Goal: Task Accomplishment & Management: Manage account settings

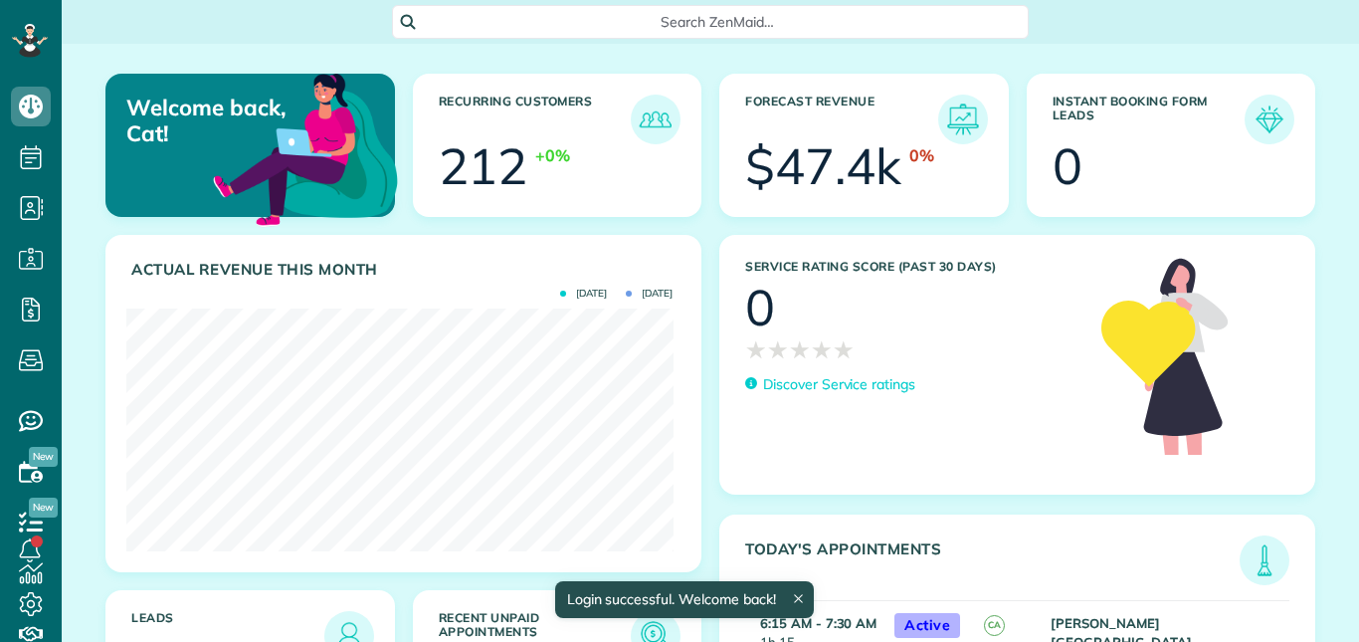
scroll to position [243, 546]
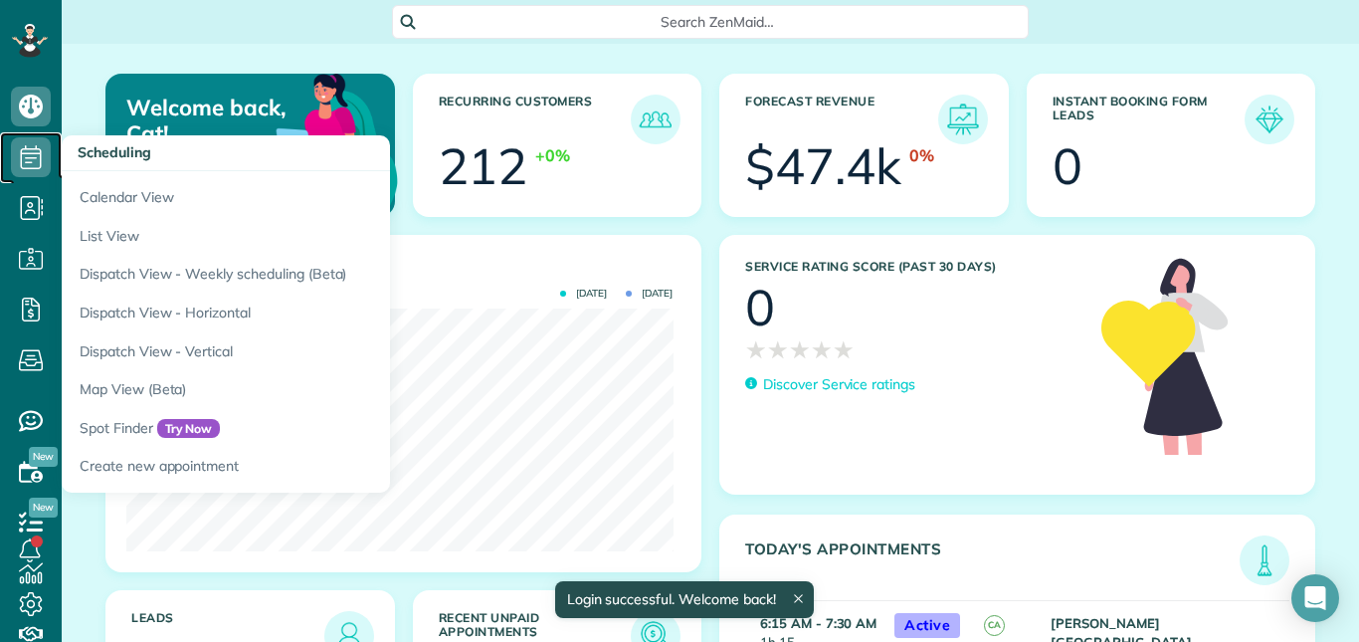
click at [29, 150] on icon at bounding box center [31, 157] width 40 height 40
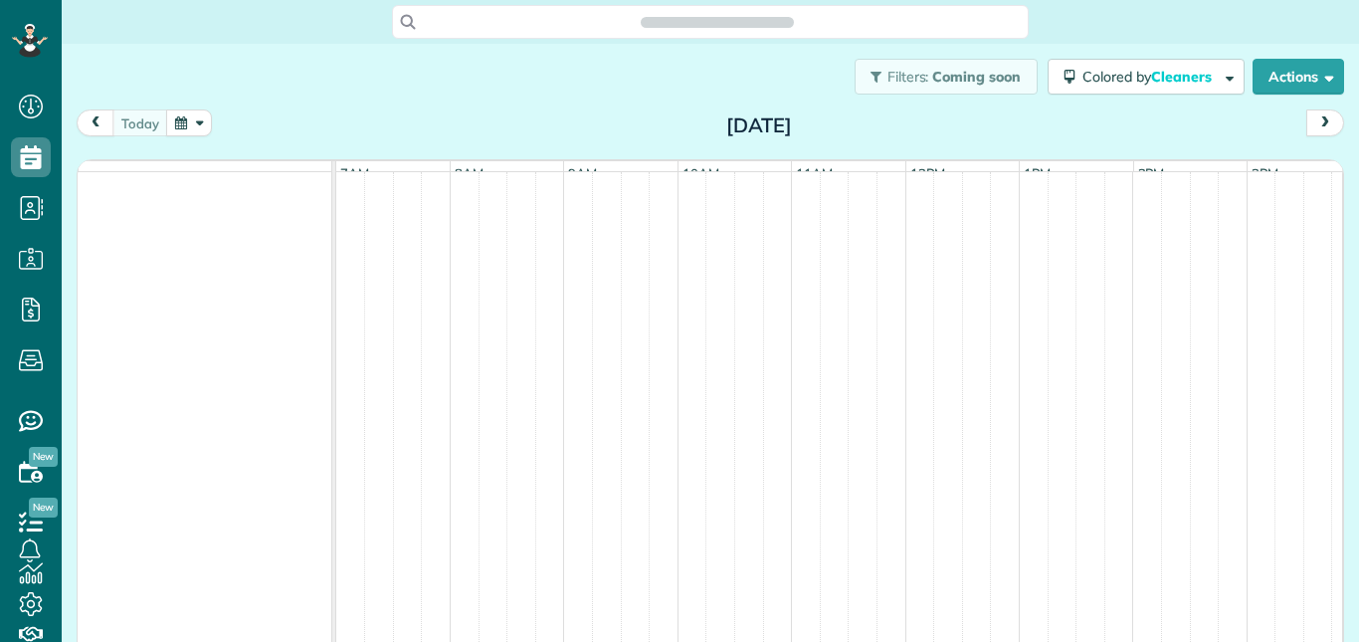
scroll to position [9, 9]
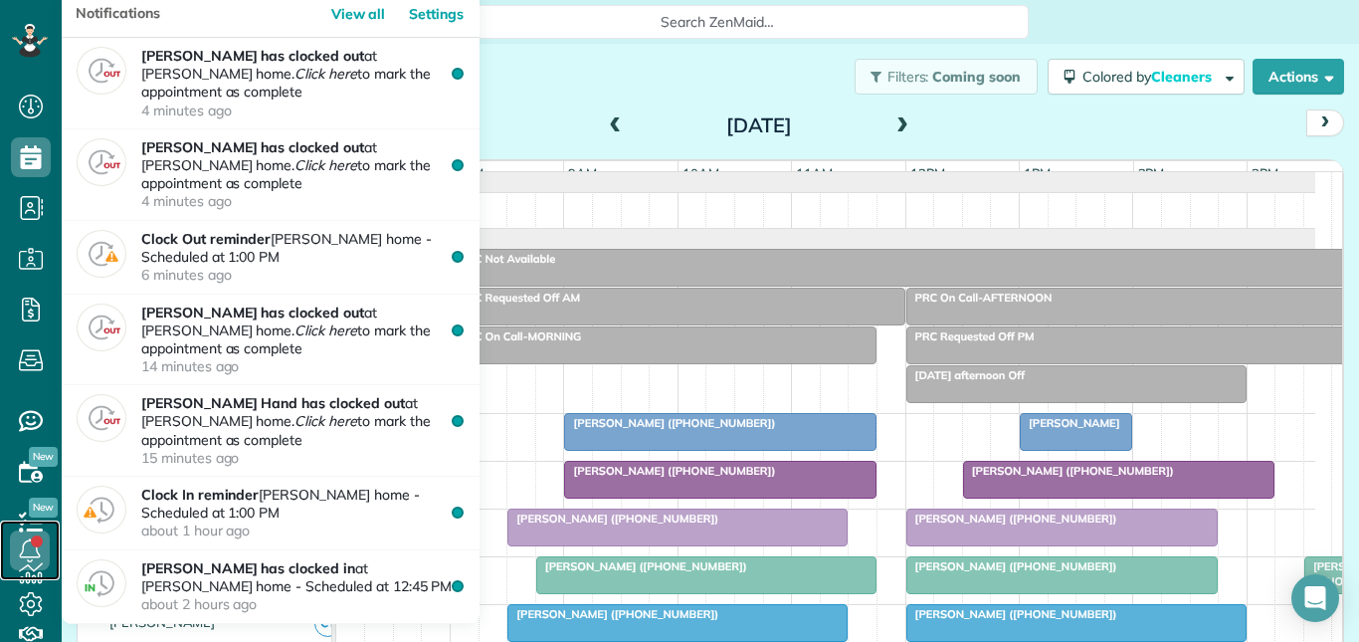
click at [30, 543] on icon at bounding box center [30, 550] width 40 height 40
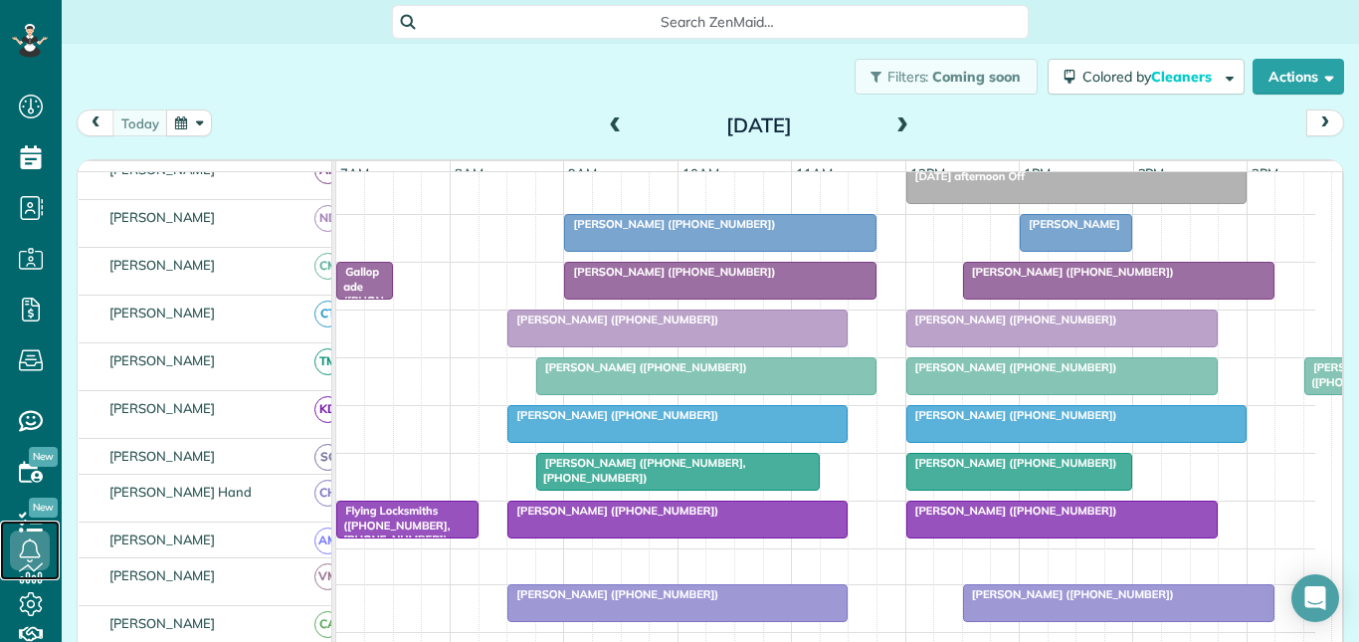
scroll to position [199, 0]
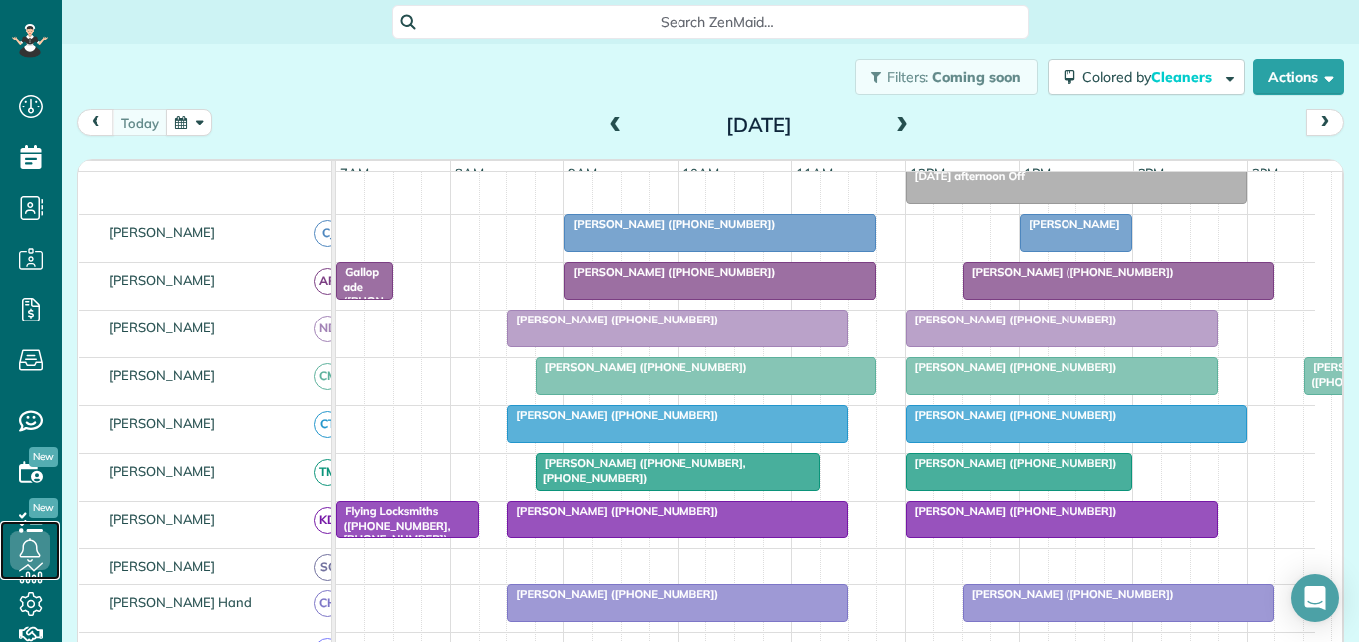
click at [1027, 390] on div at bounding box center [1062, 376] width 310 height 36
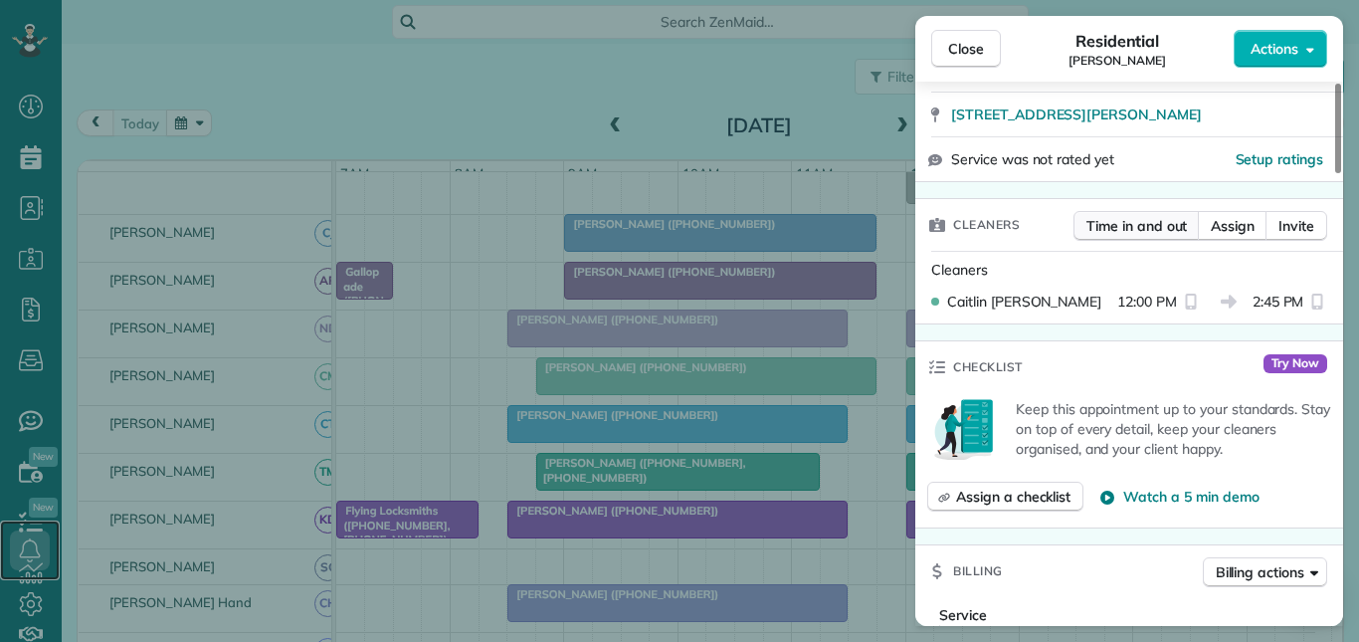
scroll to position [497, 0]
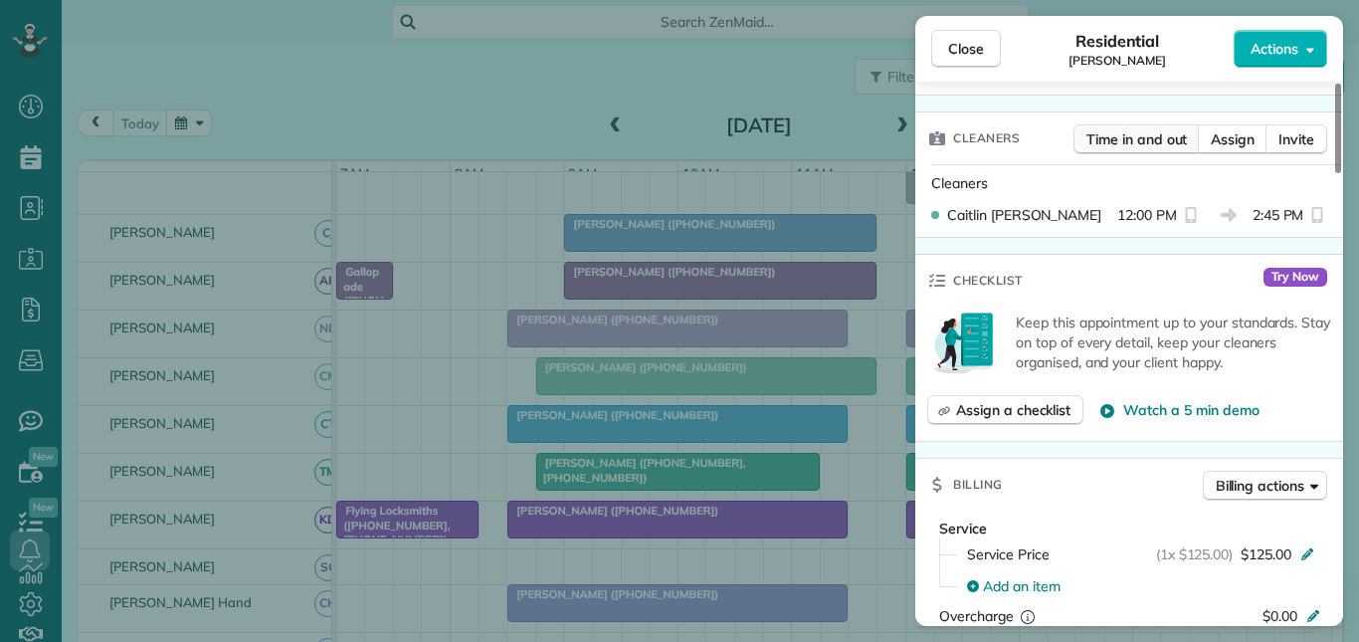
click at [1134, 140] on span "Time in and out" at bounding box center [1136, 139] width 100 height 20
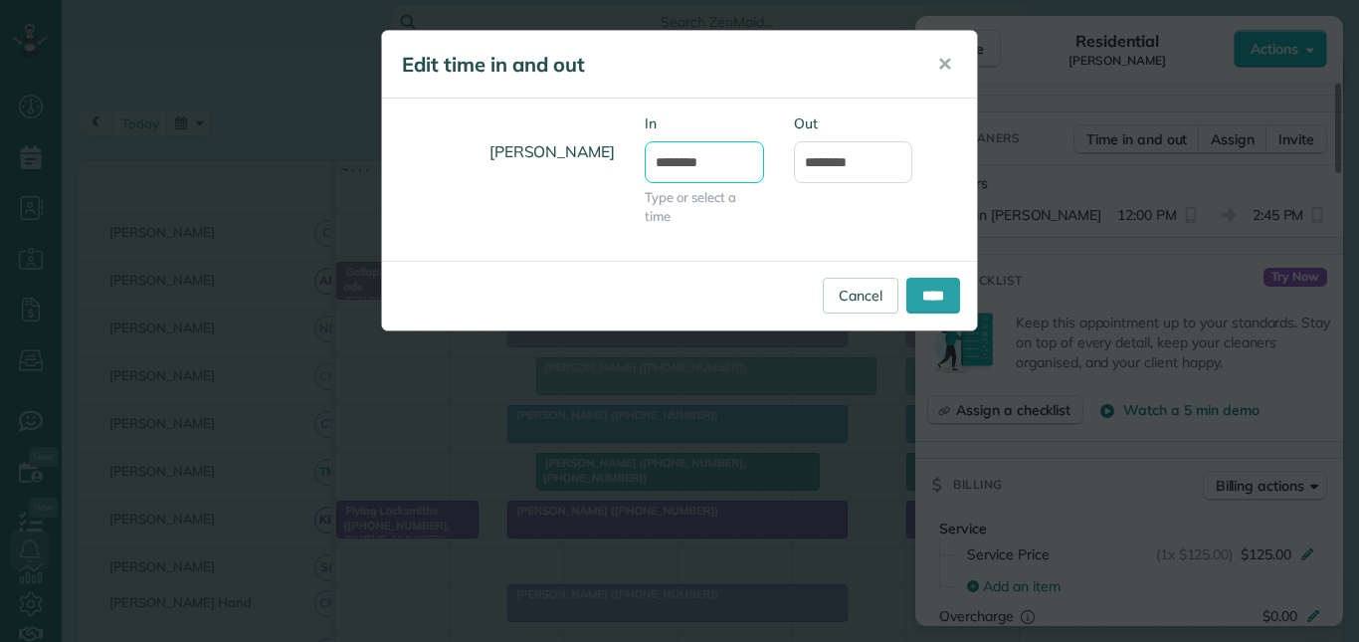
click at [682, 161] on input "********" at bounding box center [704, 162] width 119 height 42
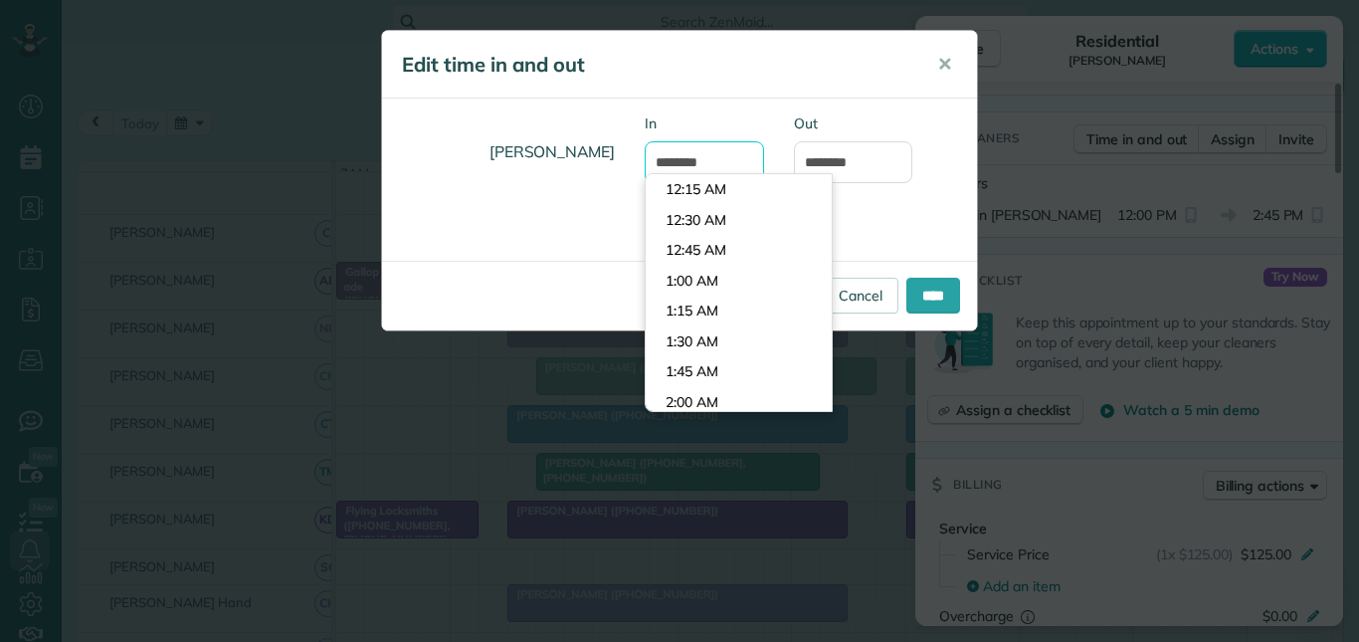
scroll to position [1397, 0]
type input "********"
click at [891, 215] on div "Caitlin Miller In ******** Type or select a time Out *******" at bounding box center [679, 179] width 595 height 132
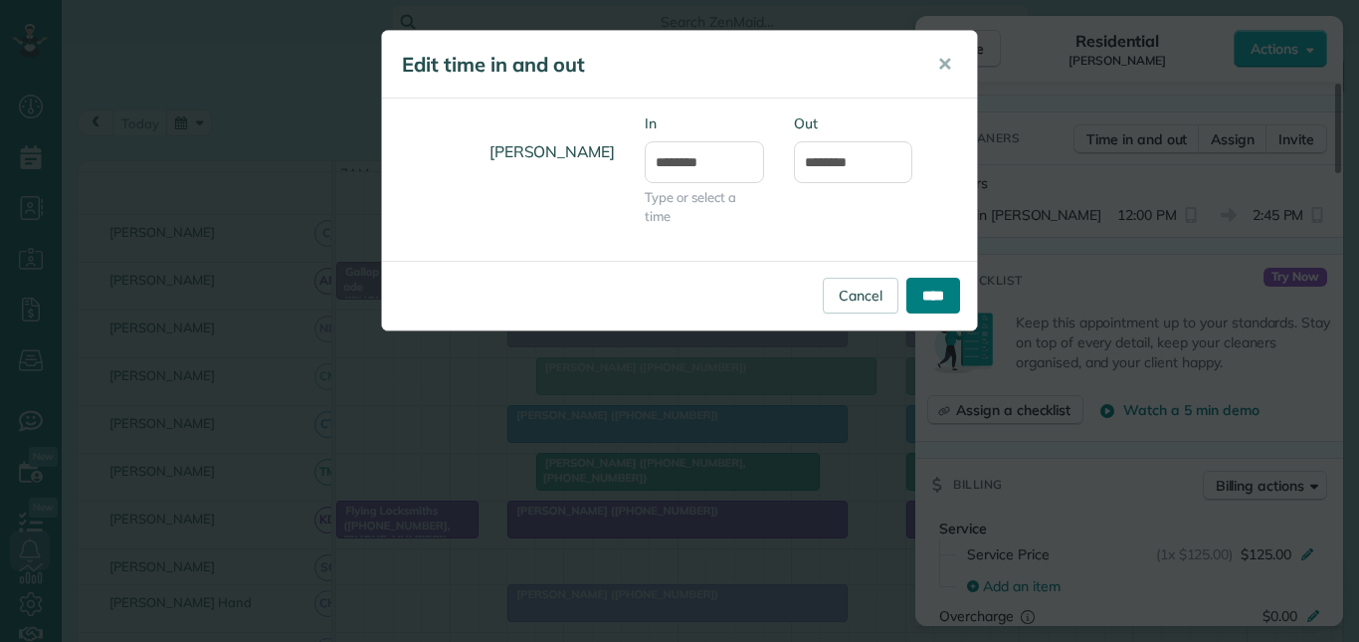
click at [940, 300] on input "****" at bounding box center [933, 296] width 54 height 36
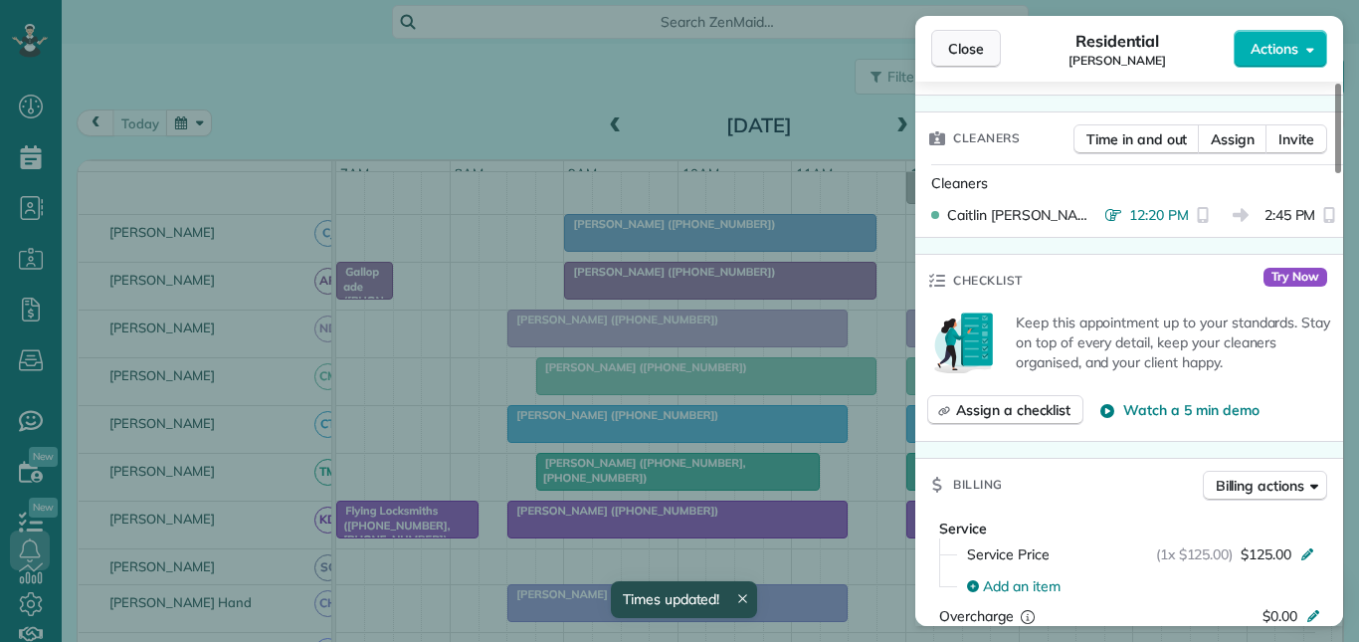
click at [966, 49] on span "Close" at bounding box center [966, 49] width 36 height 20
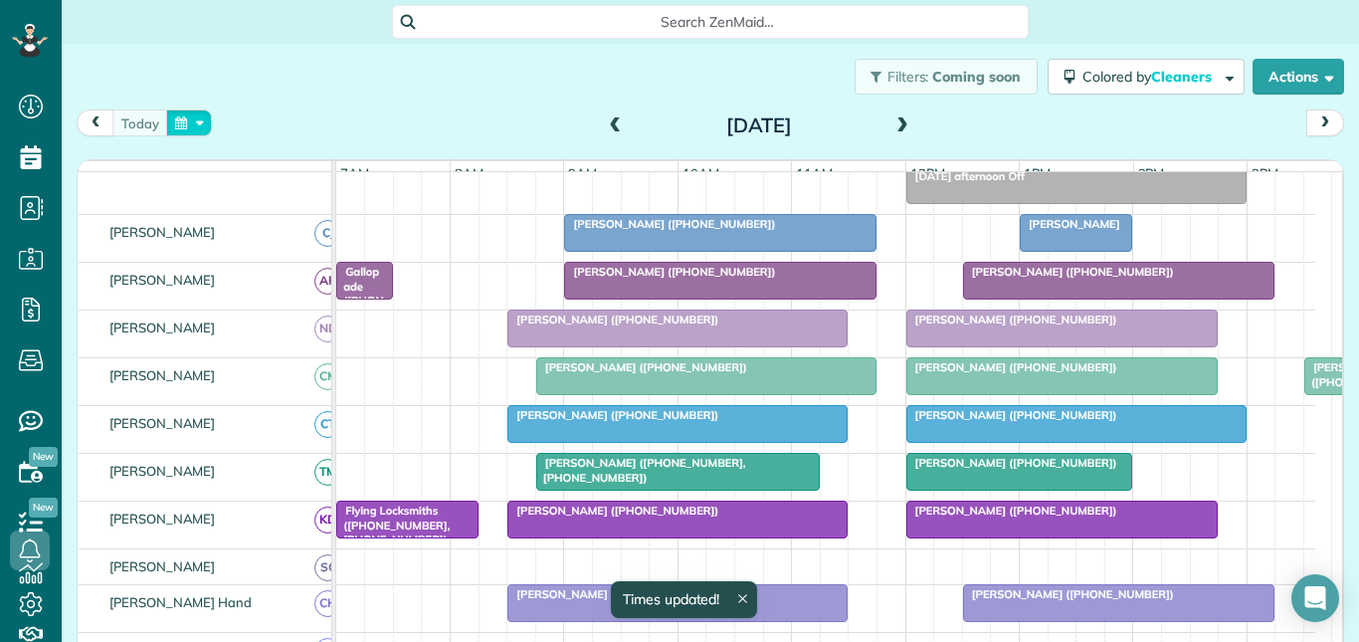
click at [179, 124] on button "button" at bounding box center [189, 122] width 46 height 27
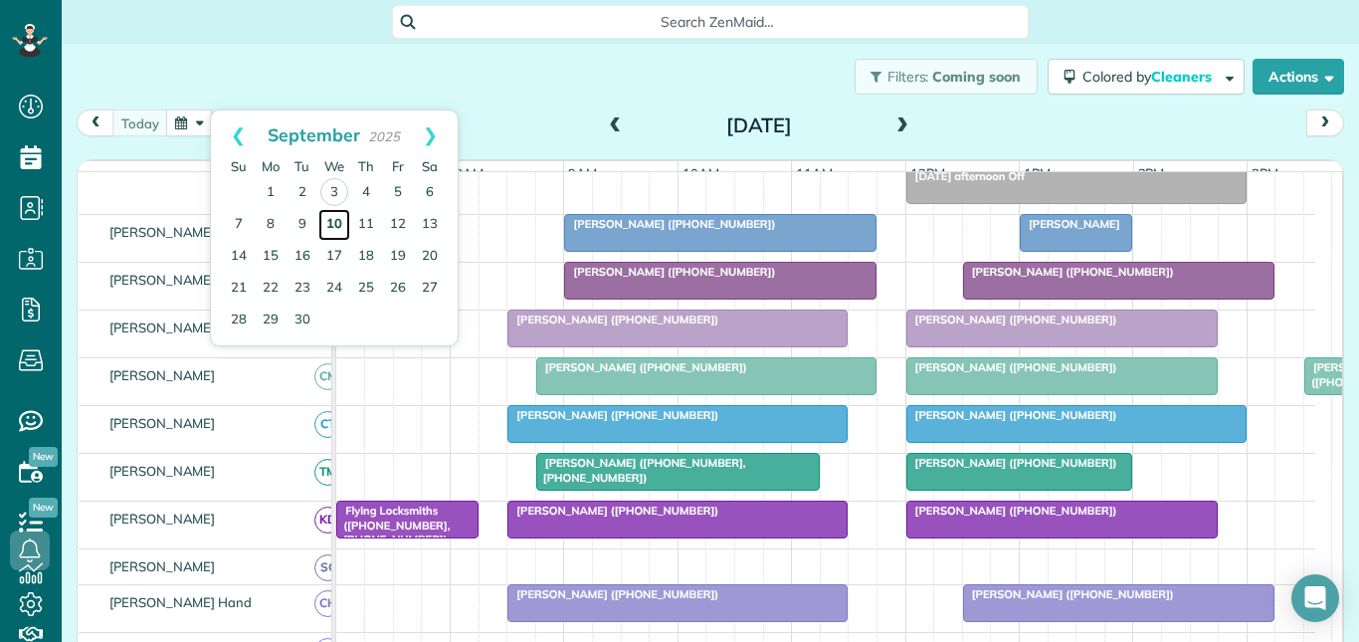
click at [332, 218] on link "10" at bounding box center [334, 225] width 32 height 32
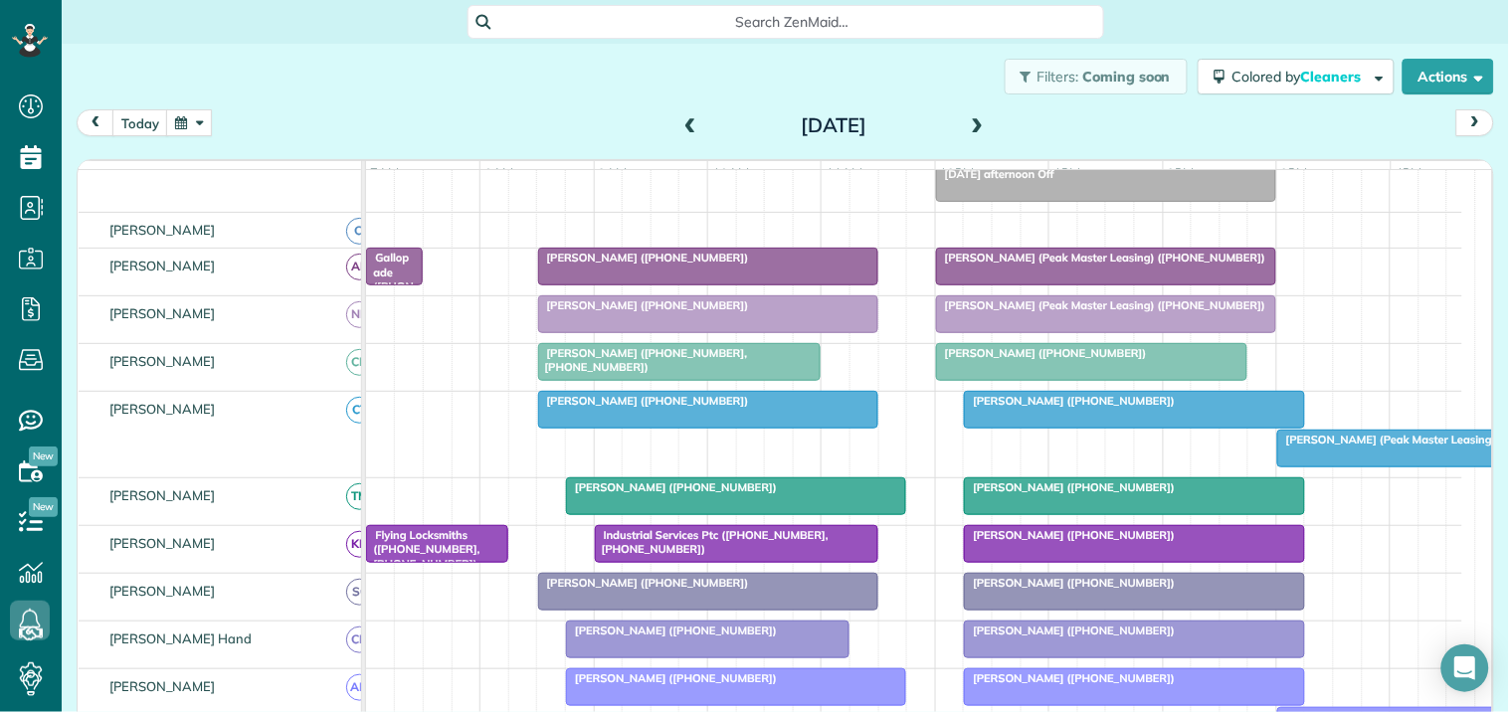
scroll to position [199, 0]
drag, startPoint x: 1358, startPoint y: 0, endPoint x: 568, endPoint y: 96, distance: 795.6
click at [568, 96] on div "Filters: Coming soon Colored by Cleaners Color by Cleaner Color by Team Color b…" at bounding box center [785, 77] width 1447 height 66
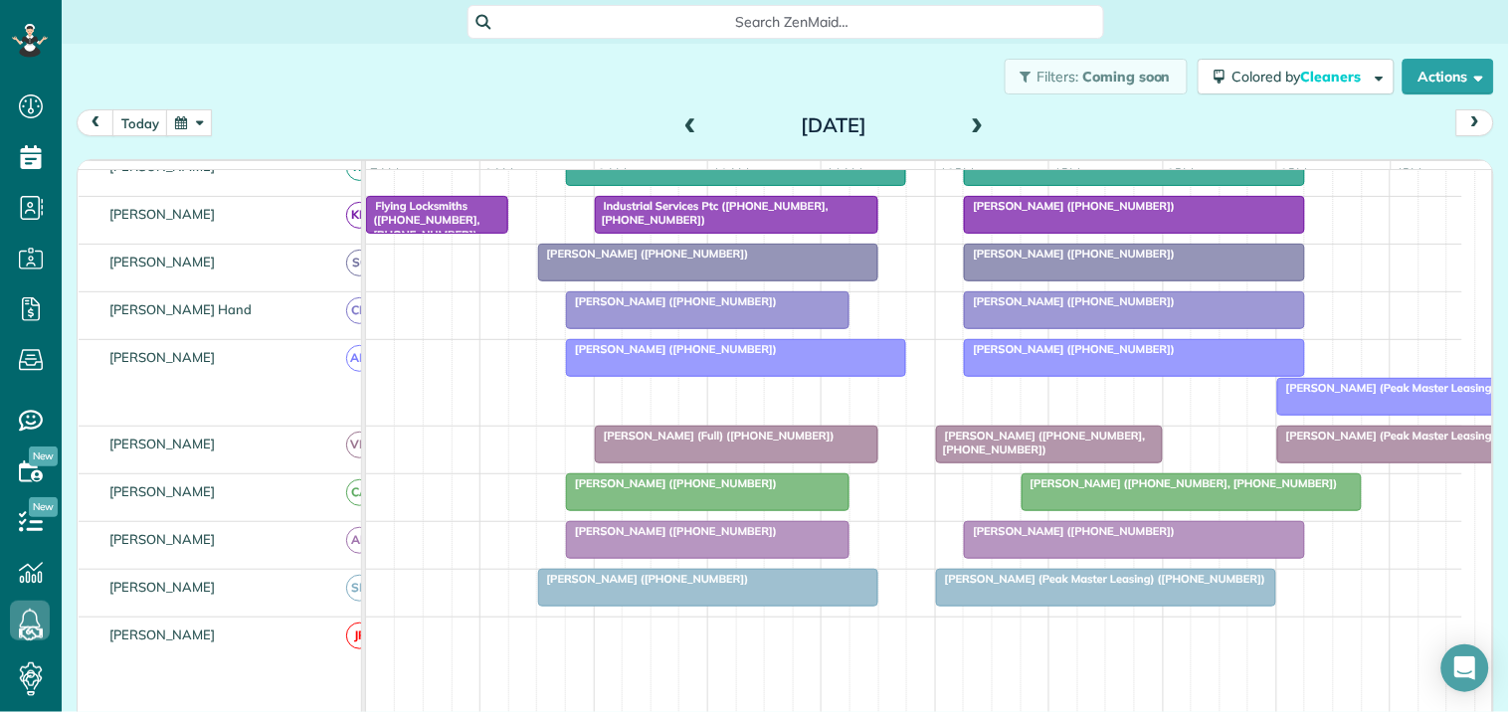
scroll to position [530, 0]
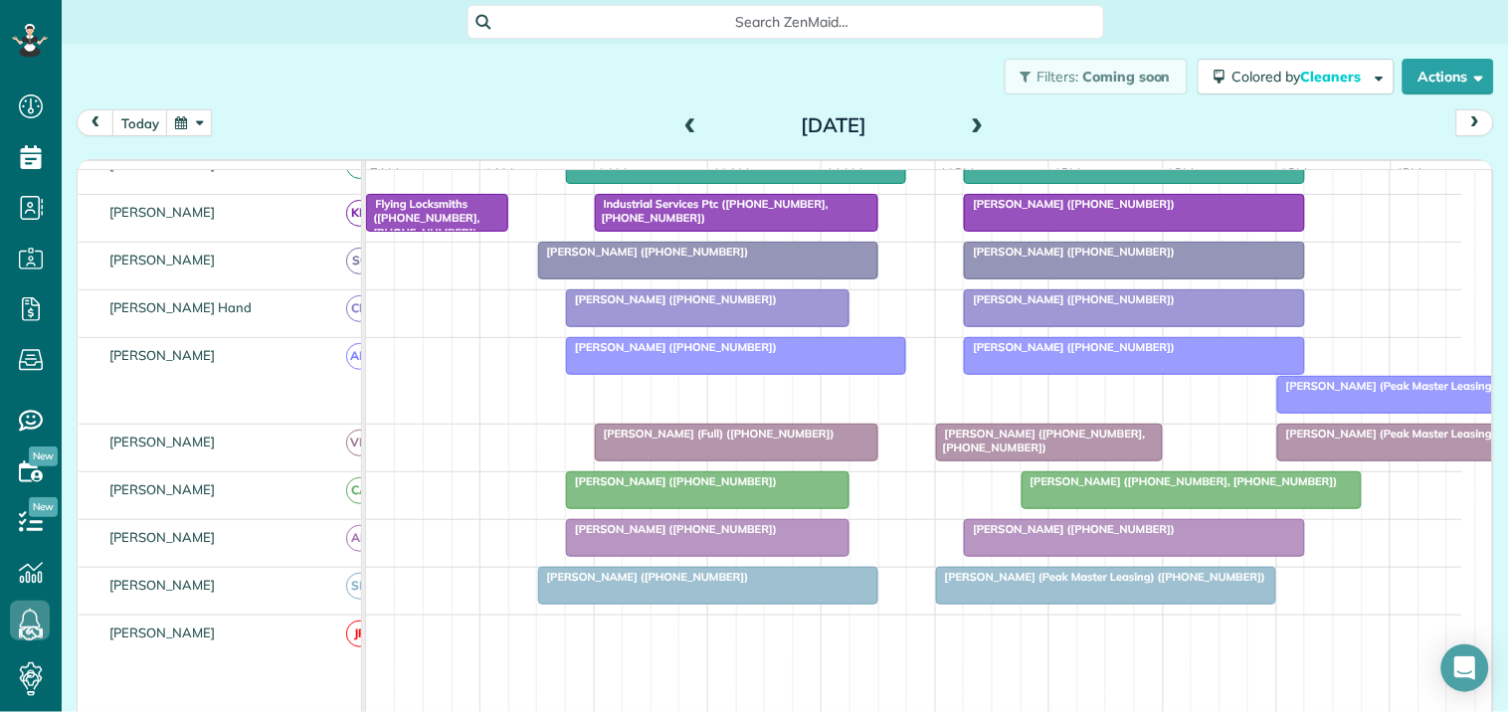
click at [975, 115] on span at bounding box center [978, 126] width 22 height 30
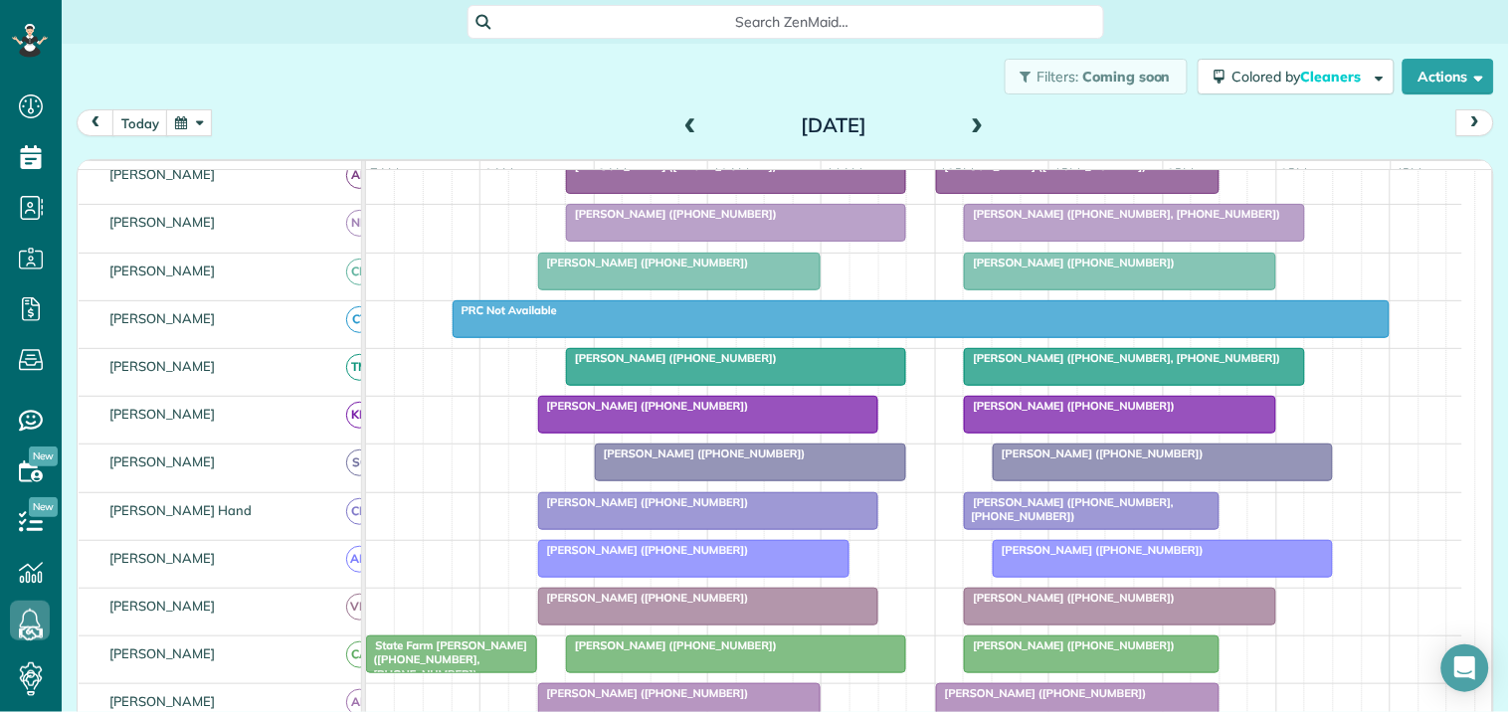
scroll to position [0, 0]
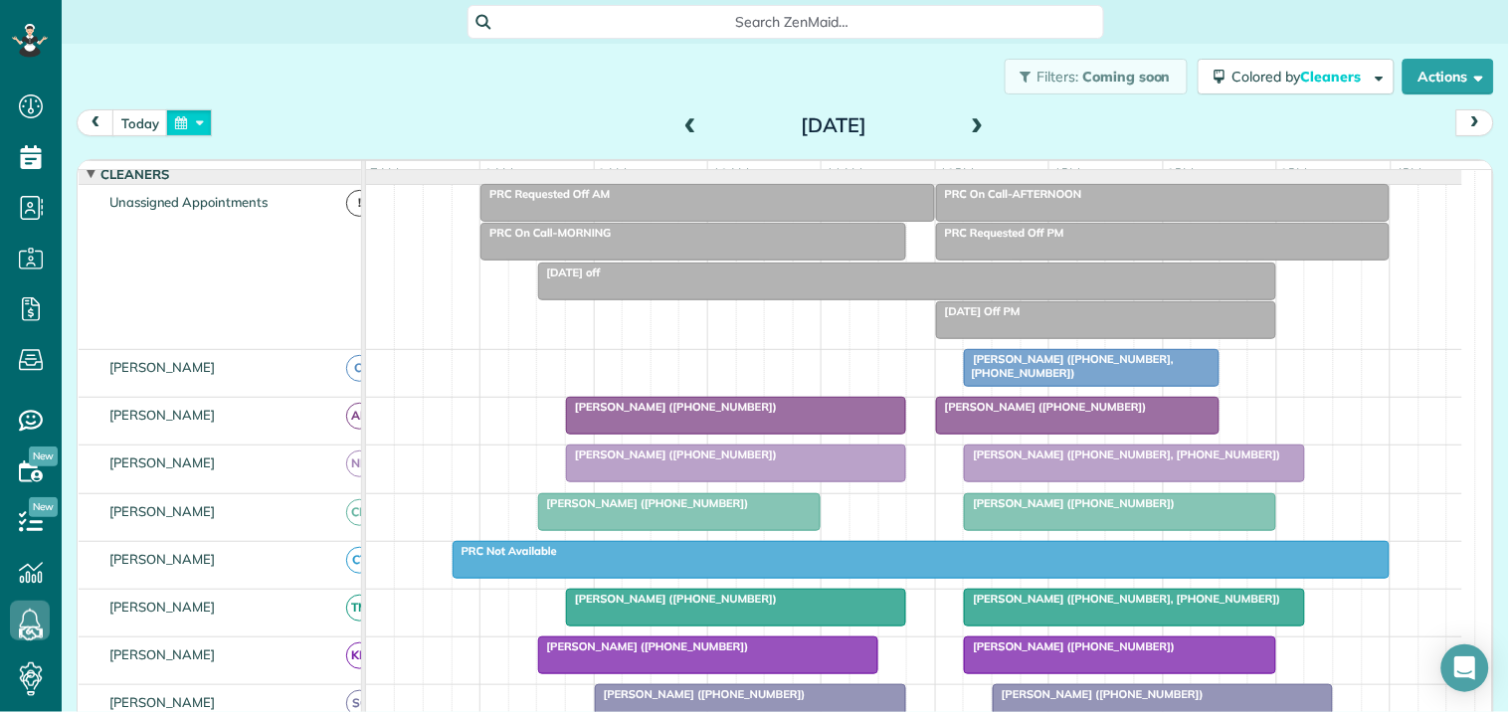
click at [190, 112] on button "button" at bounding box center [189, 122] width 46 height 27
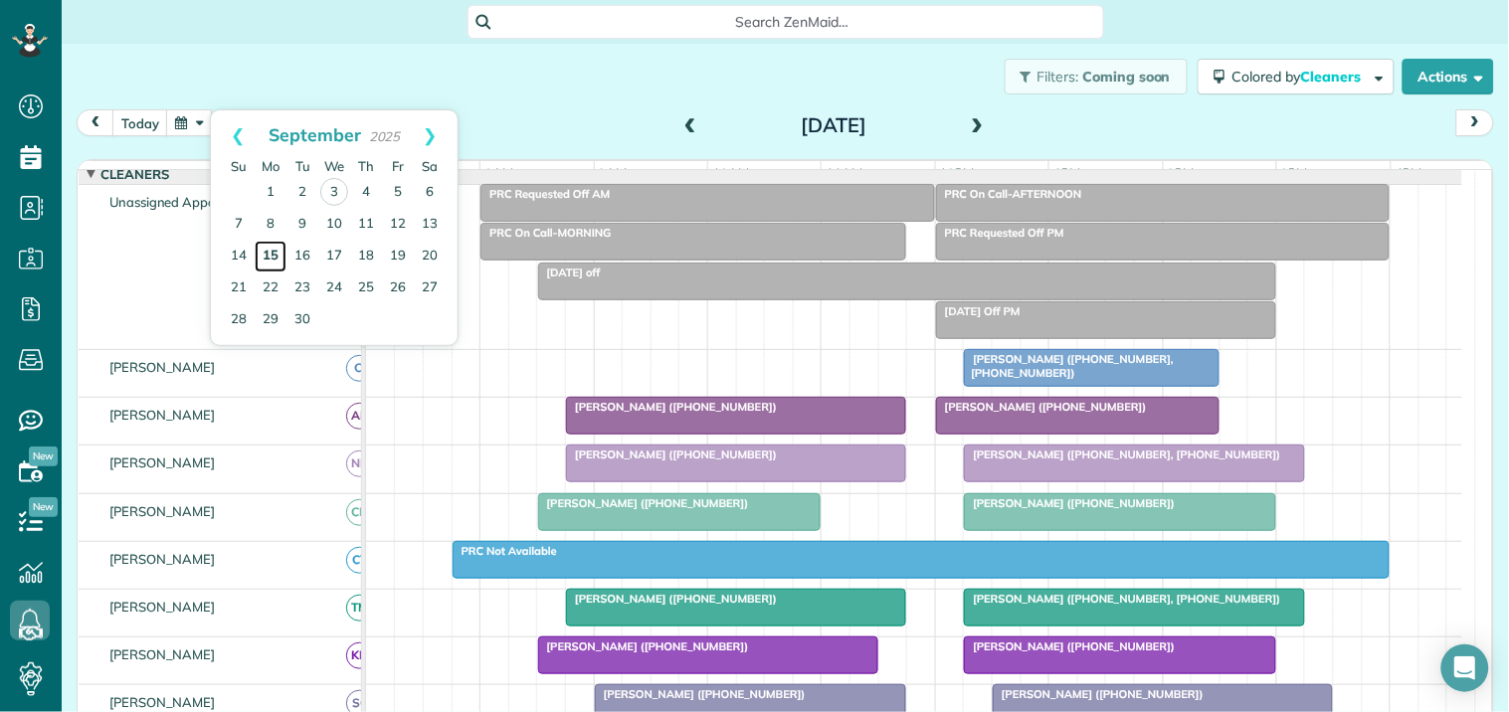
click at [266, 250] on link "15" at bounding box center [271, 257] width 32 height 32
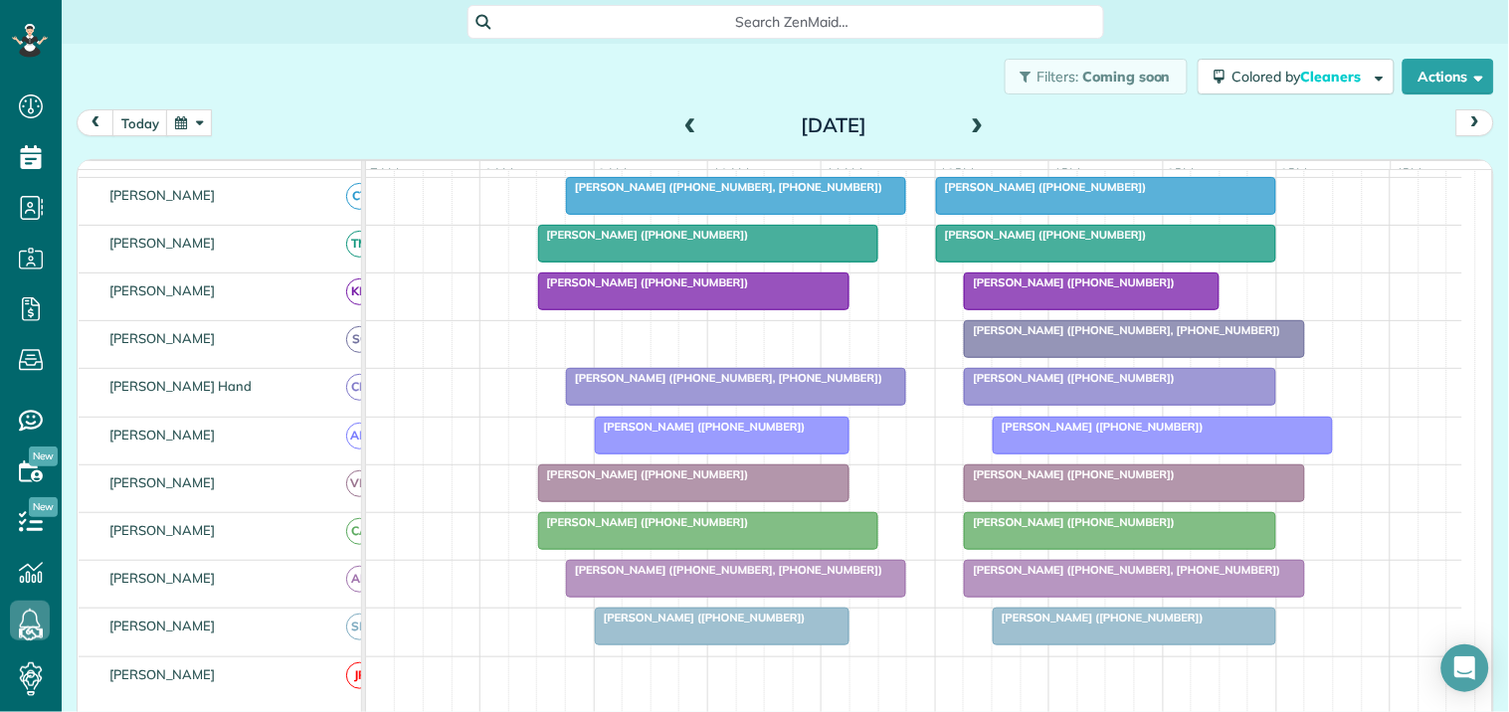
click at [971, 121] on span at bounding box center [978, 126] width 22 height 18
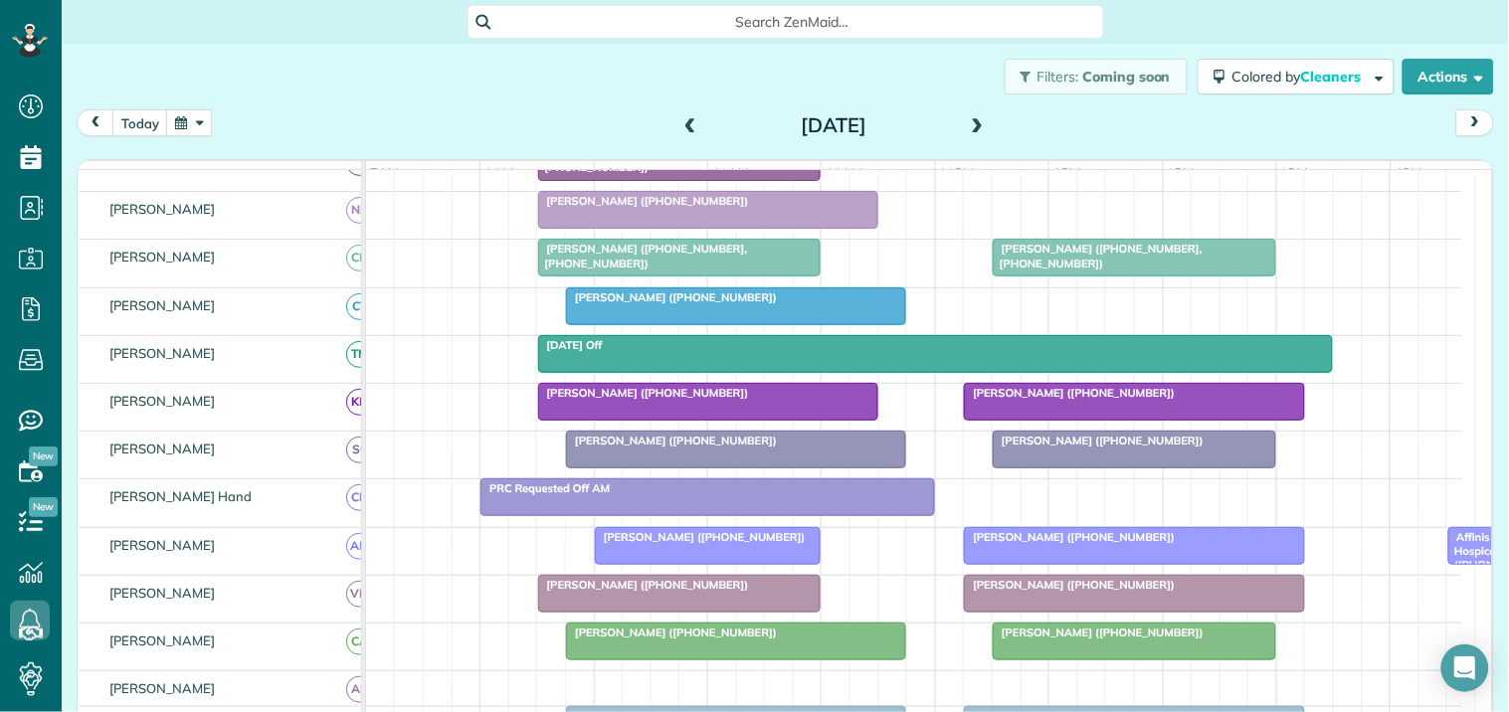
click at [723, 448] on span "Nancy Campobasso (+17047243132)" at bounding box center [671, 441] width 213 height 14
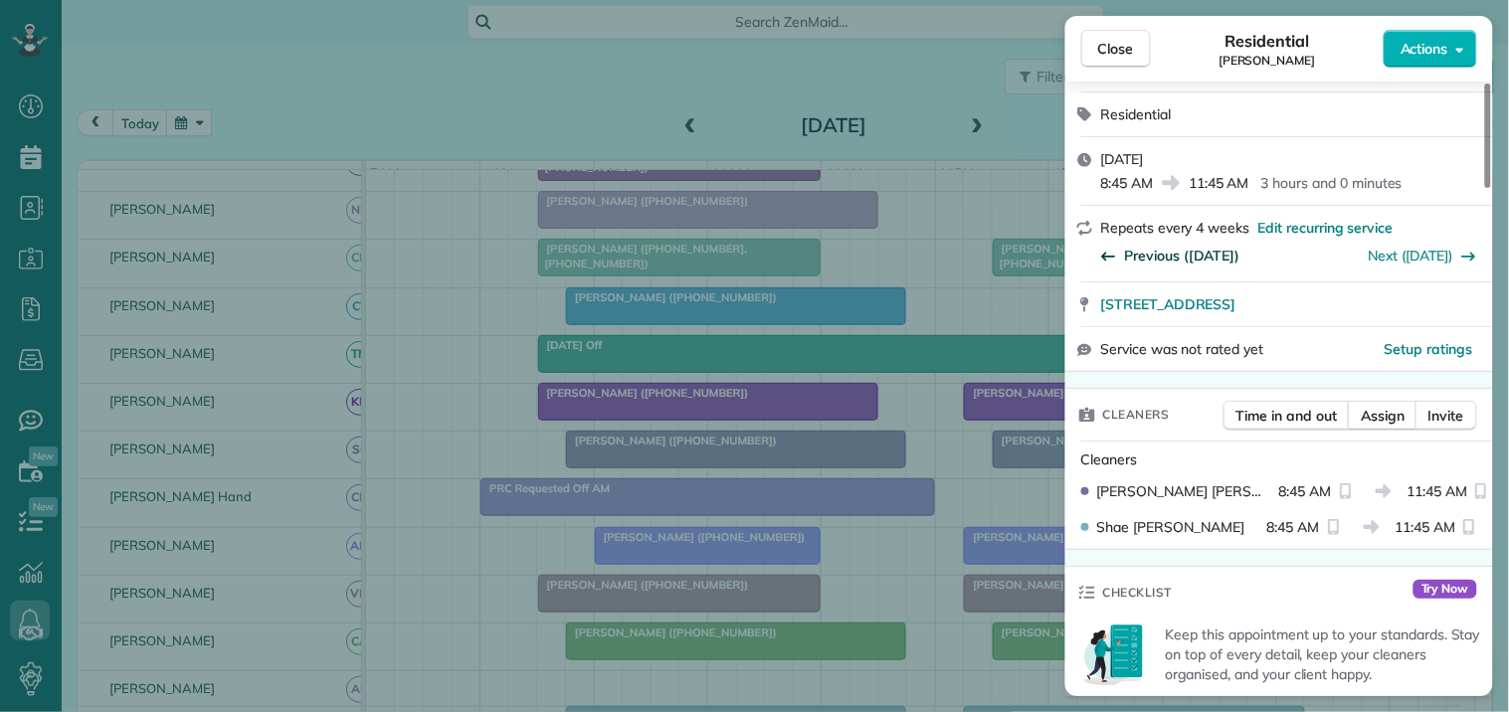
click at [1169, 262] on span "Previous (Aug 19)" at bounding box center [1182, 256] width 115 height 20
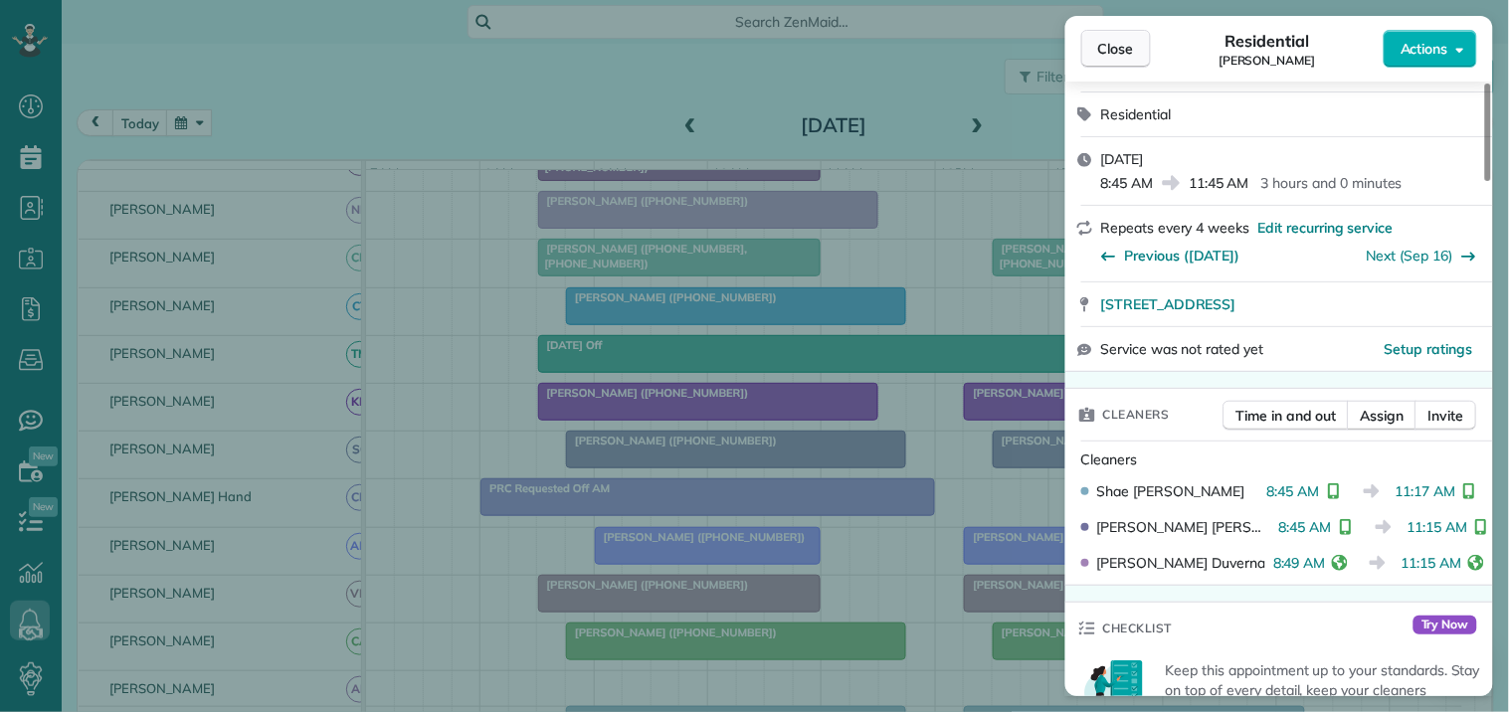
click at [1122, 53] on span "Close" at bounding box center [1116, 49] width 36 height 20
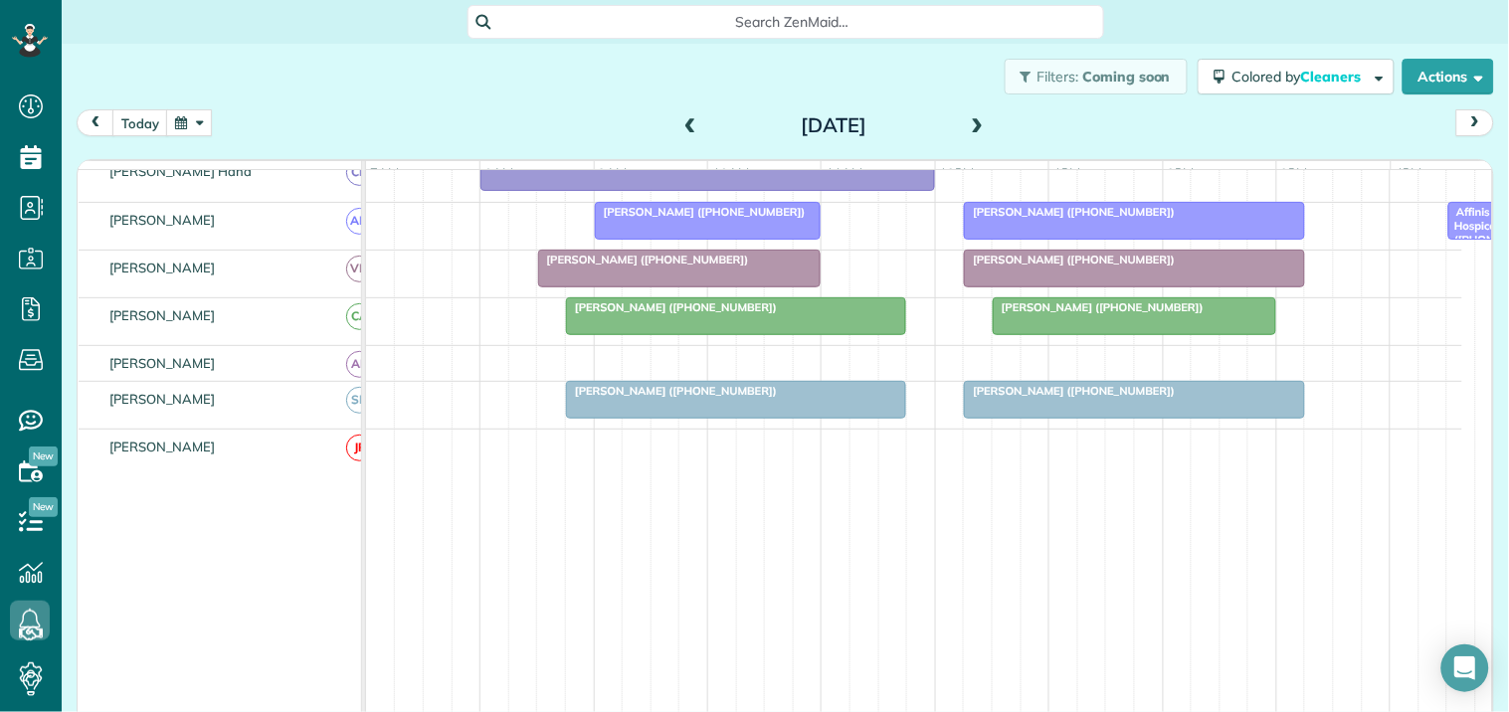
scroll to position [637, 0]
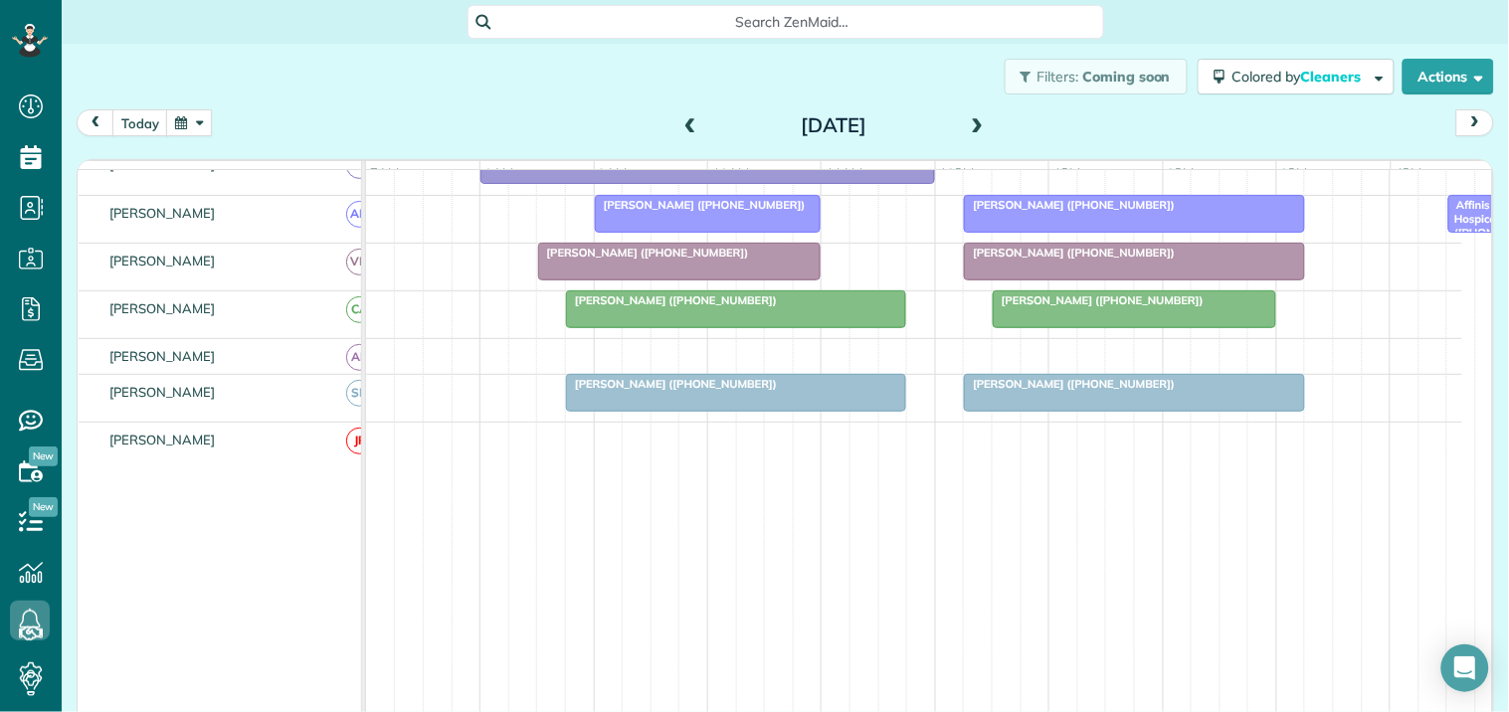
click at [1054, 410] on div at bounding box center [1134, 393] width 338 height 36
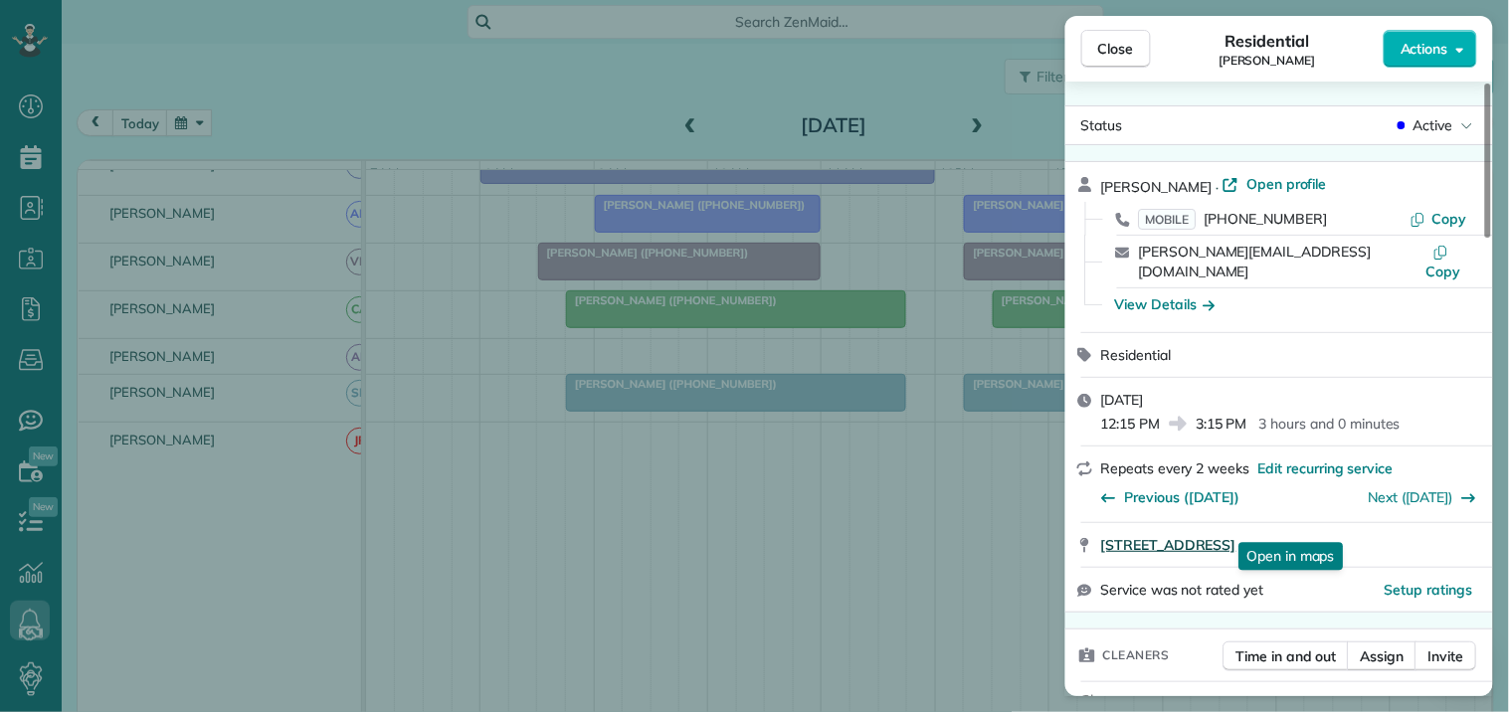
click at [1237, 535] on span "135 Sparrows Cove Fayetteville GA 30215" at bounding box center [1168, 545] width 135 height 20
click at [1107, 55] on span "Close" at bounding box center [1116, 49] width 36 height 20
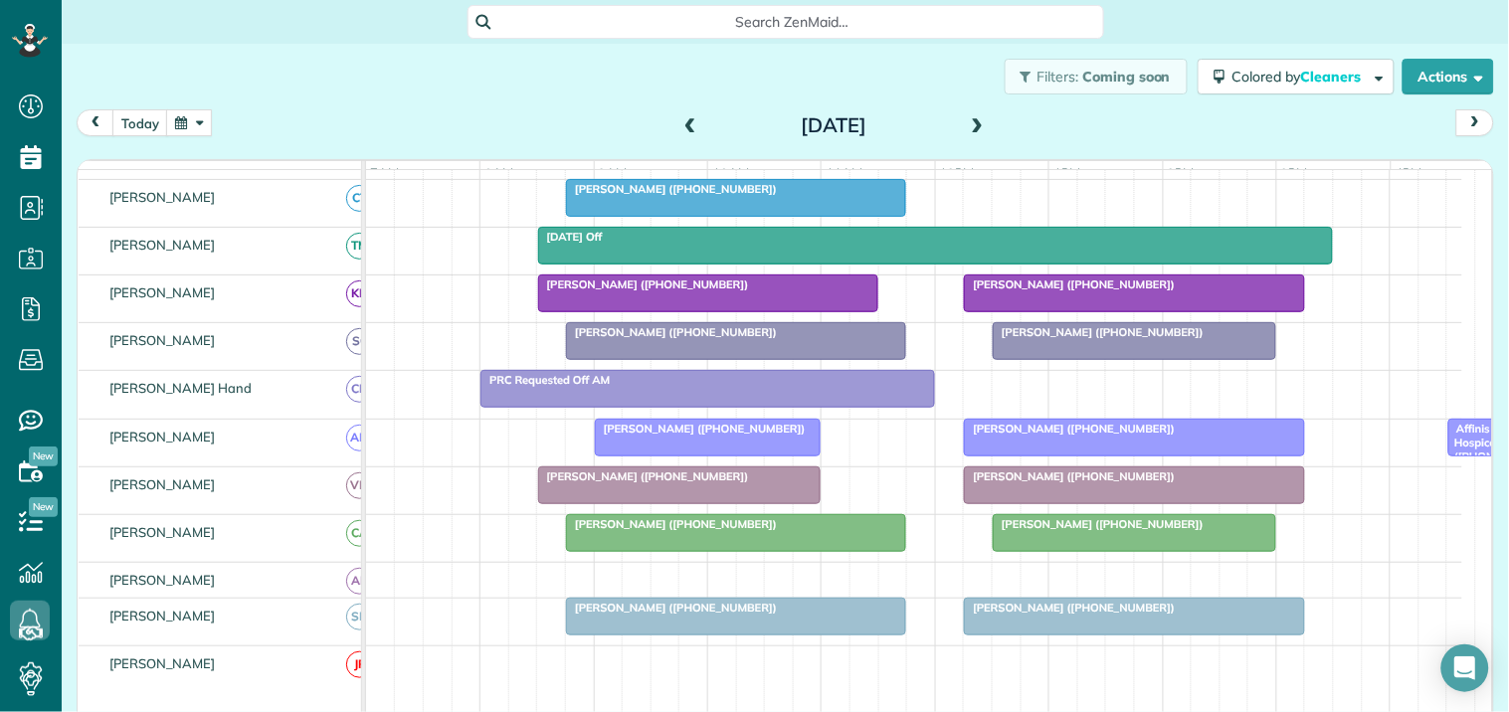
scroll to position [415, 0]
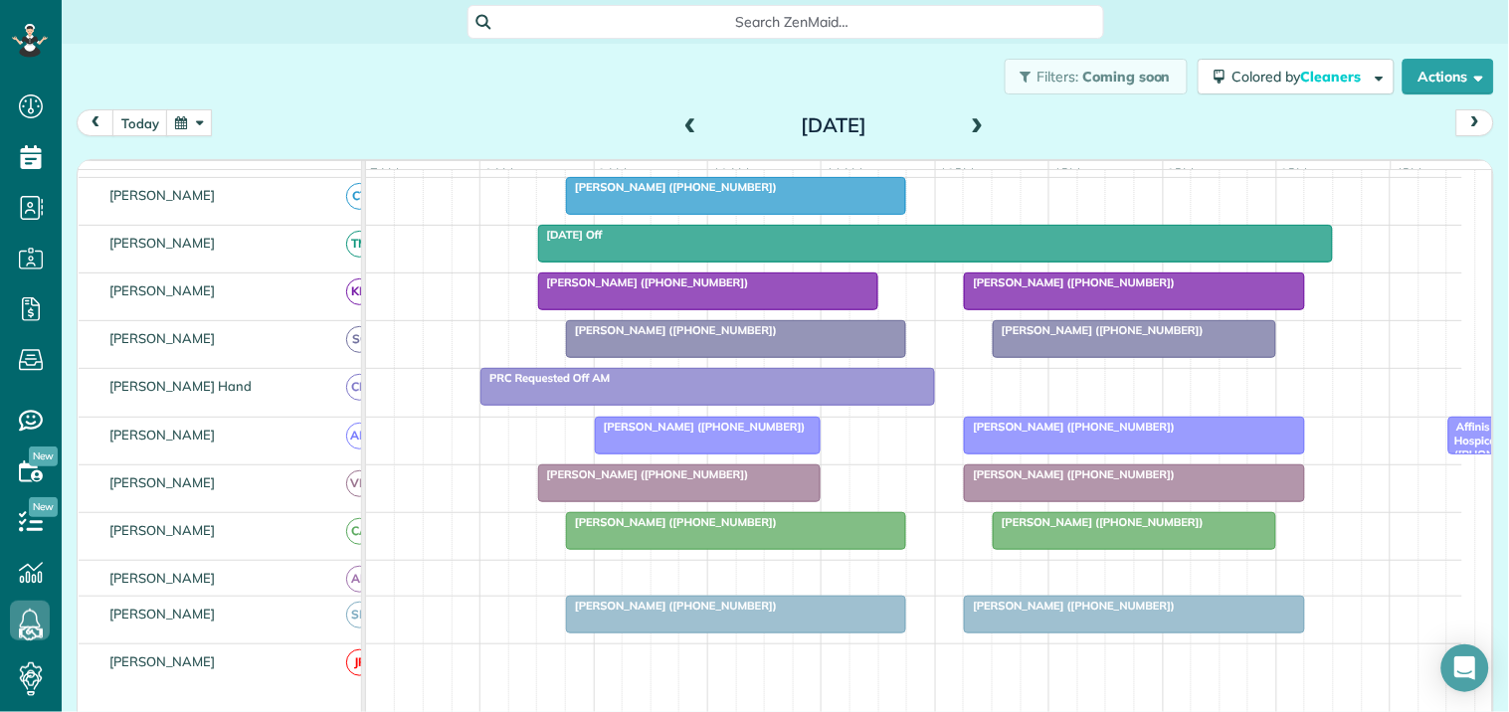
click at [682, 114] on span at bounding box center [690, 126] width 22 height 30
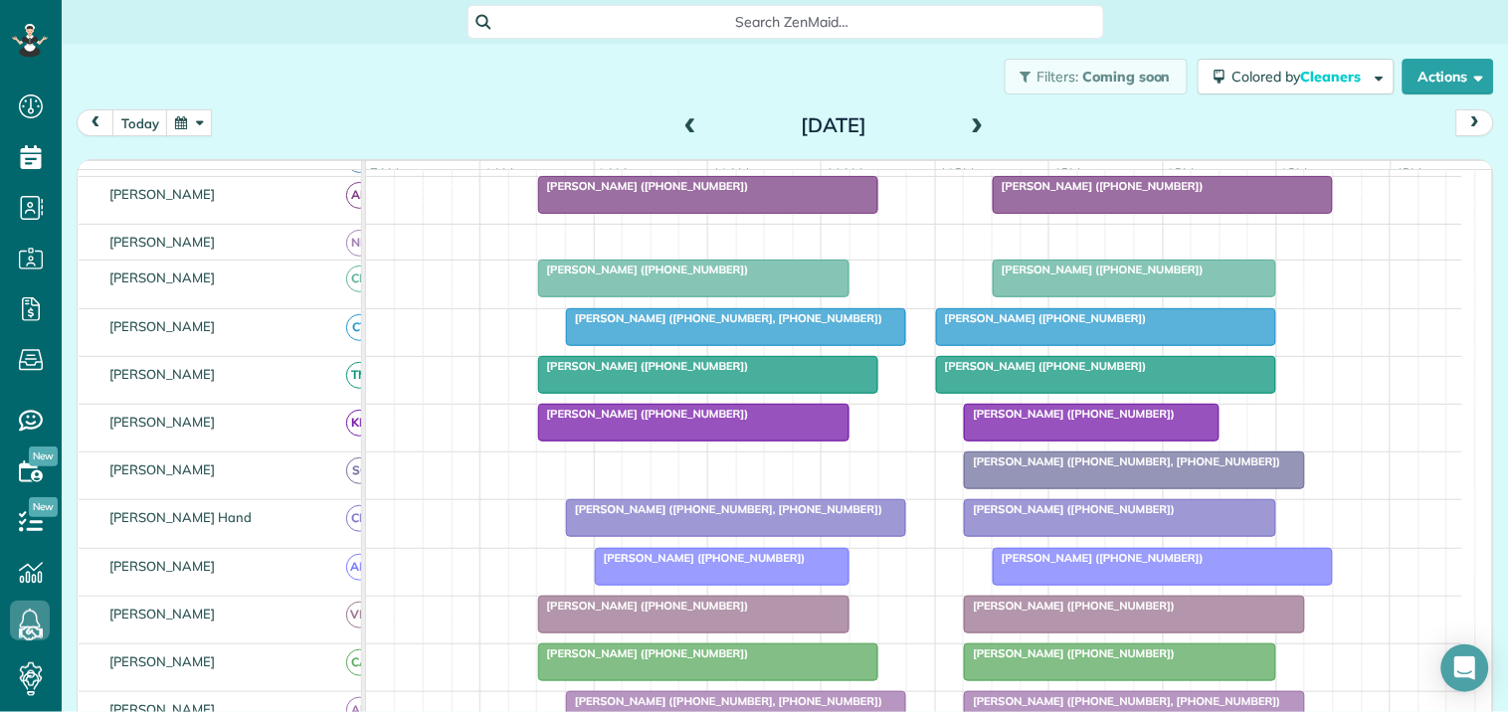
scroll to position [223, 0]
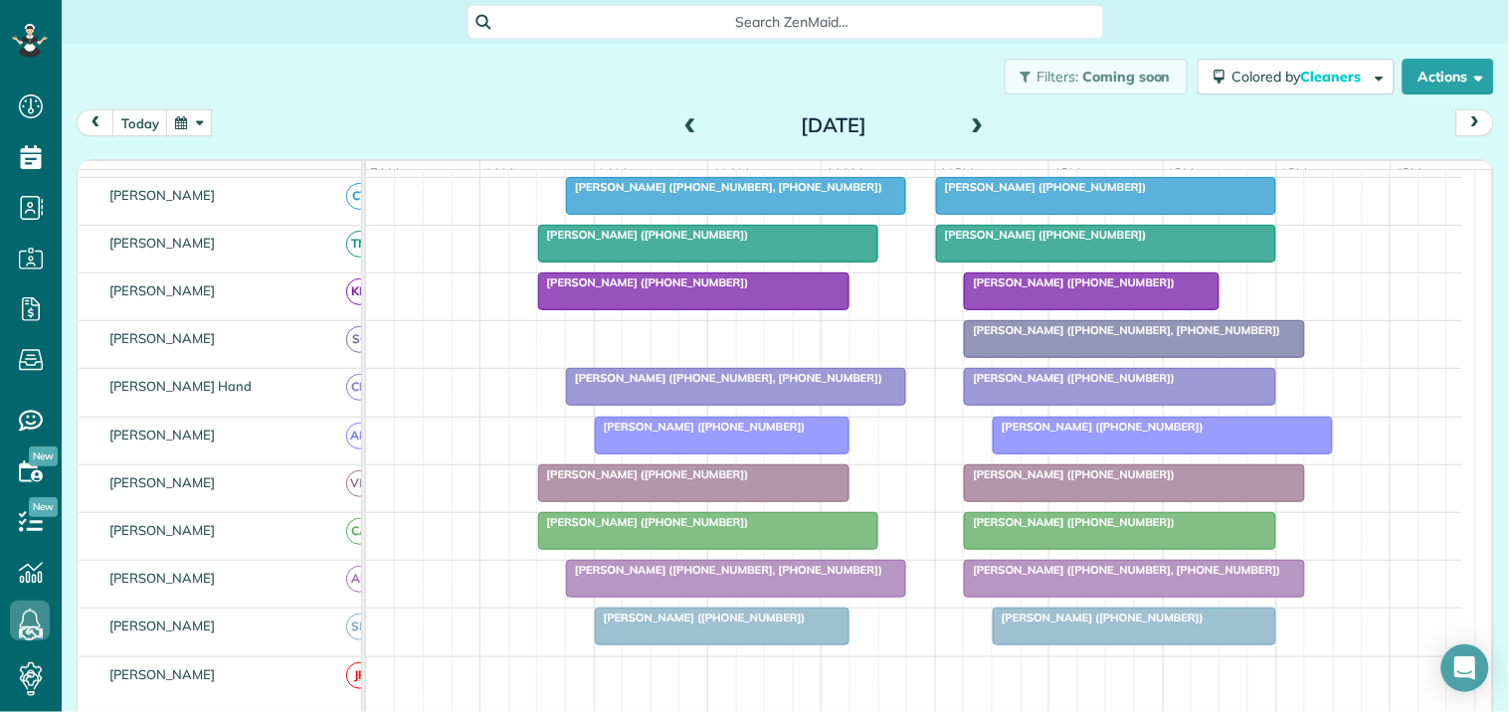
click at [717, 434] on span "Jessica Summers (+18127861791)" at bounding box center [700, 427] width 213 height 14
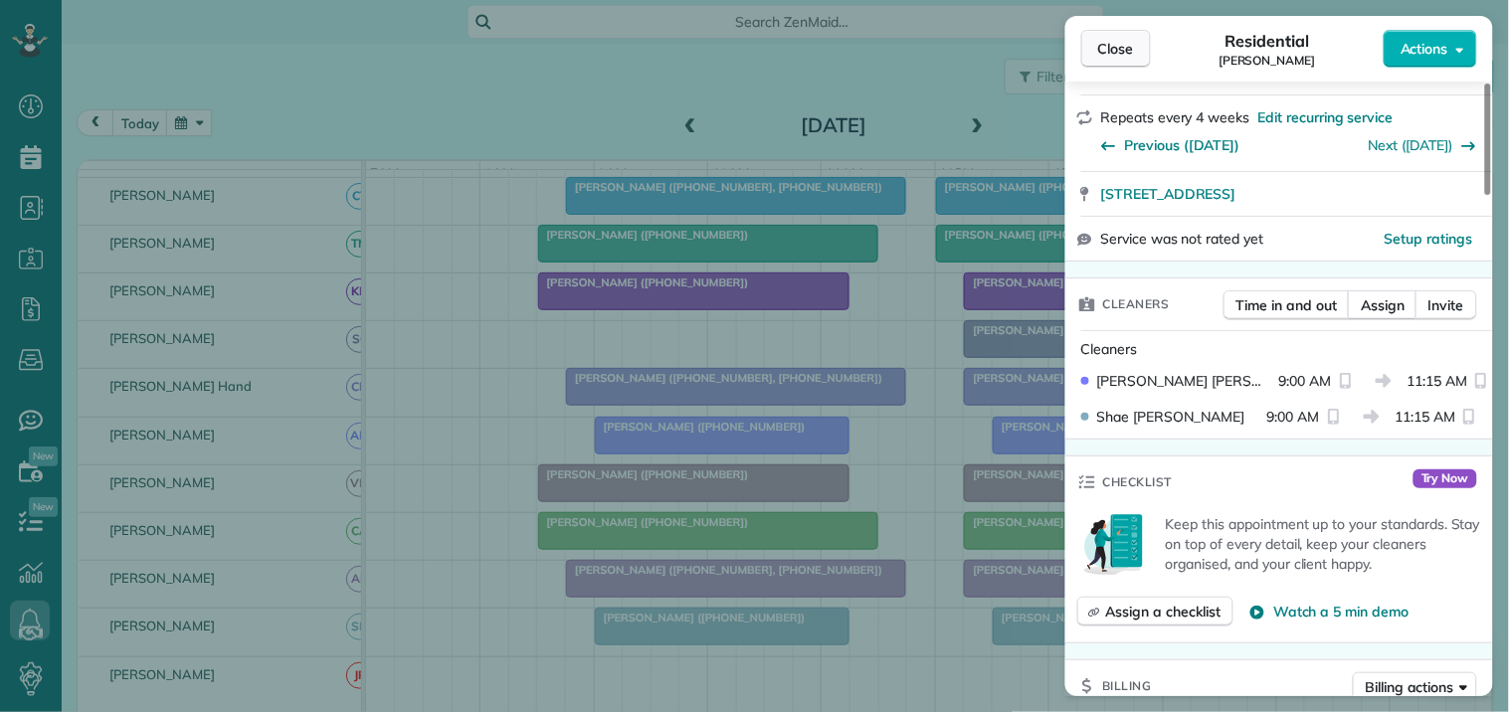
click at [1124, 46] on span "Close" at bounding box center [1116, 49] width 36 height 20
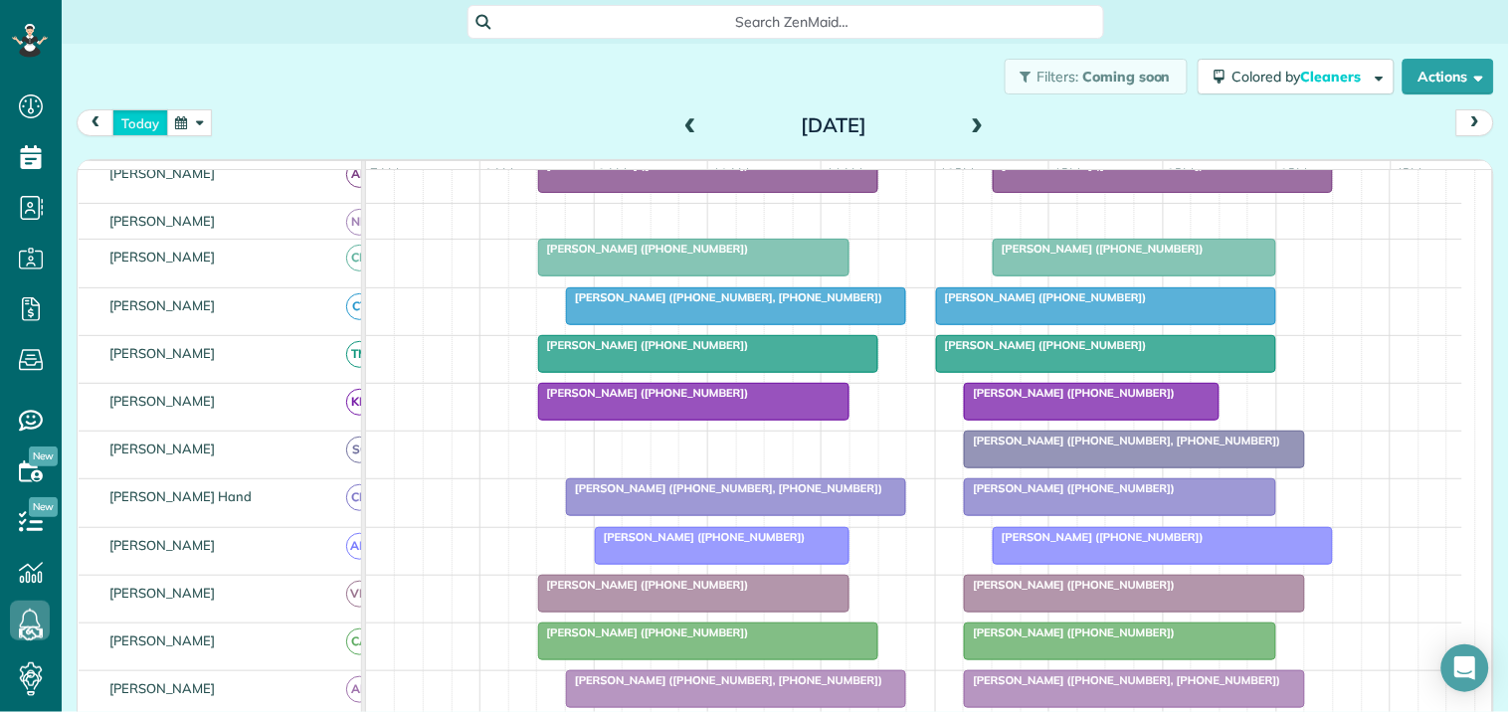
click at [147, 115] on button "today" at bounding box center [140, 122] width 56 height 27
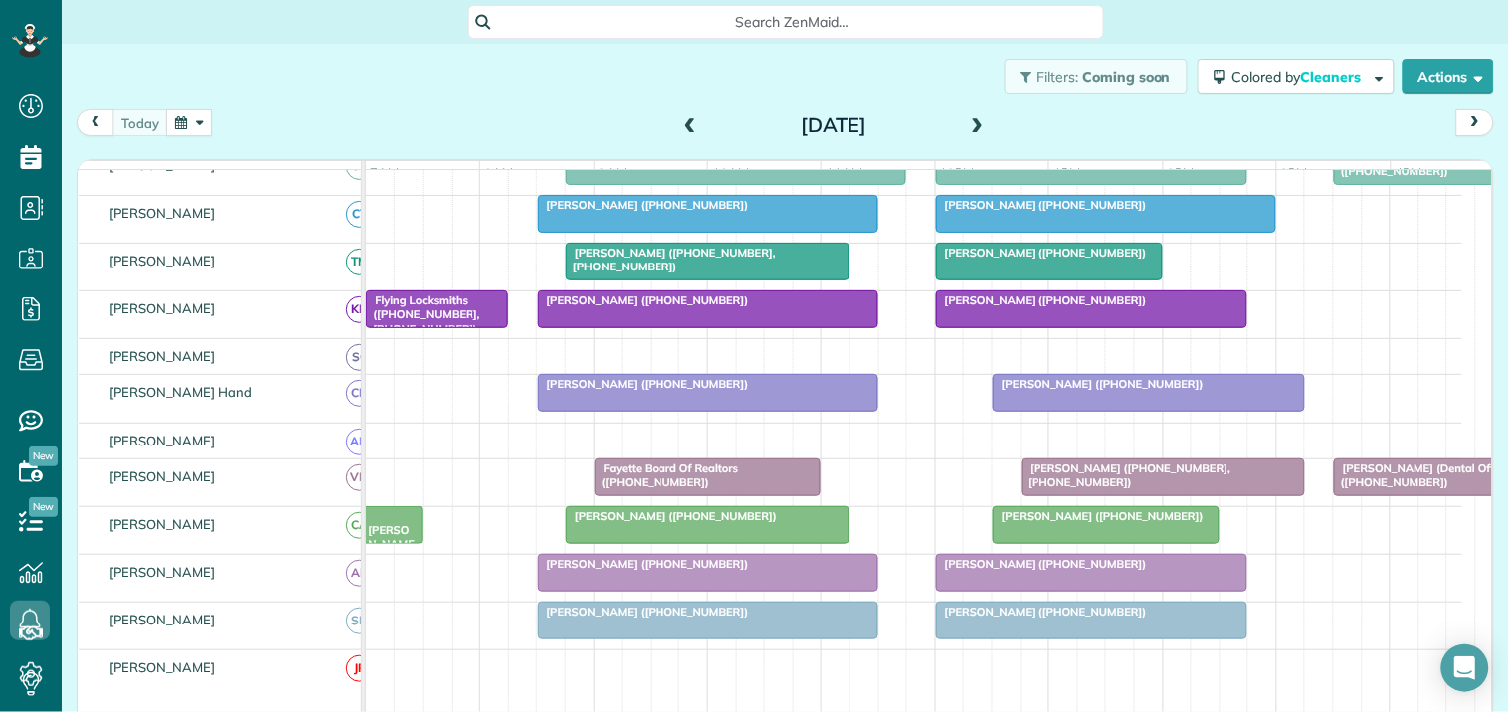
scroll to position [525, 0]
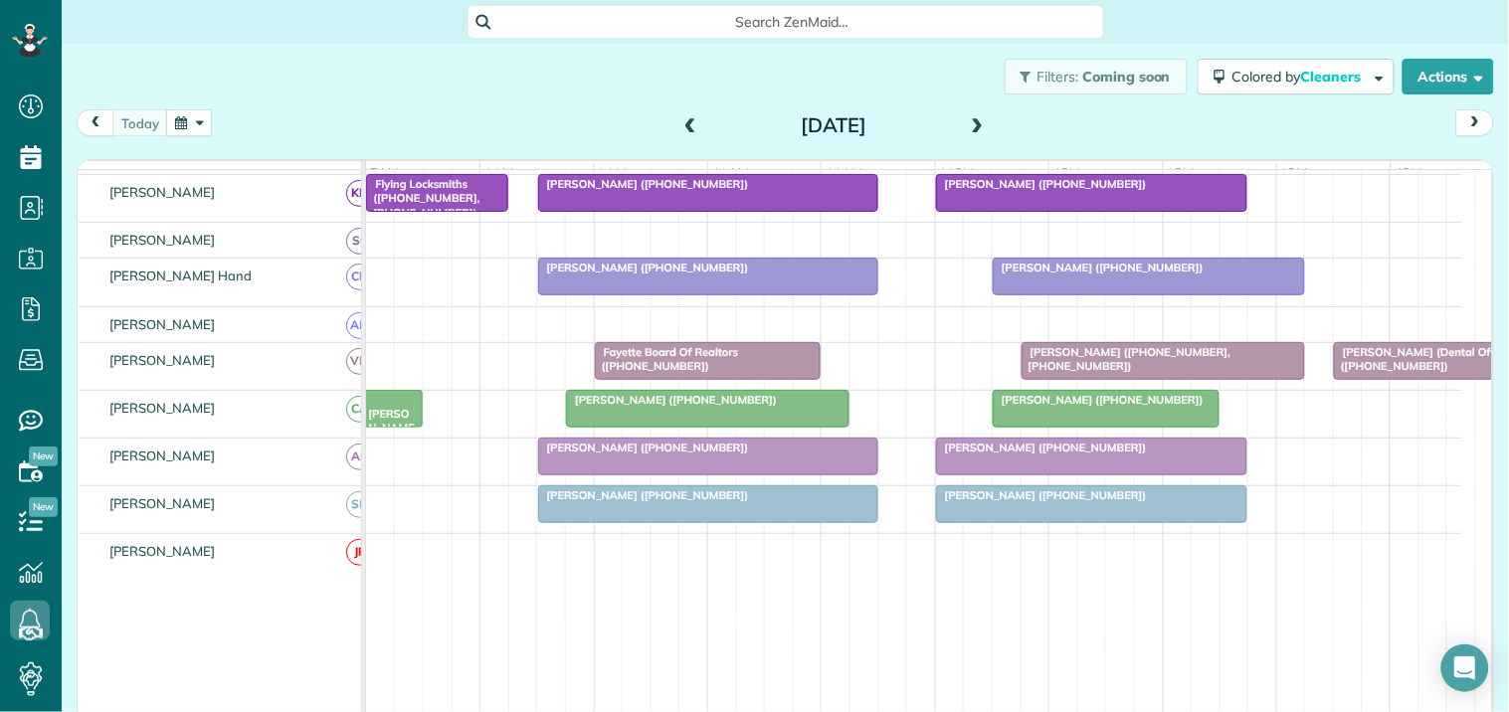
click at [1102, 407] on span "[PERSON_NAME] ([PHONE_NUMBER])" at bounding box center [1098, 400] width 213 height 14
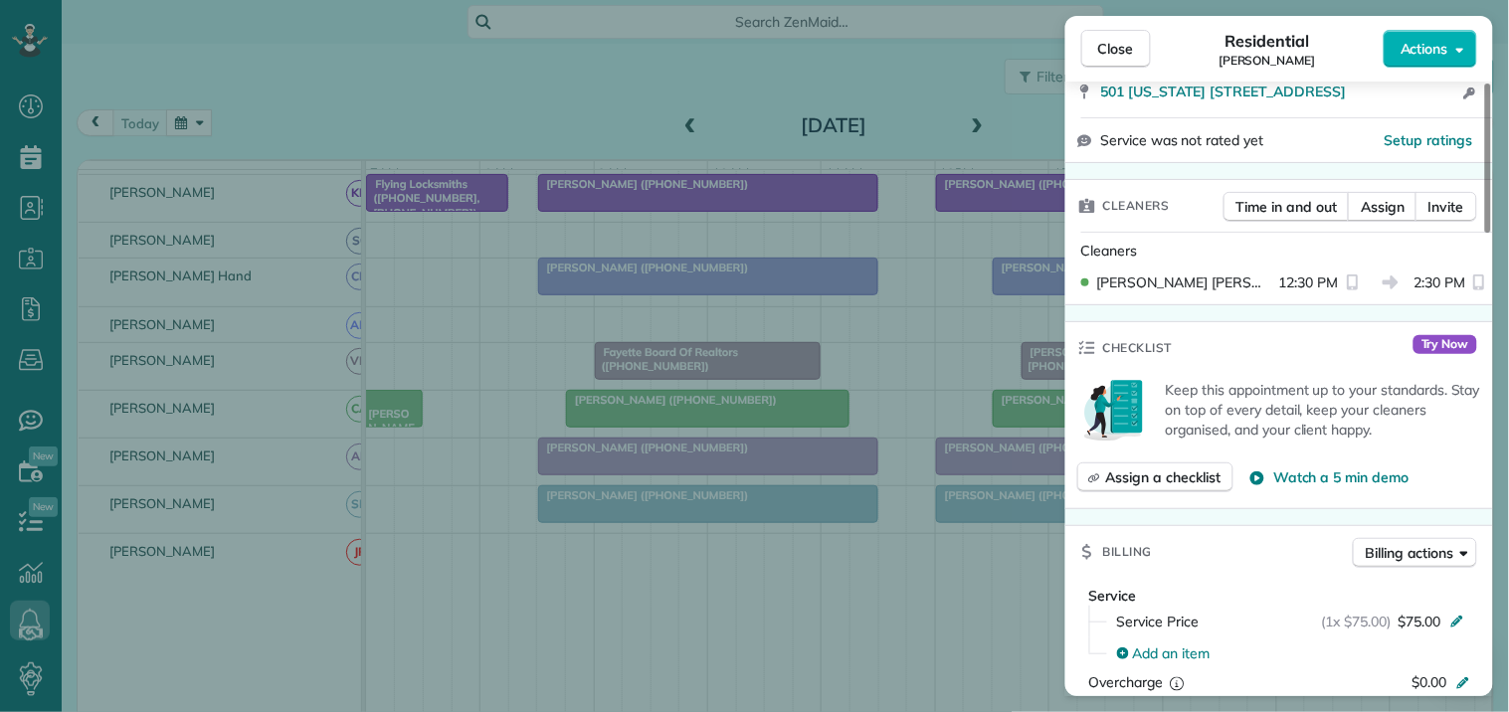
scroll to position [442, 0]
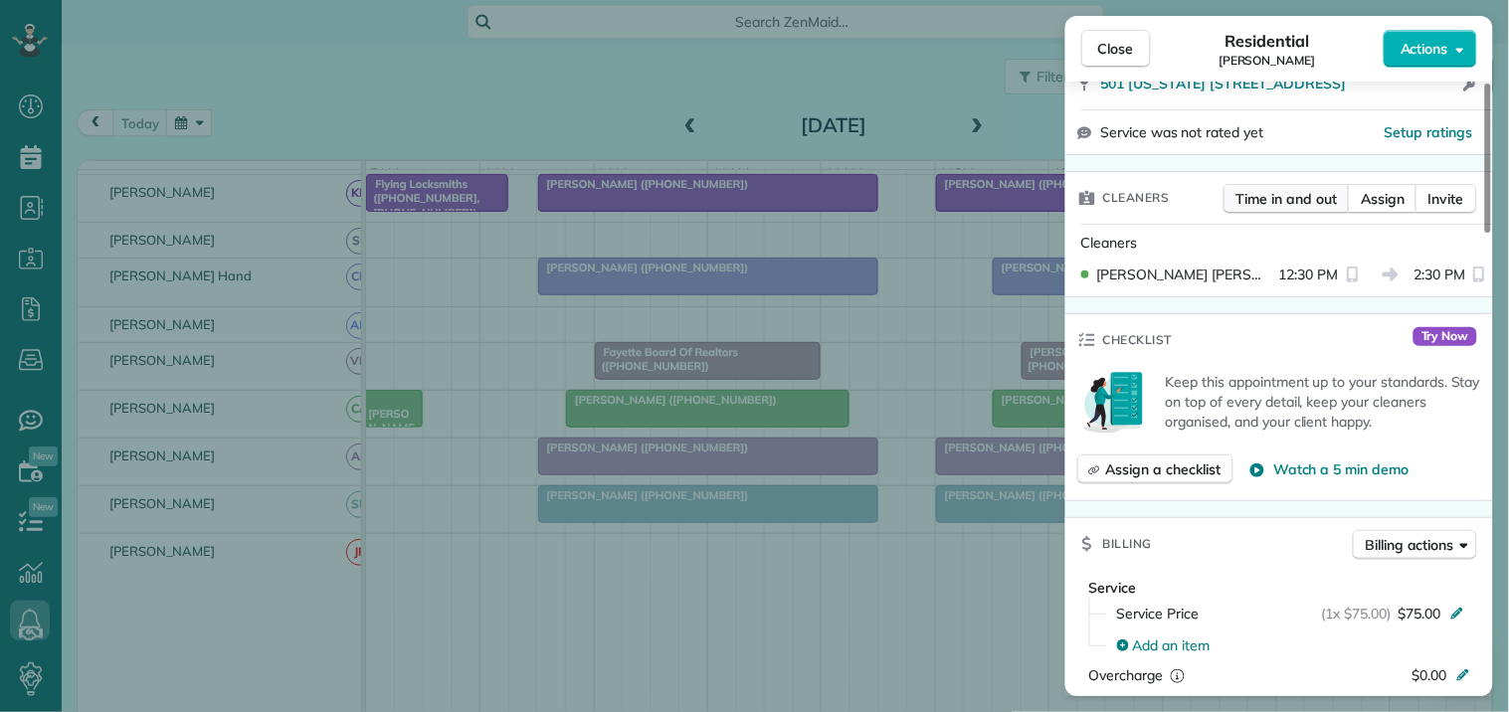
click at [1287, 191] on span "Time in and out" at bounding box center [1287, 199] width 100 height 20
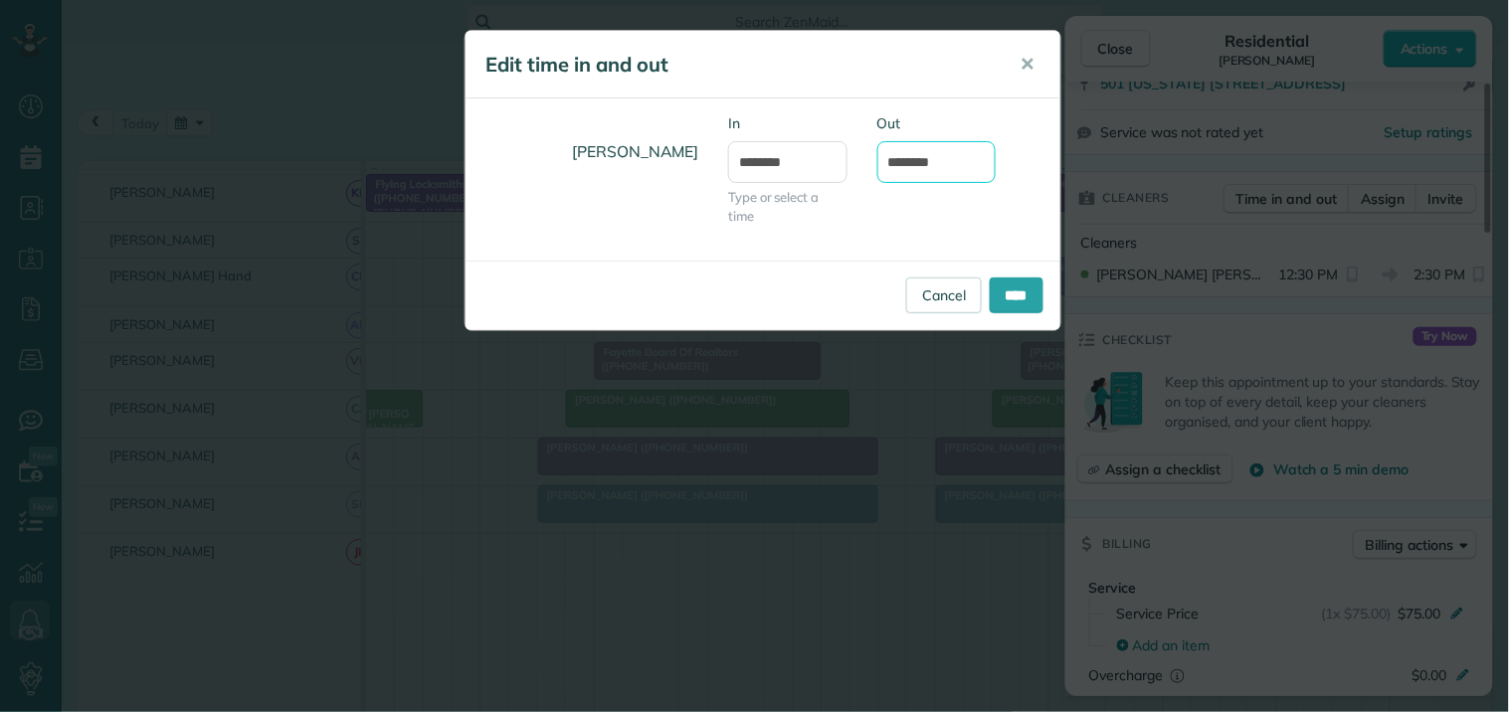
click at [920, 153] on input "*******" at bounding box center [936, 162] width 119 height 42
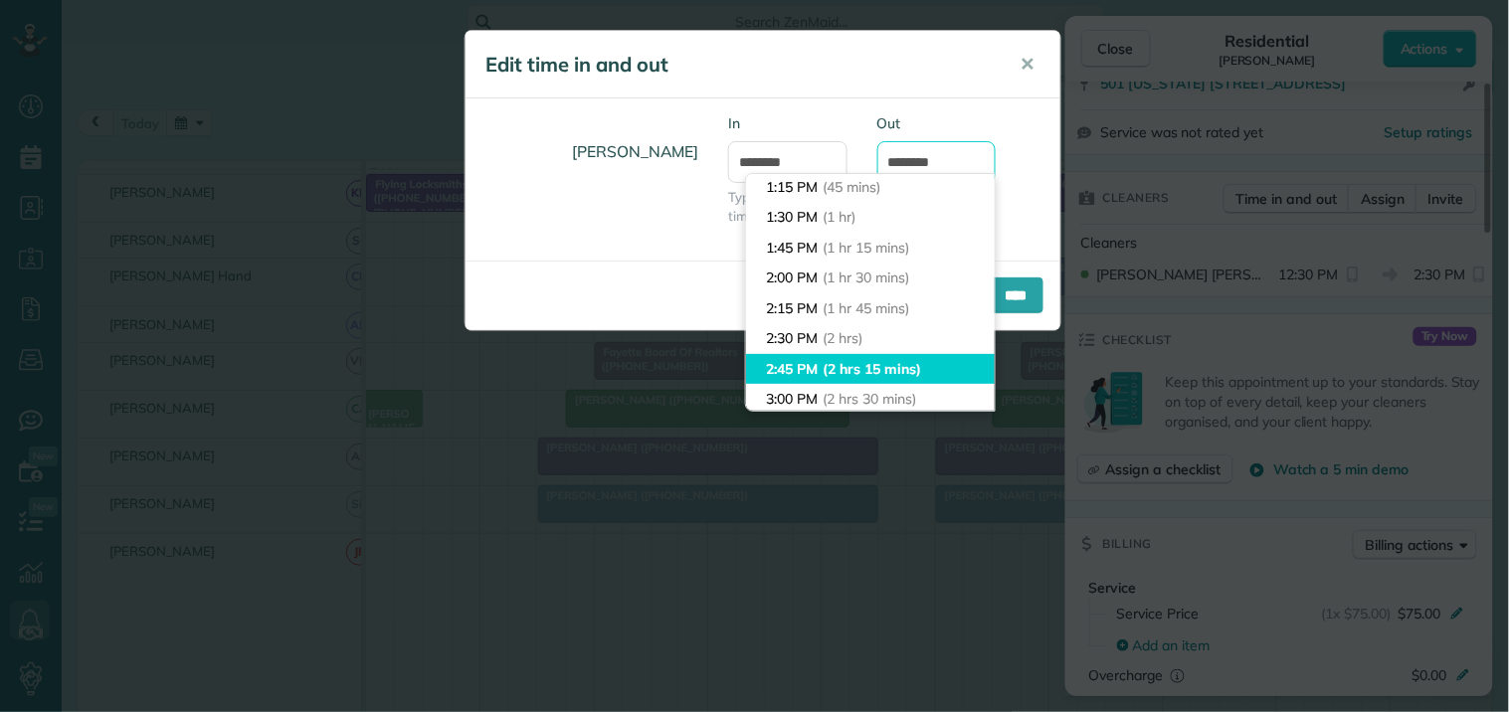
scroll to position [0, 0]
type input "*******"
click at [809, 373] on body "Dashboard Scheduling Calendar View List View Dispatch View - Weekly scheduling …" at bounding box center [754, 356] width 1509 height 712
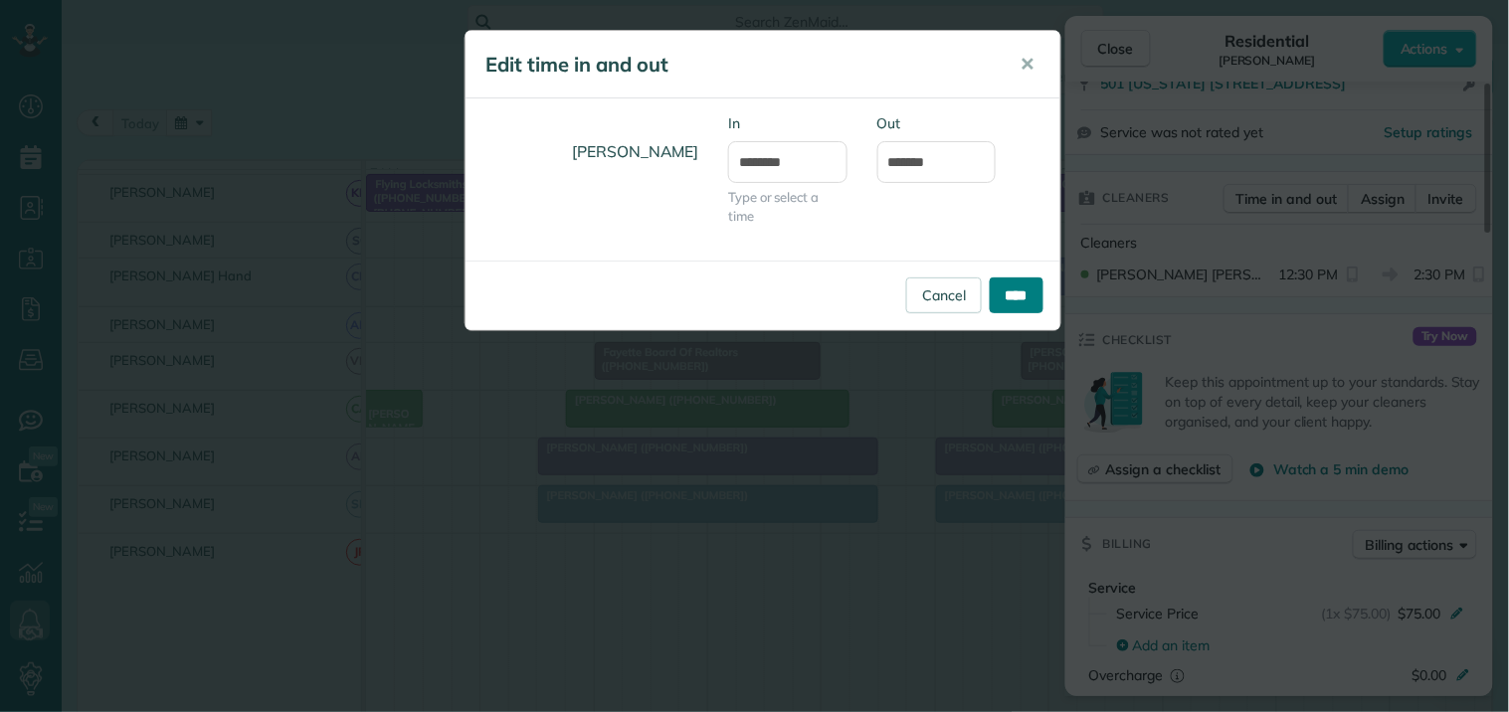
click at [1016, 287] on input "****" at bounding box center [1017, 296] width 54 height 36
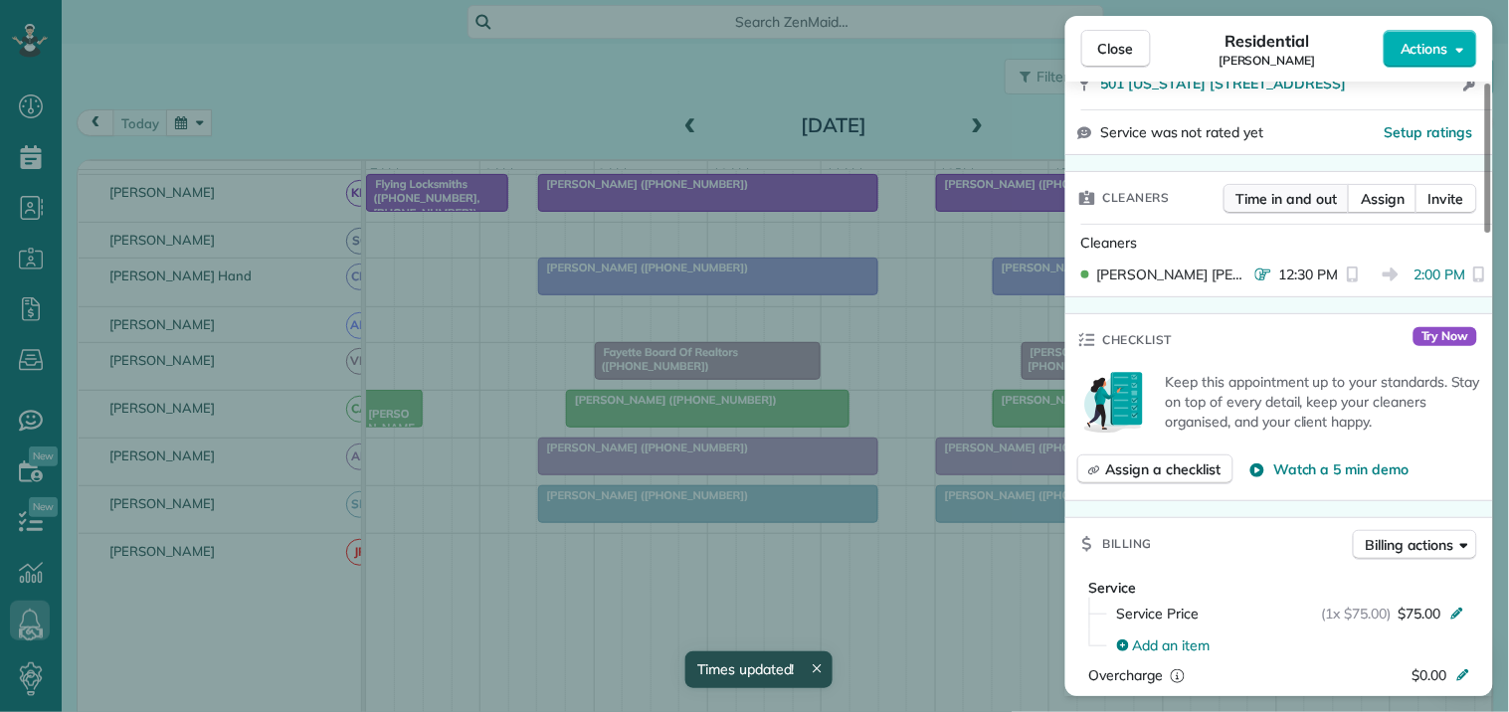
click at [1281, 200] on span "Time in and out" at bounding box center [1287, 199] width 100 height 20
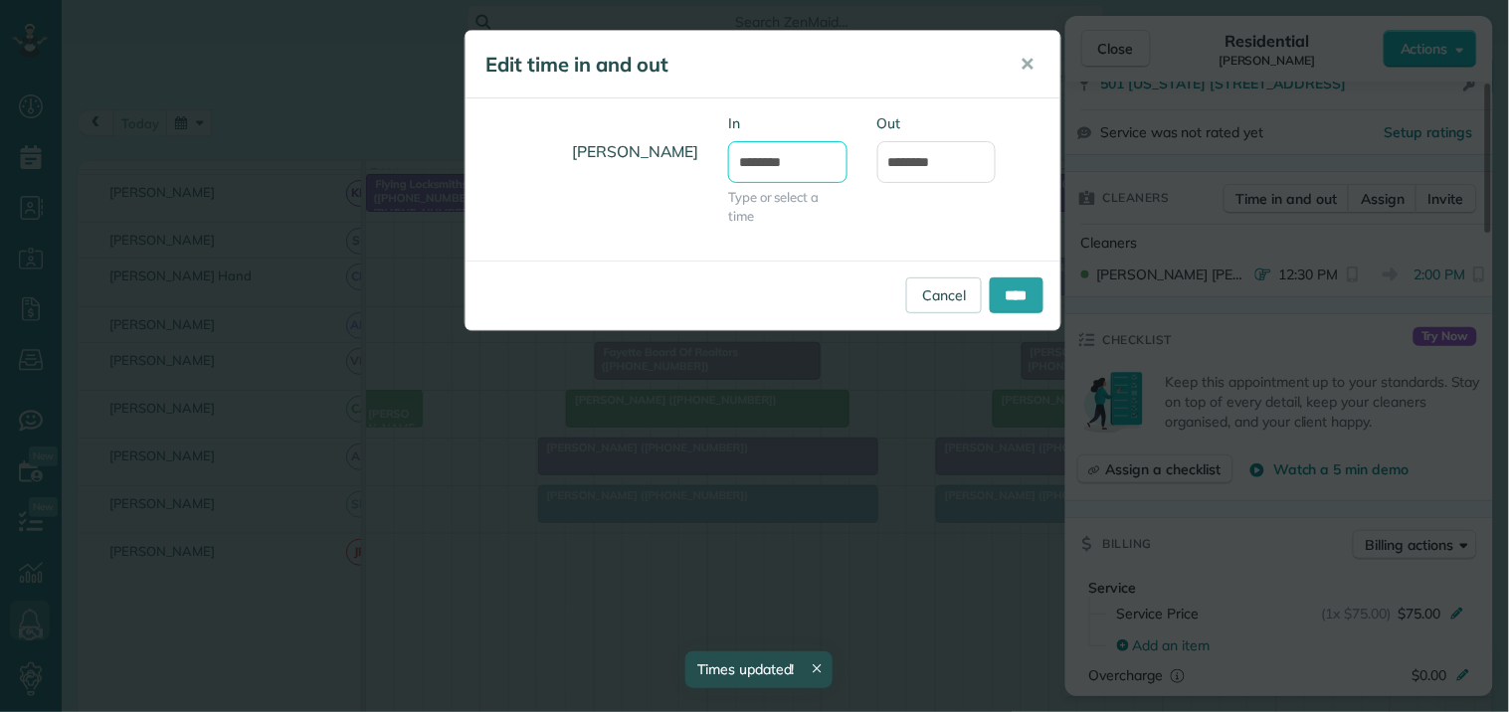
click at [769, 162] on input "********" at bounding box center [787, 162] width 119 height 42
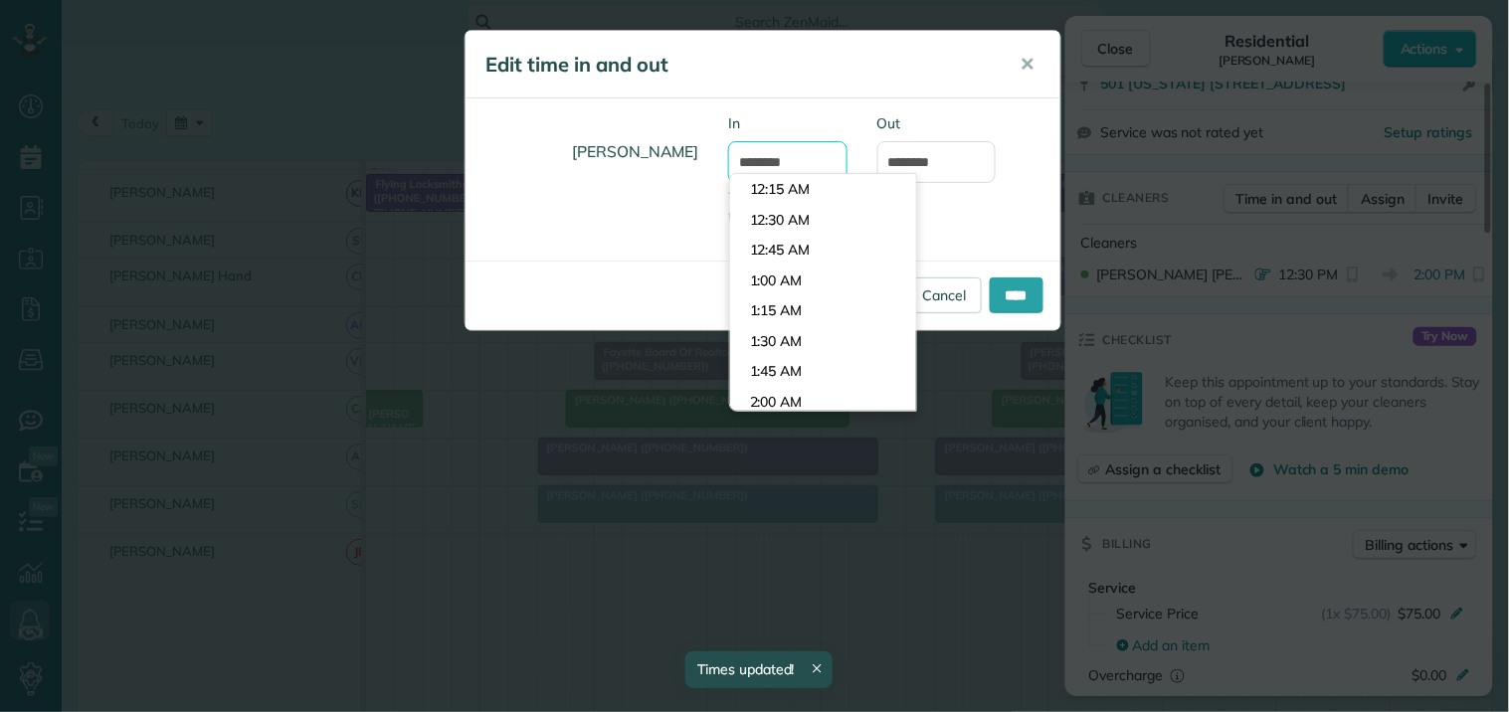
scroll to position [1457, 0]
click at [787, 219] on li "12:30 PM" at bounding box center [823, 220] width 186 height 31
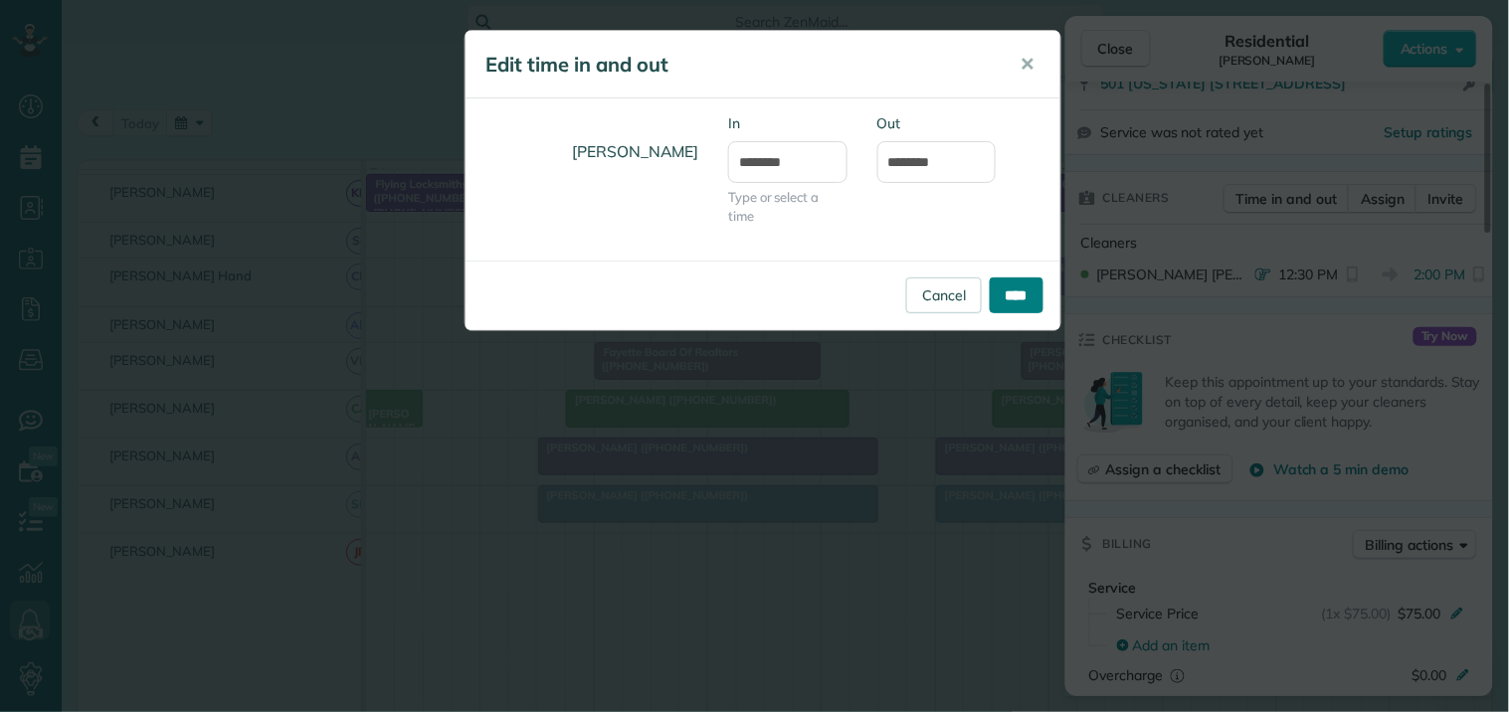
click at [1017, 285] on input "****" at bounding box center [1017, 296] width 54 height 36
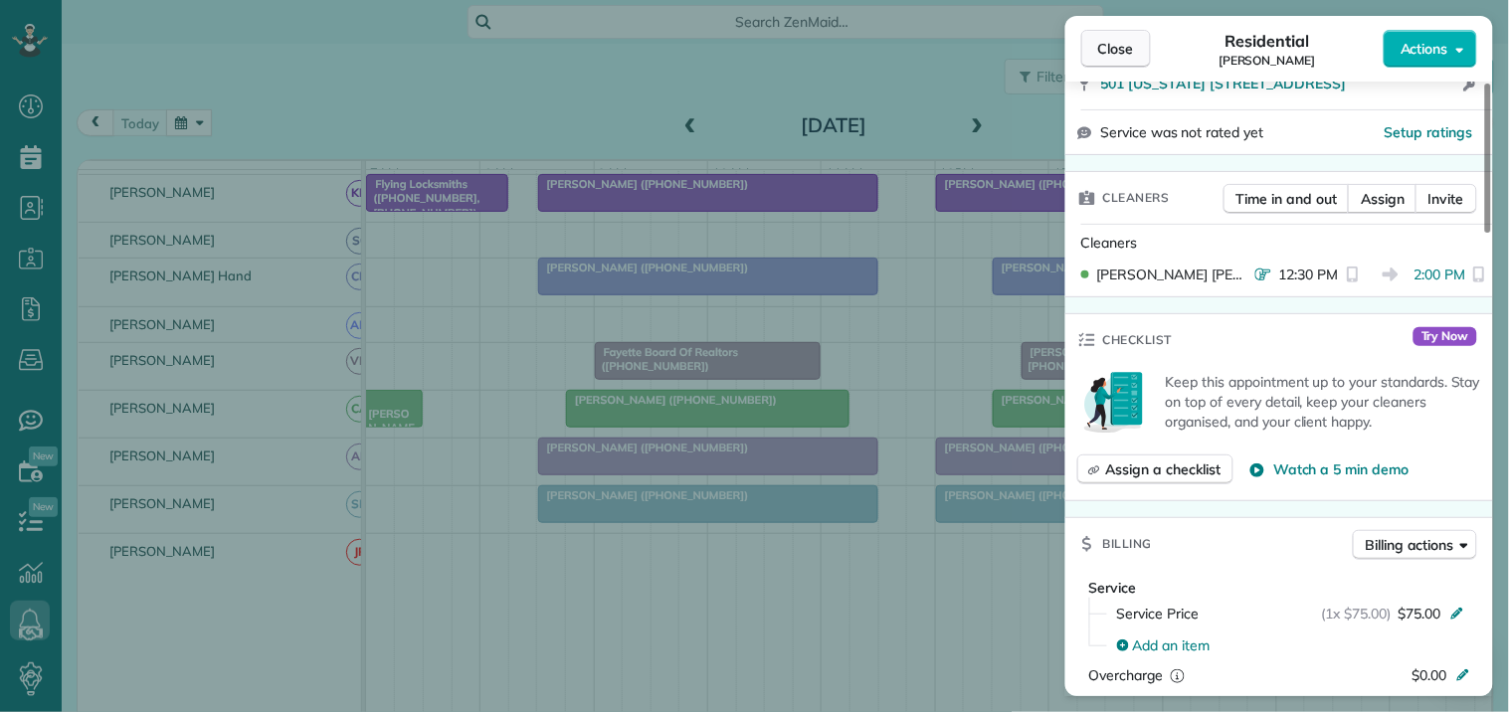
click at [1139, 38] on button "Close" at bounding box center [1116, 49] width 70 height 38
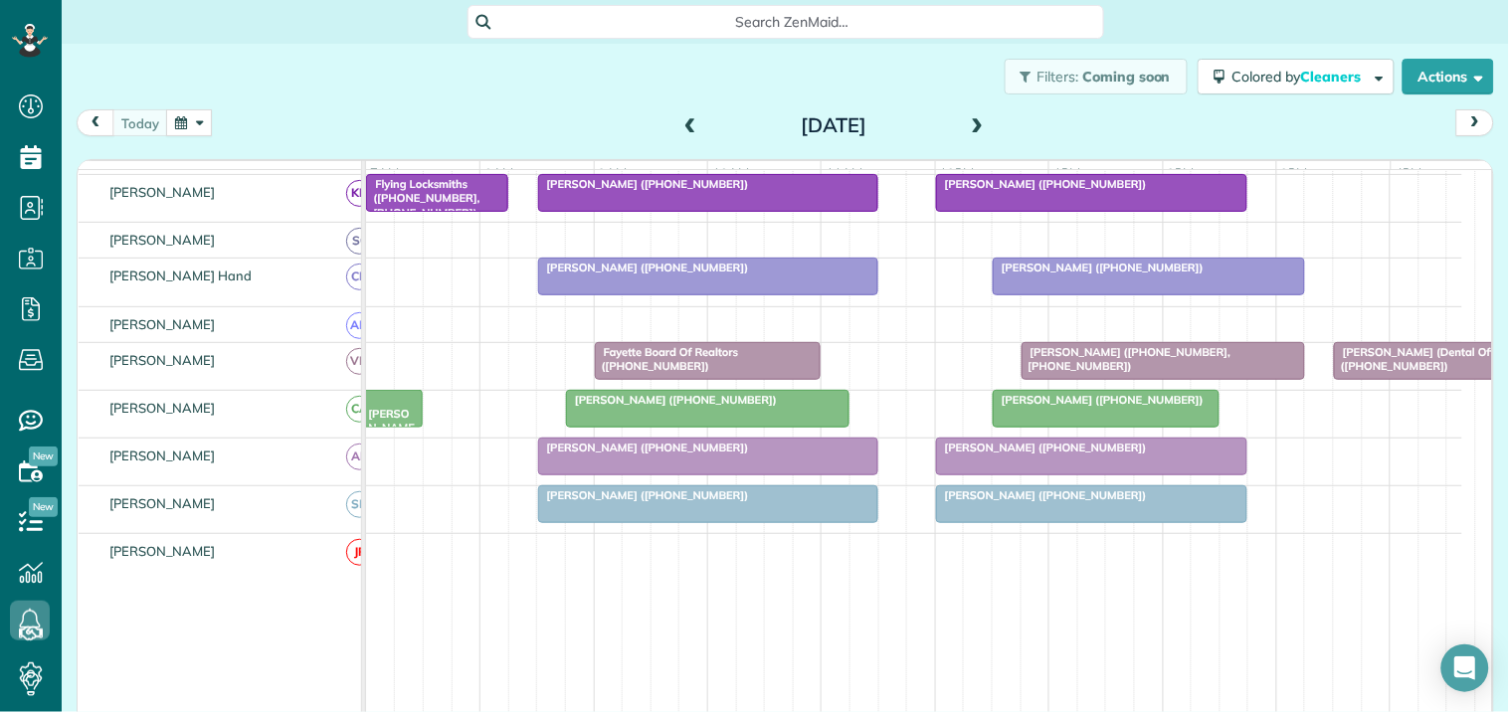
click at [195, 122] on button "button" at bounding box center [189, 122] width 46 height 27
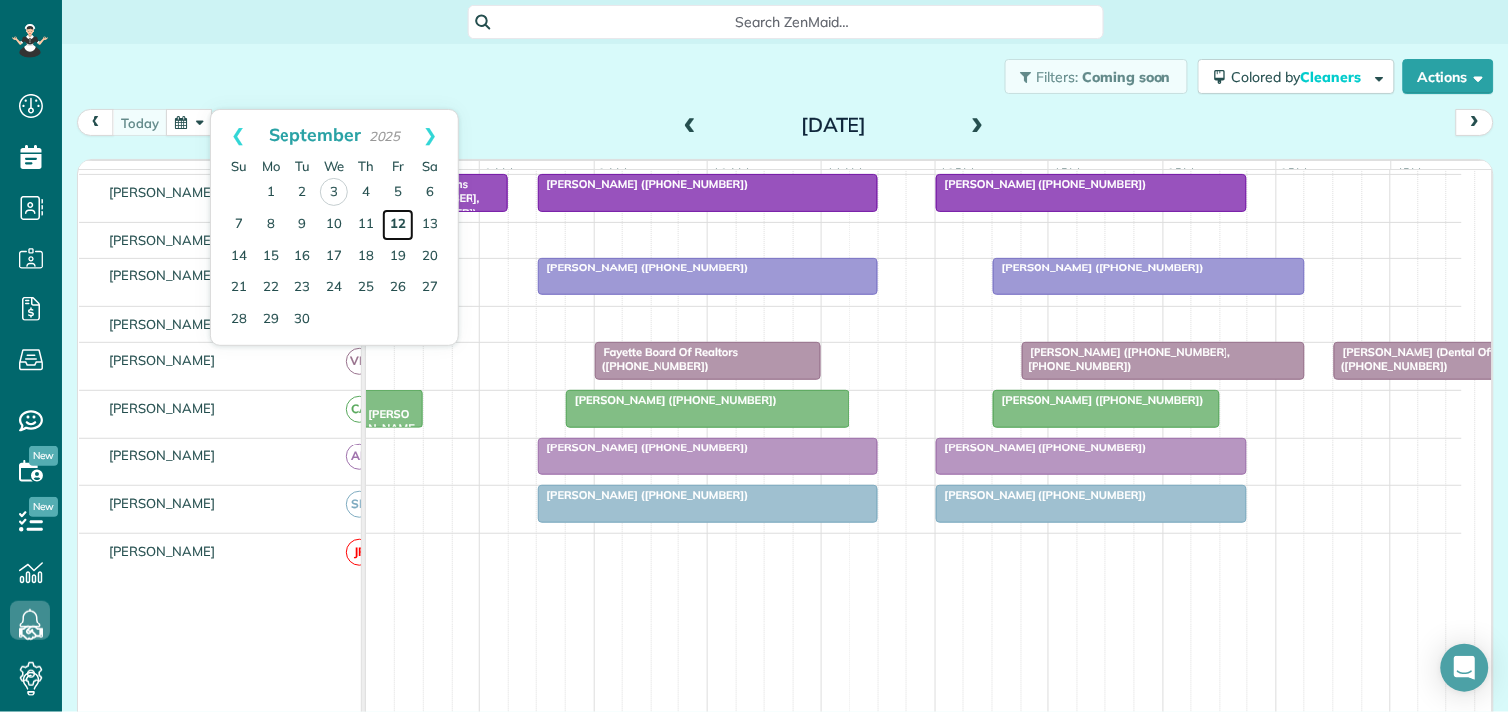
click at [395, 214] on link "12" at bounding box center [398, 225] width 32 height 32
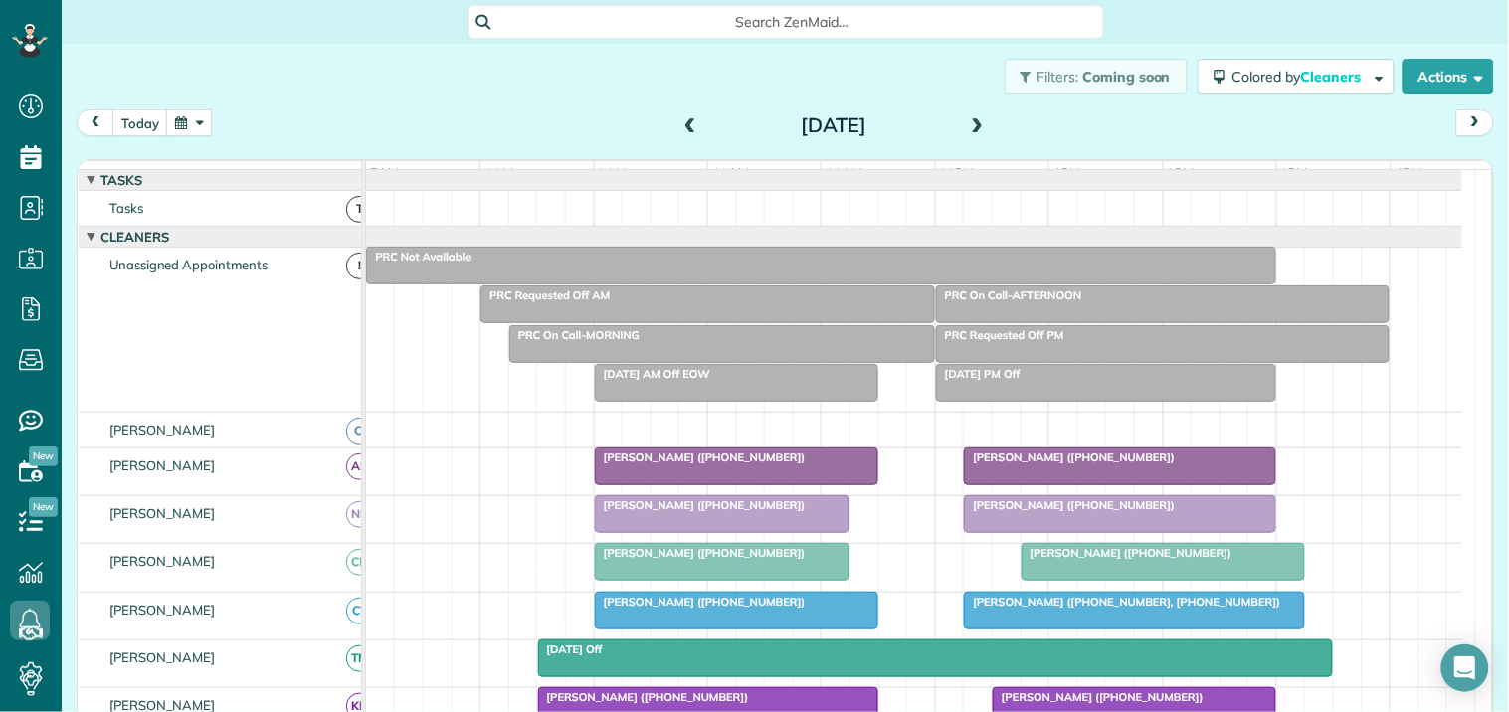
scroll to position [253, 0]
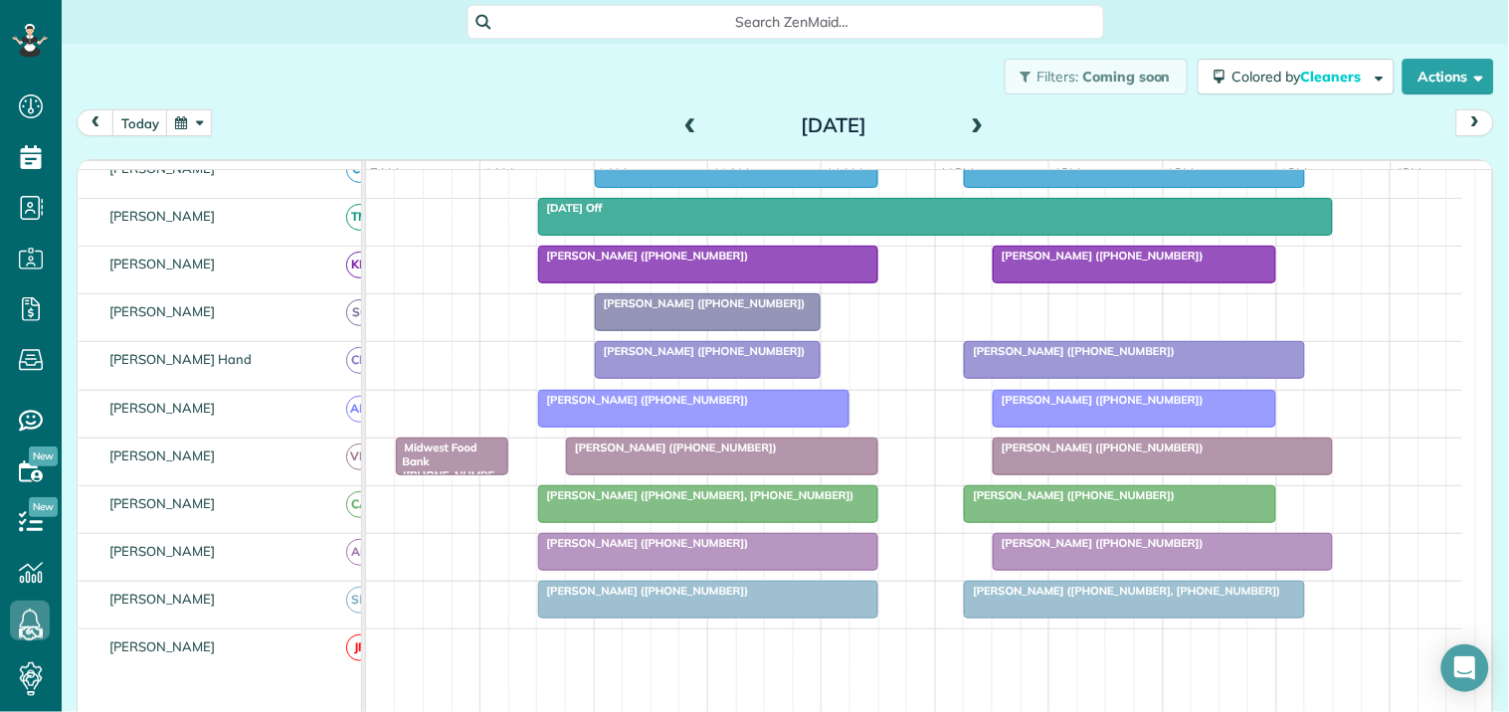
click at [696, 310] on span "Troy Danahey (+12692523380)" at bounding box center [700, 303] width 213 height 14
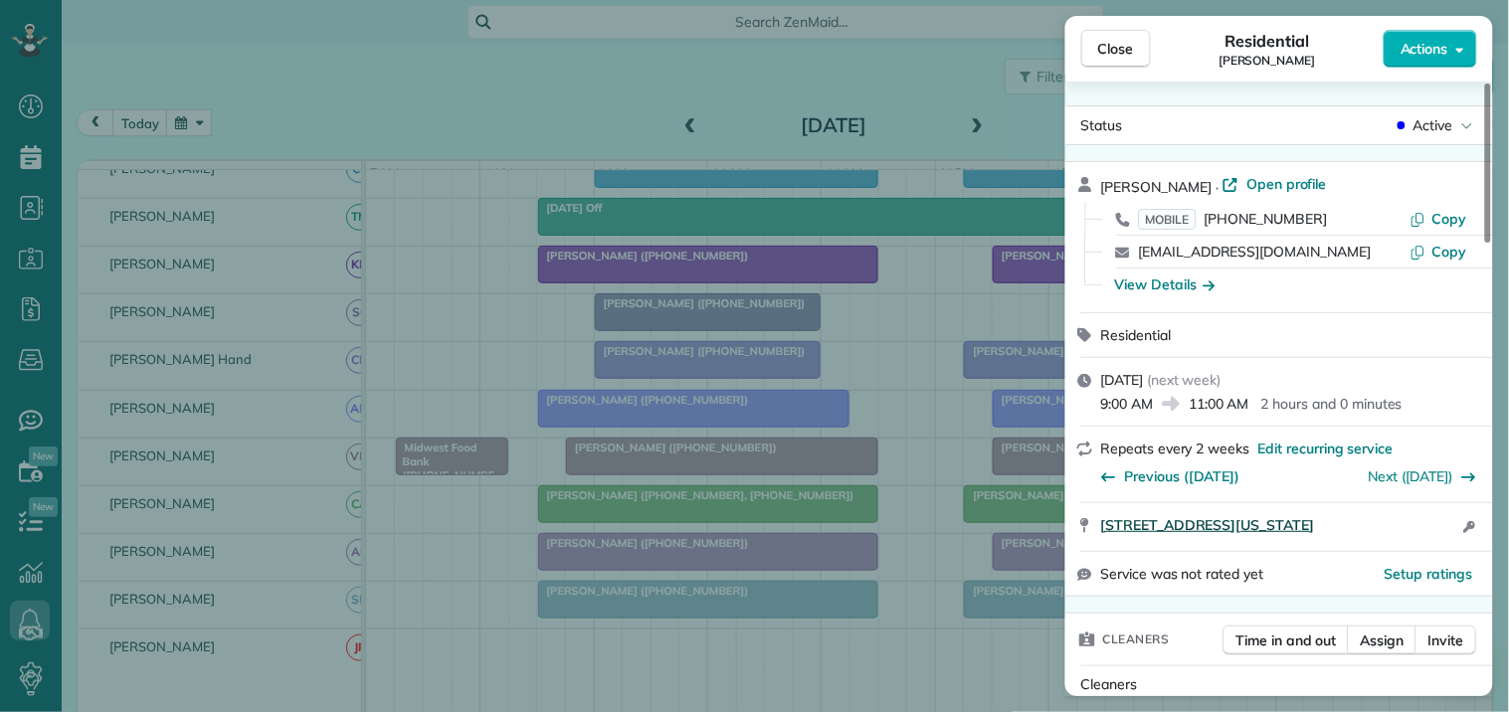
click at [1289, 529] on span "6438 Georgia 54 Sharpsburg GA 30277" at bounding box center [1208, 525] width 214 height 20
click at [1119, 50] on span "Close" at bounding box center [1116, 49] width 36 height 20
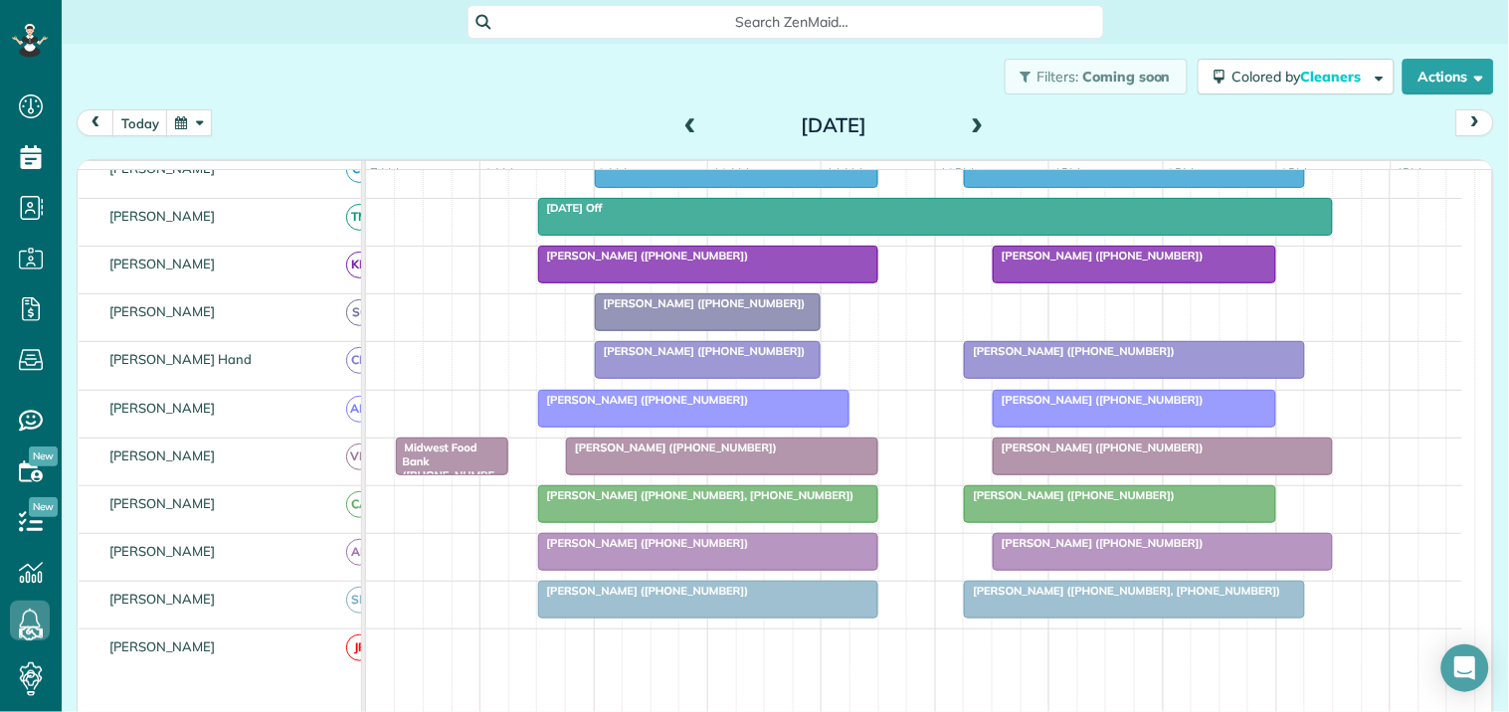
scroll to position [331, 0]
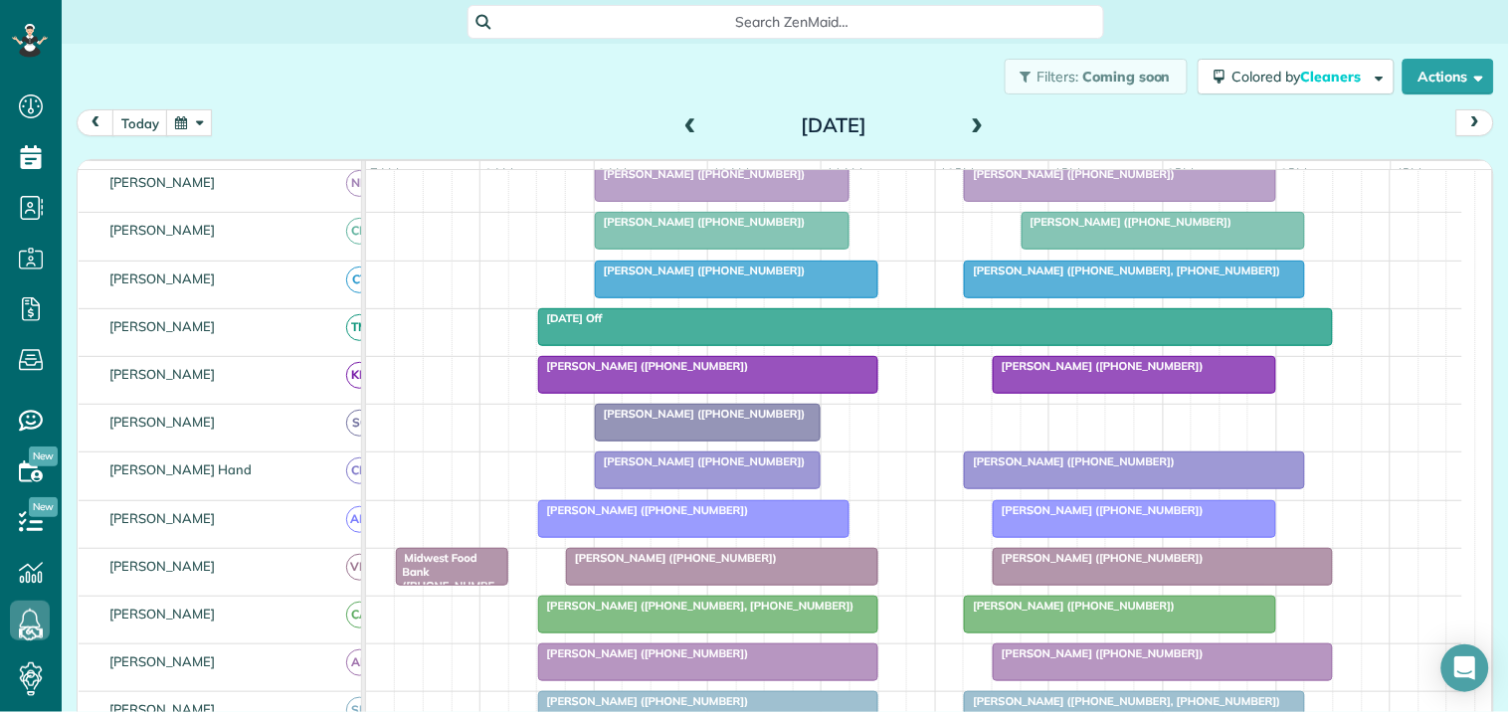
click at [1115, 373] on span "Patti Olszowka (+14706354291)" at bounding box center [1098, 366] width 213 height 14
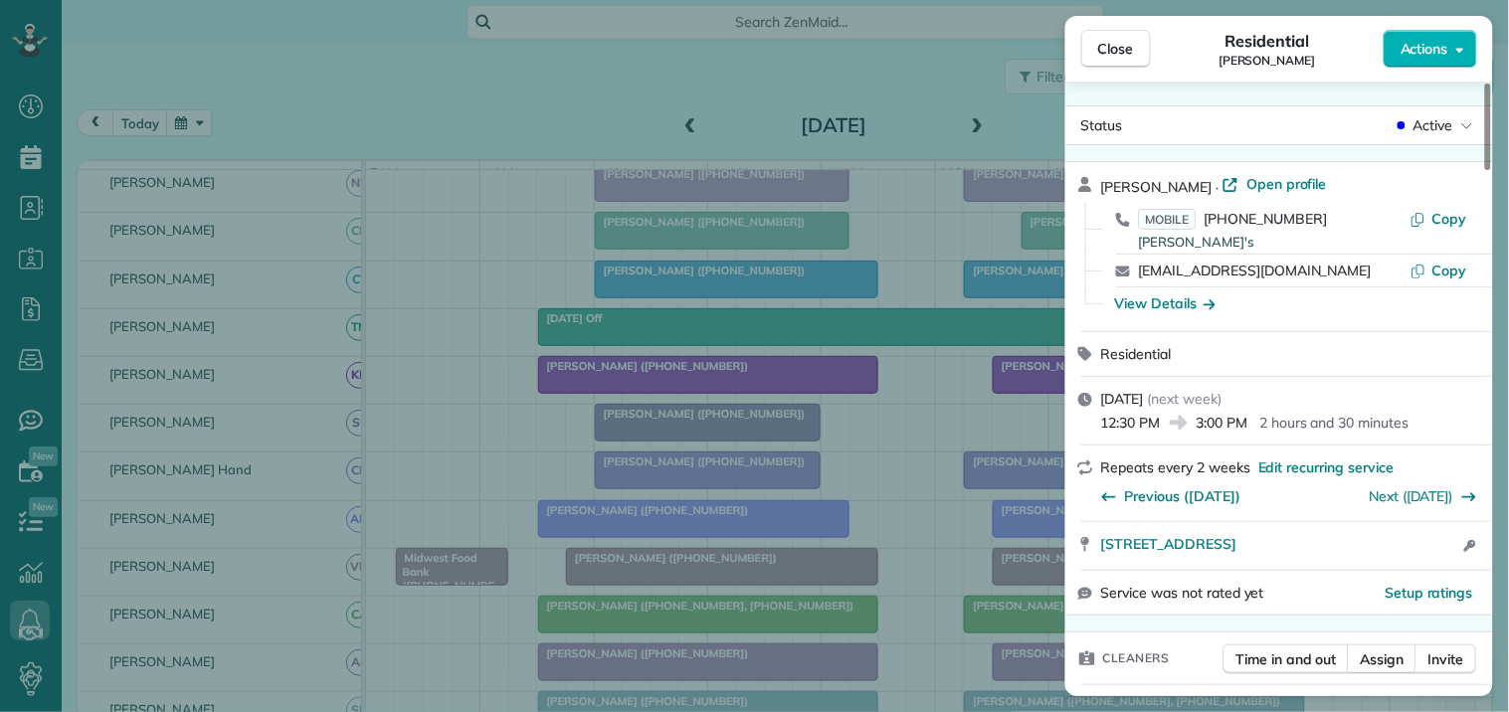
click at [1121, 43] on span "Close" at bounding box center [1116, 49] width 36 height 20
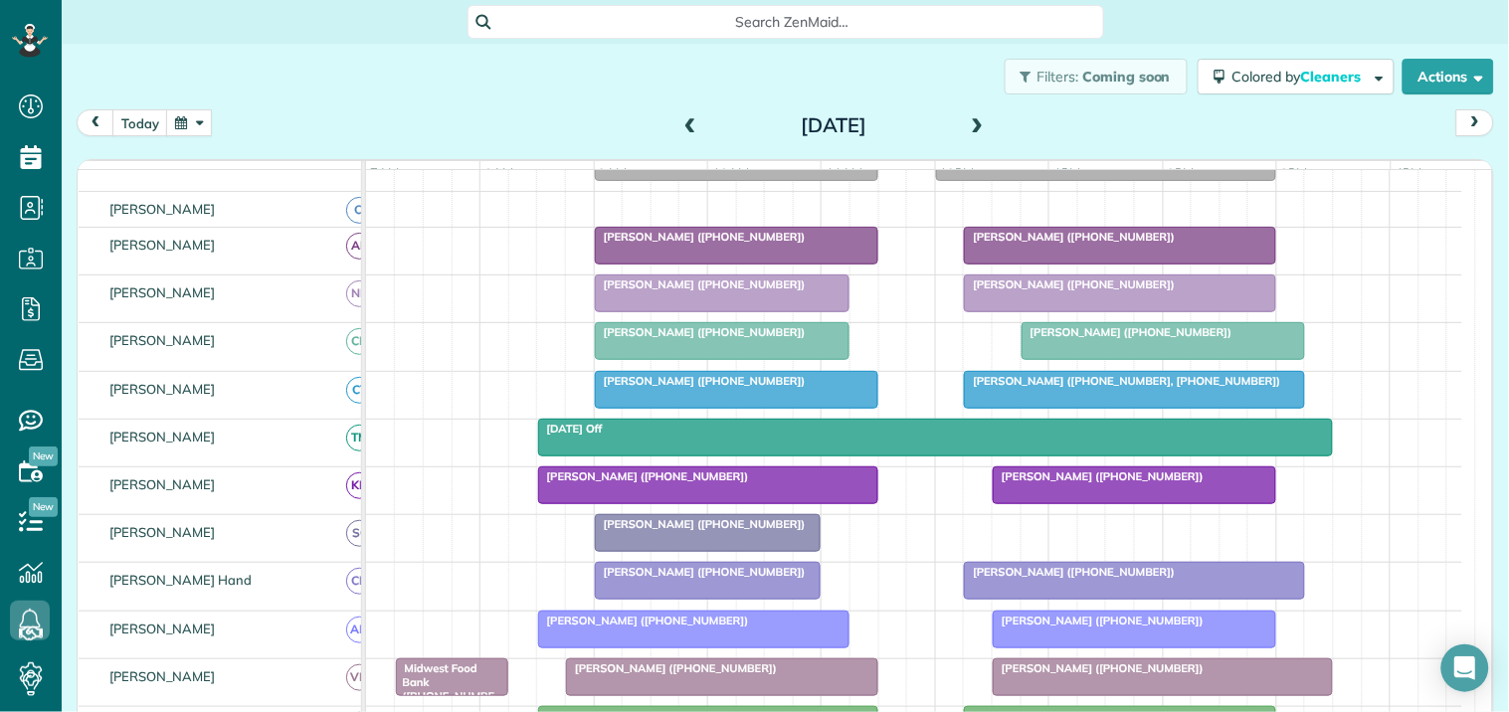
scroll to position [442, 0]
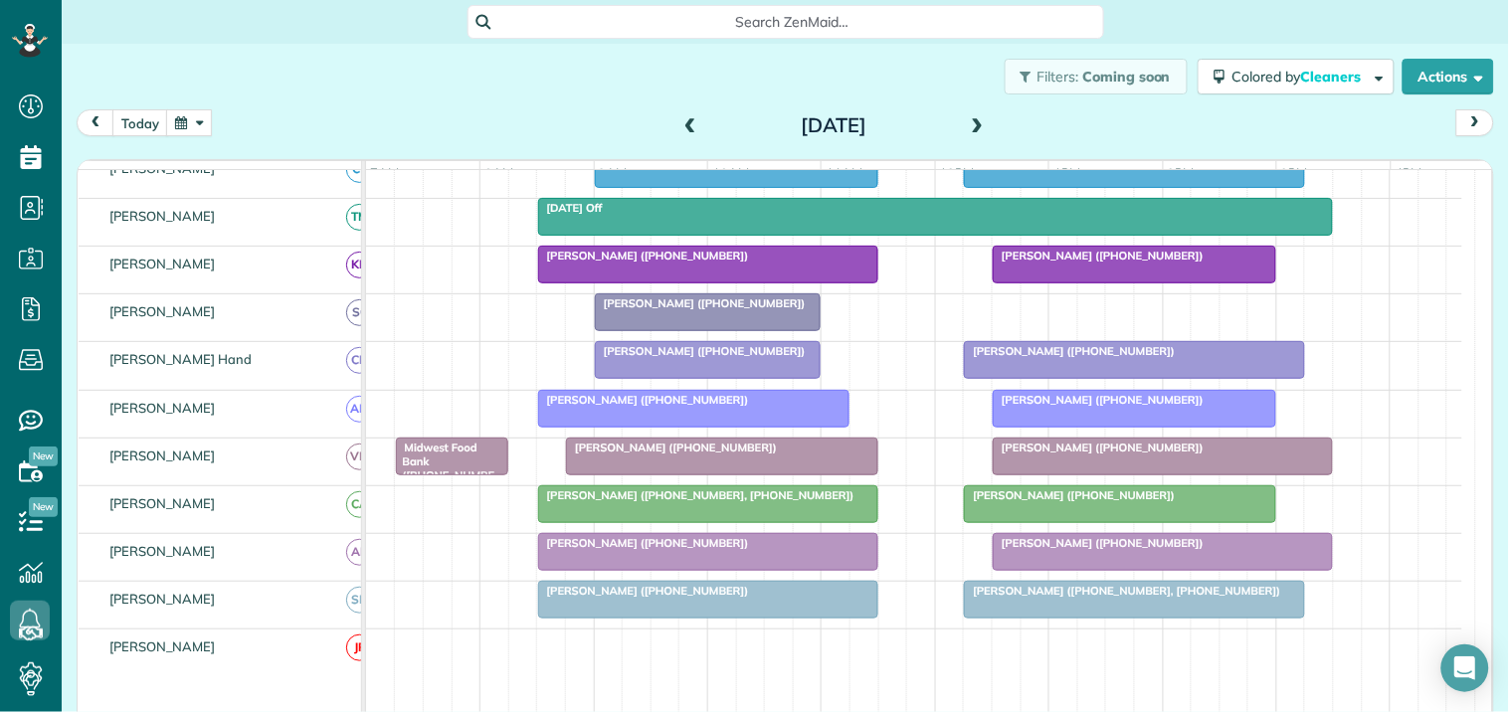
click at [371, 45] on div "Filters: Coming soon Colored by Cleaners Color by Cleaner Color by Team Color b…" at bounding box center [785, 77] width 1447 height 66
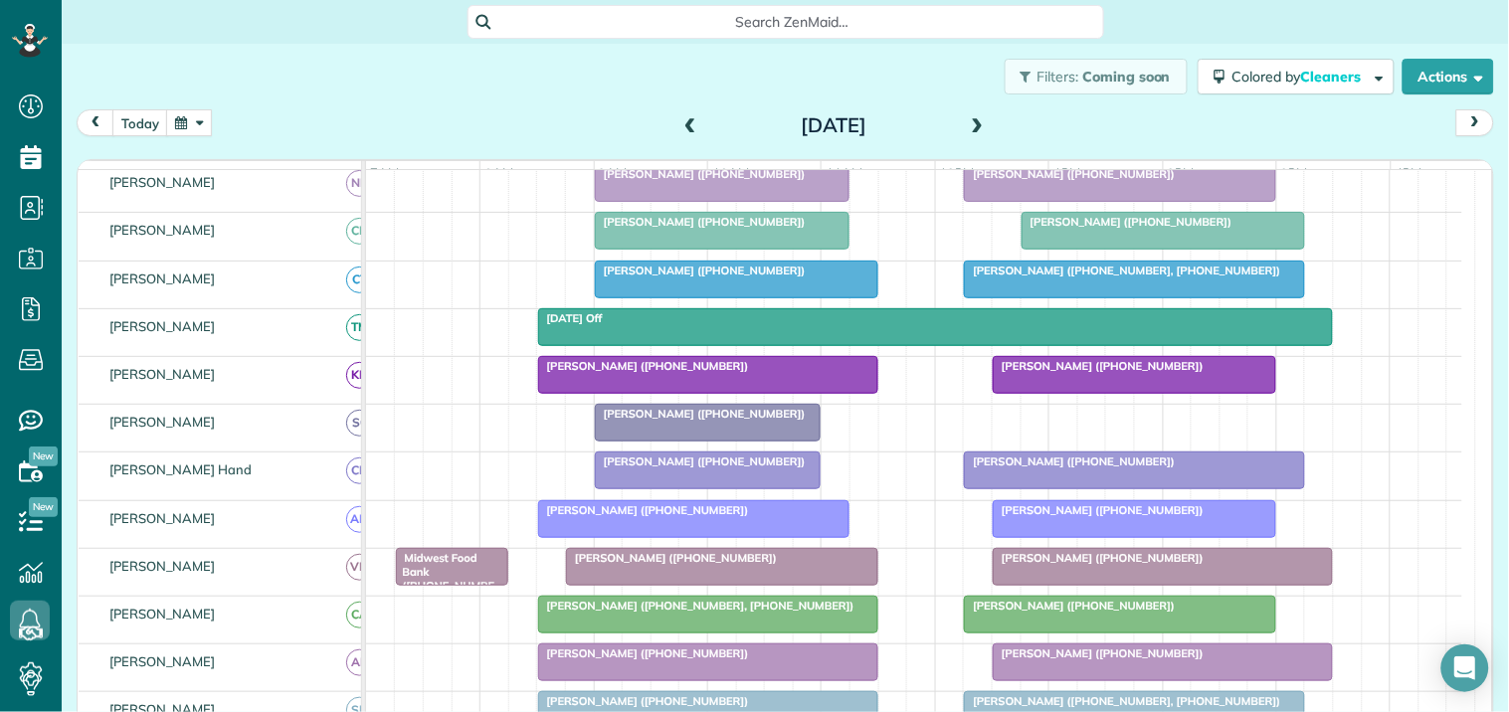
click at [1154, 565] on span "Max Resnick (+18653845246)" at bounding box center [1098, 558] width 213 height 14
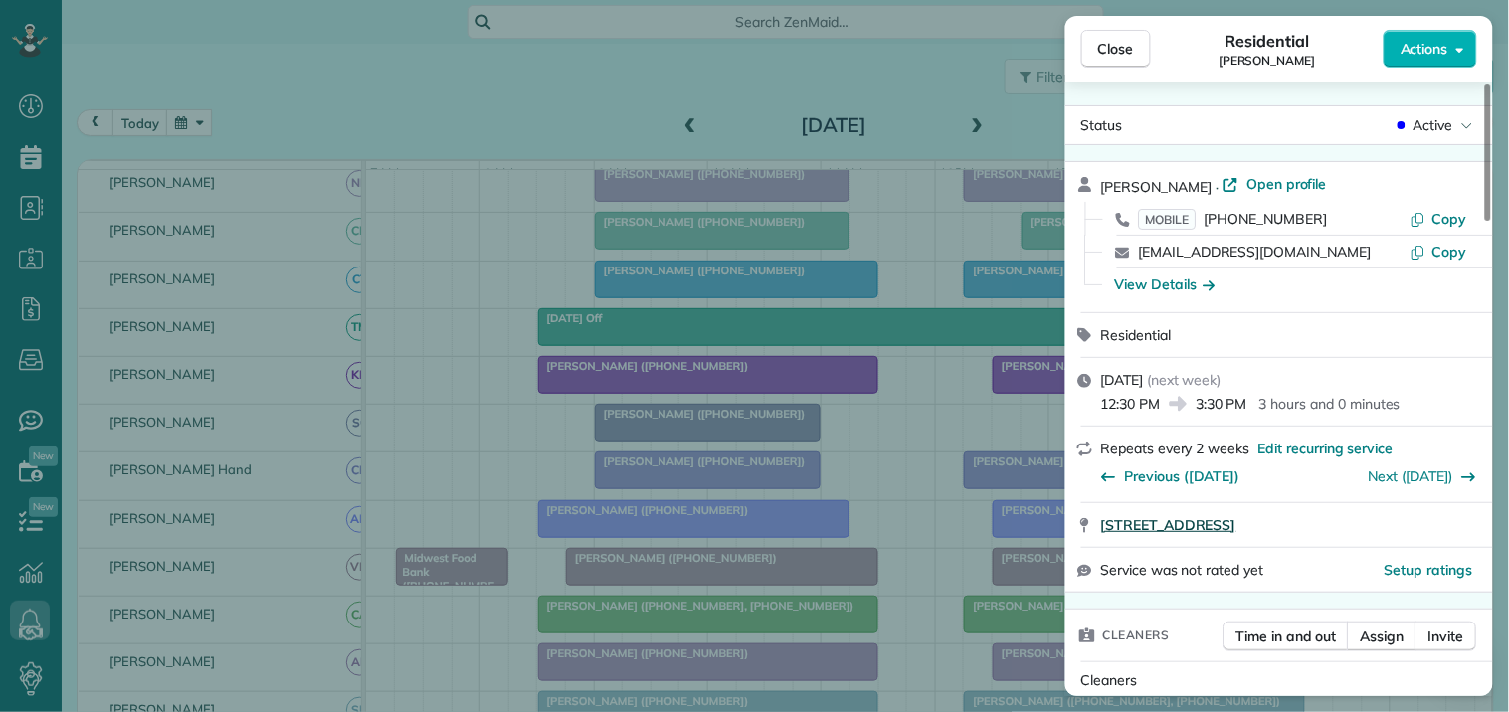
click at [1237, 515] on span "309 Hampton Road Fayetteville GA 30215" at bounding box center [1168, 525] width 135 height 20
click at [1118, 62] on button "Close" at bounding box center [1116, 49] width 70 height 38
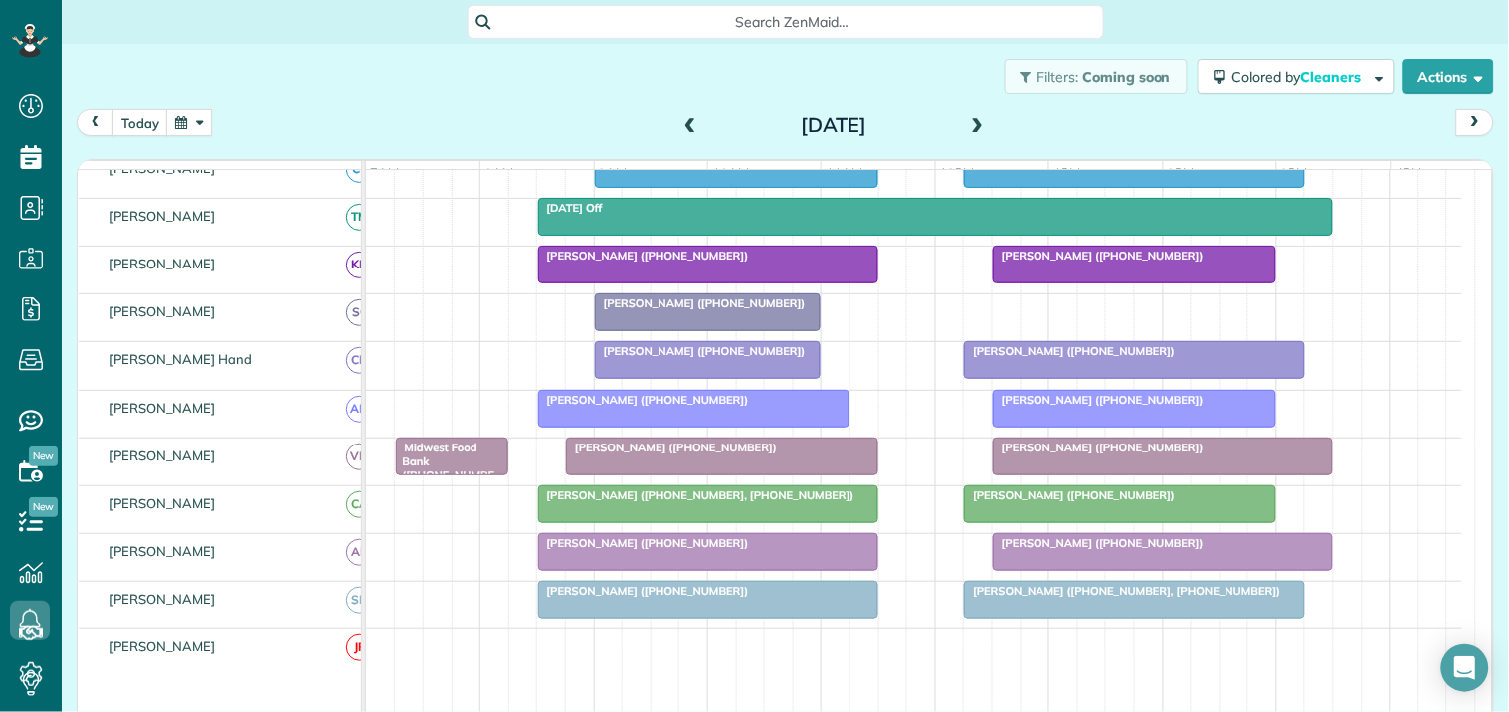
scroll to position [331, 0]
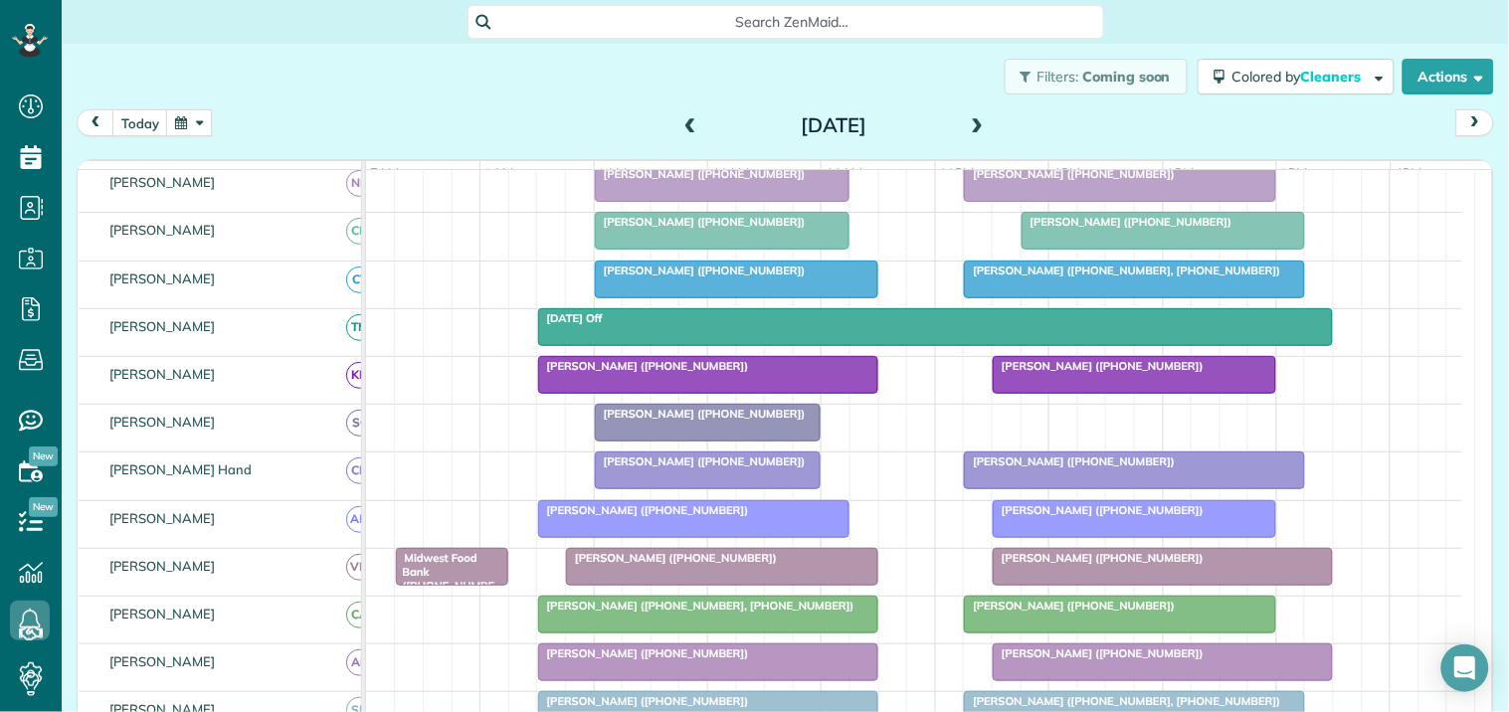
click at [197, 117] on button "button" at bounding box center [189, 122] width 46 height 27
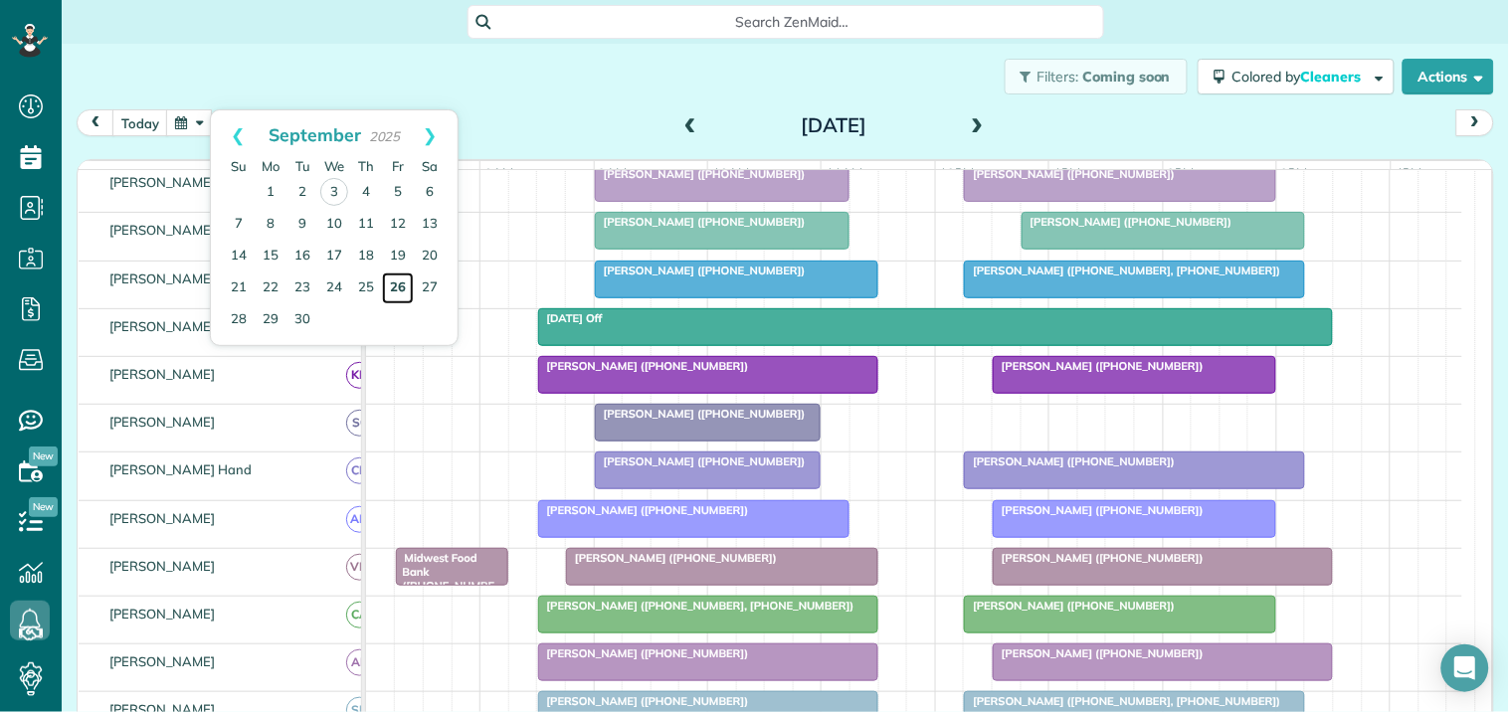
click at [401, 283] on link "26" at bounding box center [398, 289] width 32 height 32
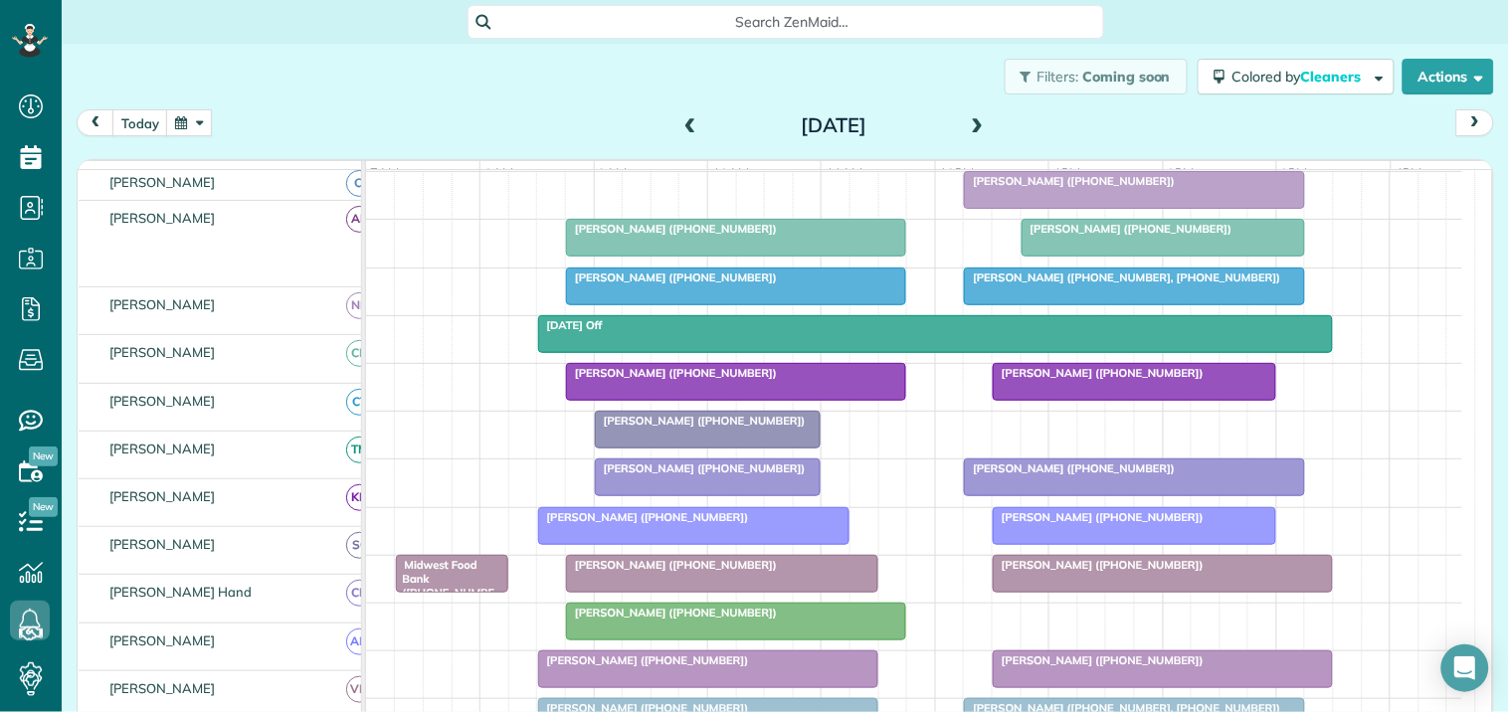
scroll to position [324, 0]
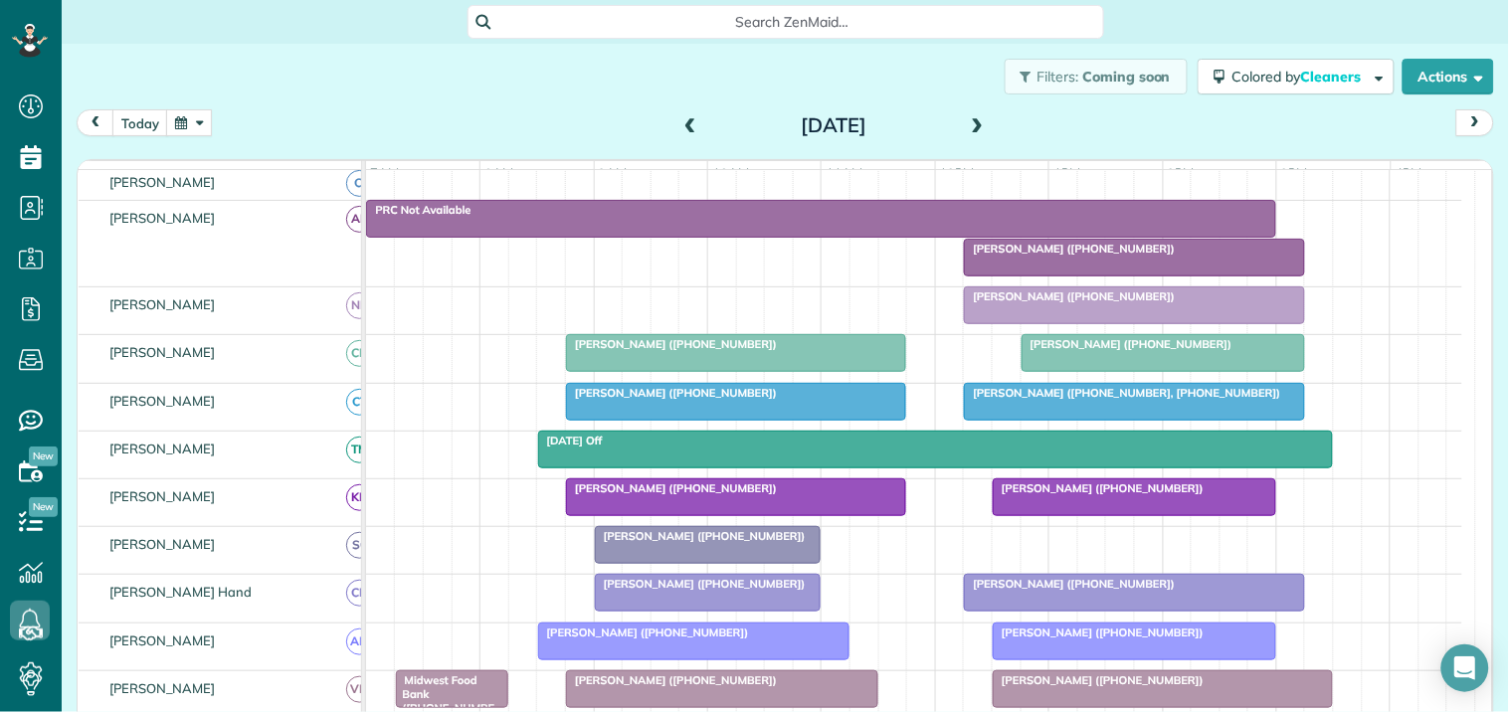
click at [423, 84] on div "Filters: Coming soon Colored by Cleaners Color by Cleaner Color by Team Color b…" at bounding box center [785, 77] width 1447 height 66
click at [575, 93] on div "Filters: Coming soon Colored by Cleaners Color by Cleaner Color by Team Color b…" at bounding box center [785, 77] width 1447 height 66
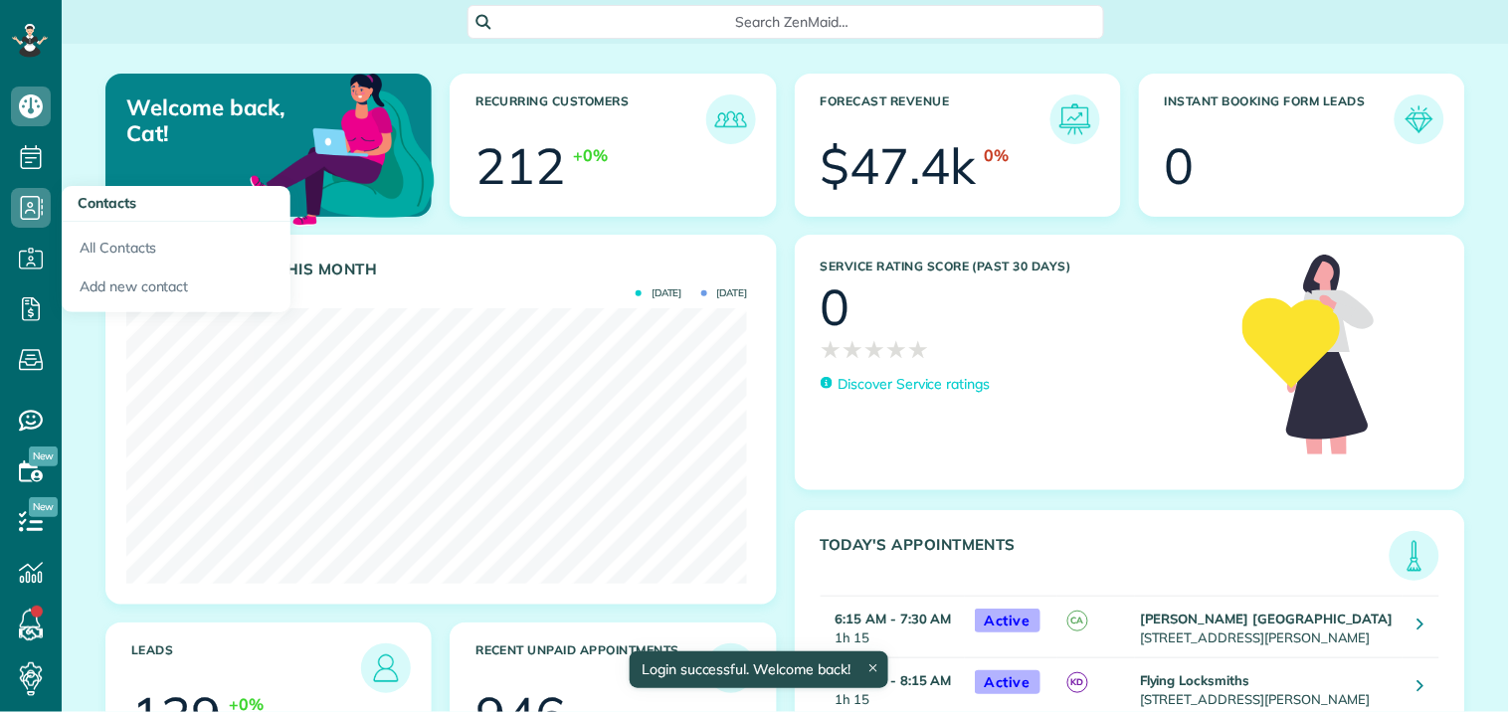
scroll to position [276, 621]
click at [28, 149] on use at bounding box center [31, 157] width 21 height 24
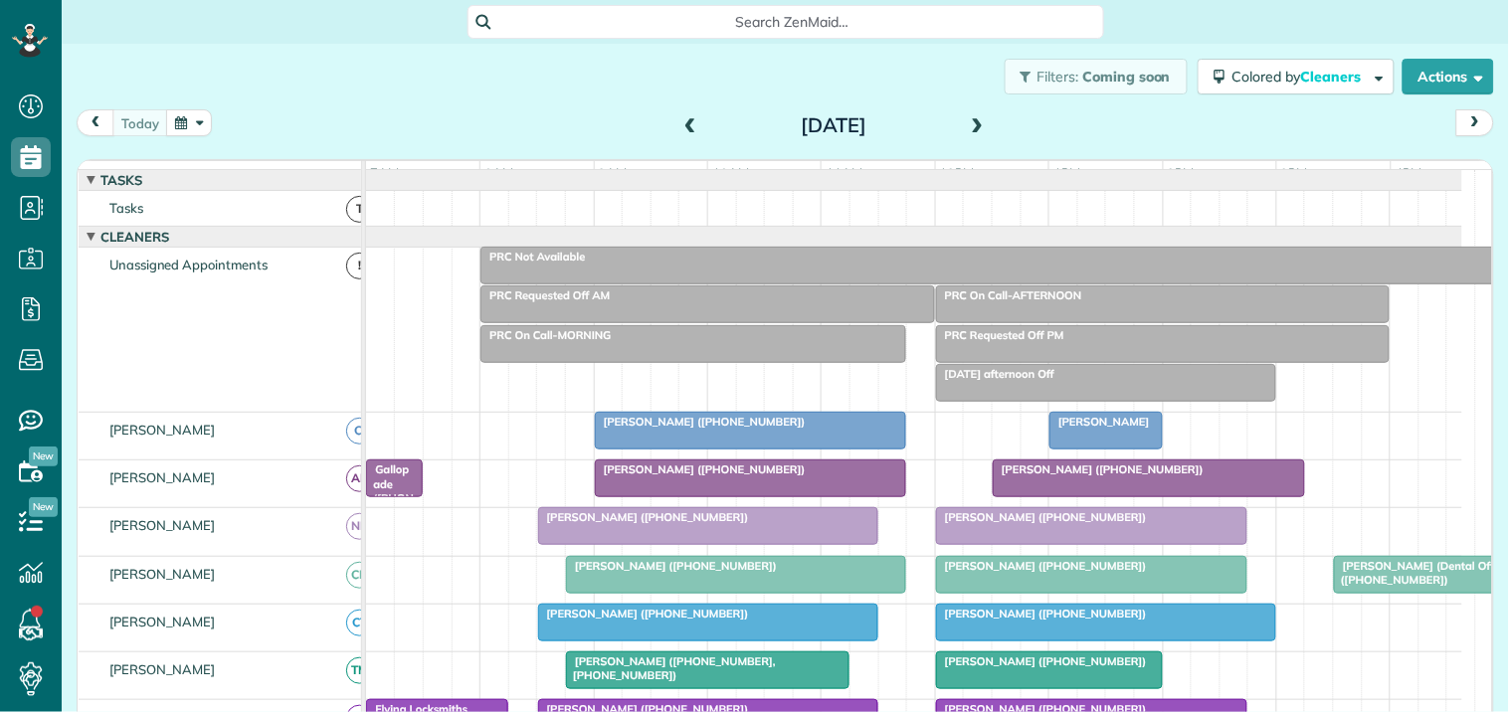
scroll to position [8, 8]
click at [967, 123] on span at bounding box center [978, 126] width 22 height 18
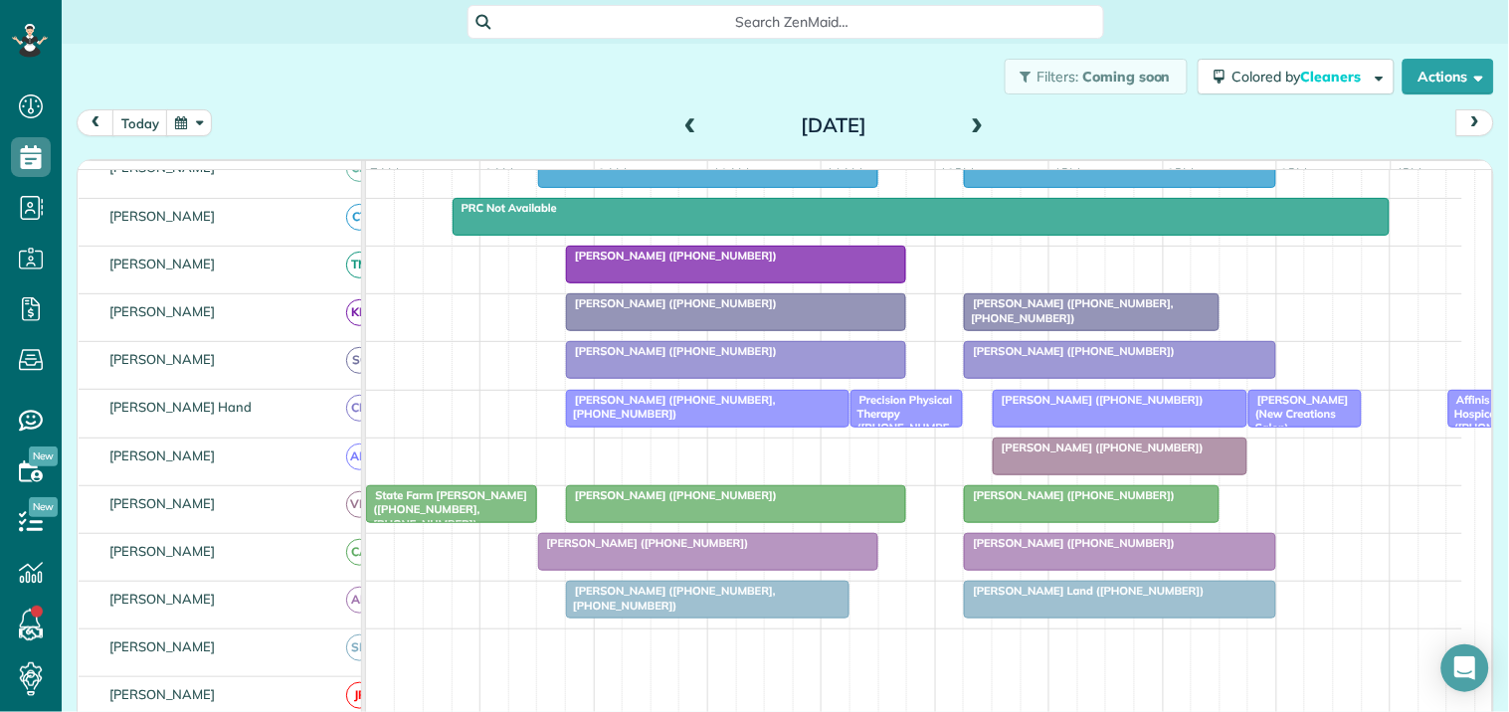
scroll to position [442, 0]
click at [704, 618] on div at bounding box center [708, 600] width 282 height 36
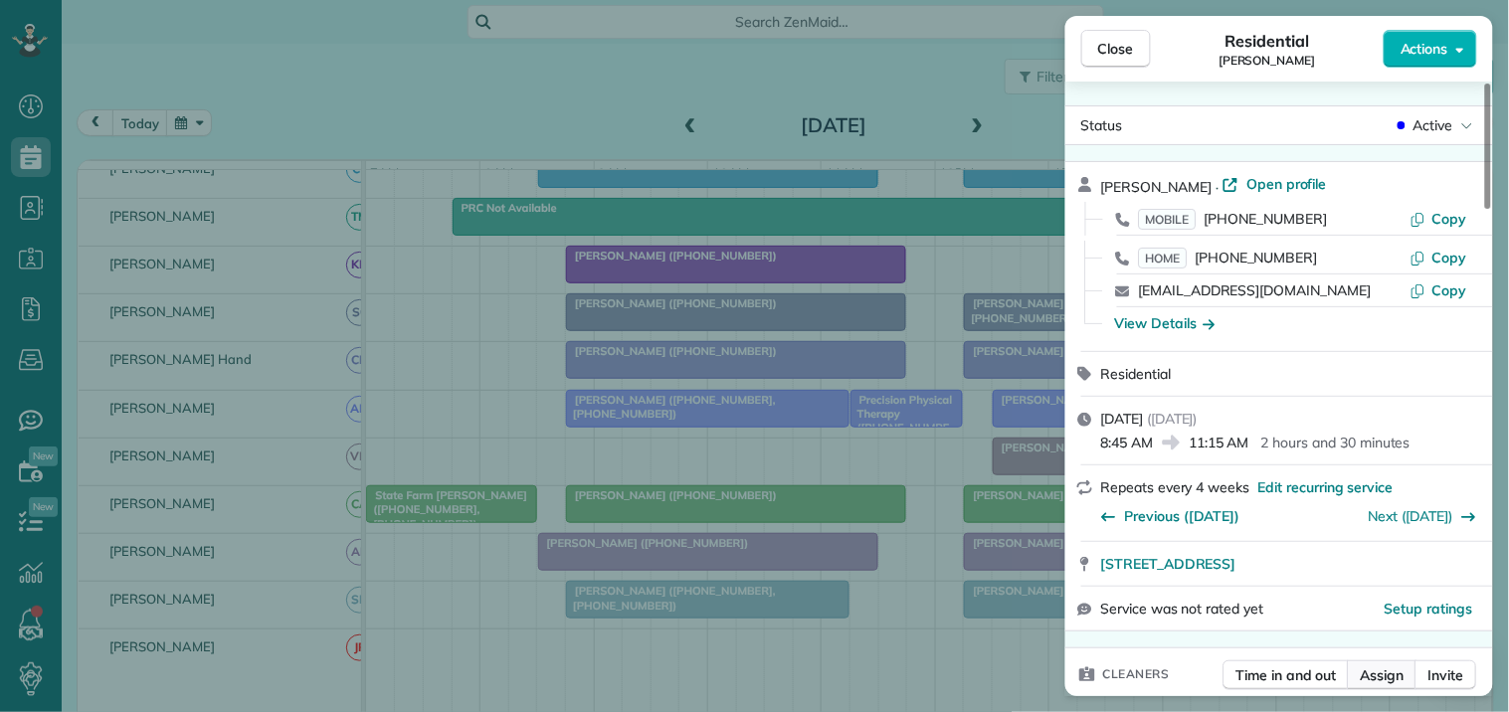
click at [1391, 677] on span "Assign" at bounding box center [1383, 676] width 44 height 20
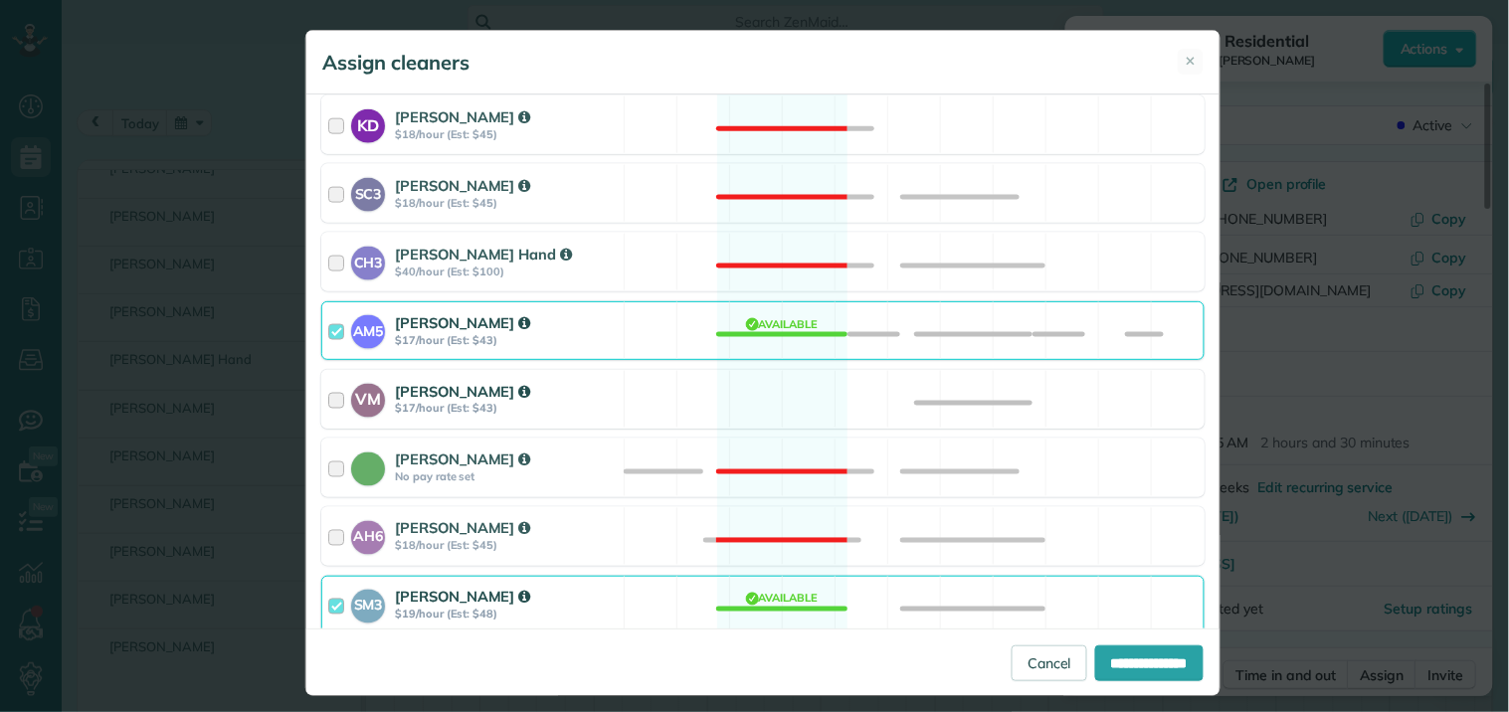
scroll to position [663, 0]
click at [769, 399] on div "VM Victoria Minix $17/hour (Est: $43) Available" at bounding box center [762, 398] width 883 height 59
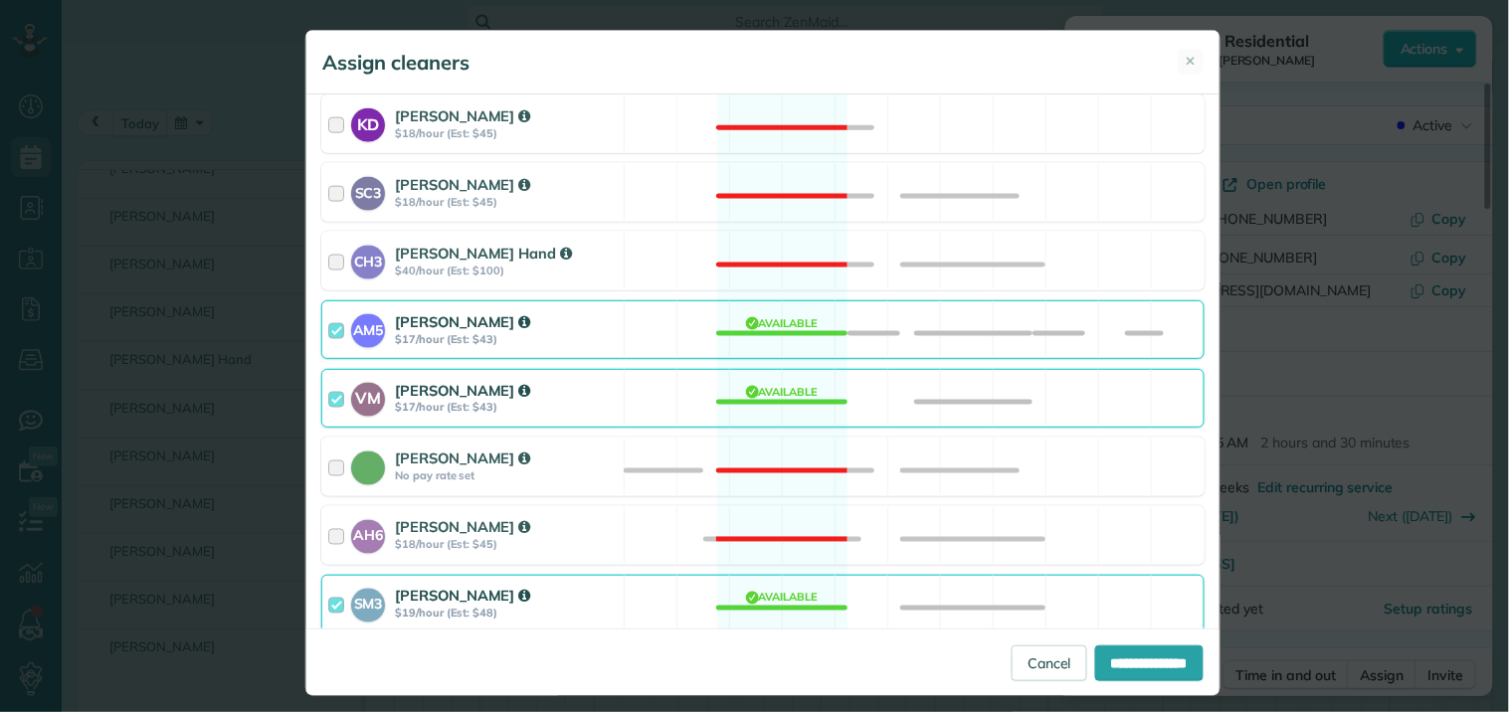
click at [764, 600] on div "SM3 Shae Morris $19/hour (Est: $48) Available" at bounding box center [762, 604] width 883 height 59
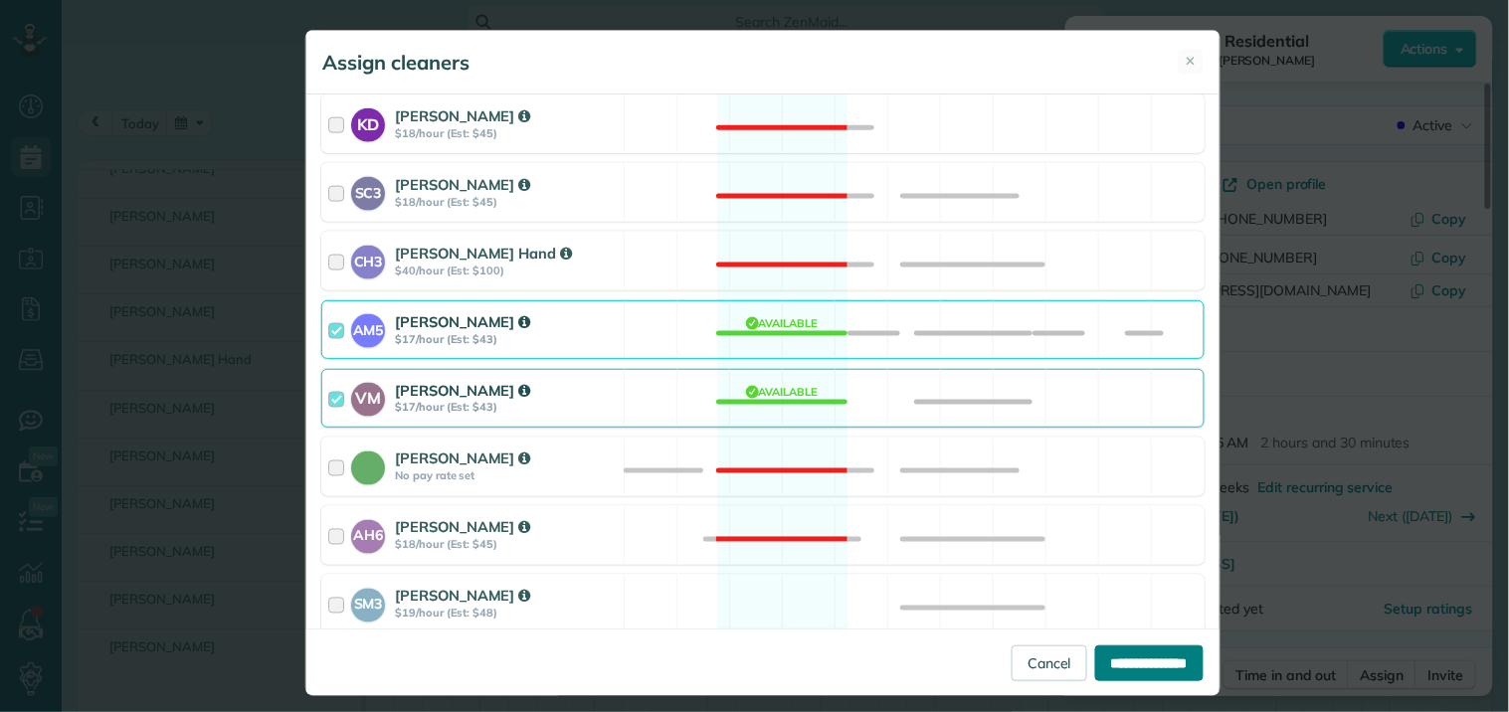
click at [1141, 669] on input "**********" at bounding box center [1149, 664] width 108 height 36
type input "**********"
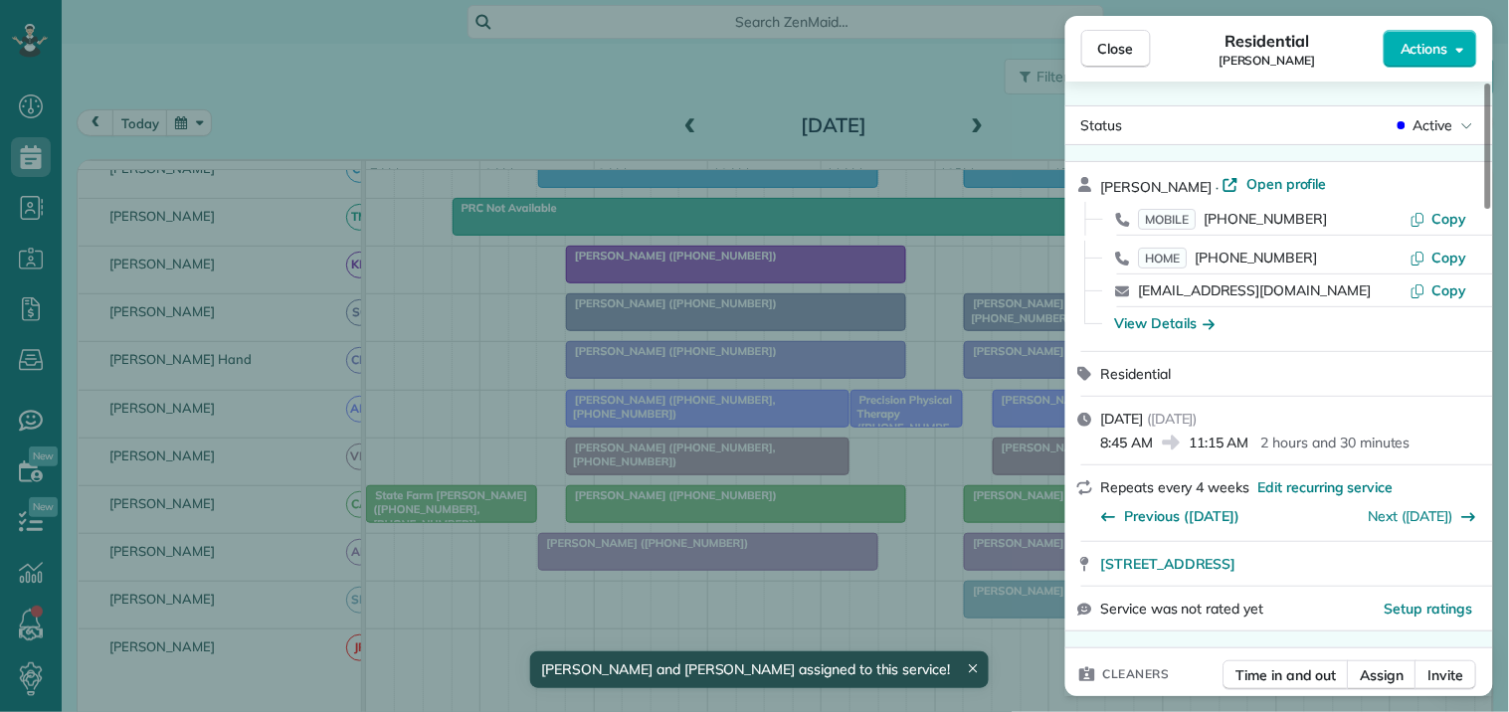
drag, startPoint x: 1132, startPoint y: 41, endPoint x: 688, endPoint y: 334, distance: 532.0
click at [1132, 40] on span "Close" at bounding box center [1116, 49] width 36 height 20
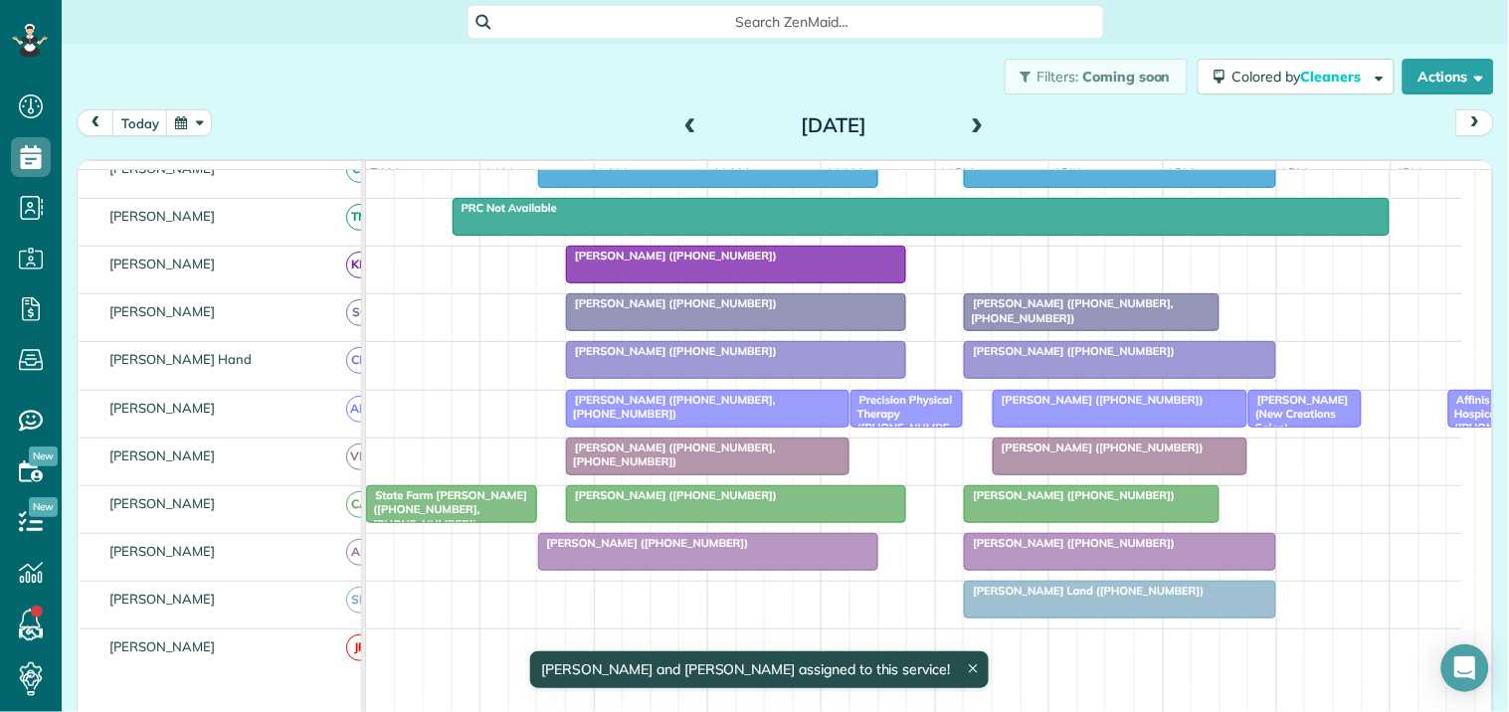
click at [682, 112] on span at bounding box center [690, 126] width 22 height 30
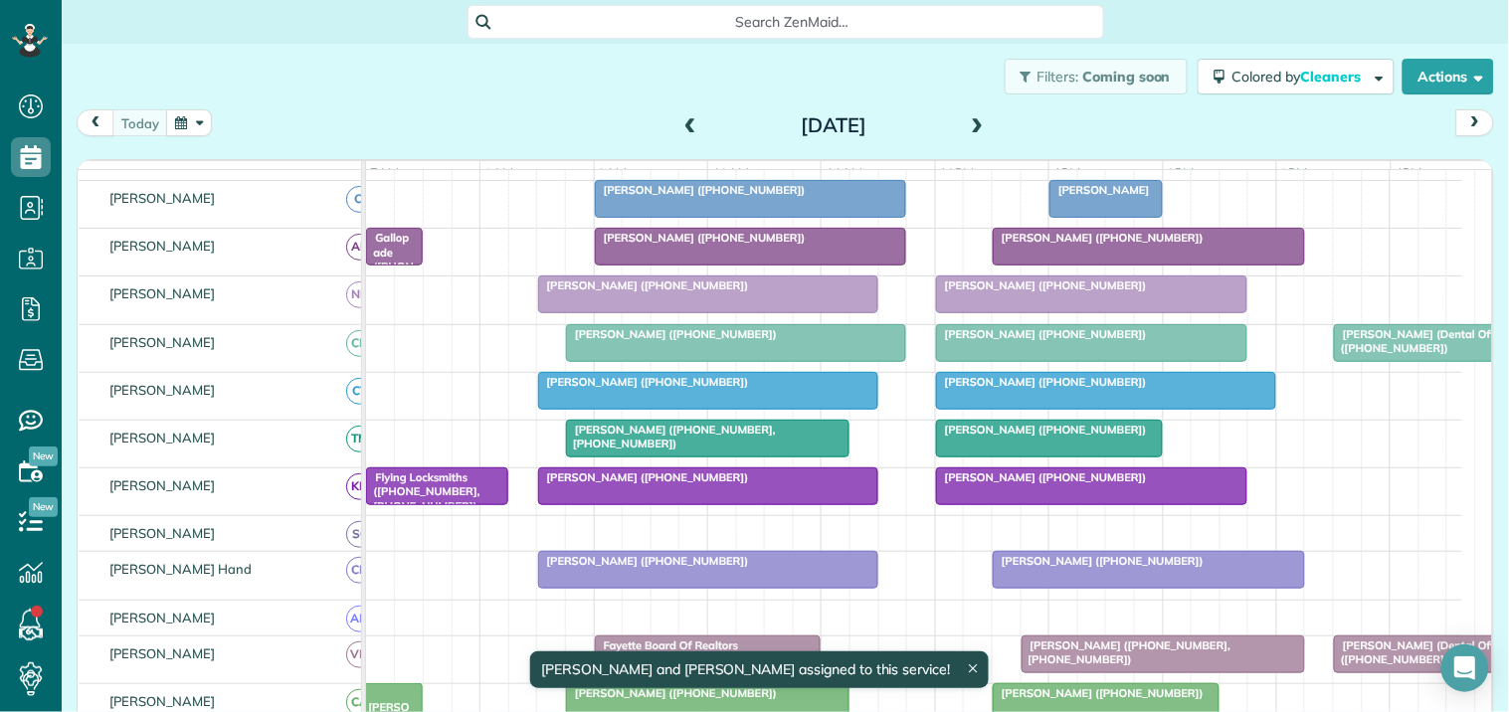
scroll to position [121, 0]
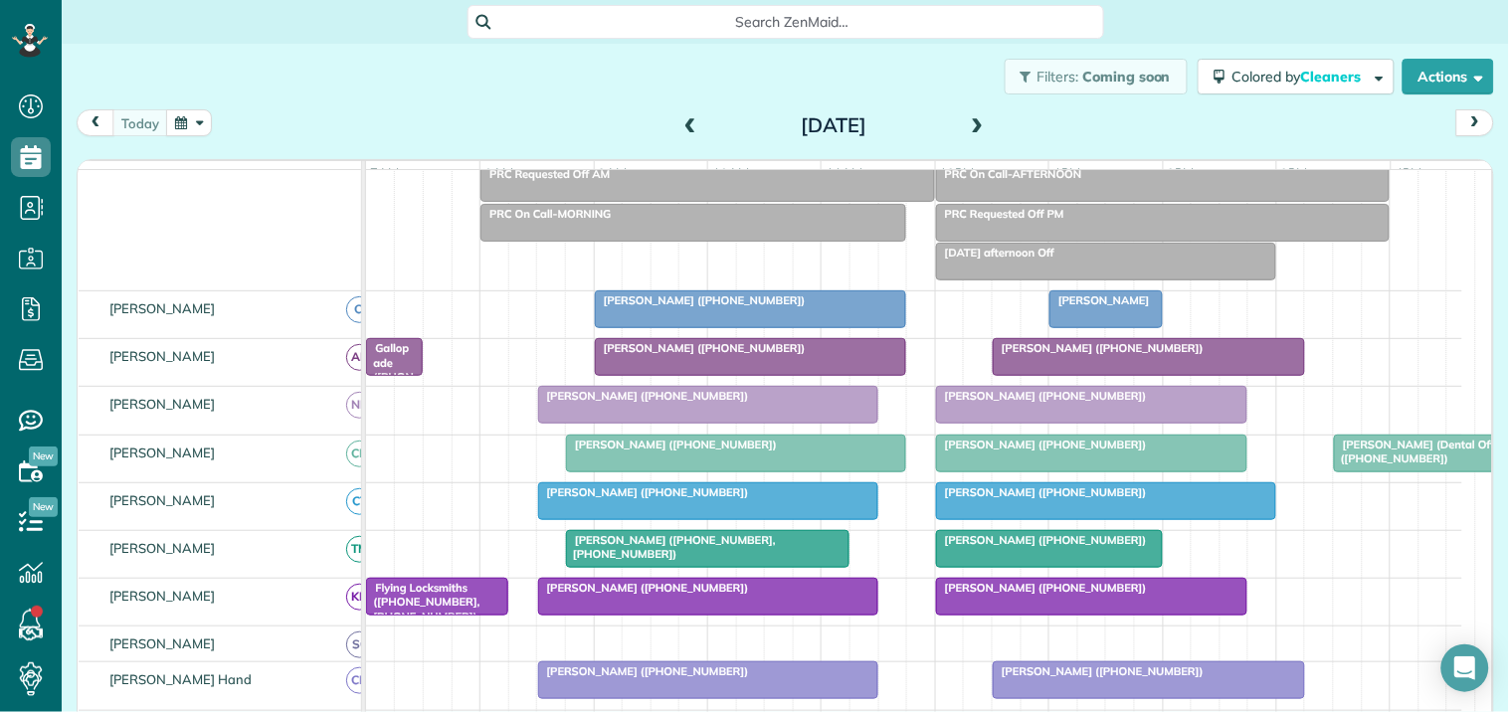
click at [697, 452] on span "[PERSON_NAME] ([PHONE_NUMBER])" at bounding box center [671, 445] width 213 height 14
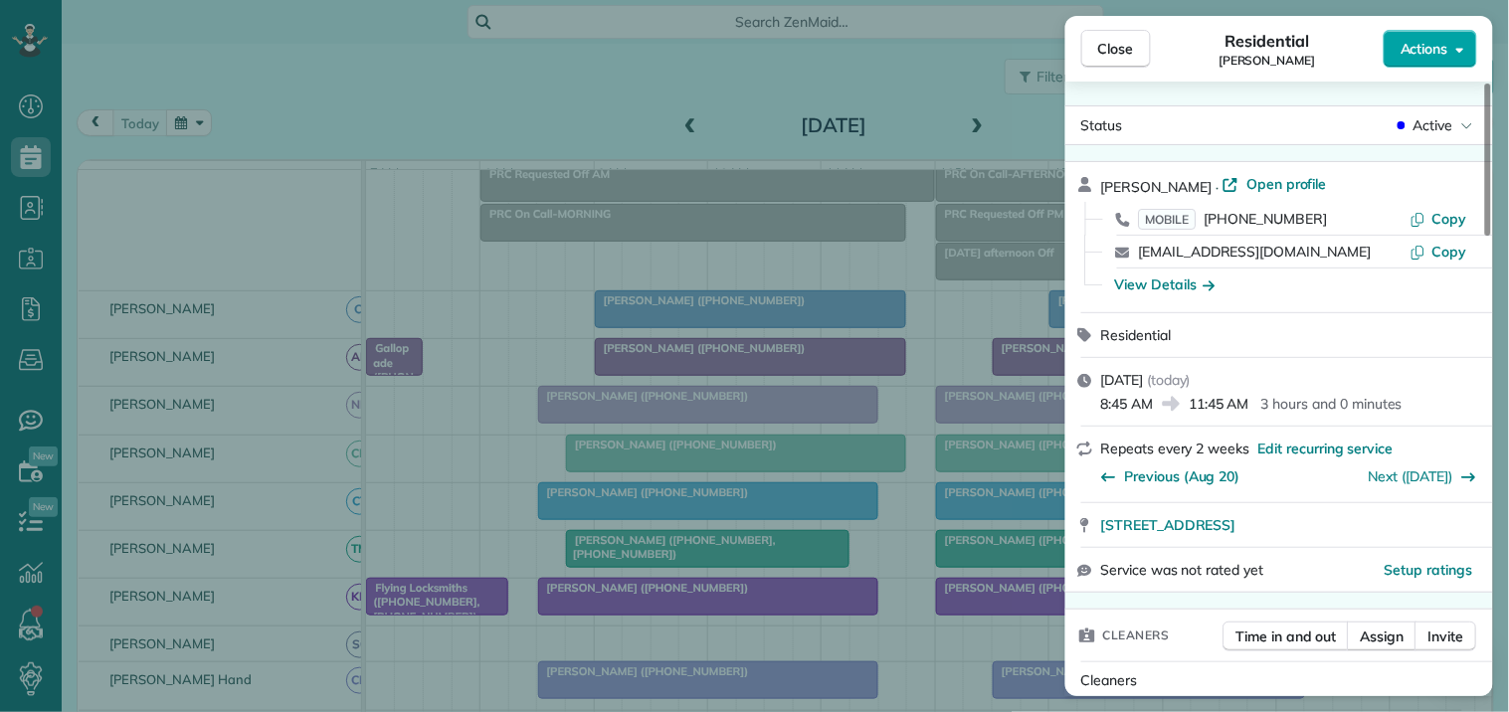
click at [1430, 48] on span "Actions" at bounding box center [1425, 49] width 48 height 20
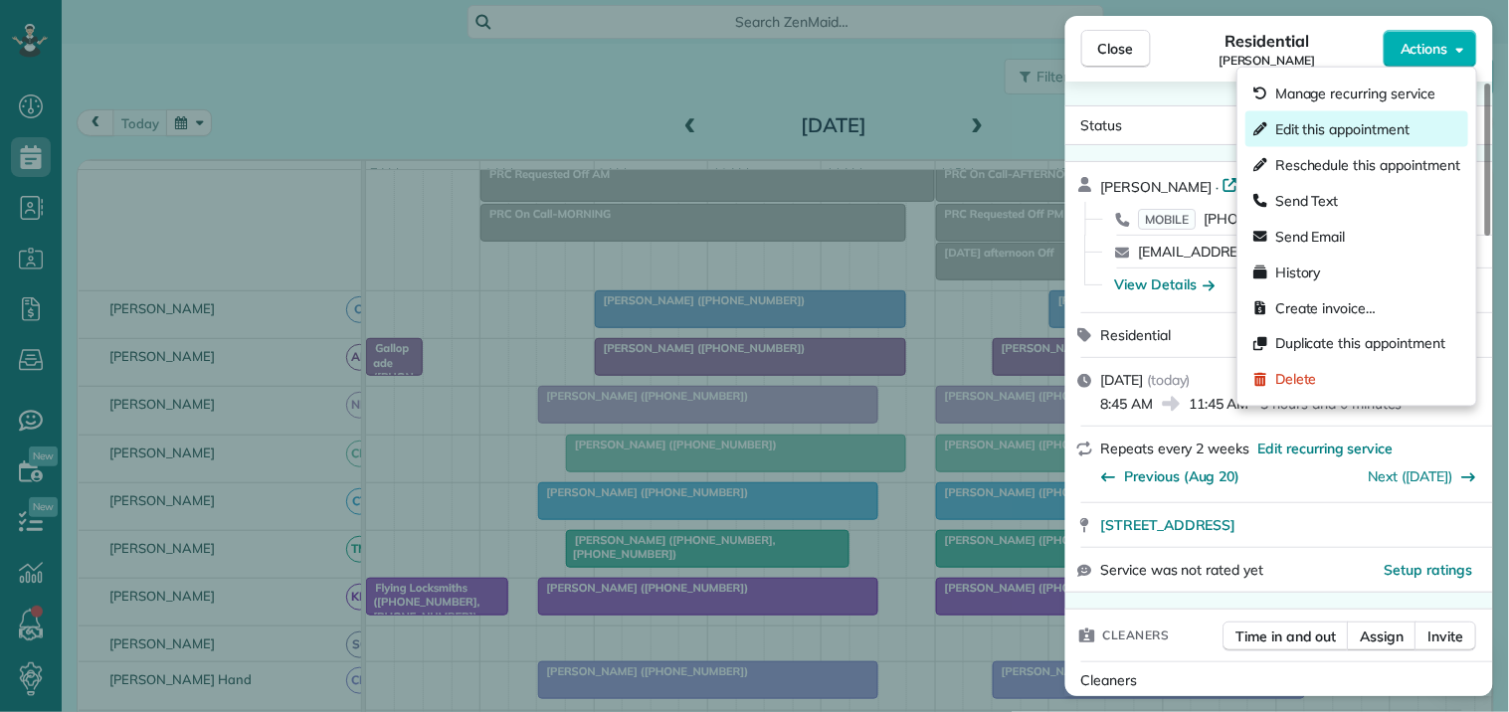
click at [1335, 129] on span "Edit this appointment" at bounding box center [1342, 129] width 134 height 20
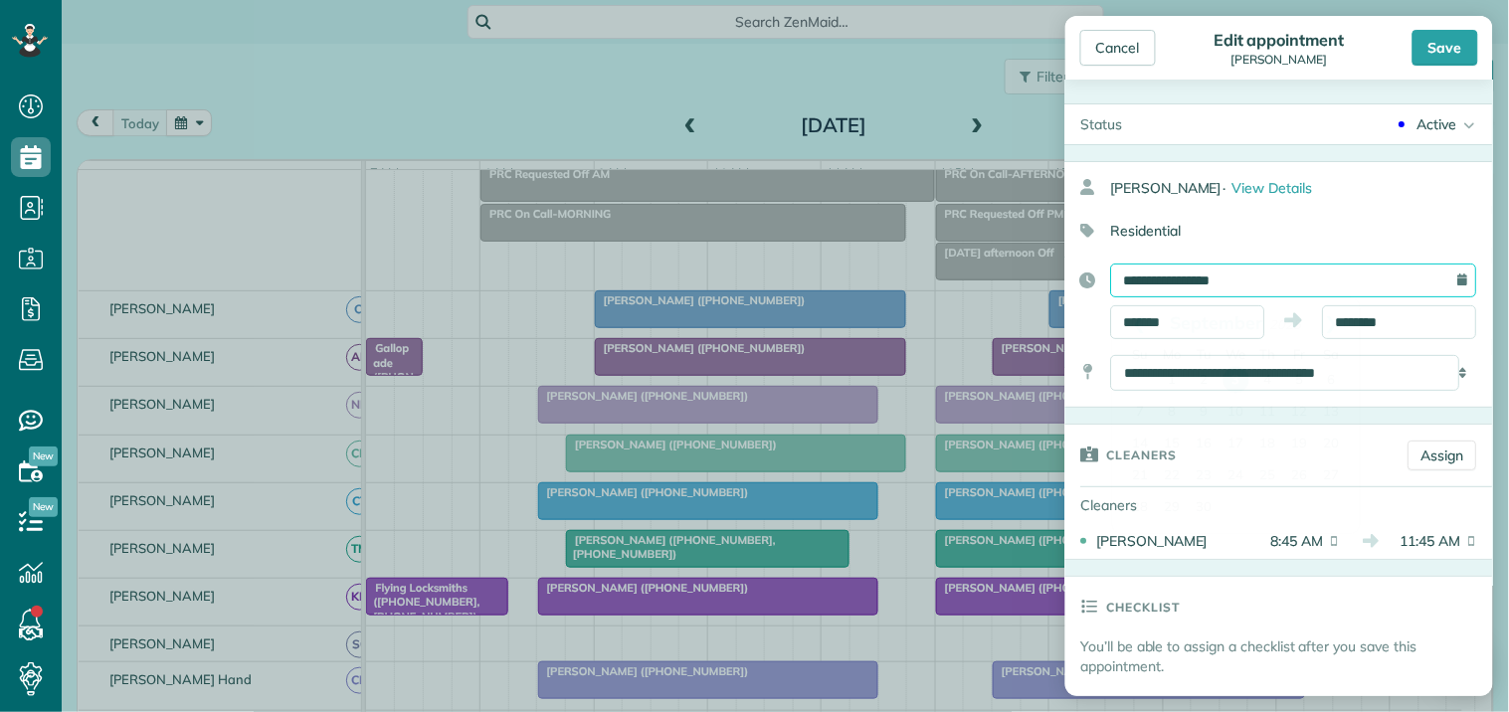
click at [1236, 280] on input "**********" at bounding box center [1294, 281] width 366 height 34
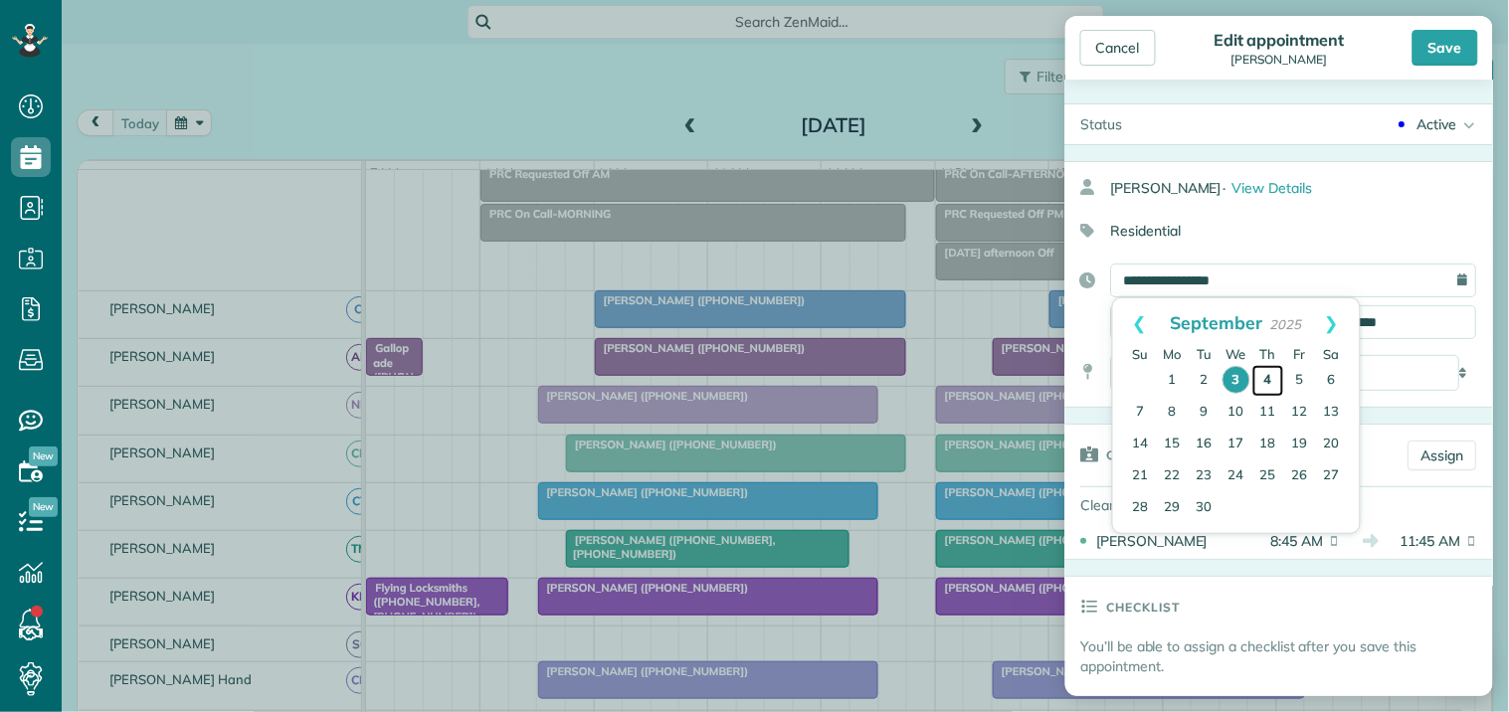
click at [1273, 373] on link "4" at bounding box center [1268, 381] width 32 height 32
type input "**********"
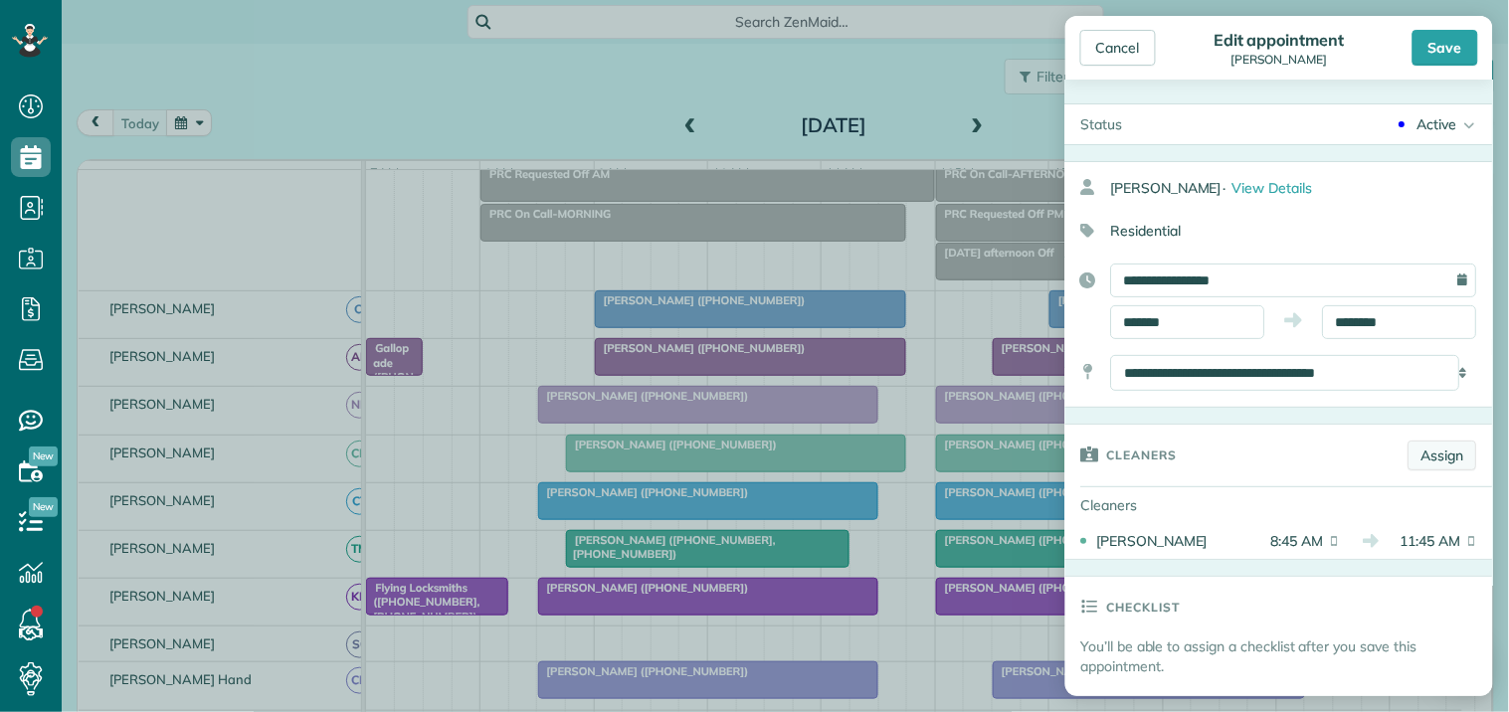
click at [1427, 458] on link "Assign" at bounding box center [1443, 456] width 69 height 30
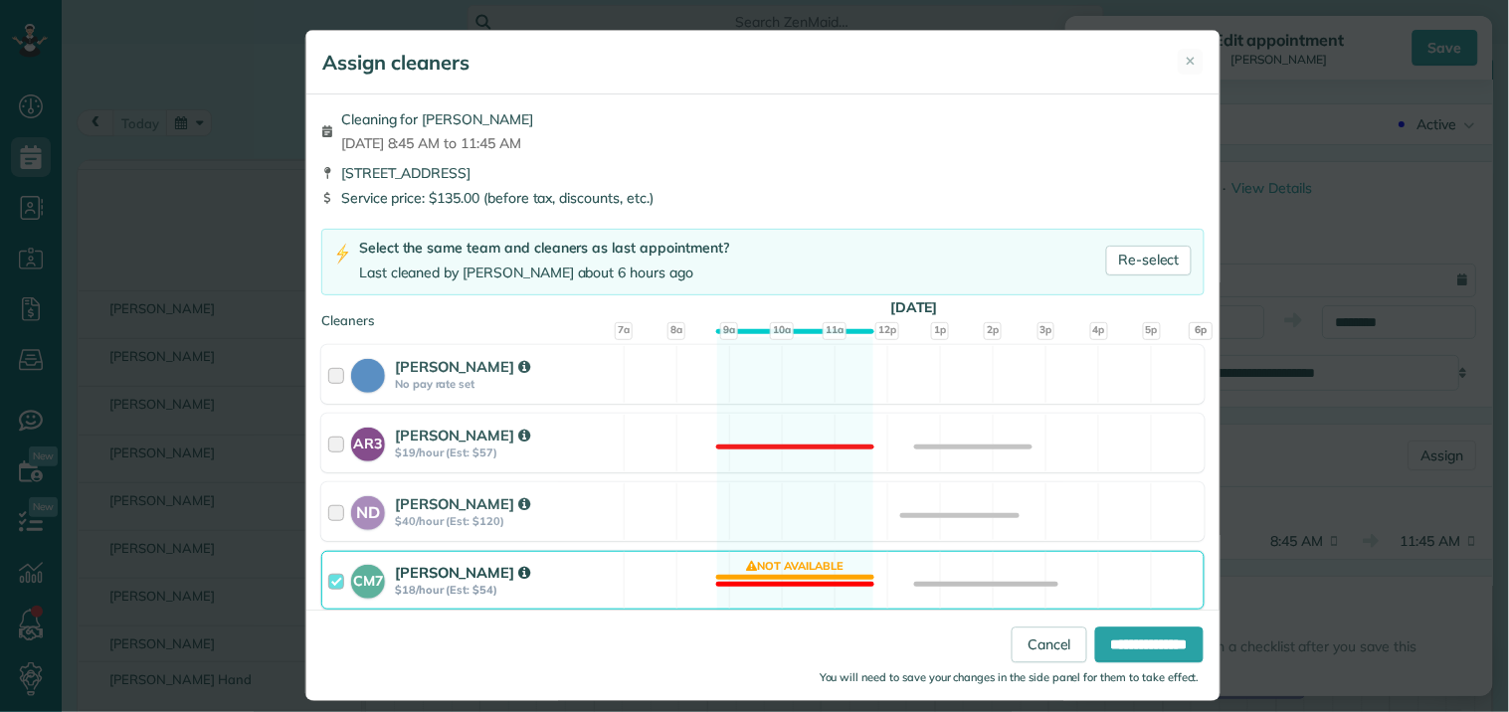
click at [791, 574] on div "CM7 Caitlin Miller $18/hour (Est: $54) Not available" at bounding box center [762, 580] width 883 height 59
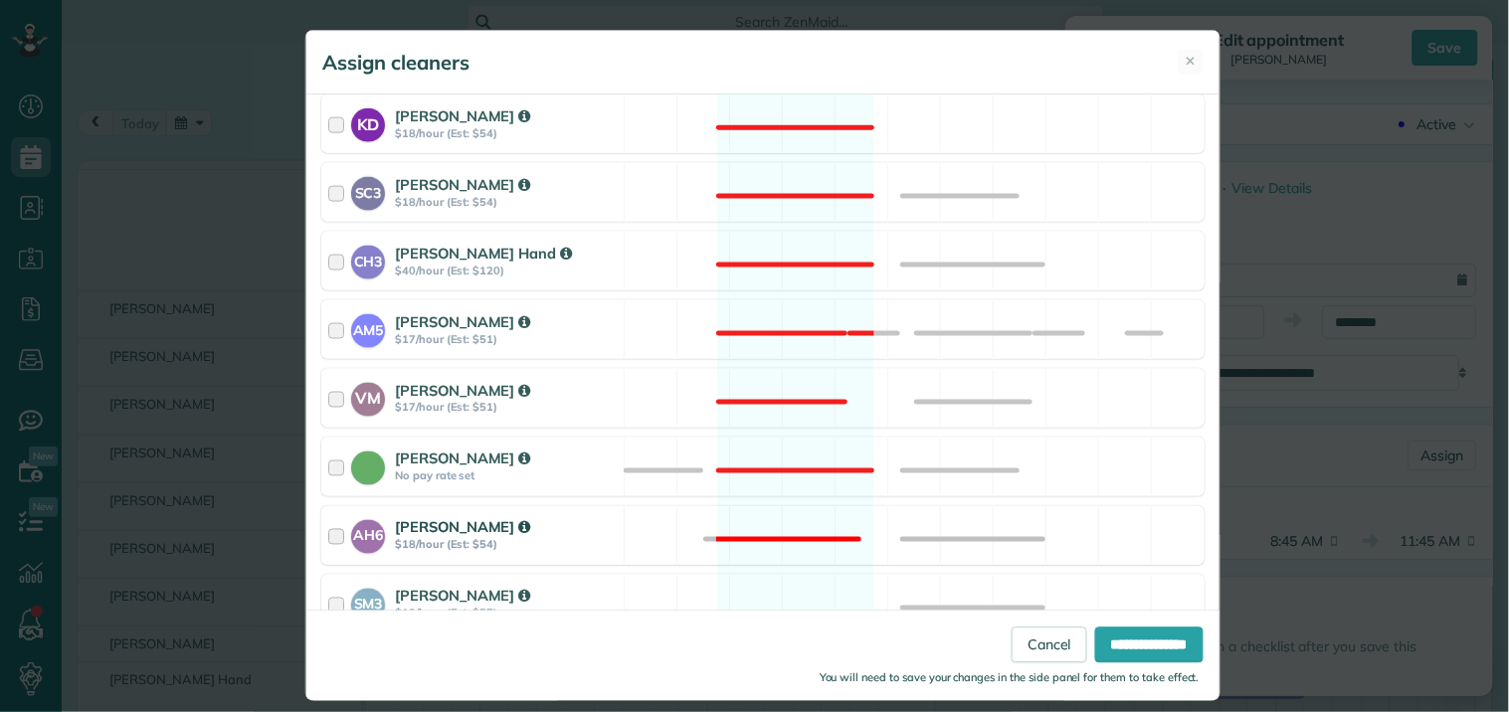
scroll to position [763, 0]
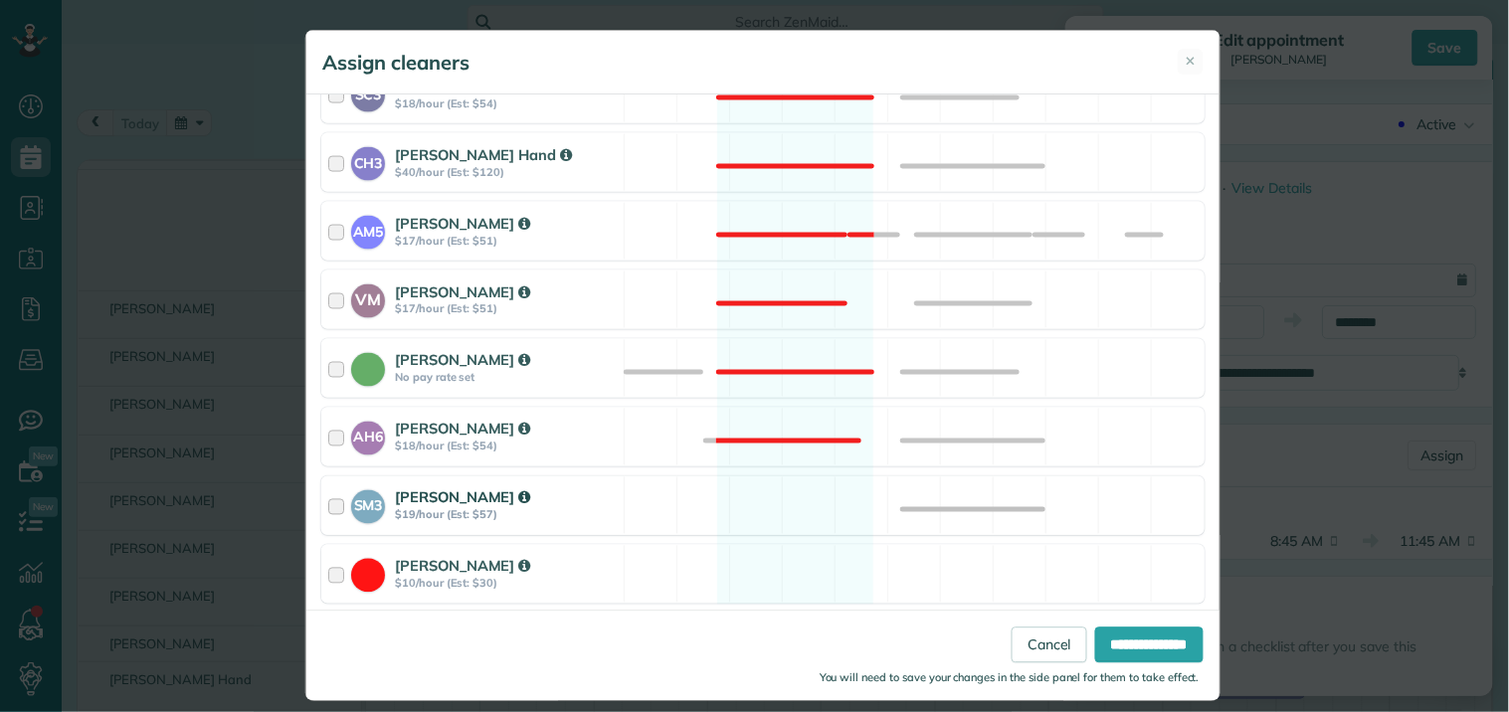
click at [786, 490] on div "SM3 Shae Morris $19/hour (Est: $57) Available" at bounding box center [762, 506] width 883 height 59
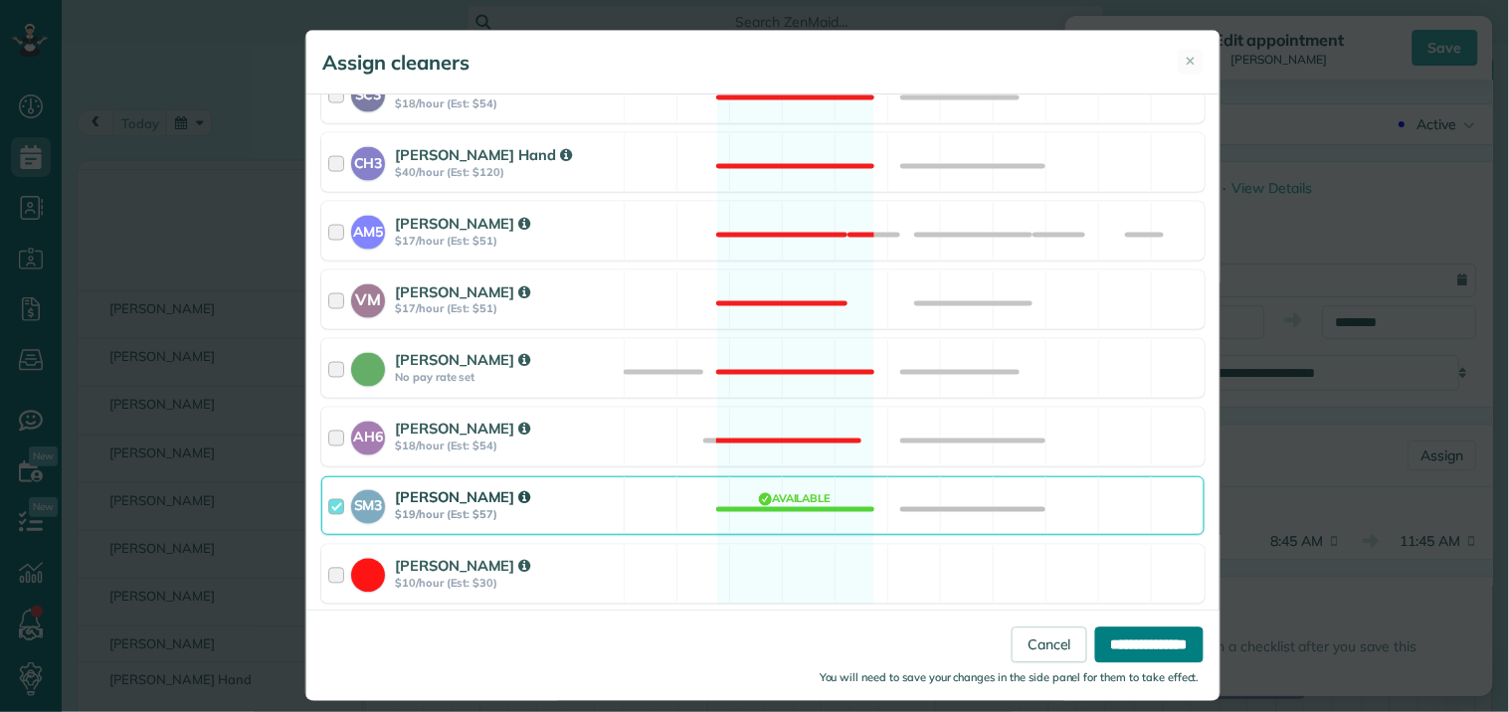
click at [1135, 640] on input "**********" at bounding box center [1149, 646] width 108 height 36
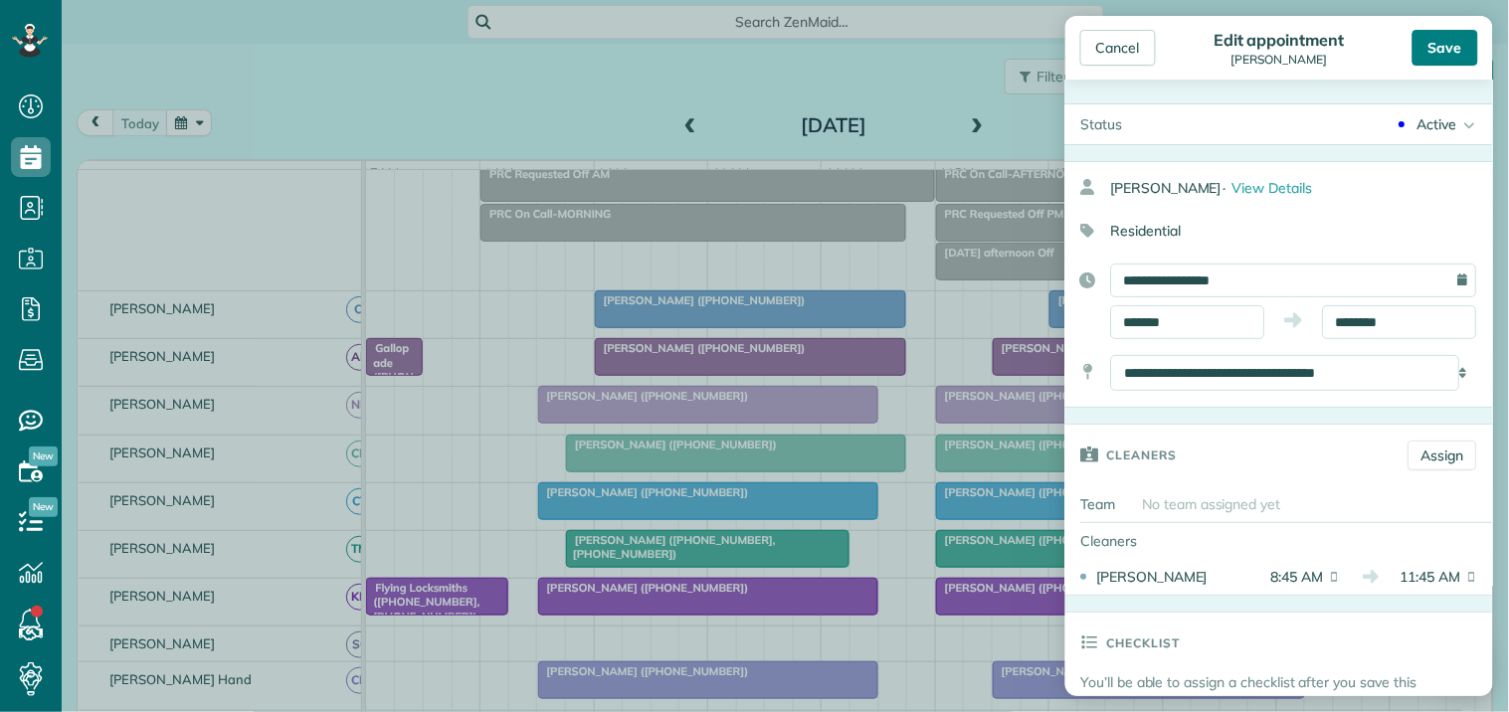
click at [1456, 42] on div "Save" at bounding box center [1446, 48] width 66 height 36
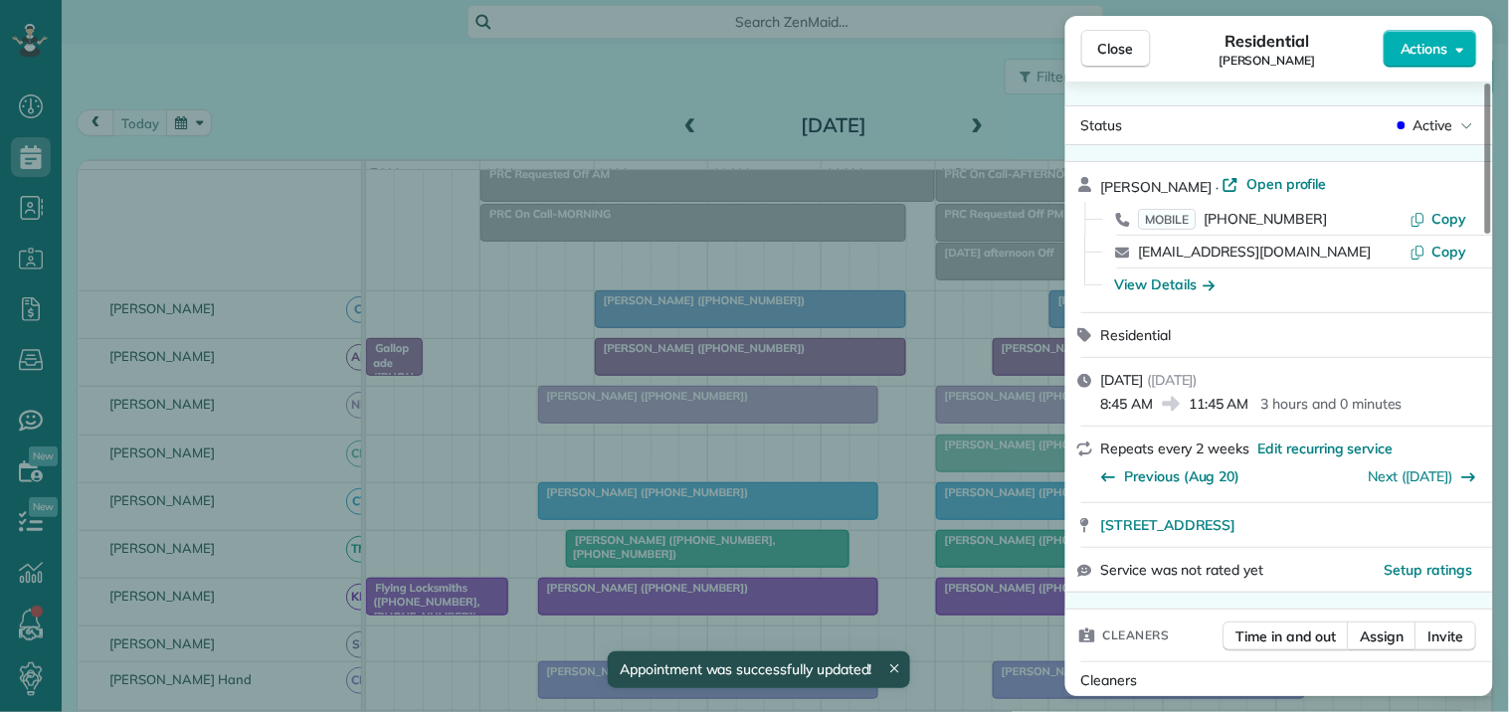
drag, startPoint x: 1144, startPoint y: 38, endPoint x: 1095, endPoint y: 82, distance: 65.5
click at [1144, 37] on button "Close" at bounding box center [1116, 49] width 70 height 38
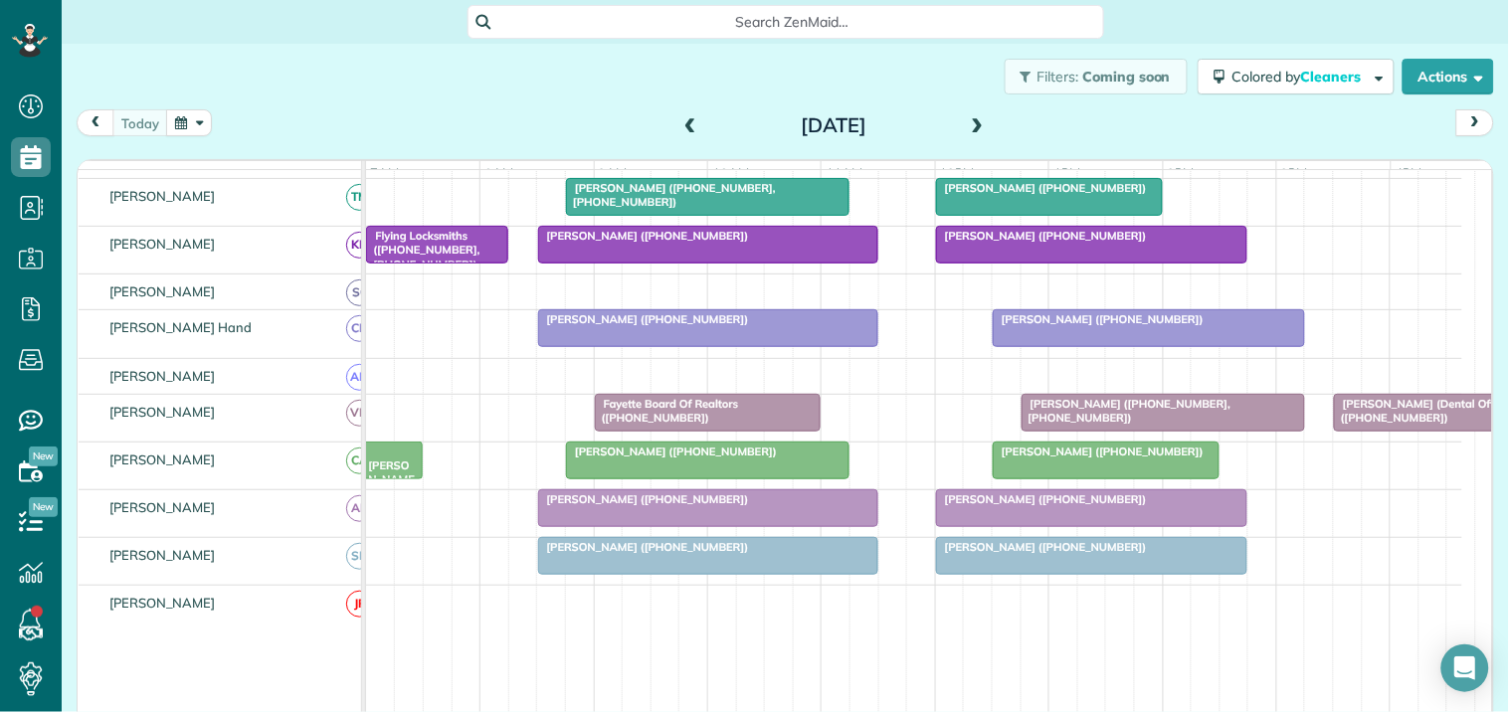
scroll to position [453, 0]
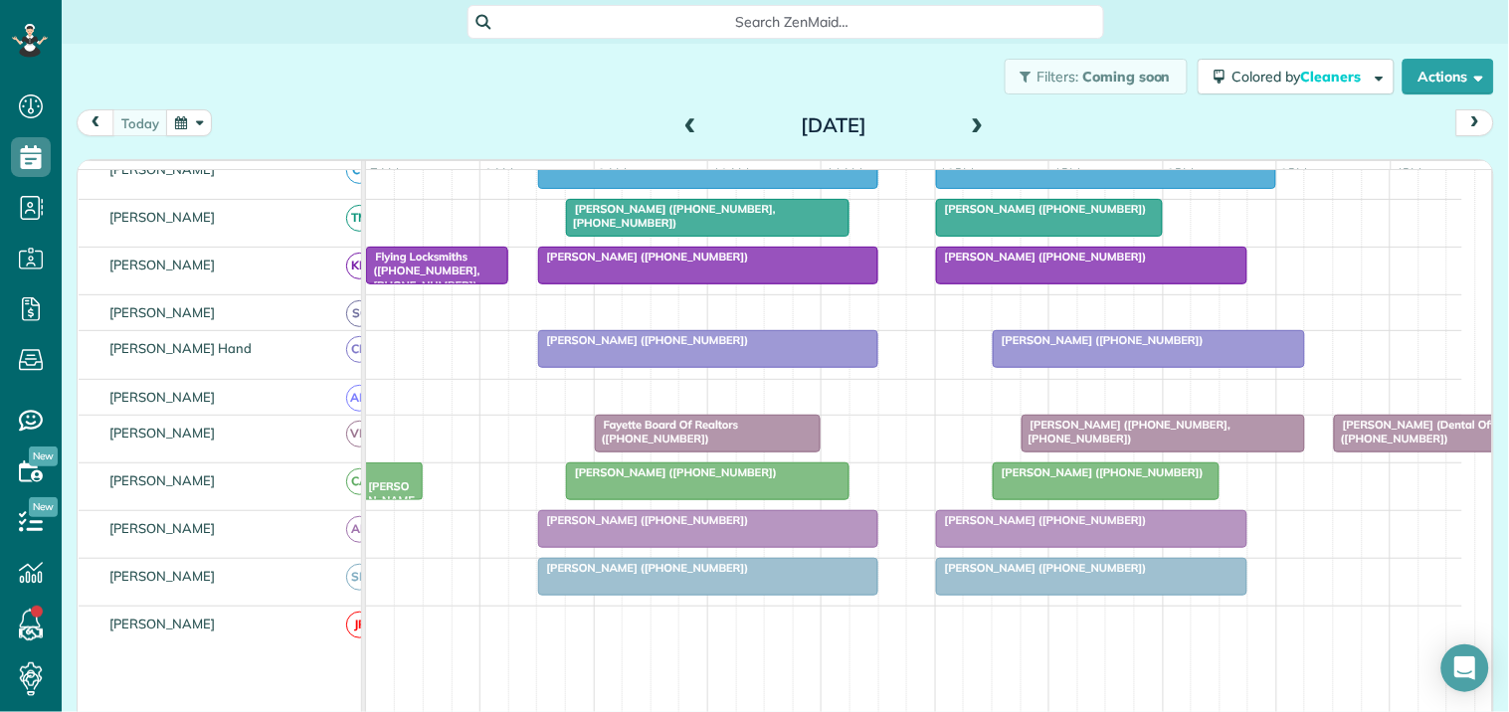
click at [1080, 594] on div at bounding box center [1092, 577] width 310 height 36
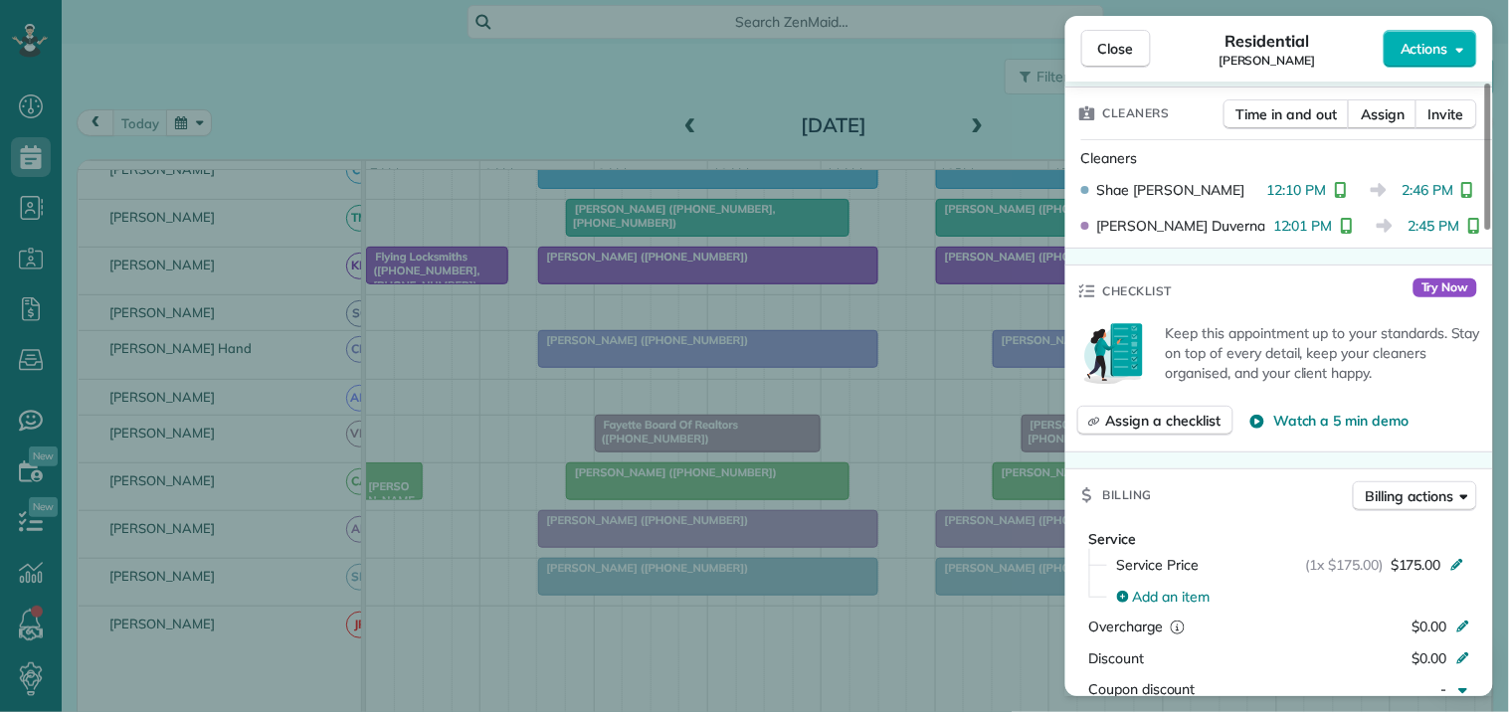
scroll to position [552, 0]
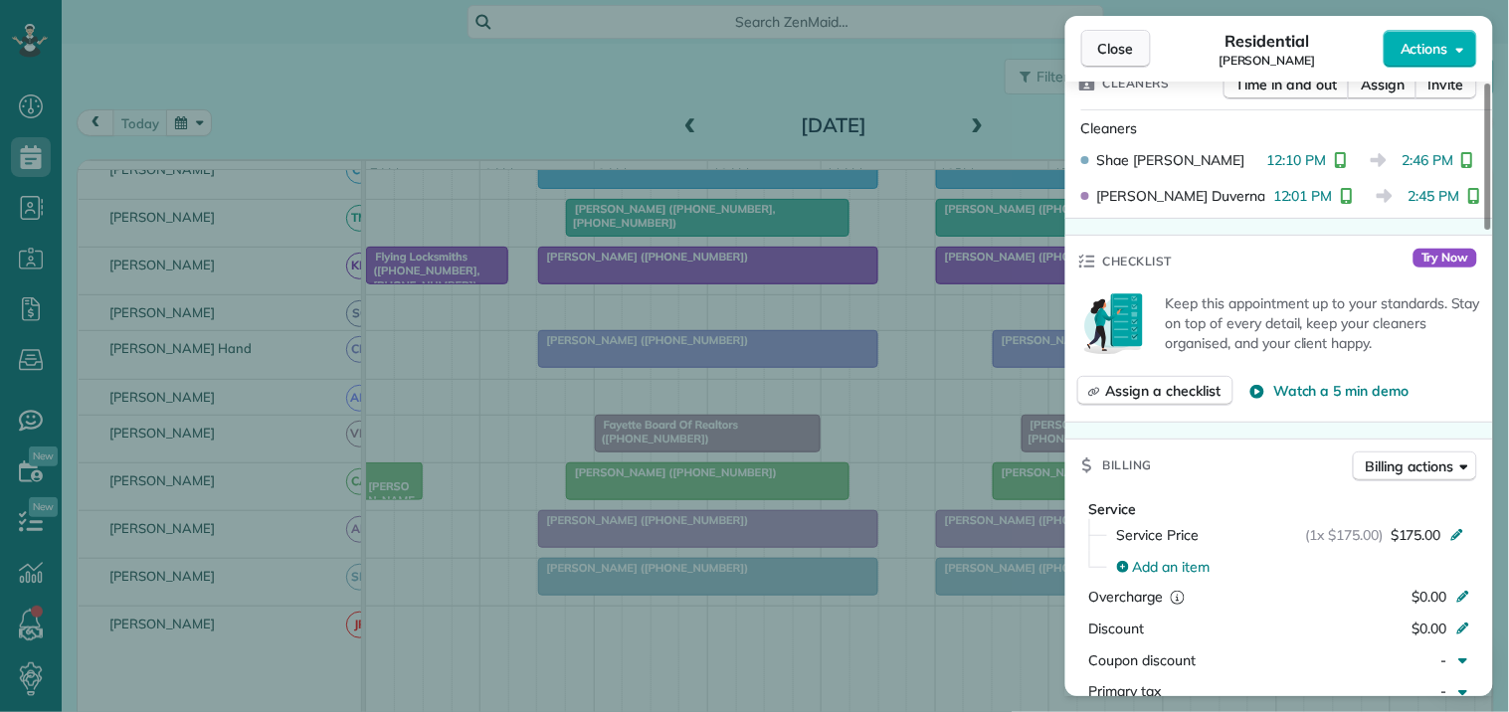
click at [1115, 44] on span "Close" at bounding box center [1116, 49] width 36 height 20
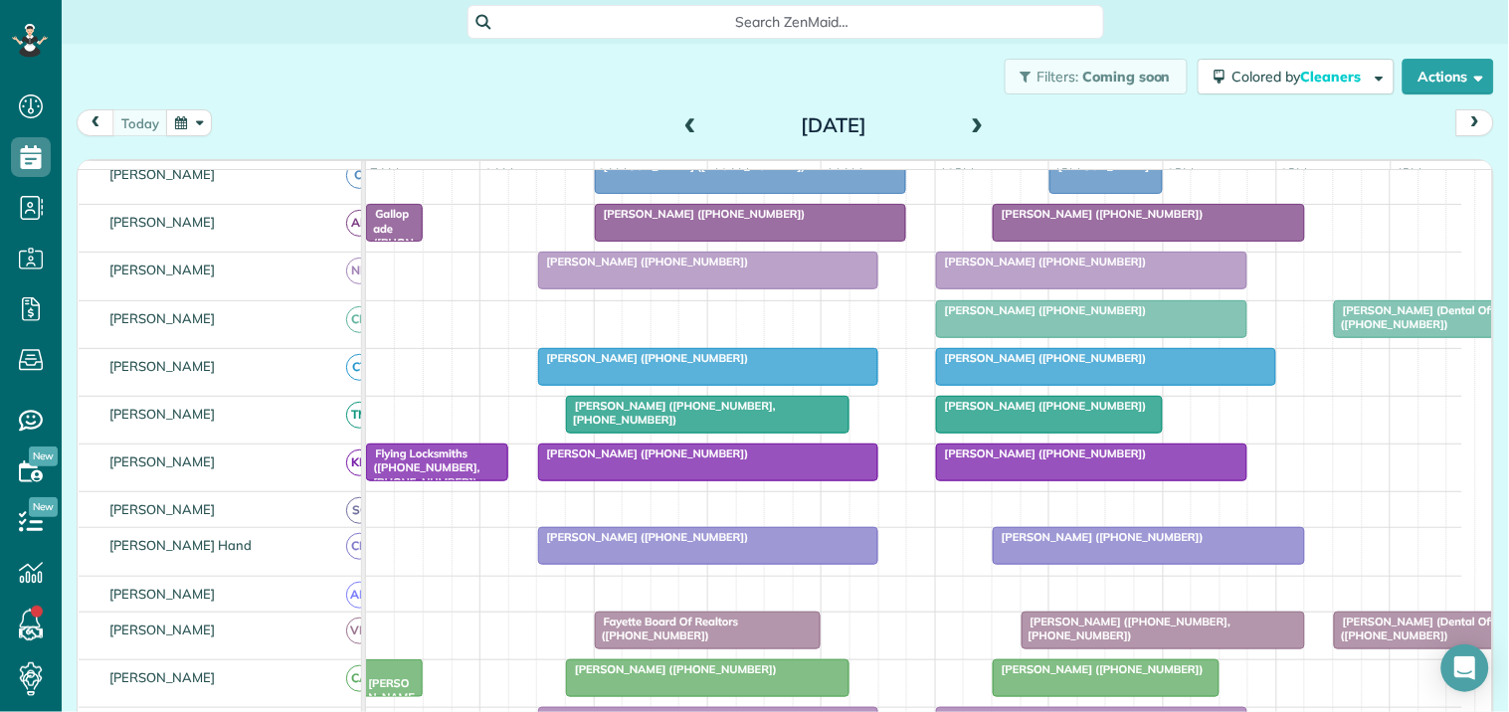
scroll to position [232, 0]
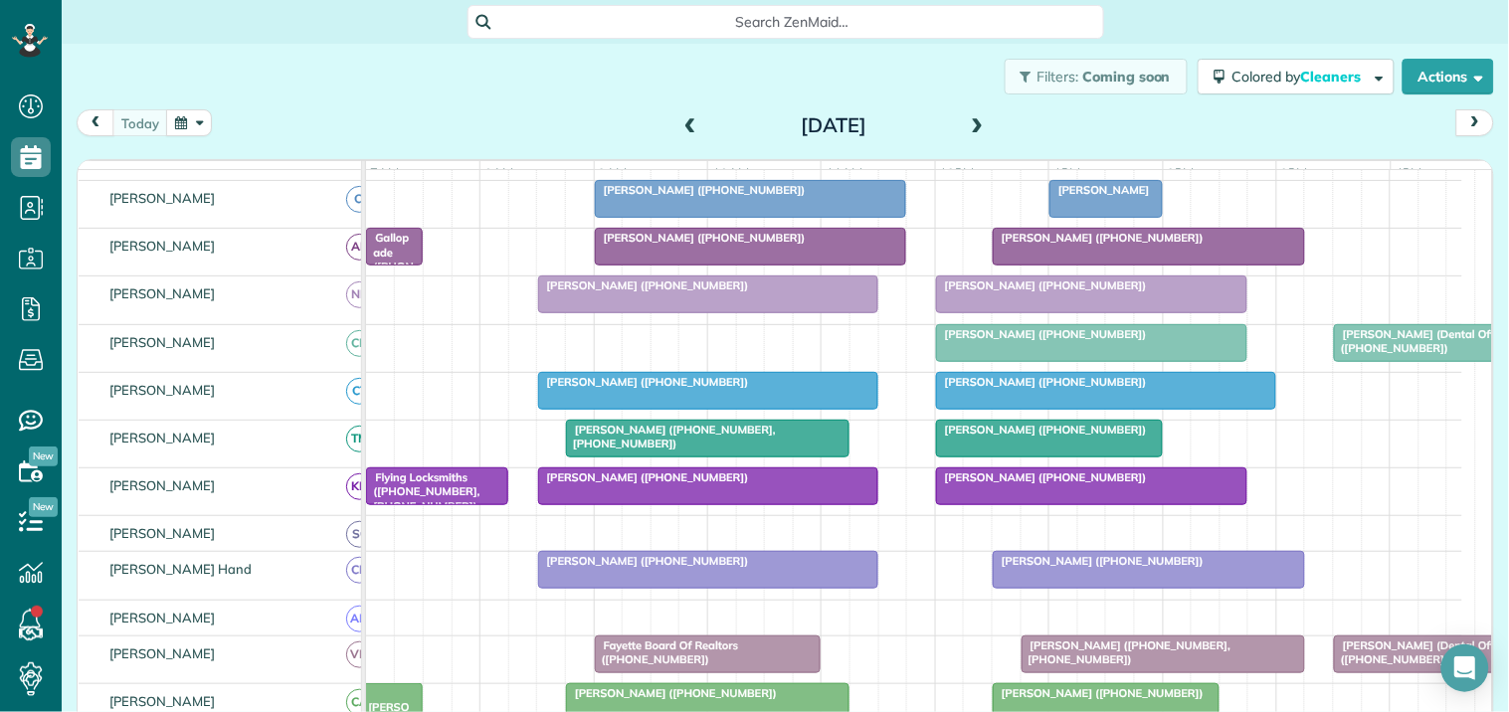
click at [1066, 341] on span "[PERSON_NAME] ([PHONE_NUMBER])" at bounding box center [1041, 334] width 213 height 14
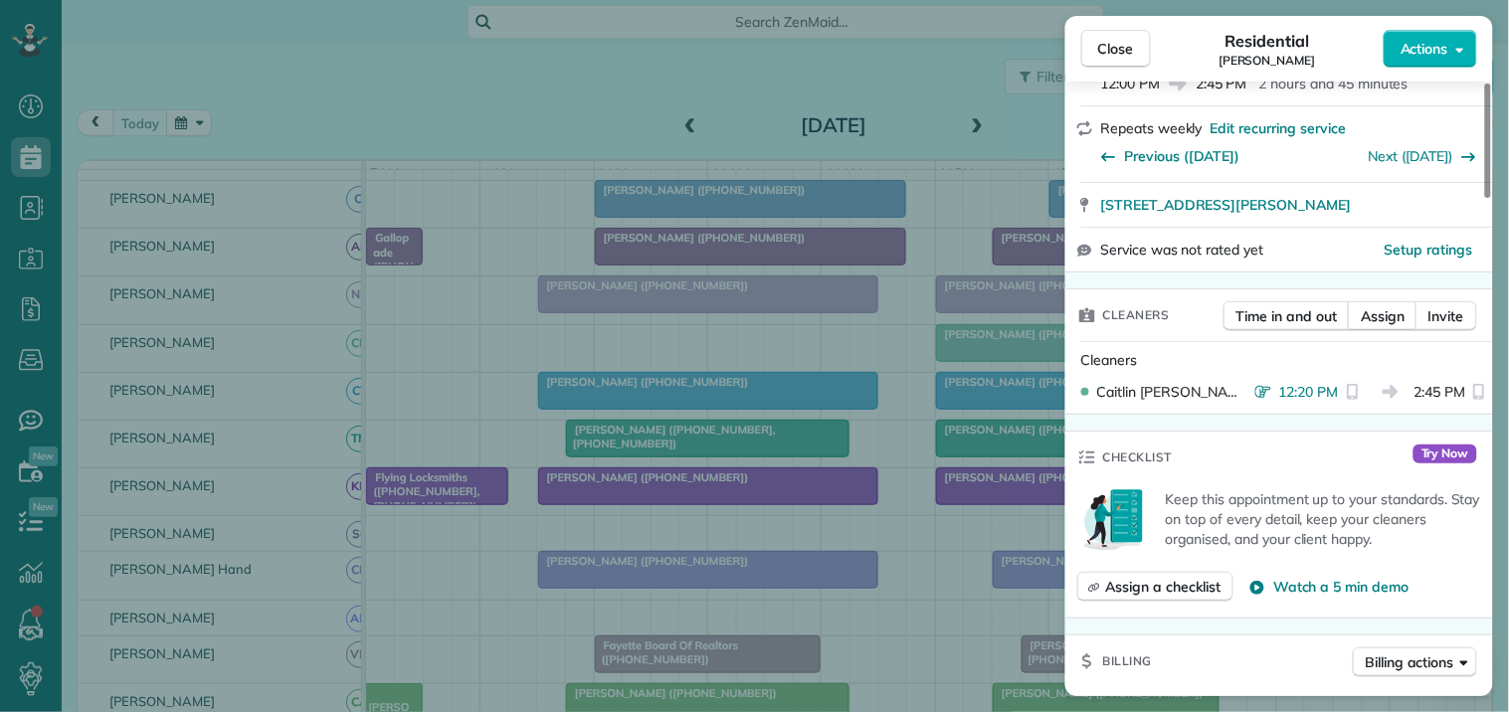
scroll to position [442, 0]
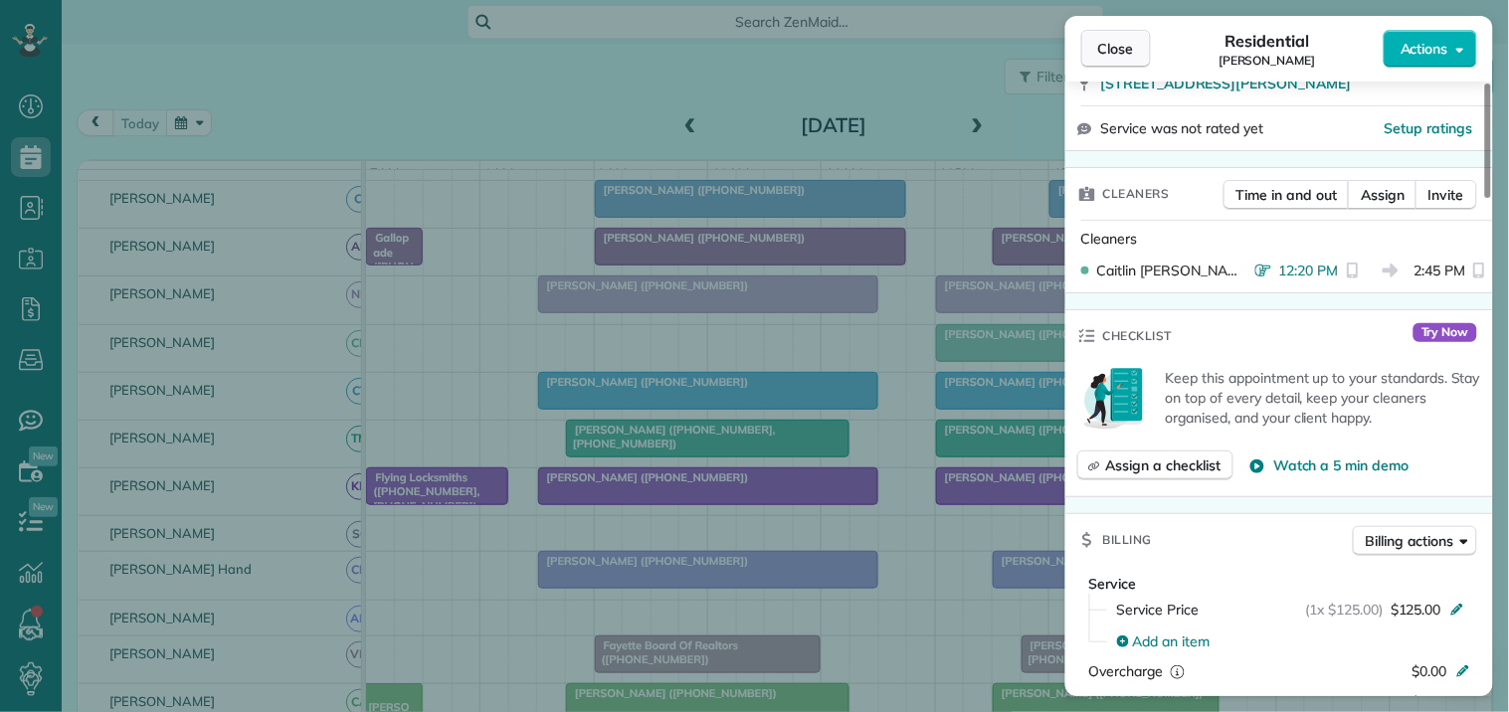
click at [1129, 44] on span "Close" at bounding box center [1116, 49] width 36 height 20
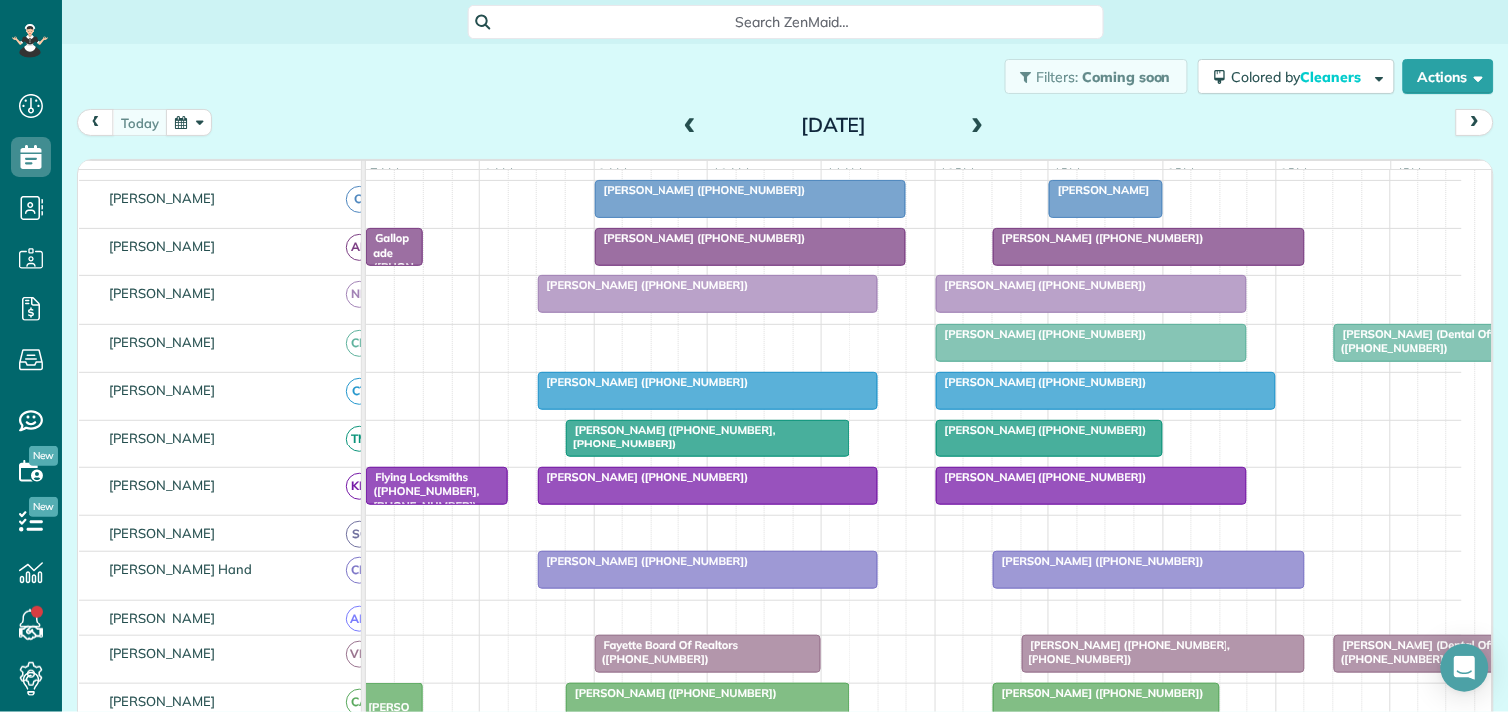
click at [968, 125] on span at bounding box center [978, 126] width 22 height 18
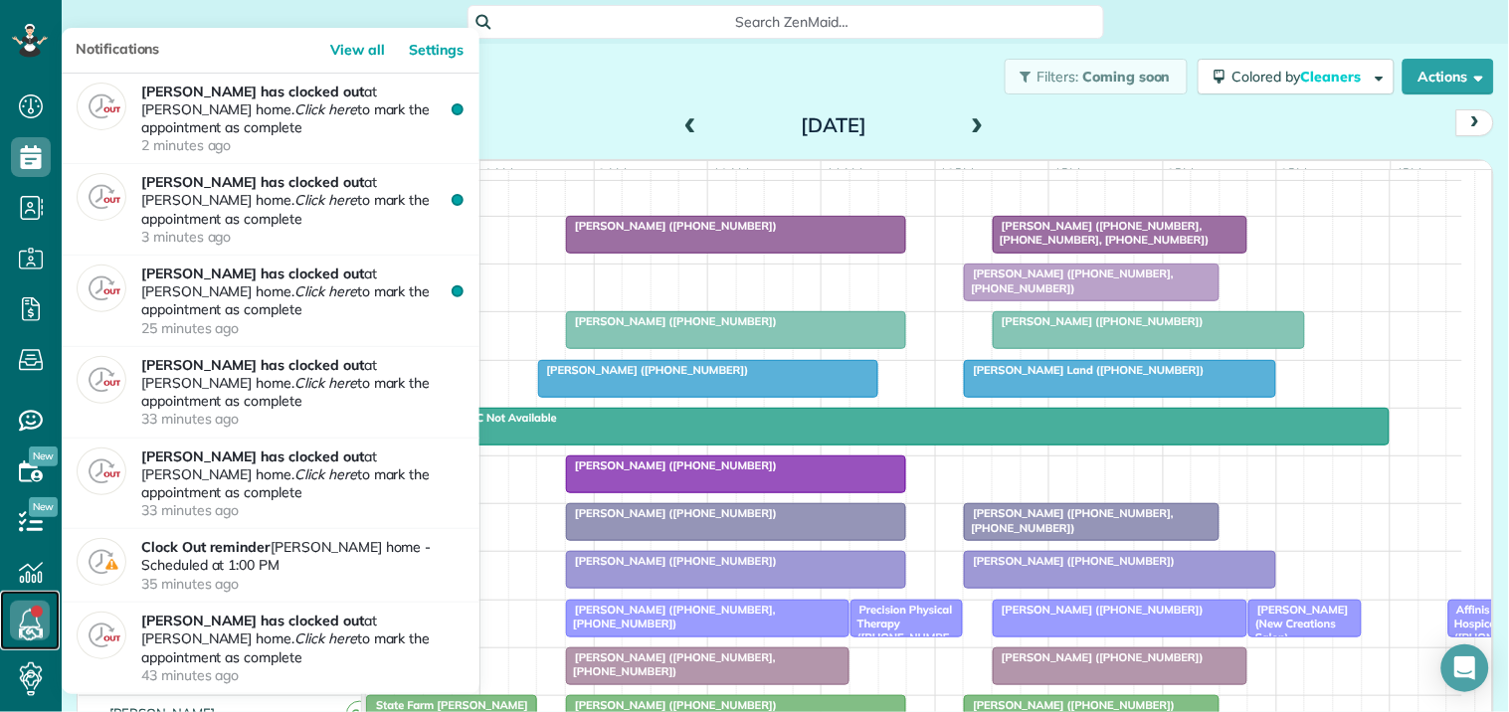
click at [25, 612] on icon at bounding box center [30, 621] width 40 height 40
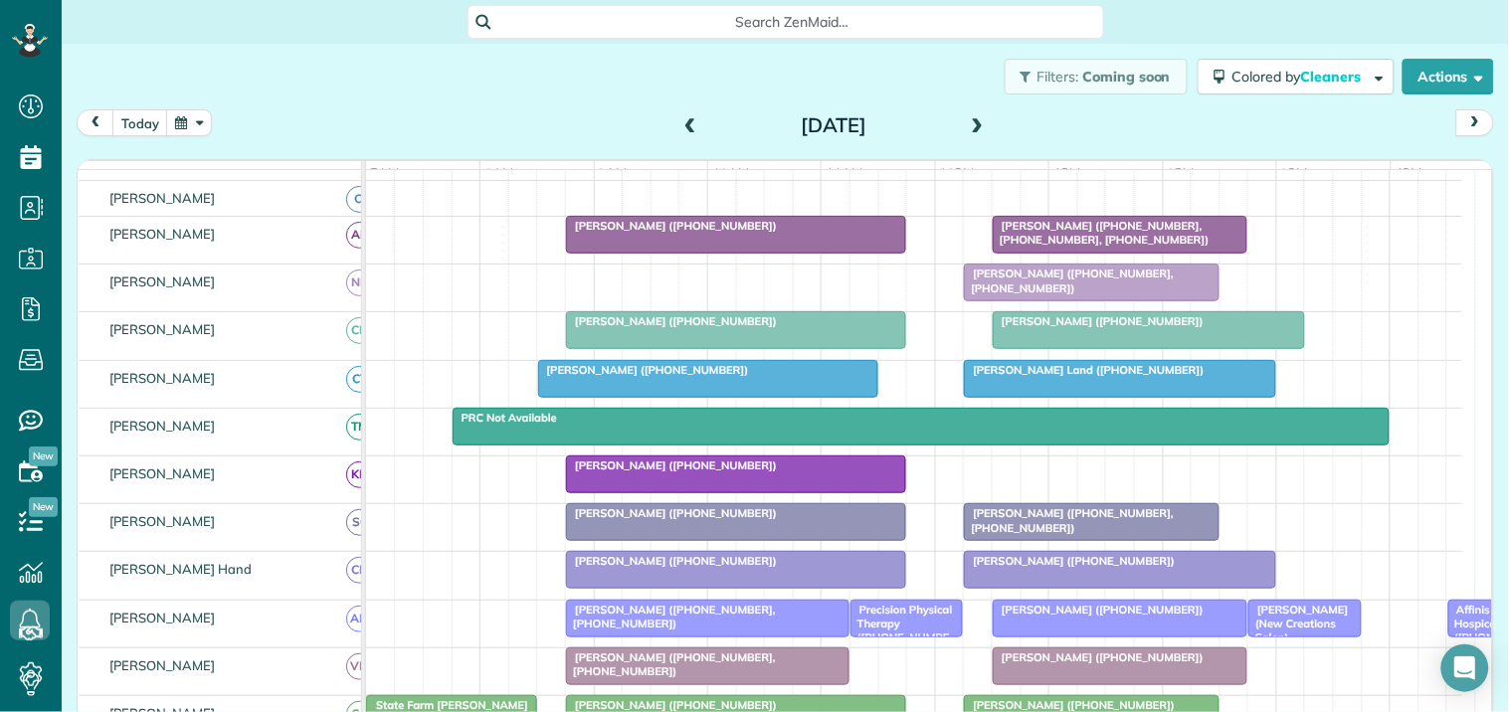
click at [650, 73] on div "Filters: Coming soon Colored by Cleaners Color by Cleaner Color by Team Color b…" at bounding box center [785, 77] width 1447 height 66
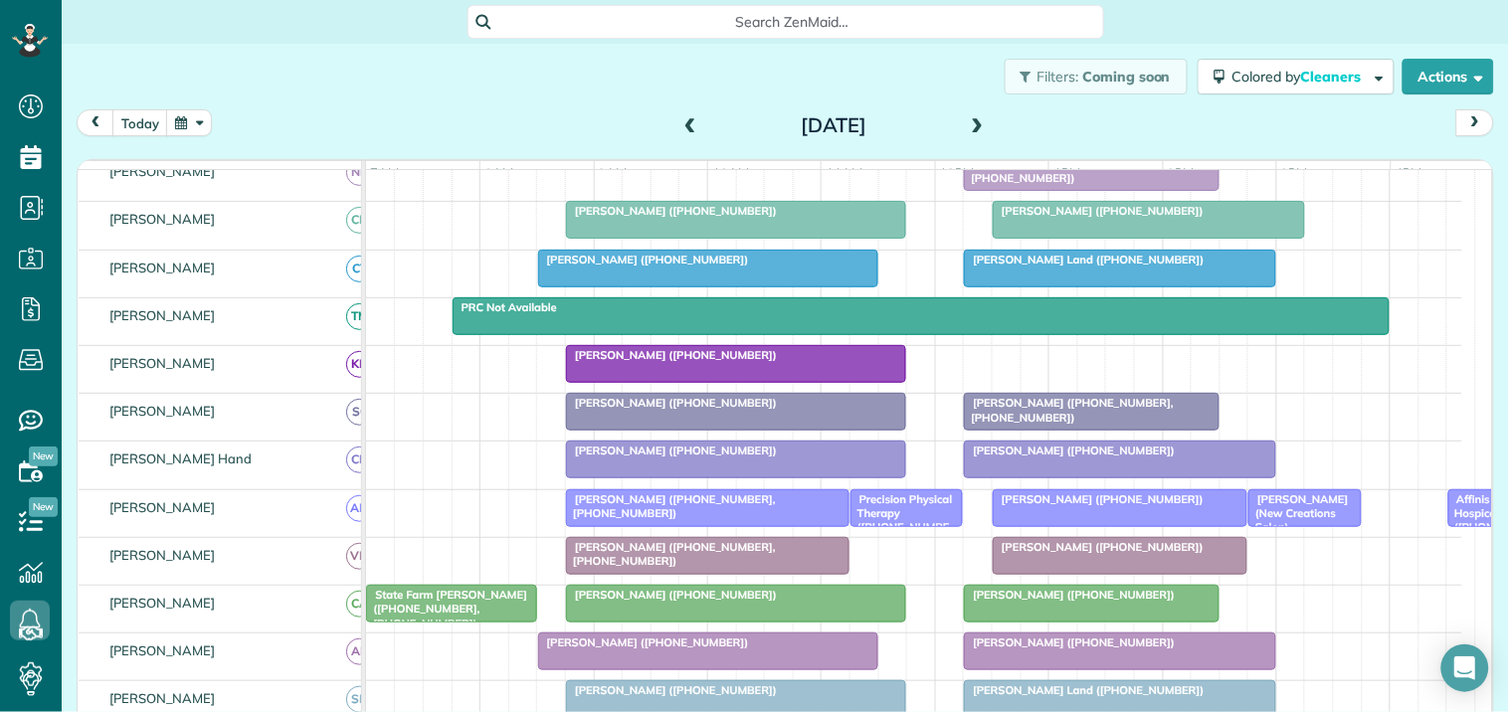
scroll to position [232, 0]
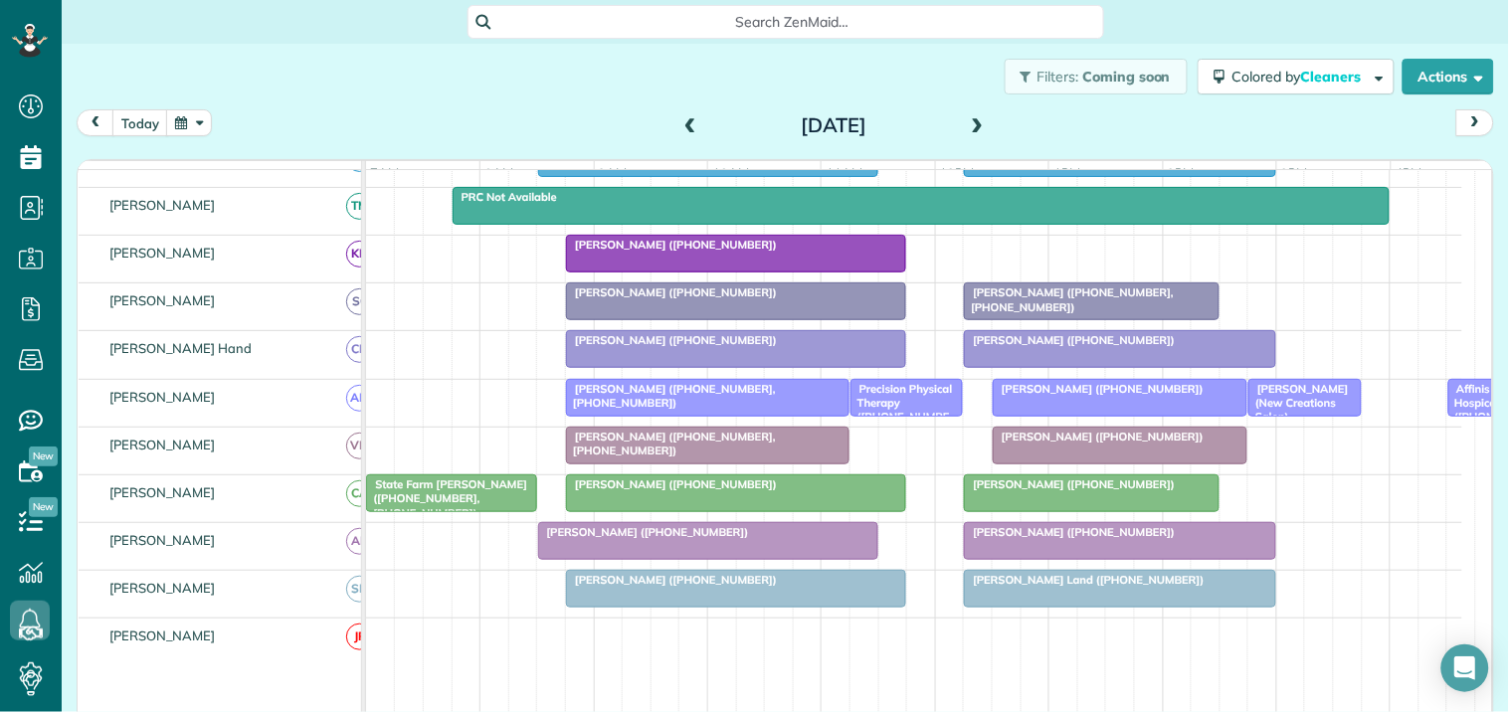
click at [1058, 539] on span "[PERSON_NAME] ([PHONE_NUMBER])" at bounding box center [1069, 532] width 213 height 14
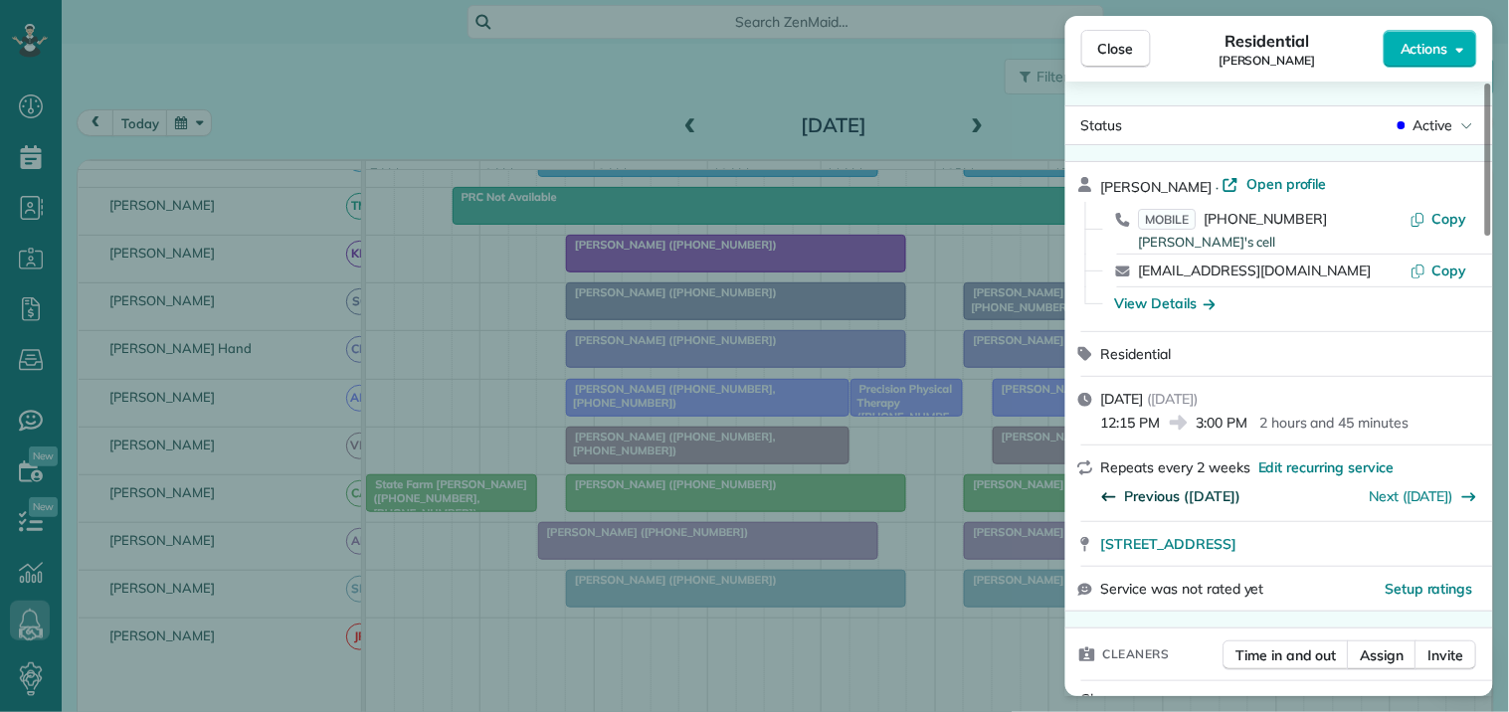
click at [1180, 492] on span "Previous (Aug 21)" at bounding box center [1182, 496] width 115 height 20
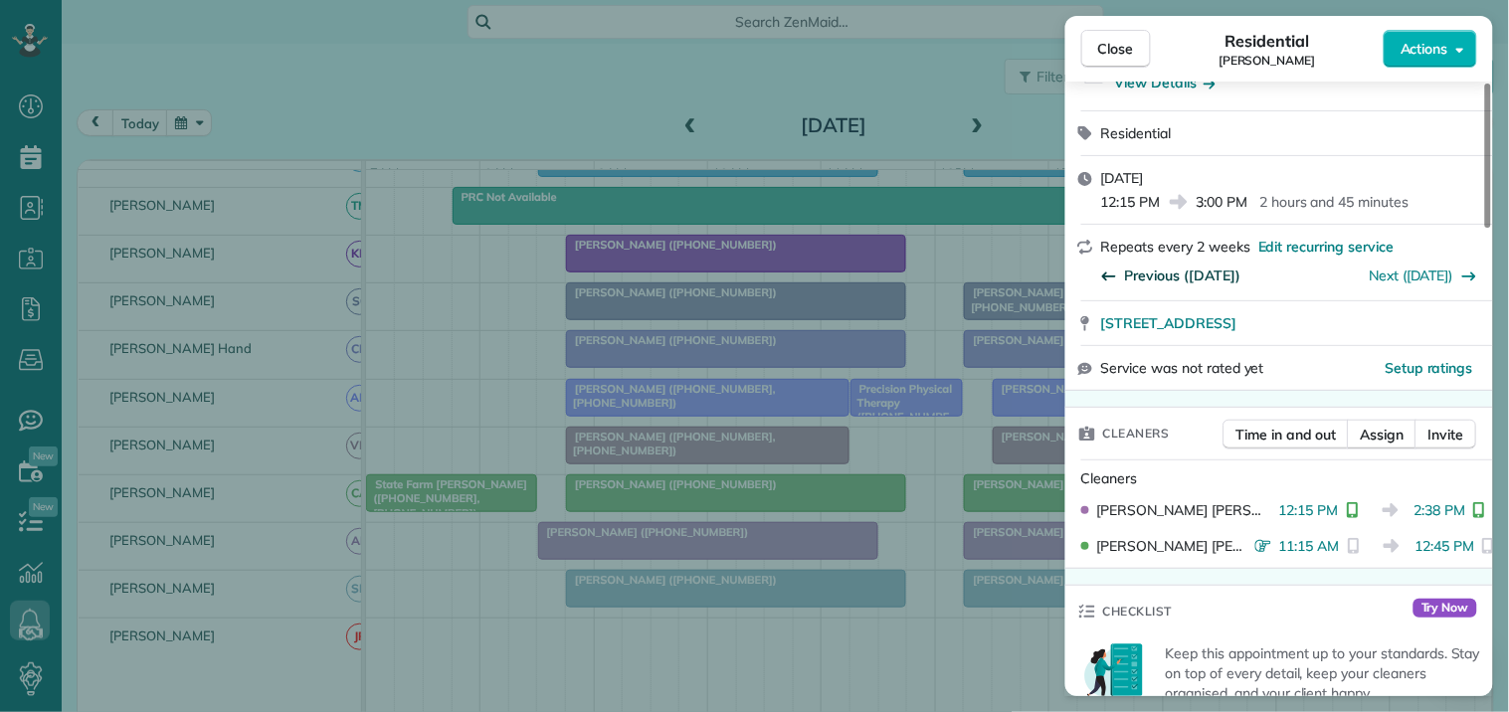
click at [1156, 276] on span "Previous (Aug 11)" at bounding box center [1182, 276] width 115 height 20
click at [1111, 48] on span "Close" at bounding box center [1116, 49] width 36 height 20
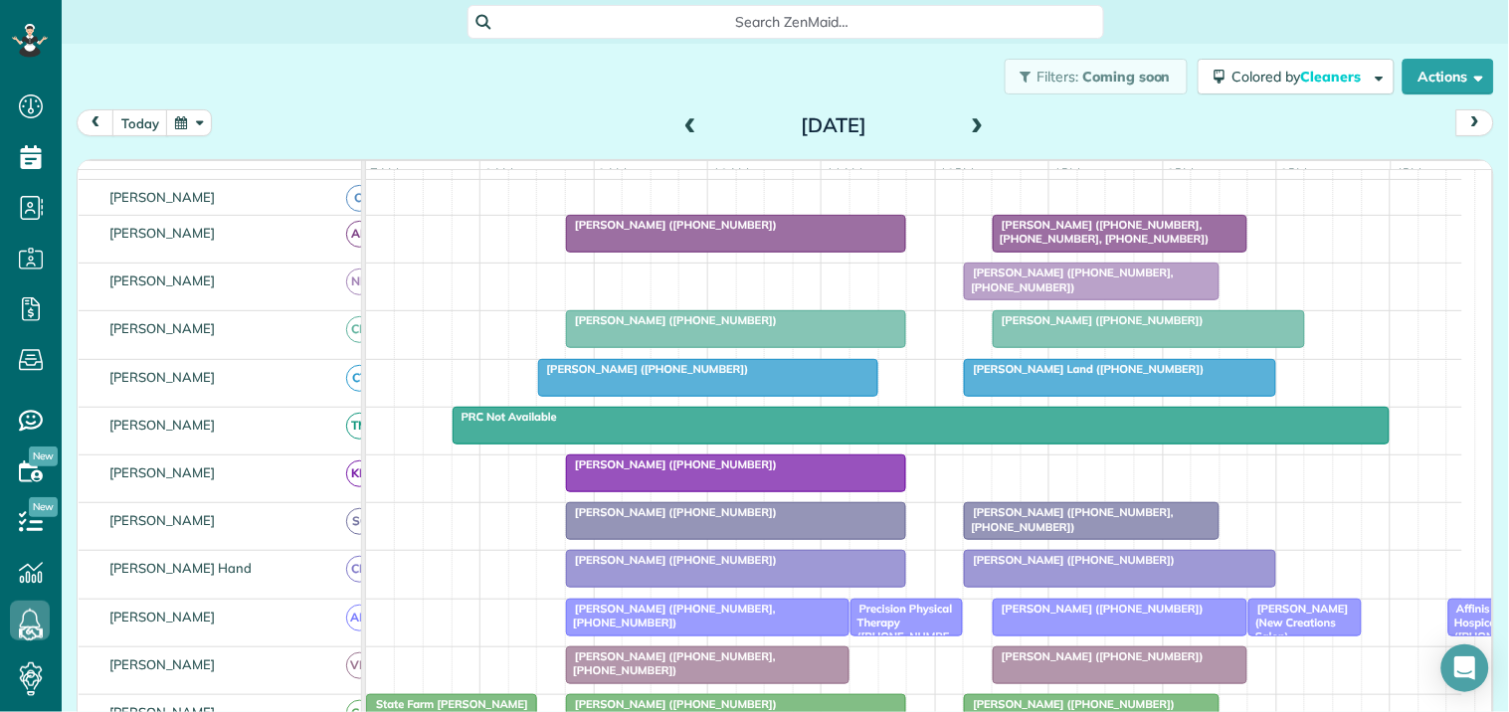
scroll to position [232, 0]
click at [525, 94] on div "Filters: Coming soon Colored by Cleaners Color by Cleaner Color by Team Color b…" at bounding box center [785, 77] width 1447 height 66
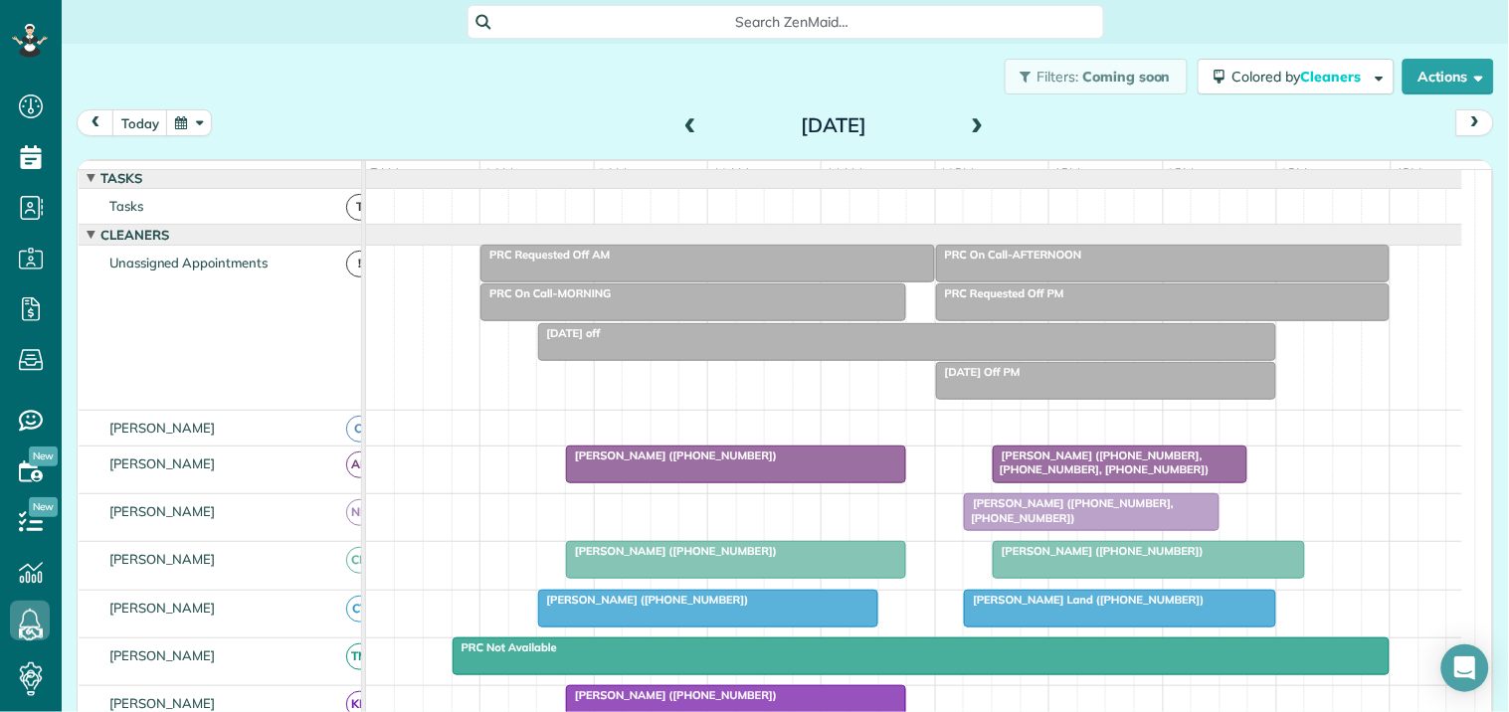
scroll to position [0, 0]
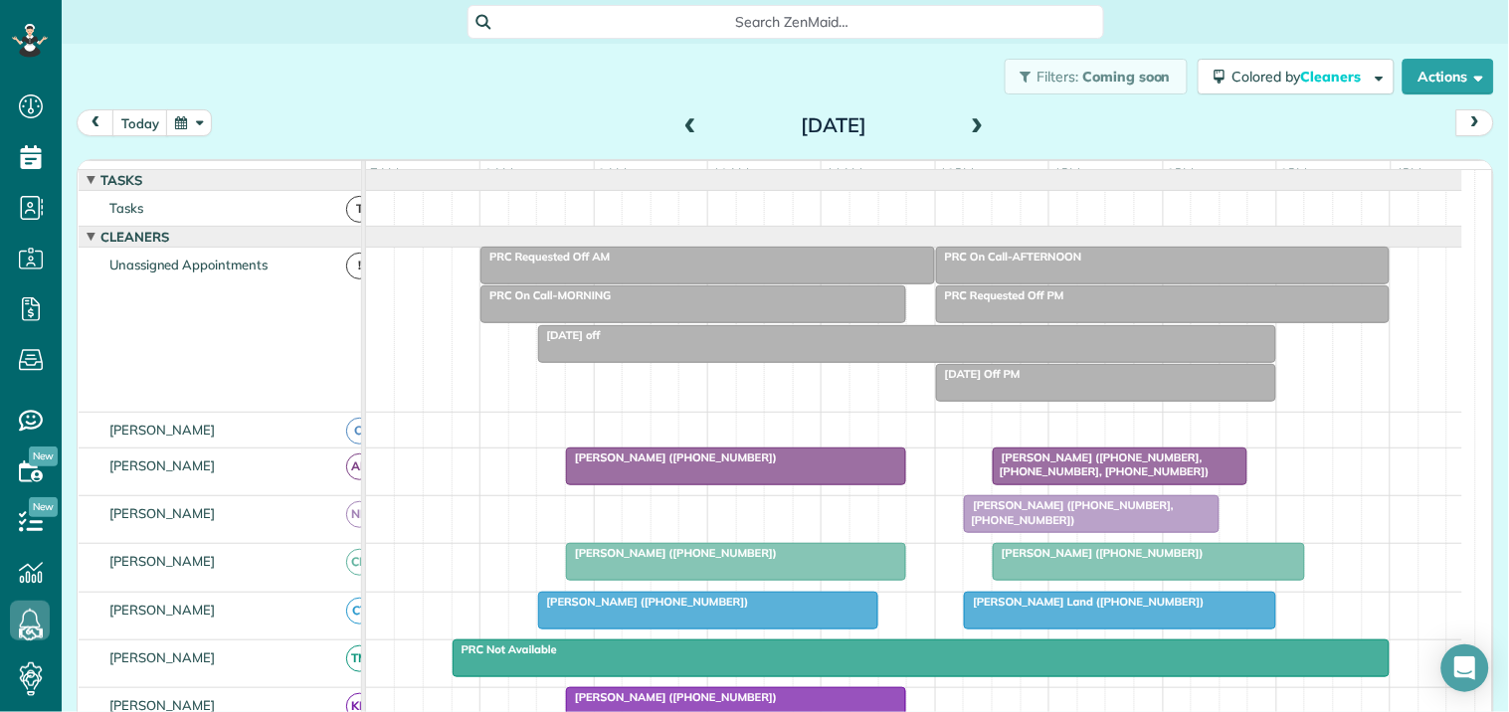
click at [607, 320] on div at bounding box center [693, 305] width 424 height 36
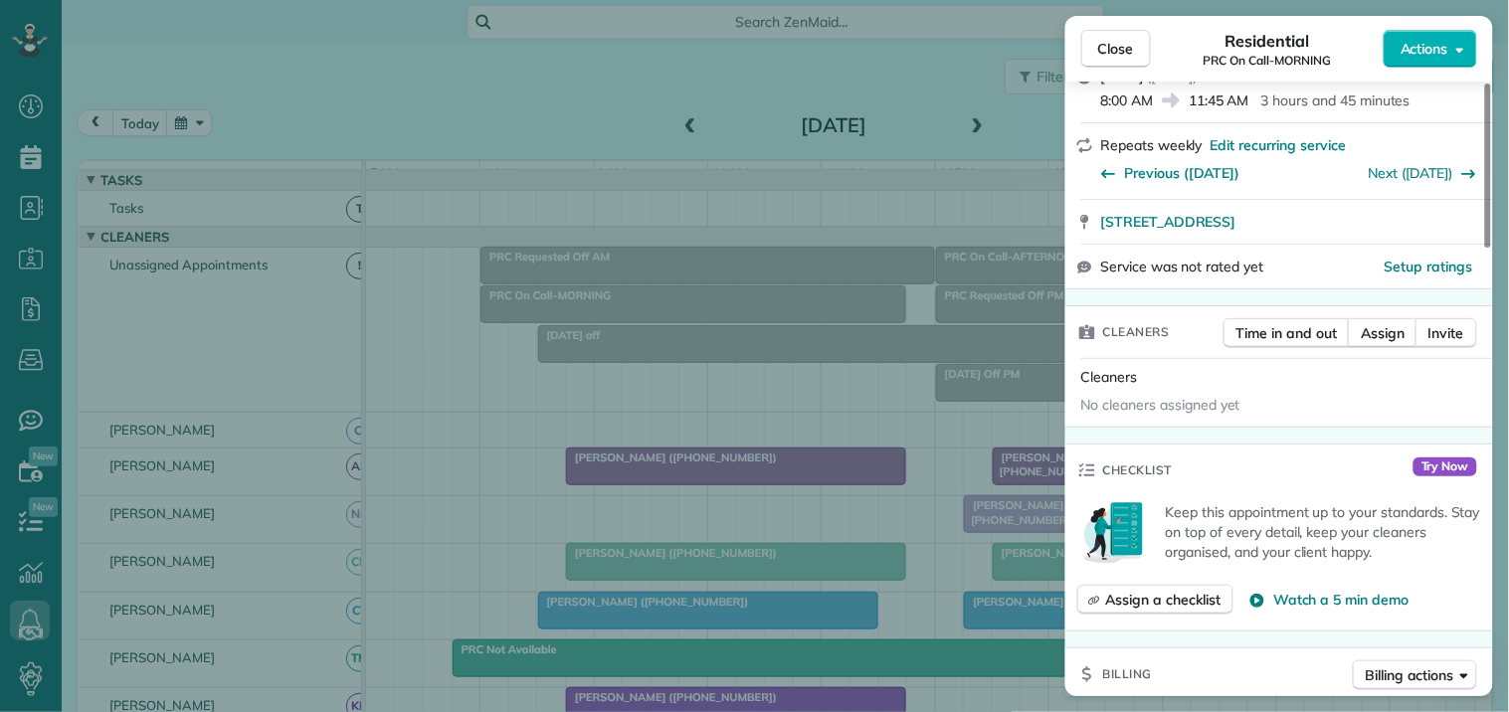
scroll to position [331, 0]
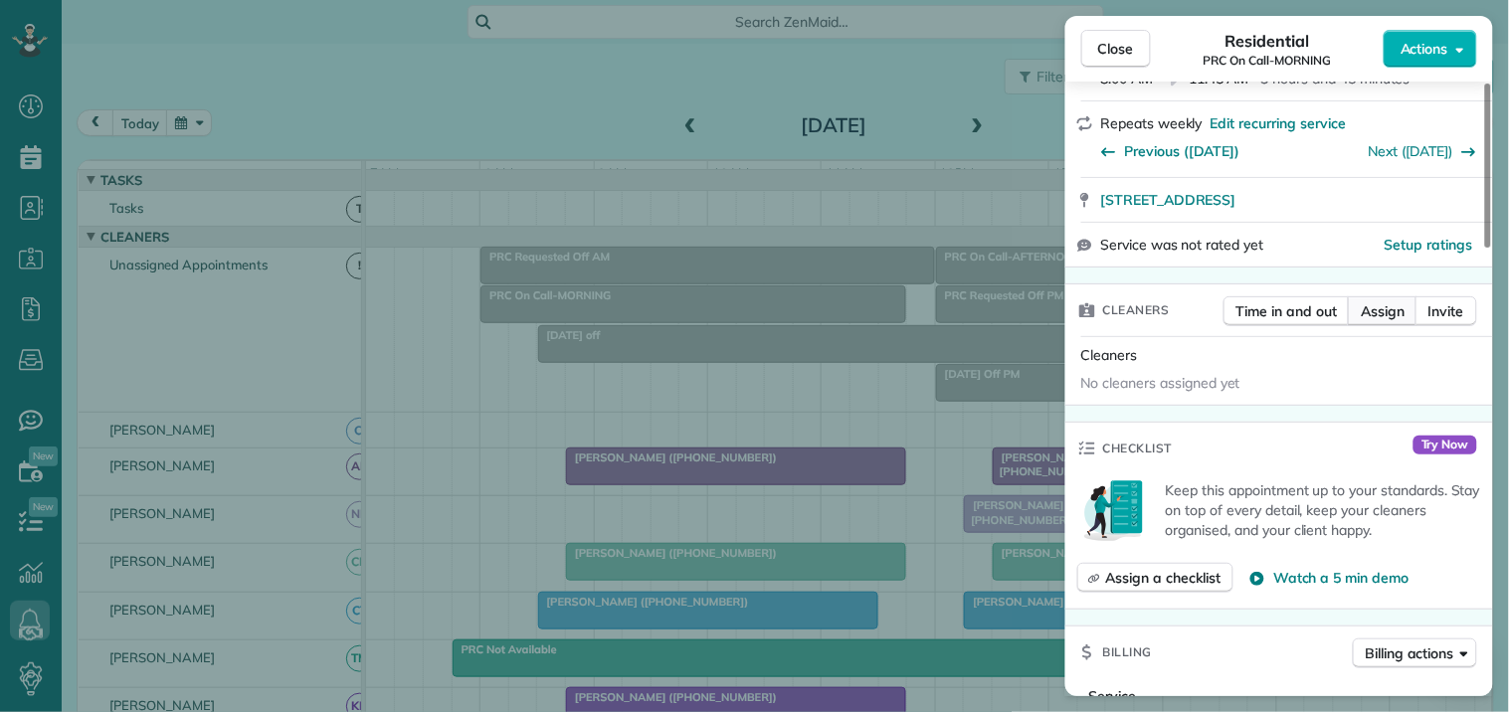
click at [1389, 309] on span "Assign" at bounding box center [1383, 311] width 44 height 20
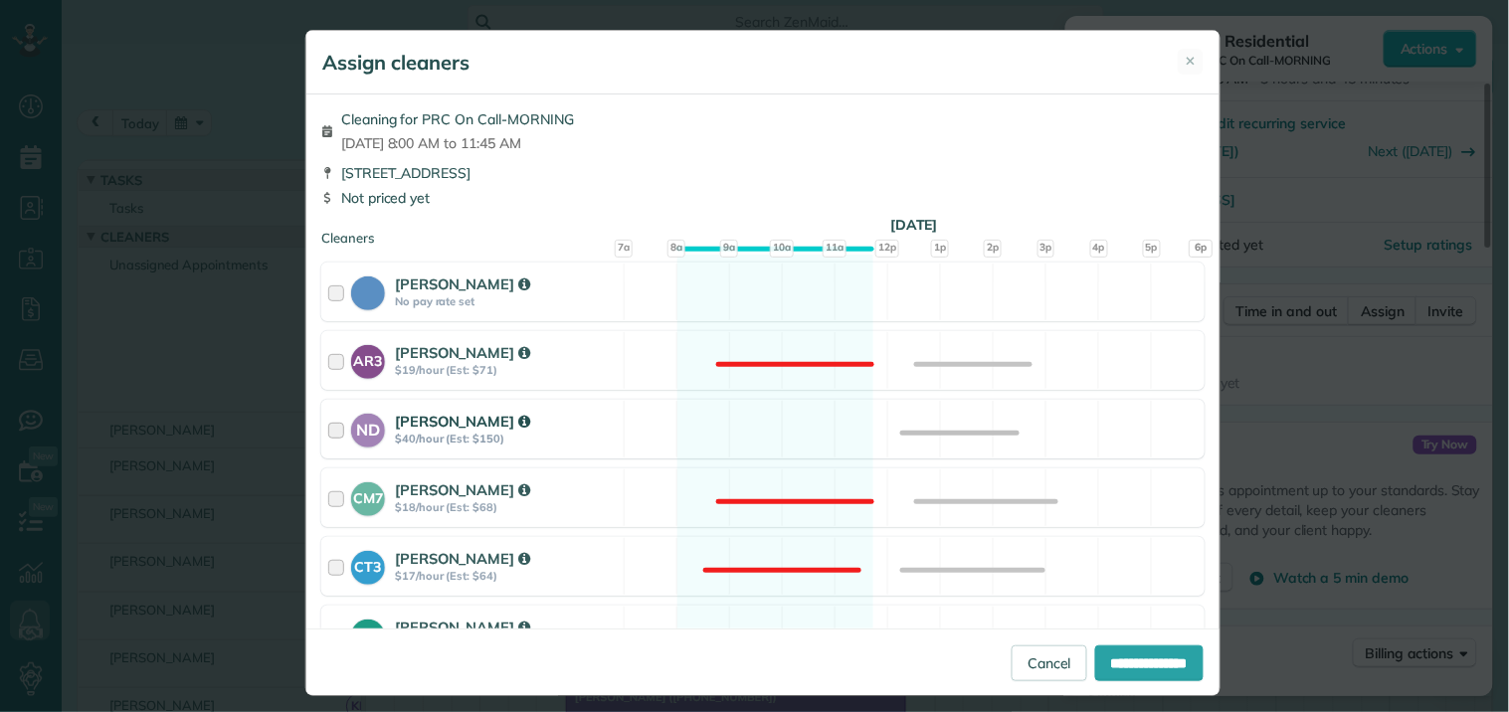
click at [769, 425] on div "ND Nathalie Duverna $40/hour (Est: $150) Available" at bounding box center [762, 429] width 883 height 59
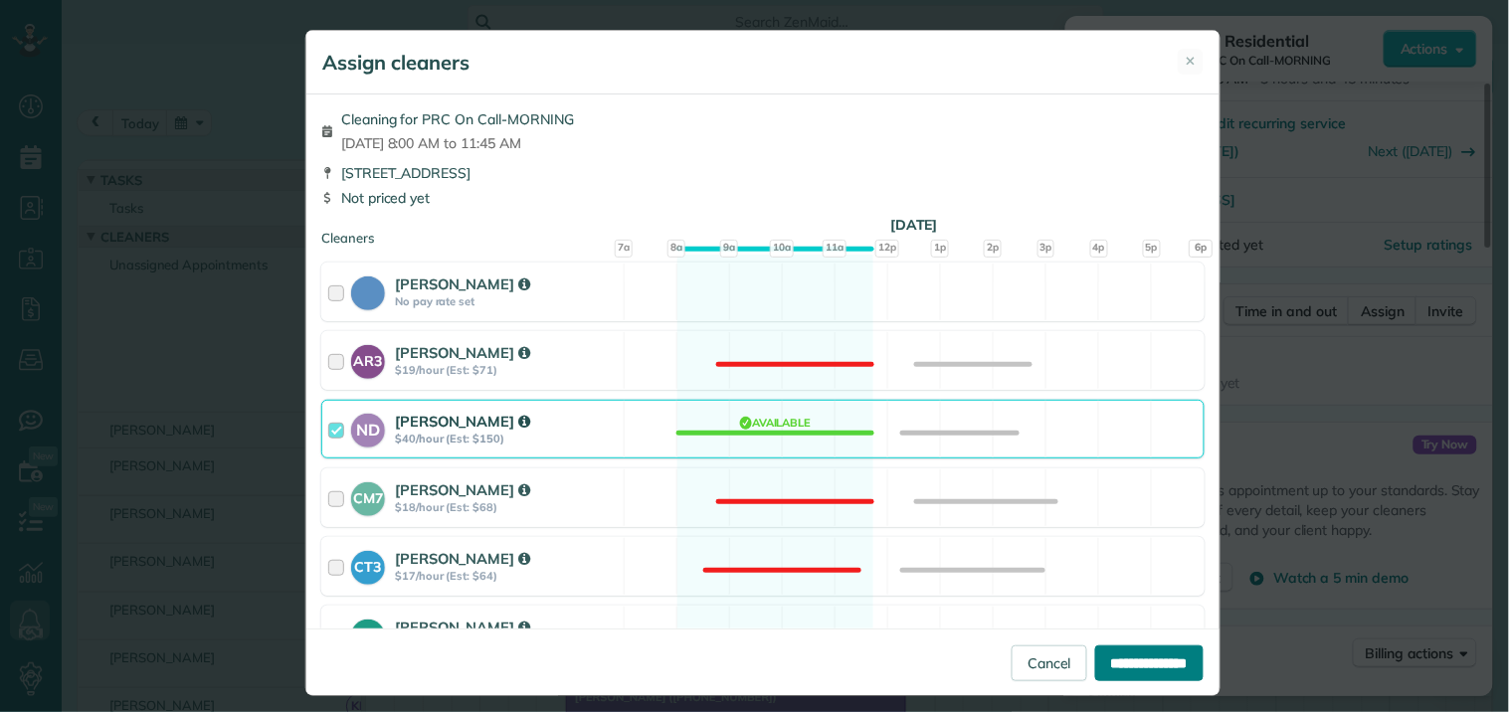
click at [1149, 662] on input "**********" at bounding box center [1149, 664] width 108 height 36
type input "**********"
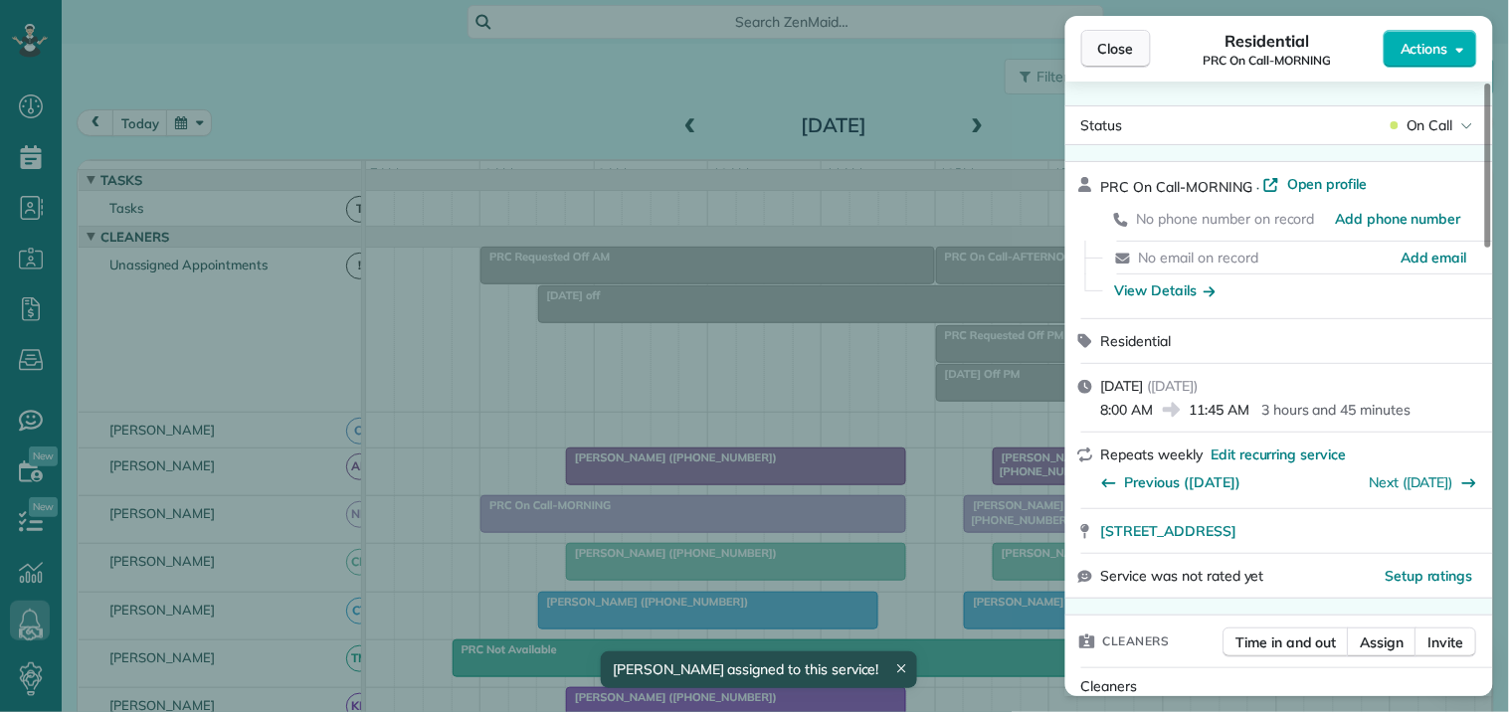
click at [1104, 55] on span "Close" at bounding box center [1116, 49] width 36 height 20
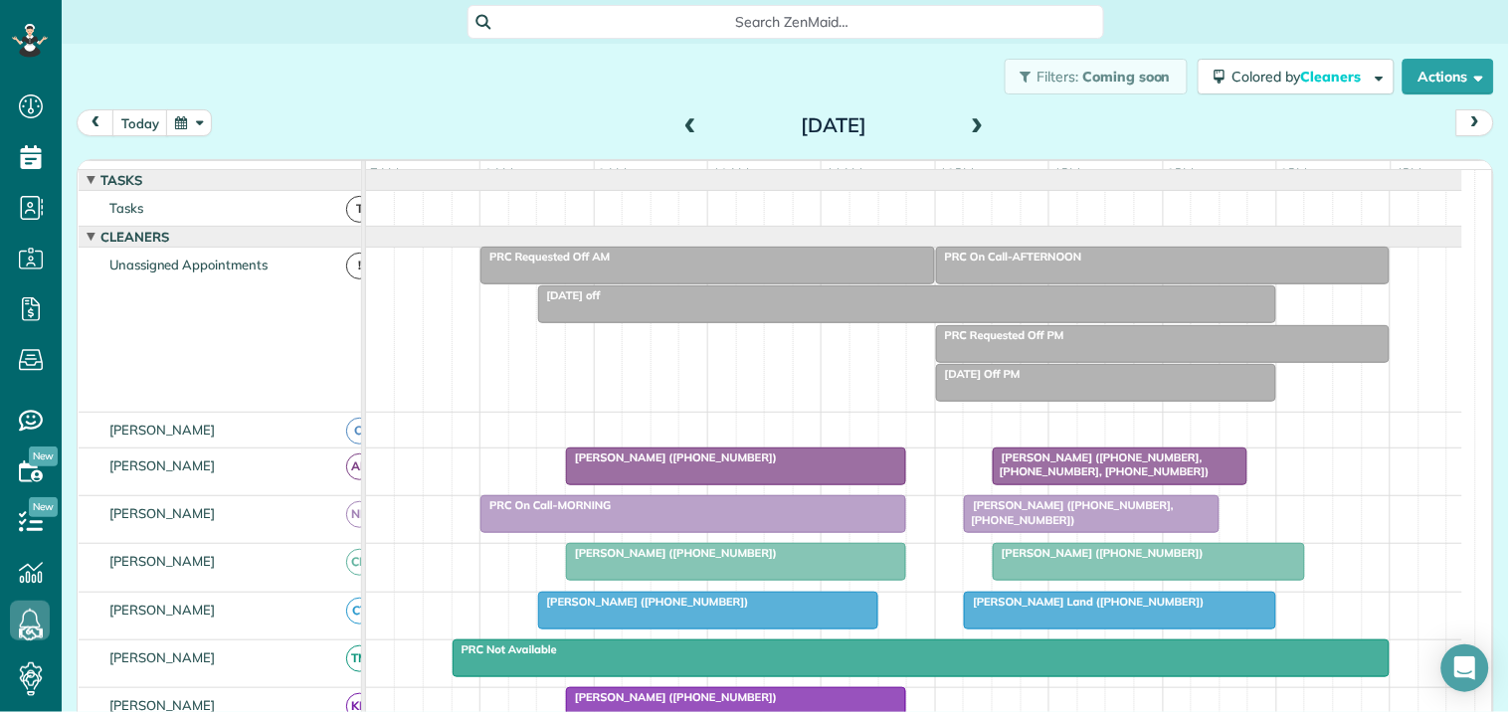
click at [1068, 284] on div at bounding box center [1163, 266] width 453 height 36
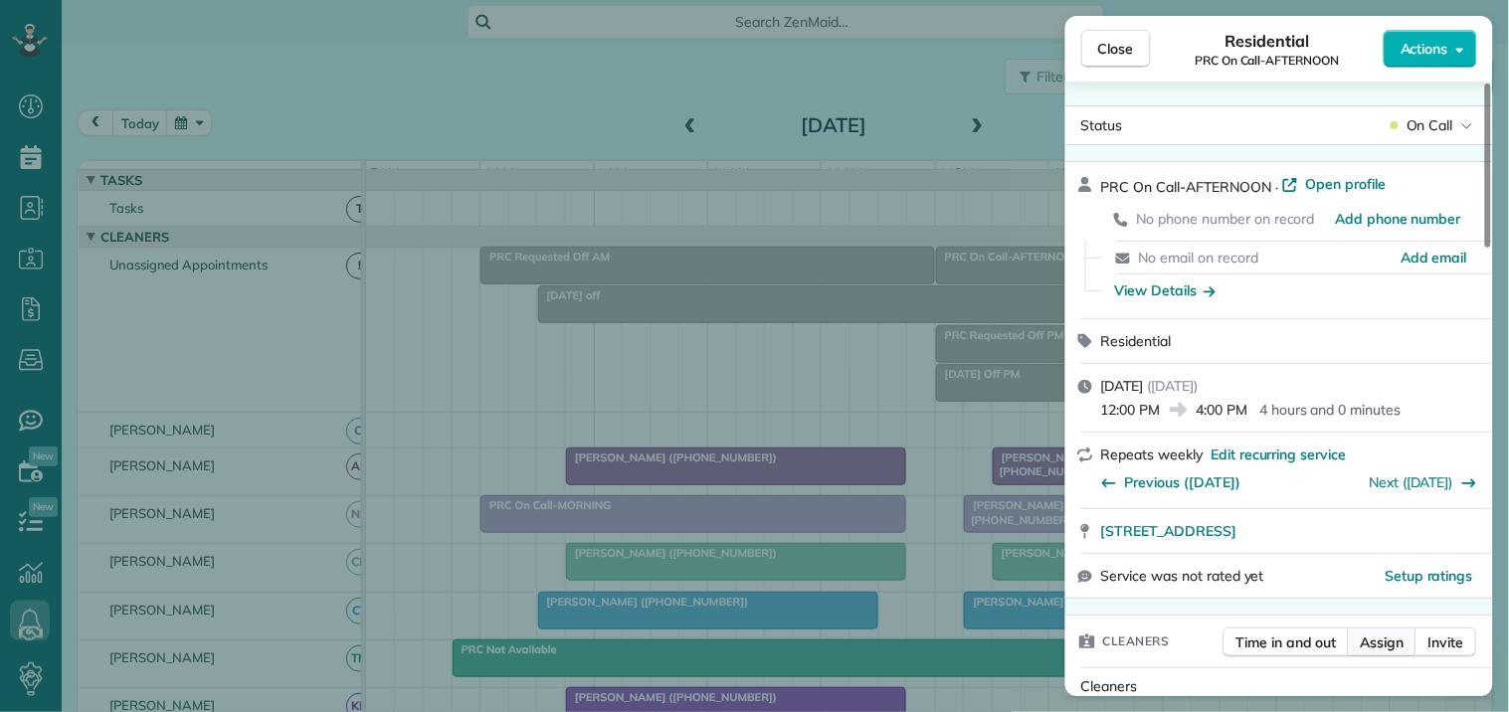
click at [1391, 644] on span "Assign" at bounding box center [1383, 643] width 44 height 20
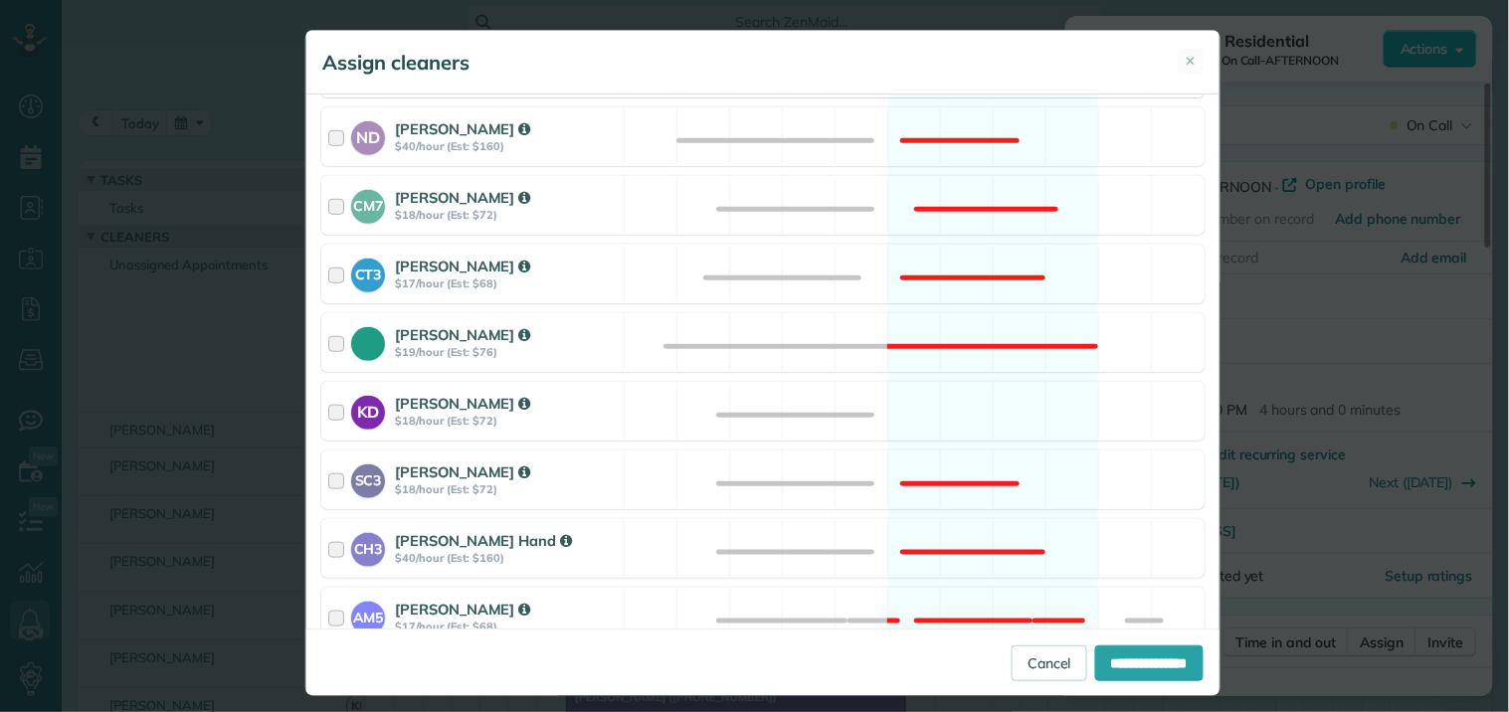
scroll to position [442, 0]
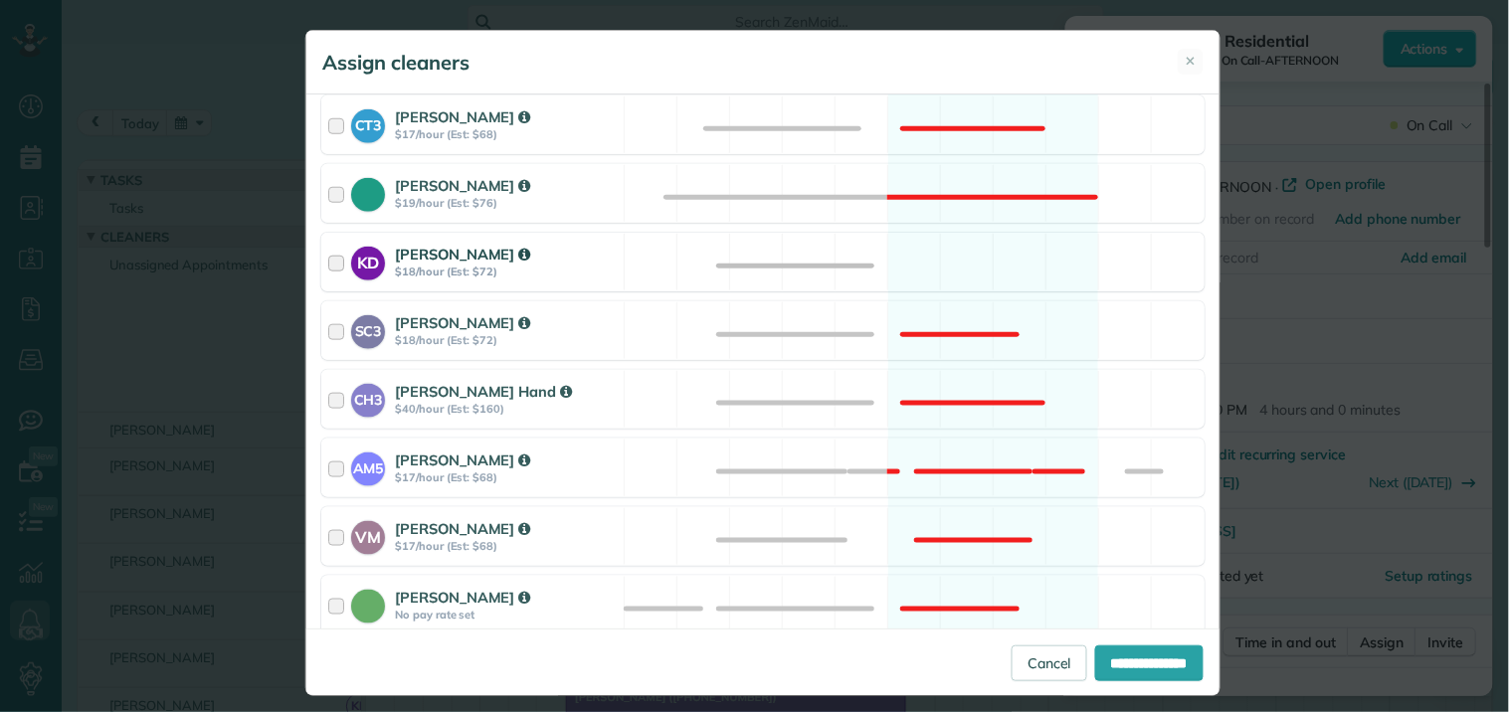
click at [980, 249] on div "KD Katerina Doane $18/hour (Est: $72) Available" at bounding box center [762, 262] width 883 height 59
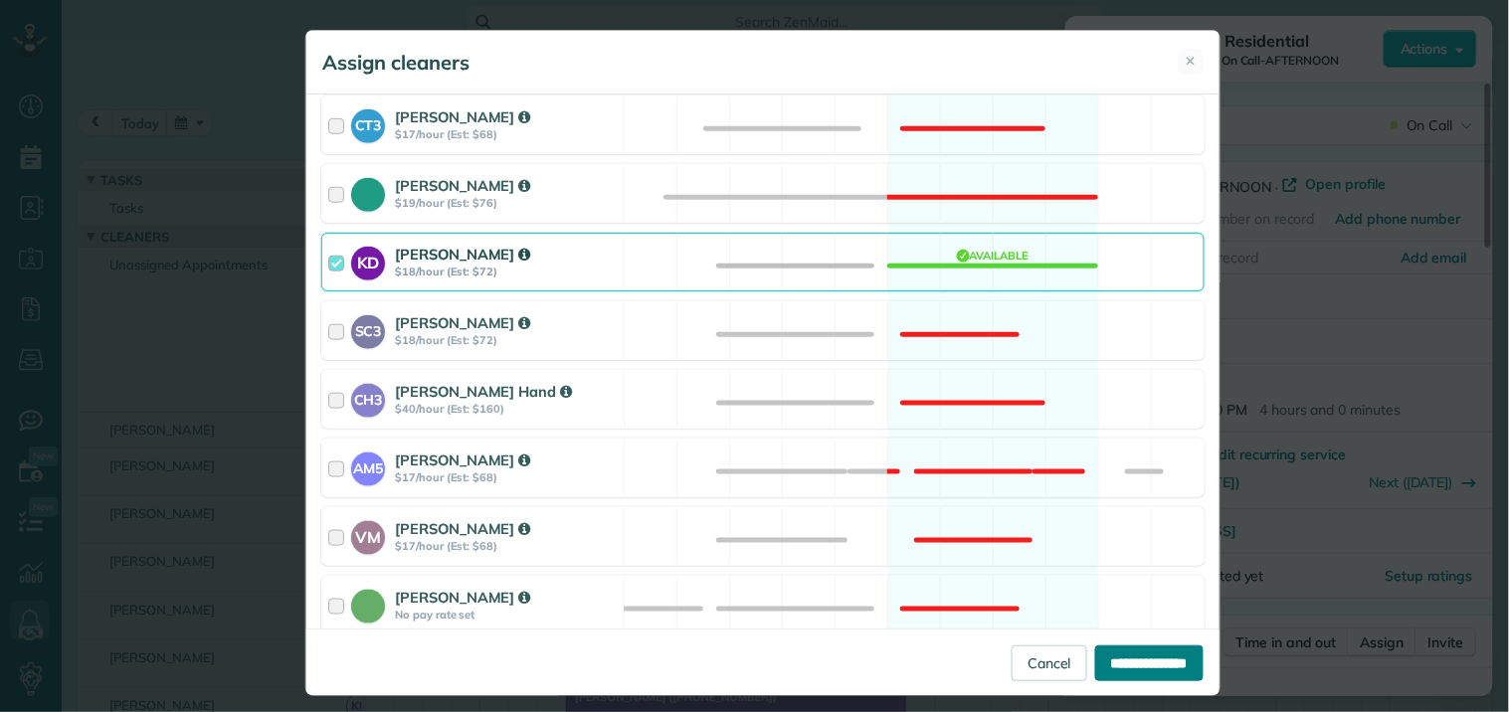
click at [1117, 661] on input "**********" at bounding box center [1149, 664] width 108 height 36
type input "**********"
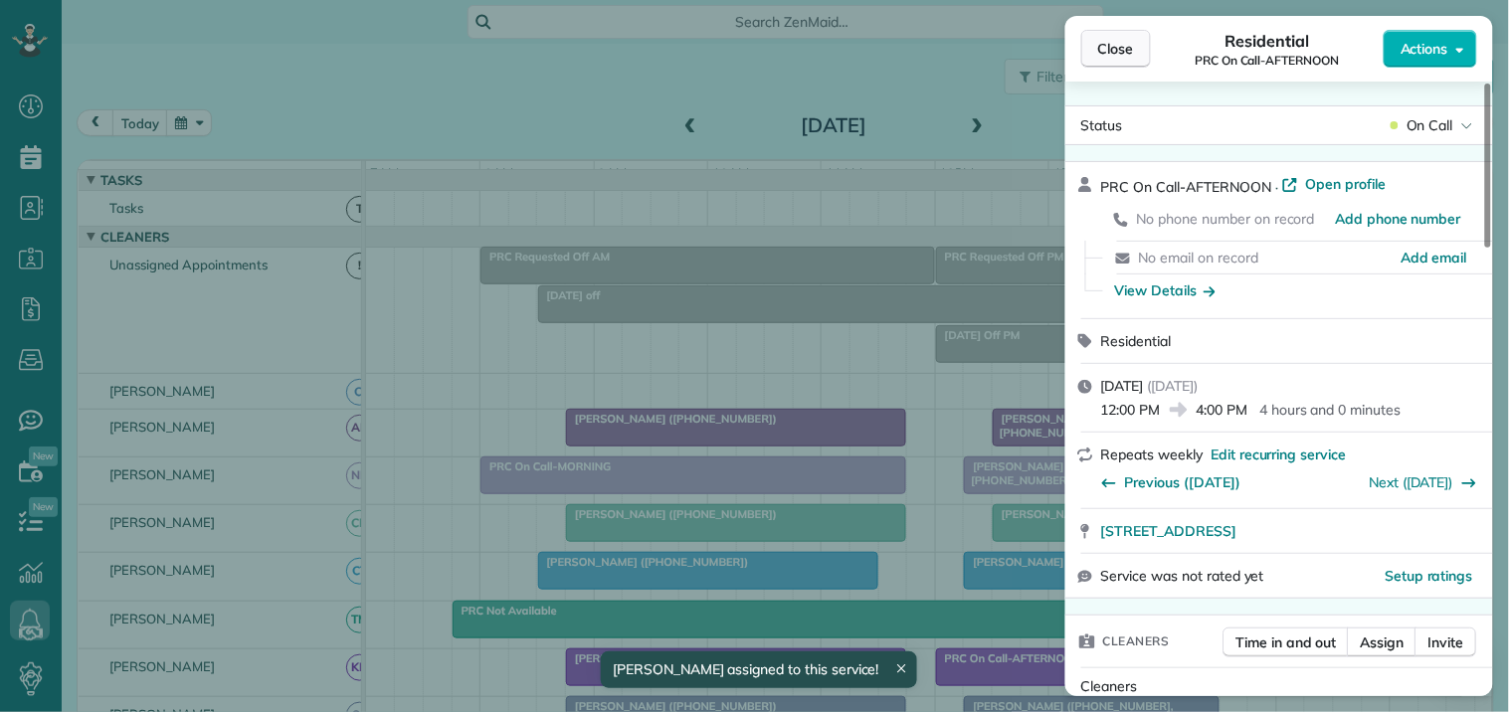
click at [1124, 51] on span "Close" at bounding box center [1116, 49] width 36 height 20
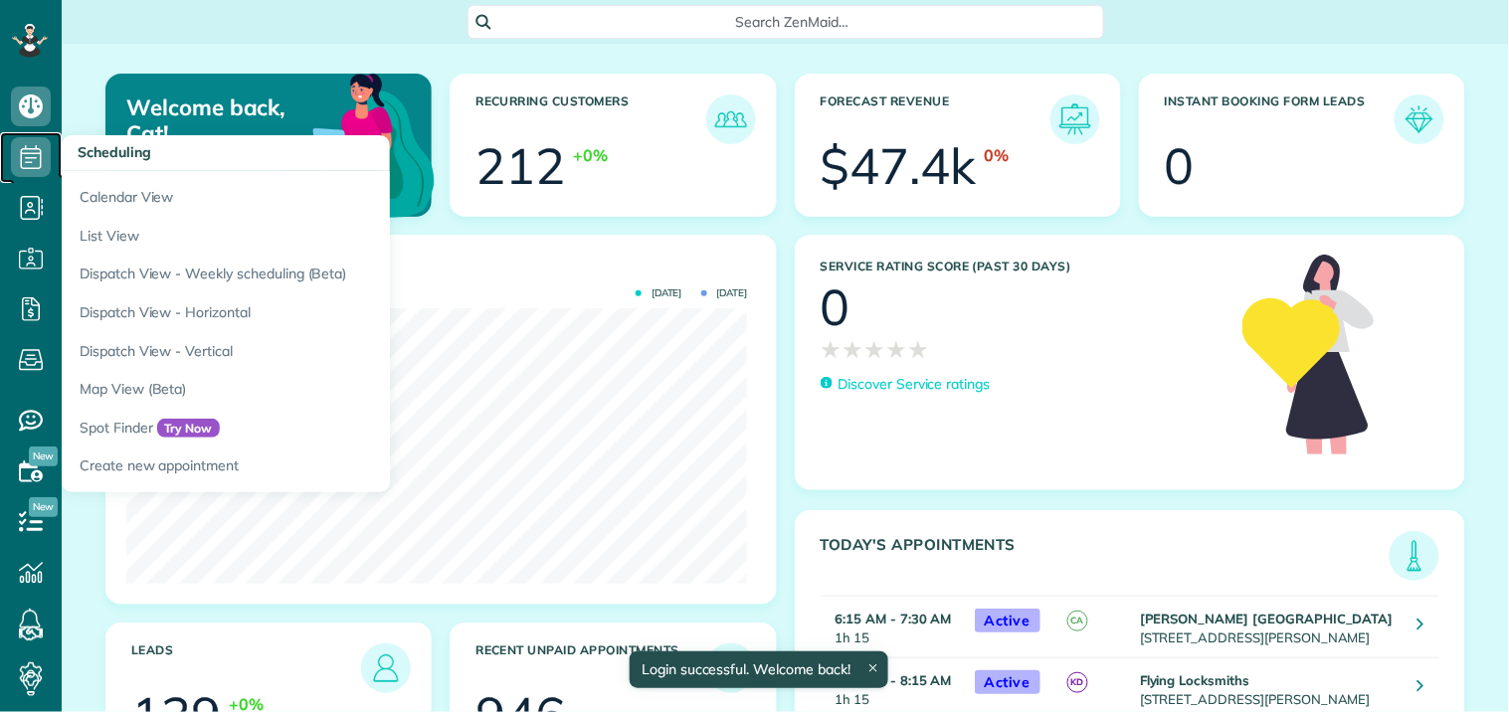
scroll to position [276, 621]
click at [16, 146] on icon at bounding box center [31, 157] width 40 height 40
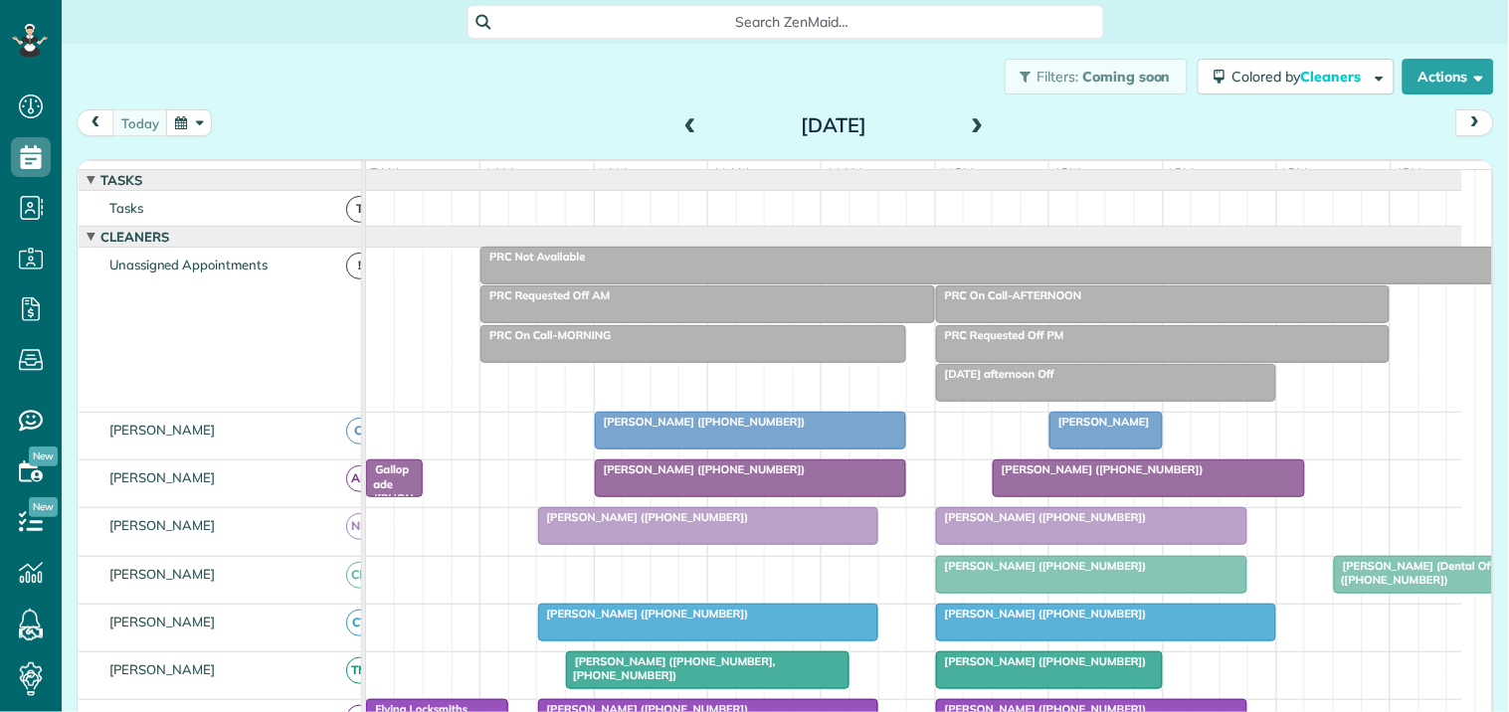
scroll to position [8, 8]
click at [973, 124] on span at bounding box center [978, 126] width 22 height 18
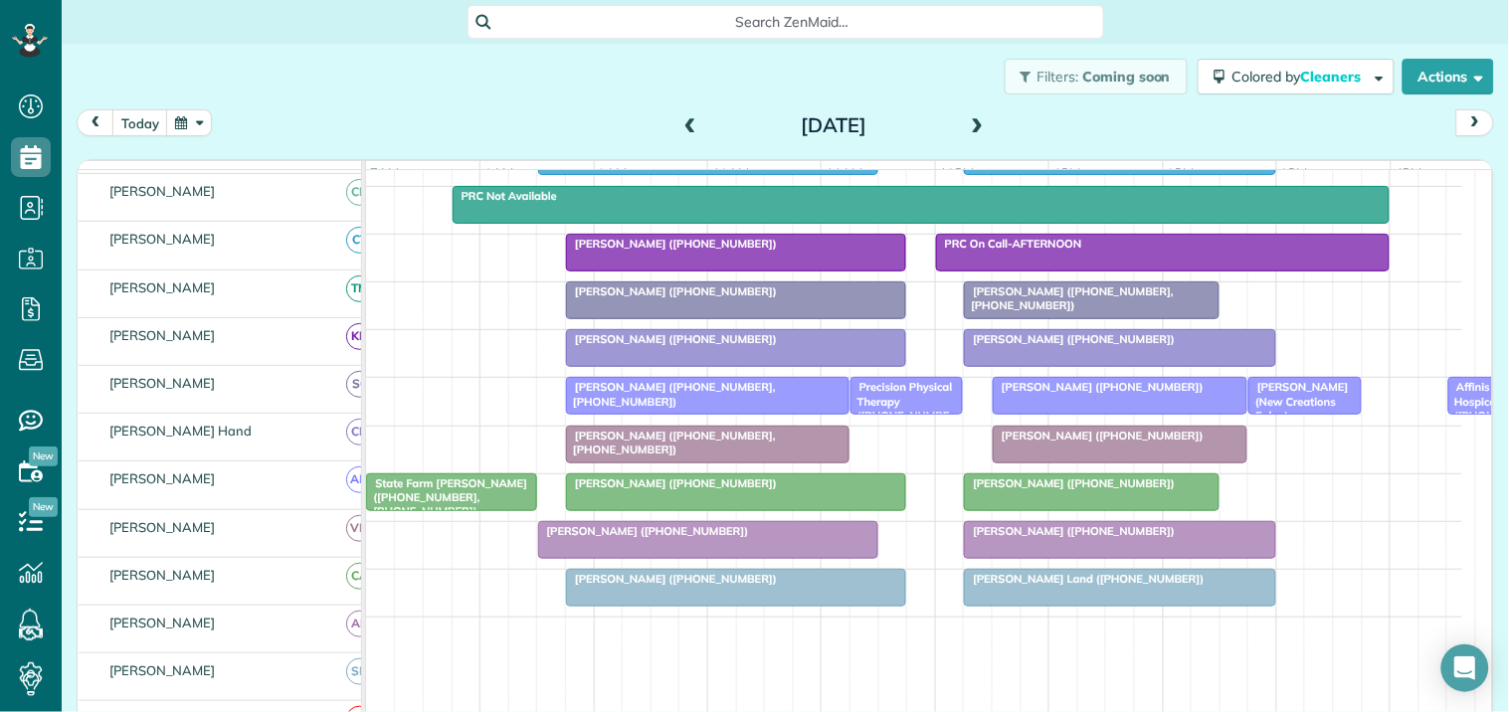
scroll to position [552, 0]
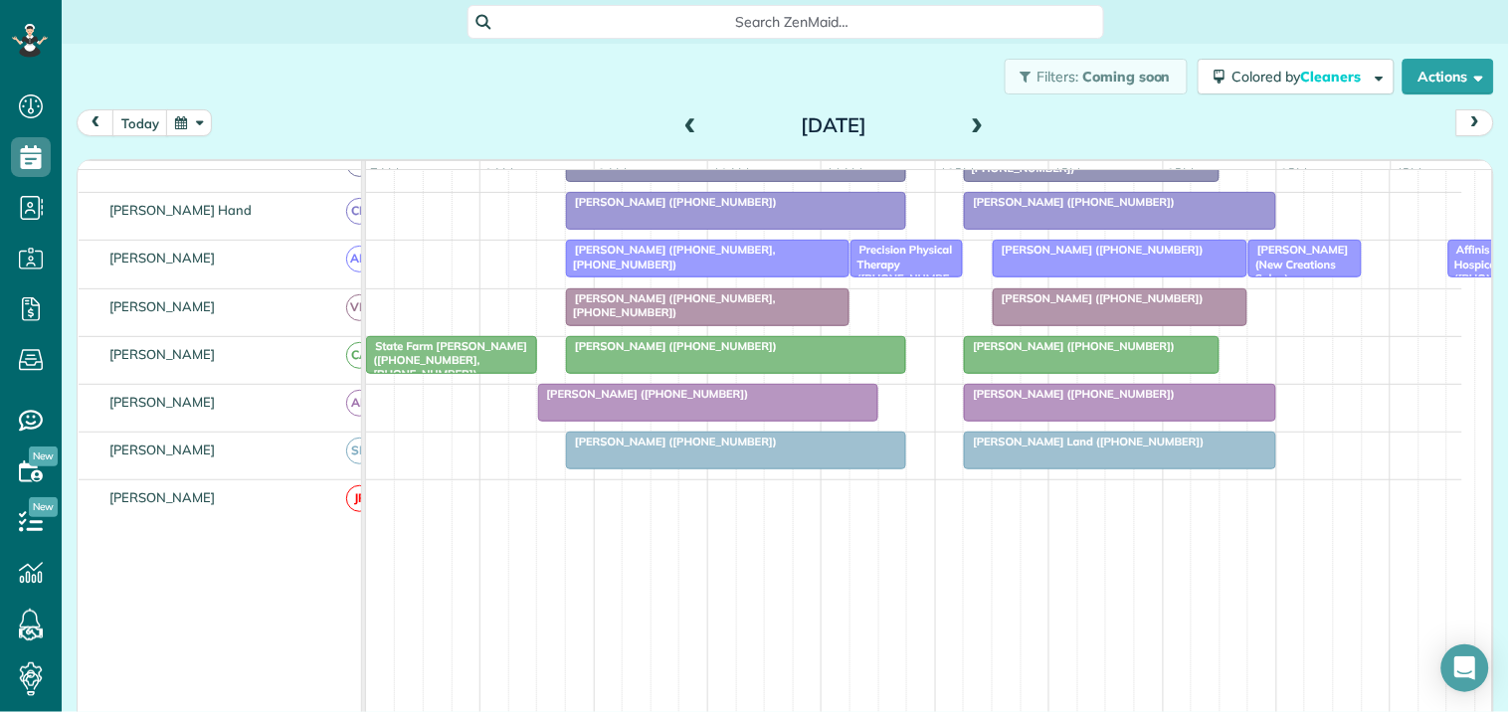
click at [1307, 272] on span "[PERSON_NAME] (New Creations Salon) ([PHONE_NUMBER])" at bounding box center [1297, 278] width 101 height 71
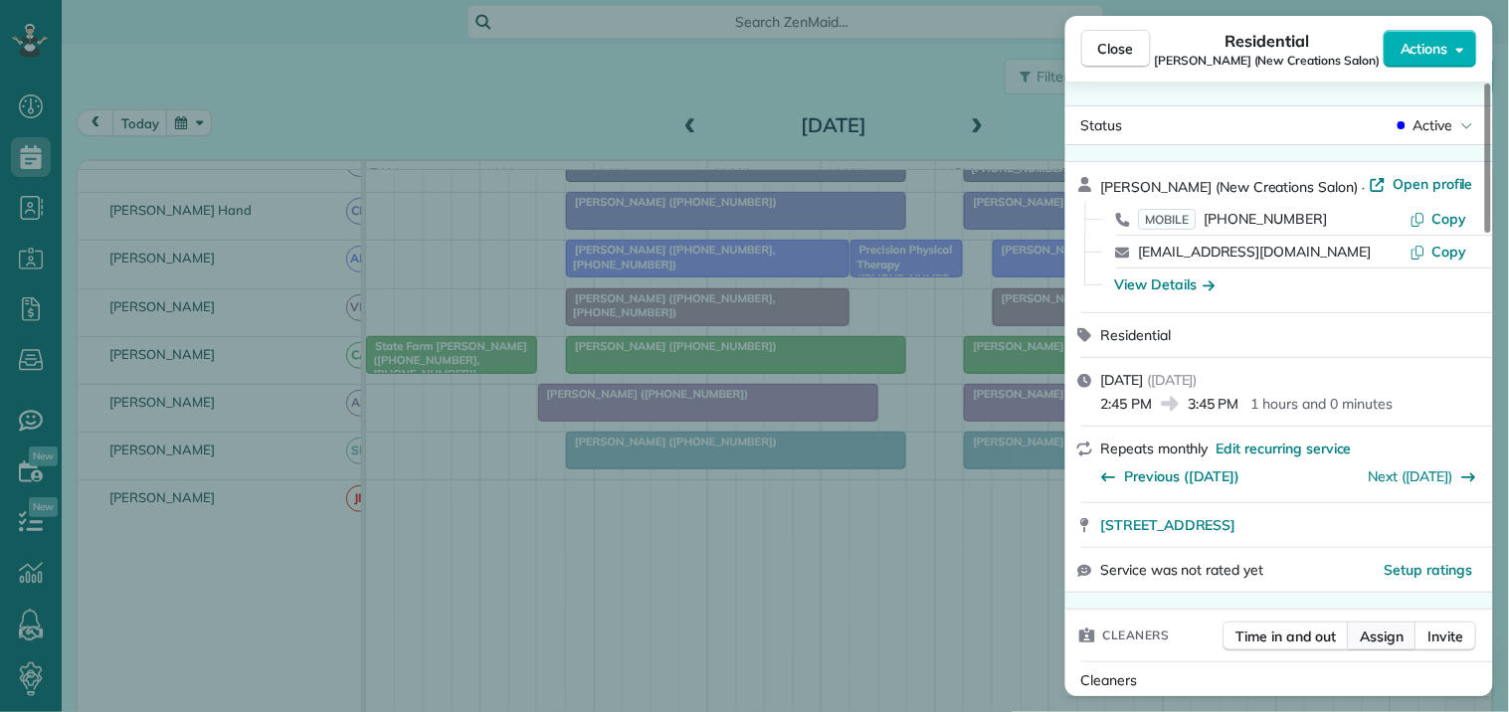
click at [1394, 631] on span "Assign" at bounding box center [1383, 637] width 44 height 20
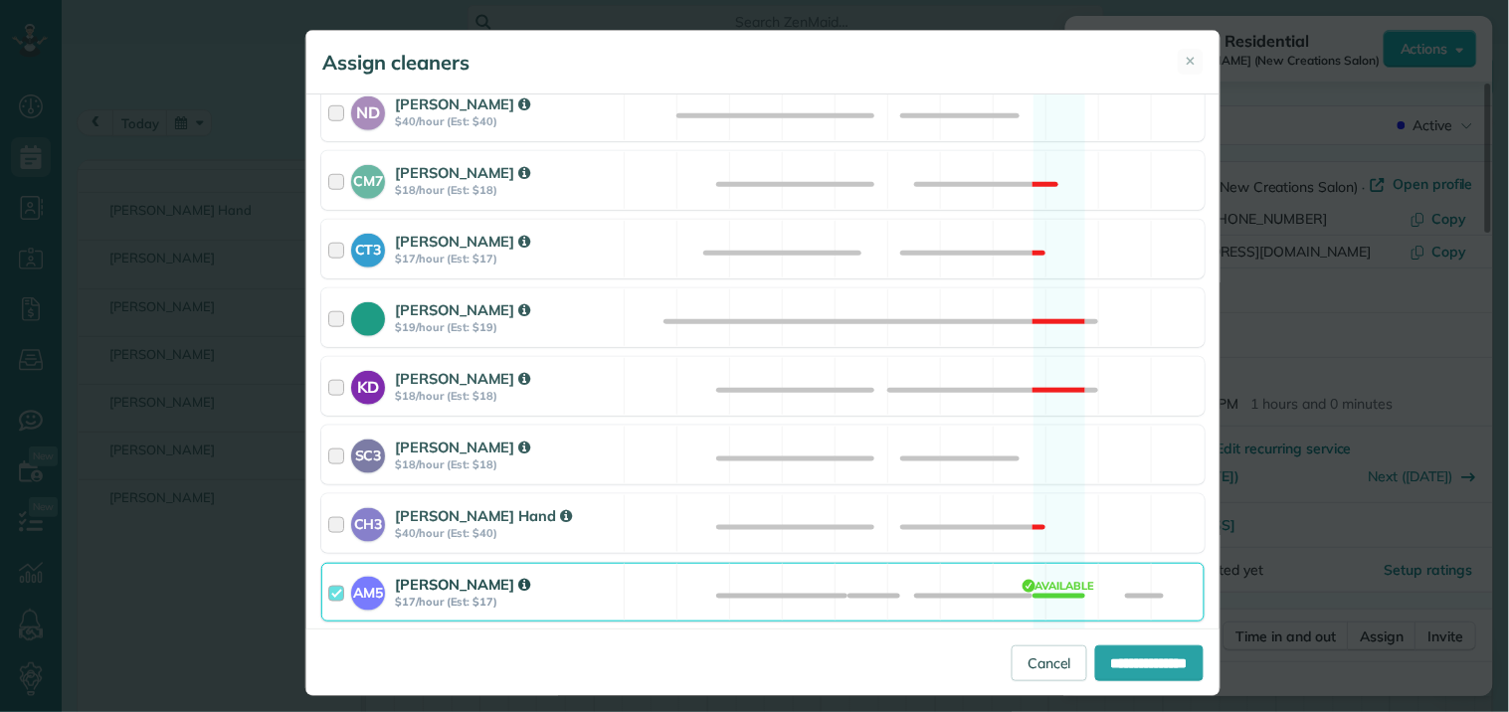
scroll to position [442, 0]
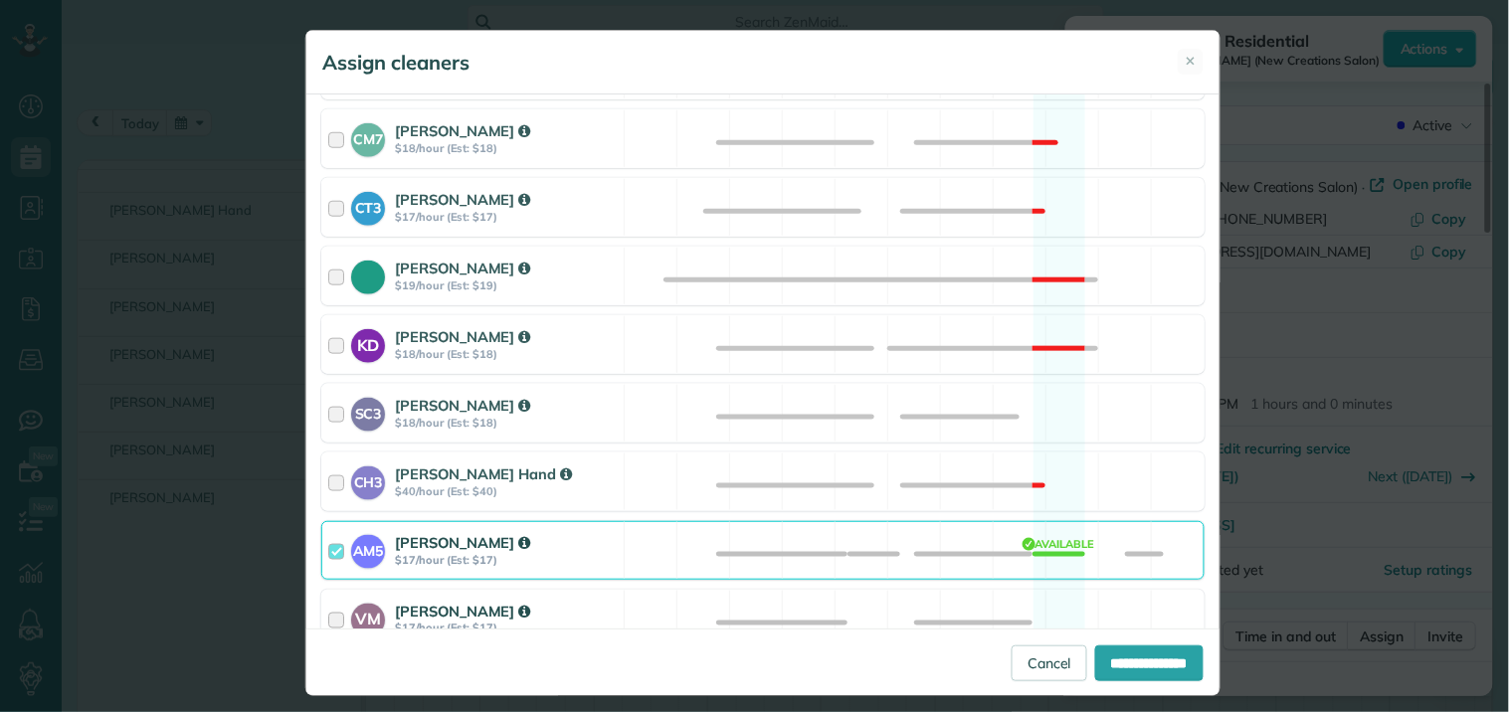
click at [1041, 613] on div "VM [PERSON_NAME] $17/hour (Est: $17) Available" at bounding box center [762, 619] width 883 height 59
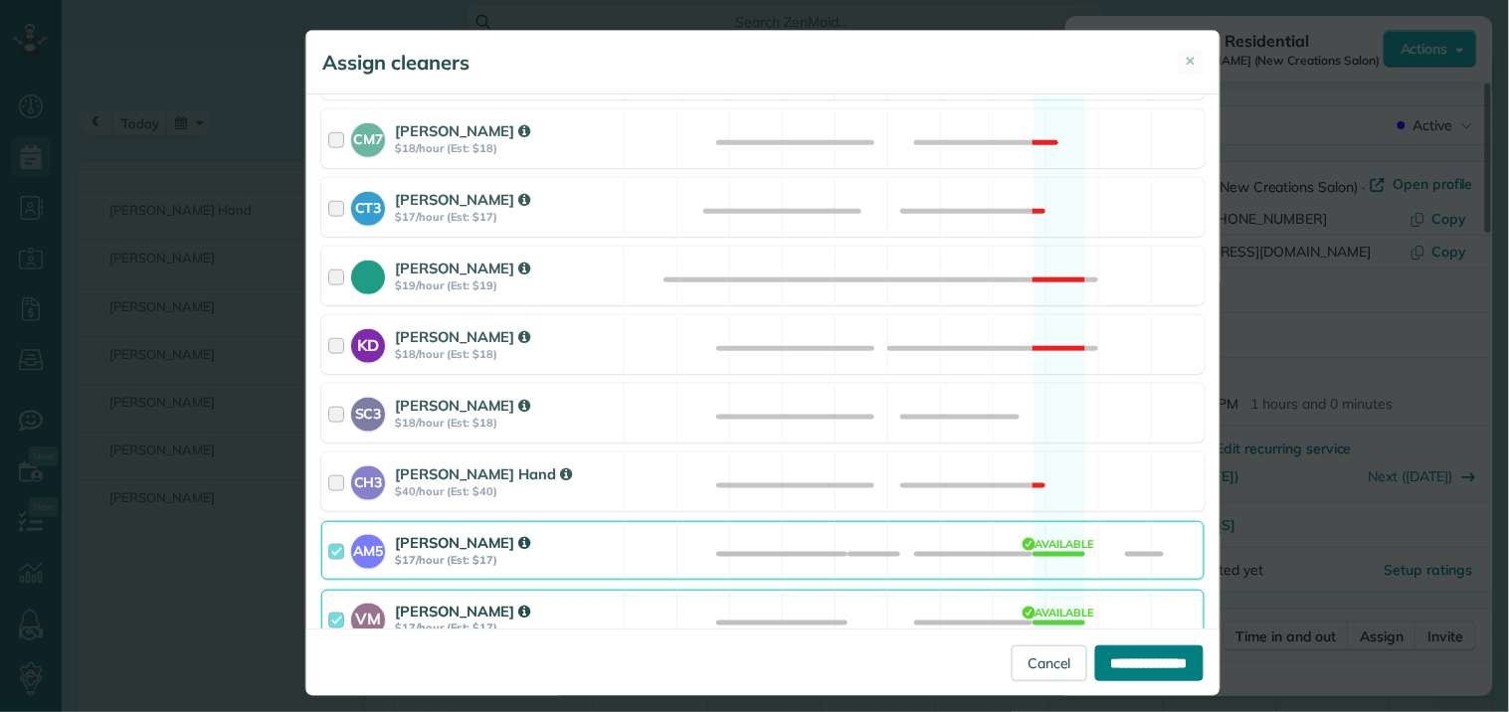
click at [1135, 674] on input "**********" at bounding box center [1149, 664] width 108 height 36
type input "**********"
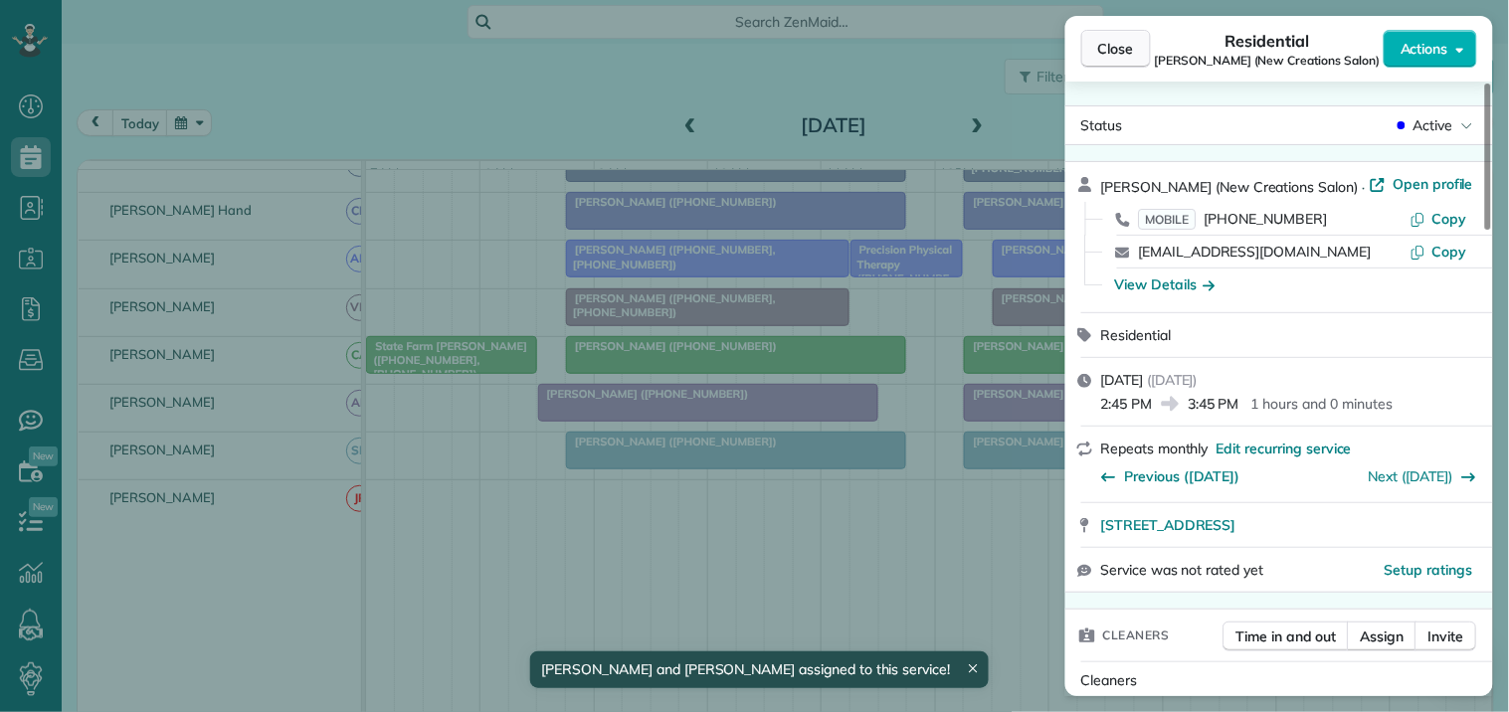
click at [1122, 45] on span "Close" at bounding box center [1116, 49] width 36 height 20
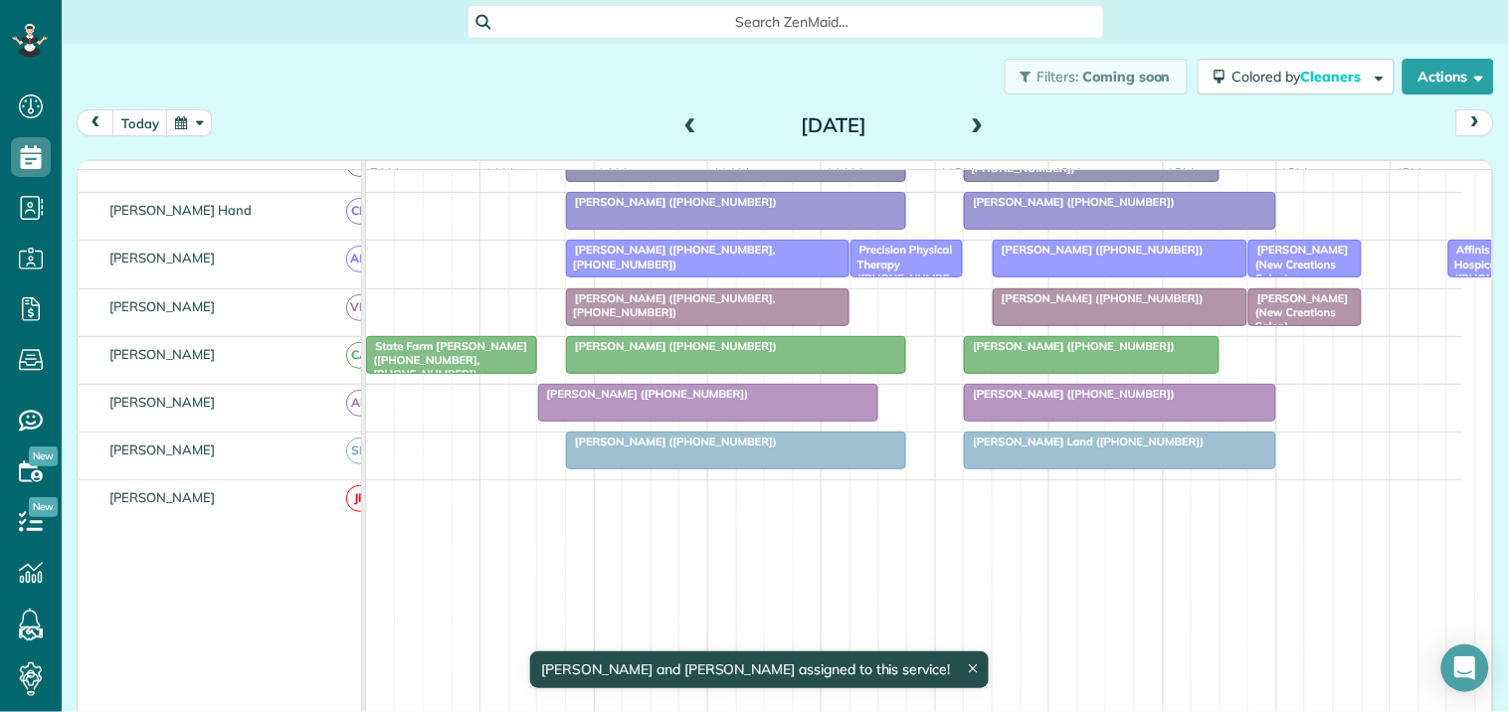
scroll to position [442, 0]
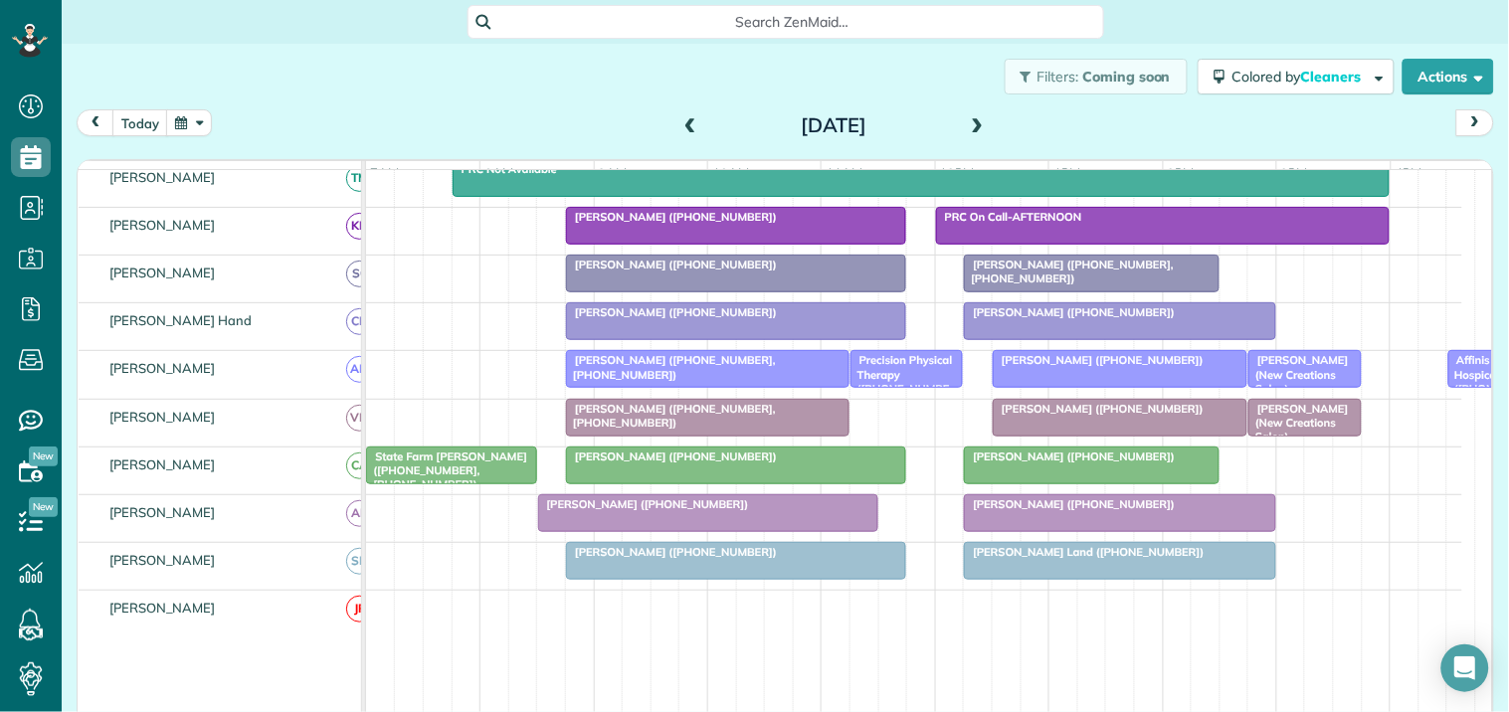
click at [368, 88] on div "Filters: Coming soon Colored by Cleaners Color by Cleaner Color by Team Color b…" at bounding box center [785, 77] width 1447 height 66
click at [151, 115] on button "today" at bounding box center [140, 122] width 56 height 27
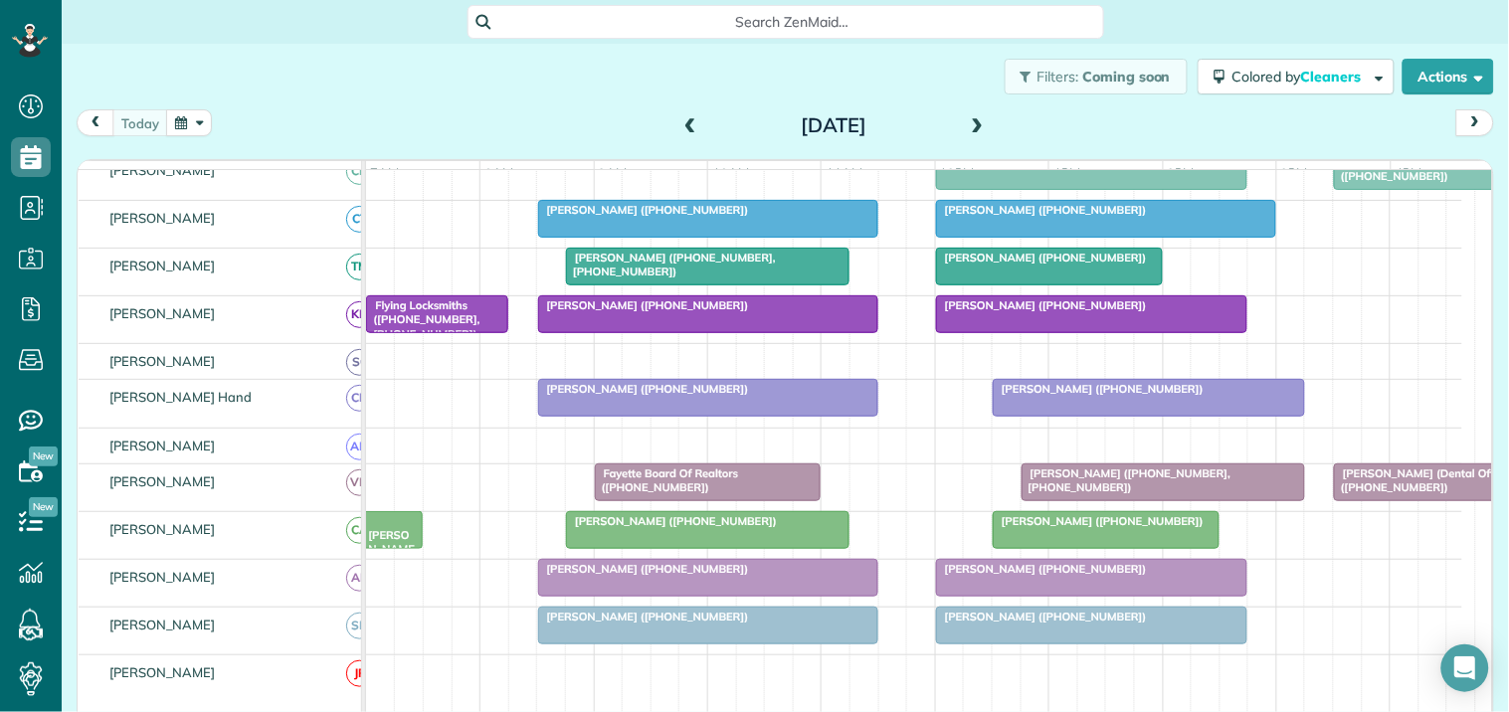
scroll to position [370, 0]
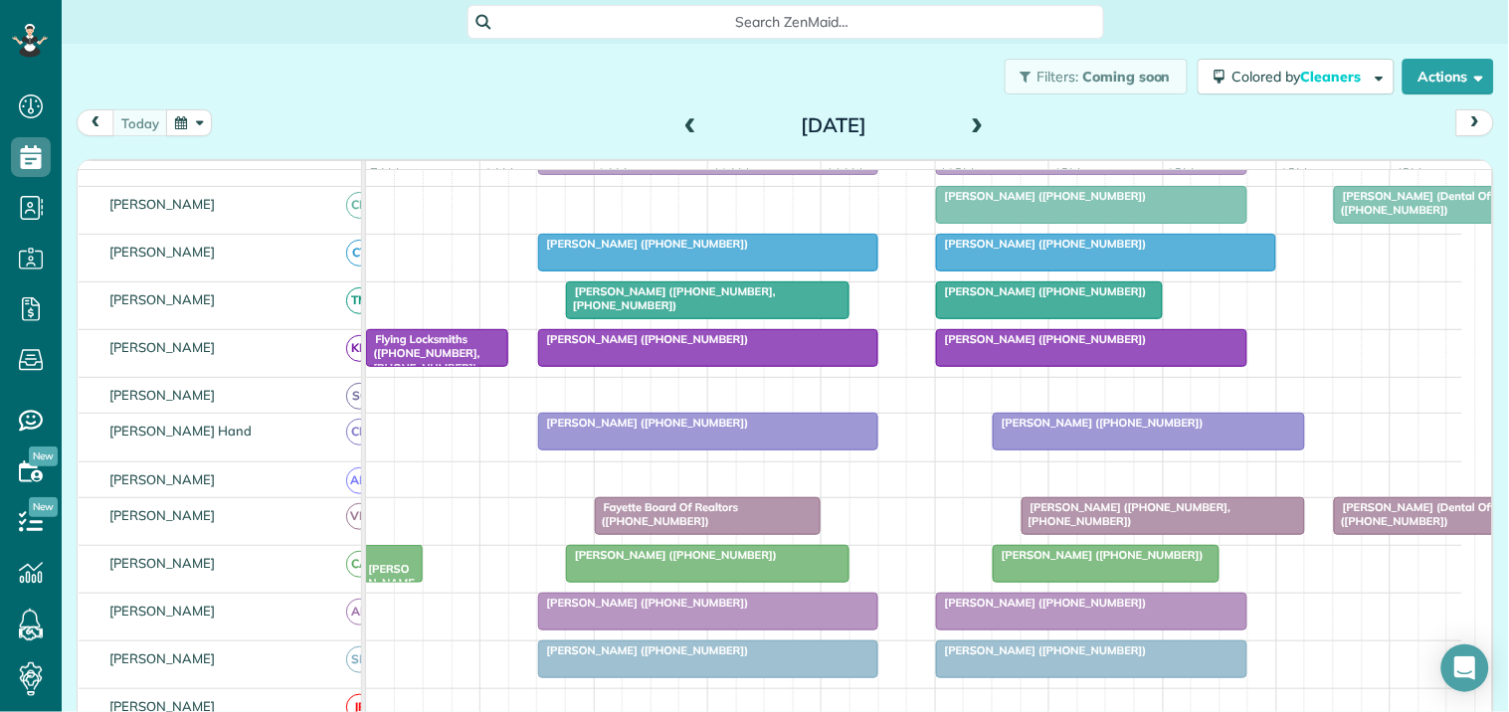
click at [1028, 298] on span "[PERSON_NAME] ([PHONE_NUMBER])" at bounding box center [1041, 292] width 213 height 14
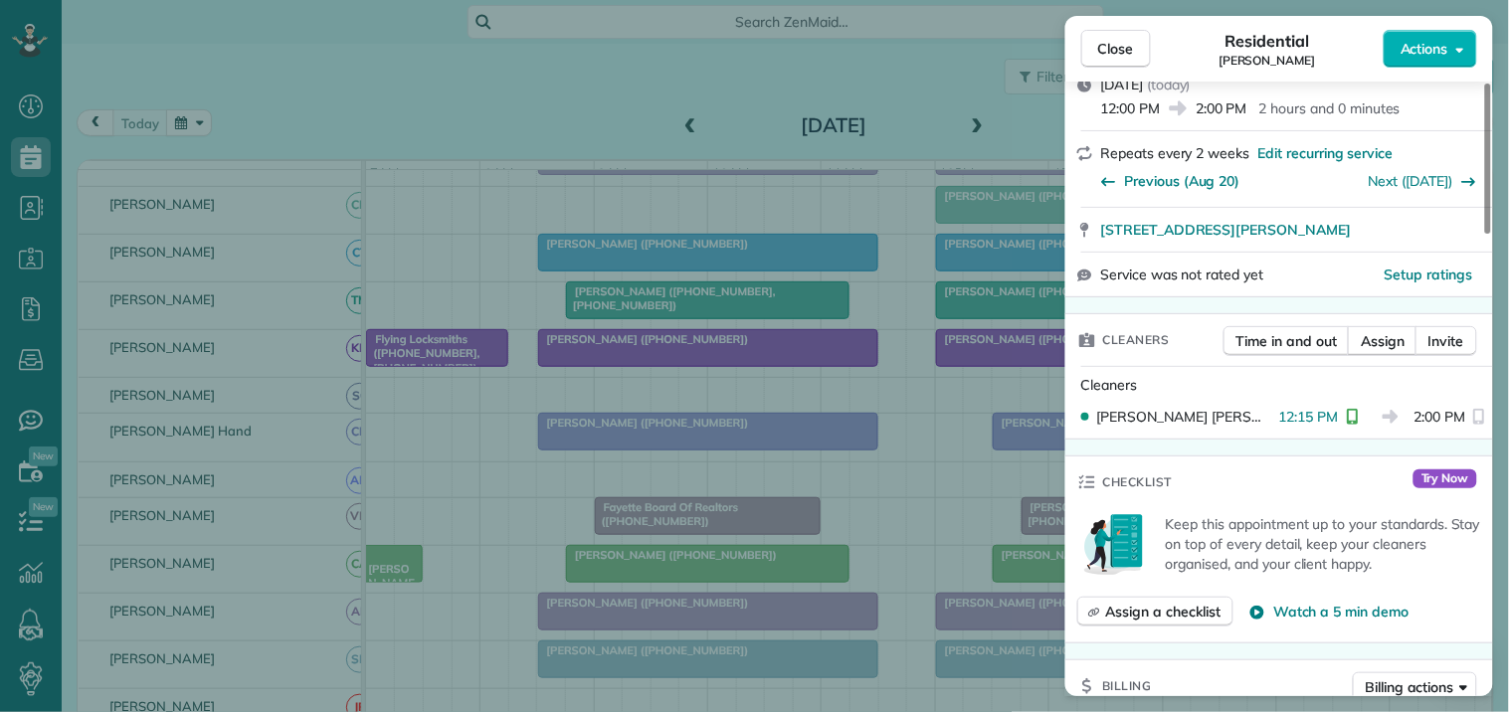
scroll to position [221, 0]
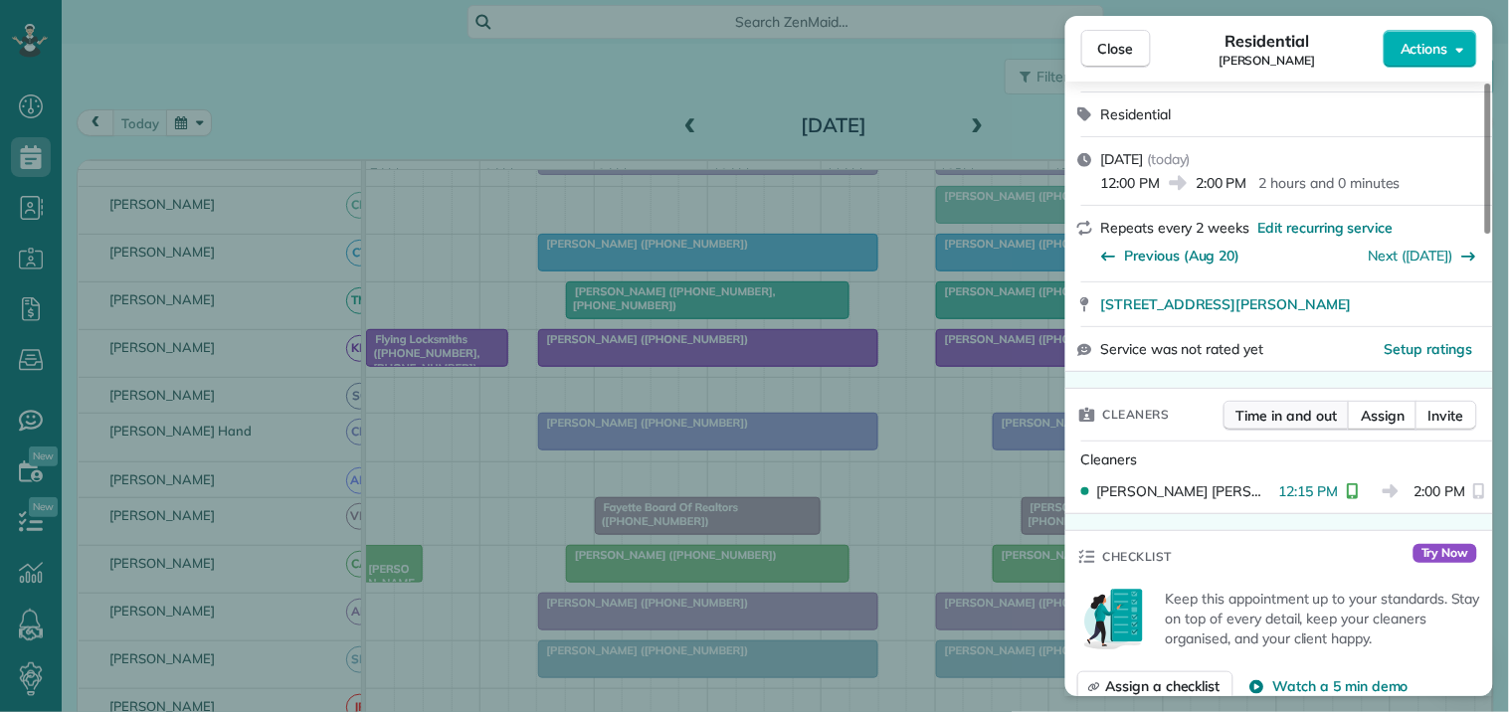
click at [1278, 409] on span "Time in and out" at bounding box center [1287, 416] width 100 height 20
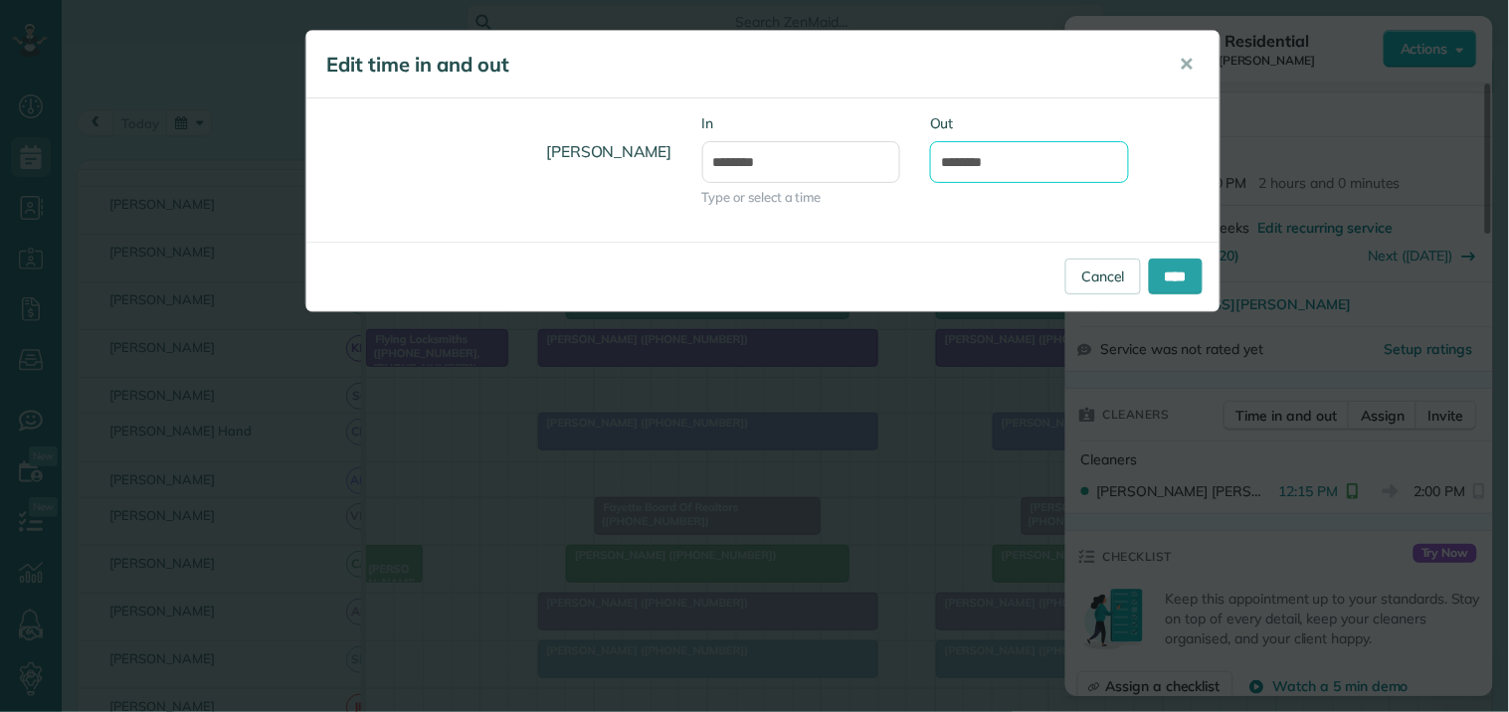
click at [1006, 156] on input "*******" at bounding box center [1029, 162] width 199 height 42
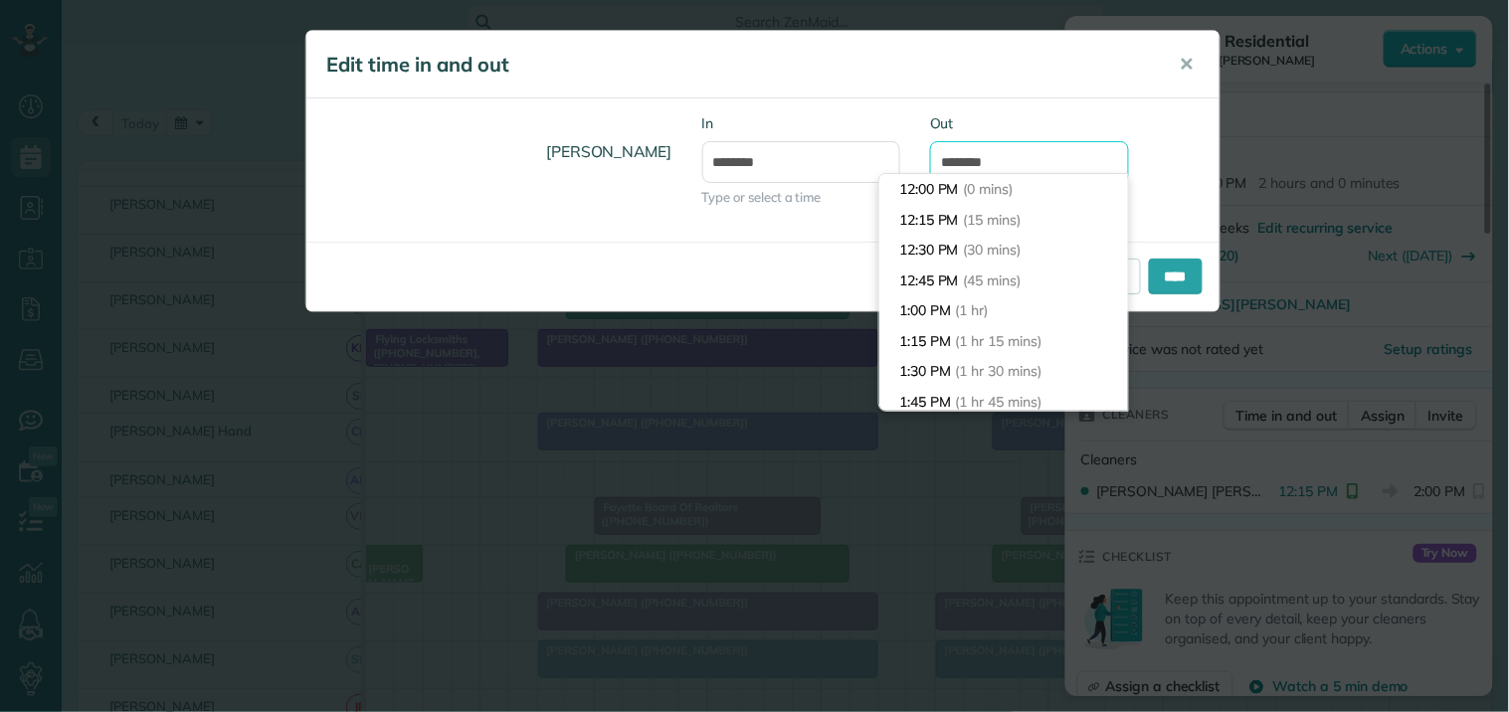
scroll to position [212, 0]
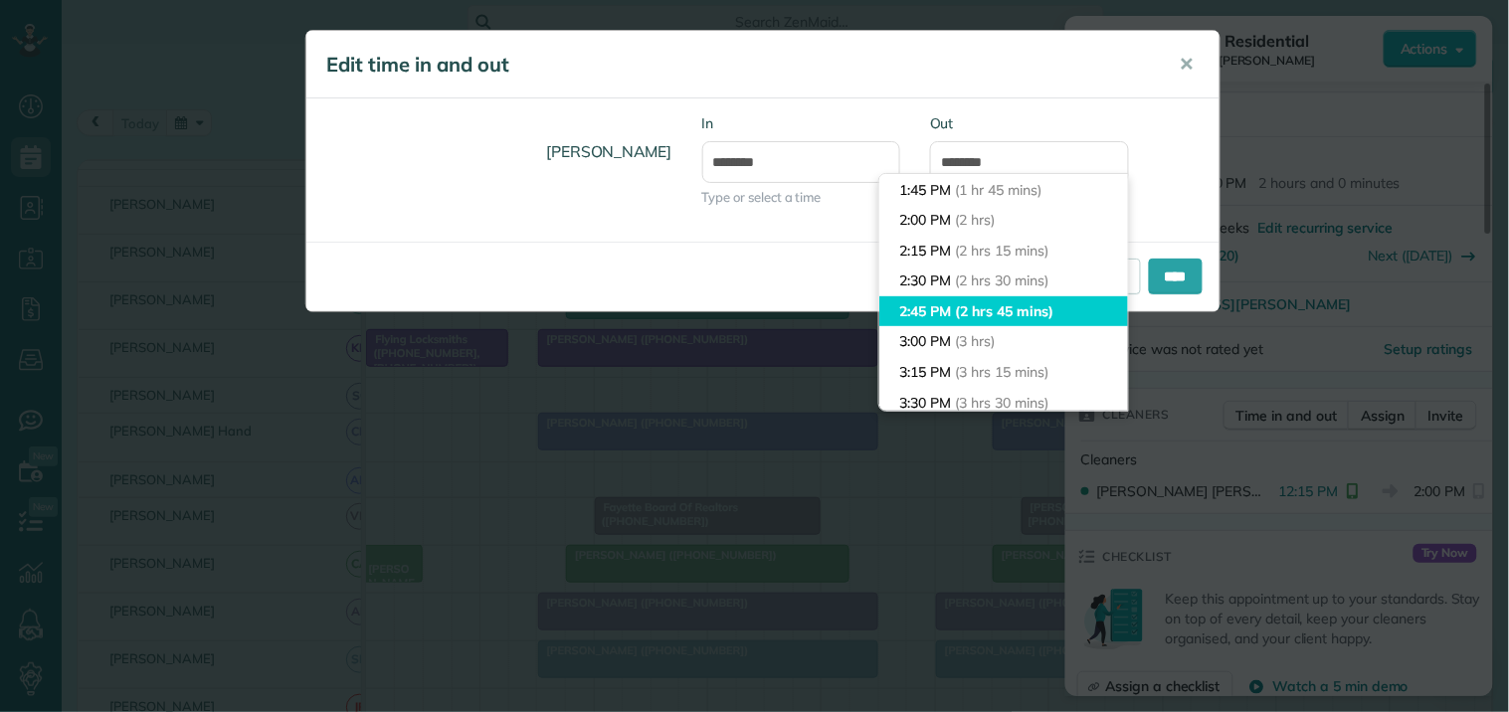
type input "*******"
click at [938, 310] on body "Dashboard Scheduling Calendar View List View Dispatch View - Weekly scheduling …" at bounding box center [754, 356] width 1509 height 712
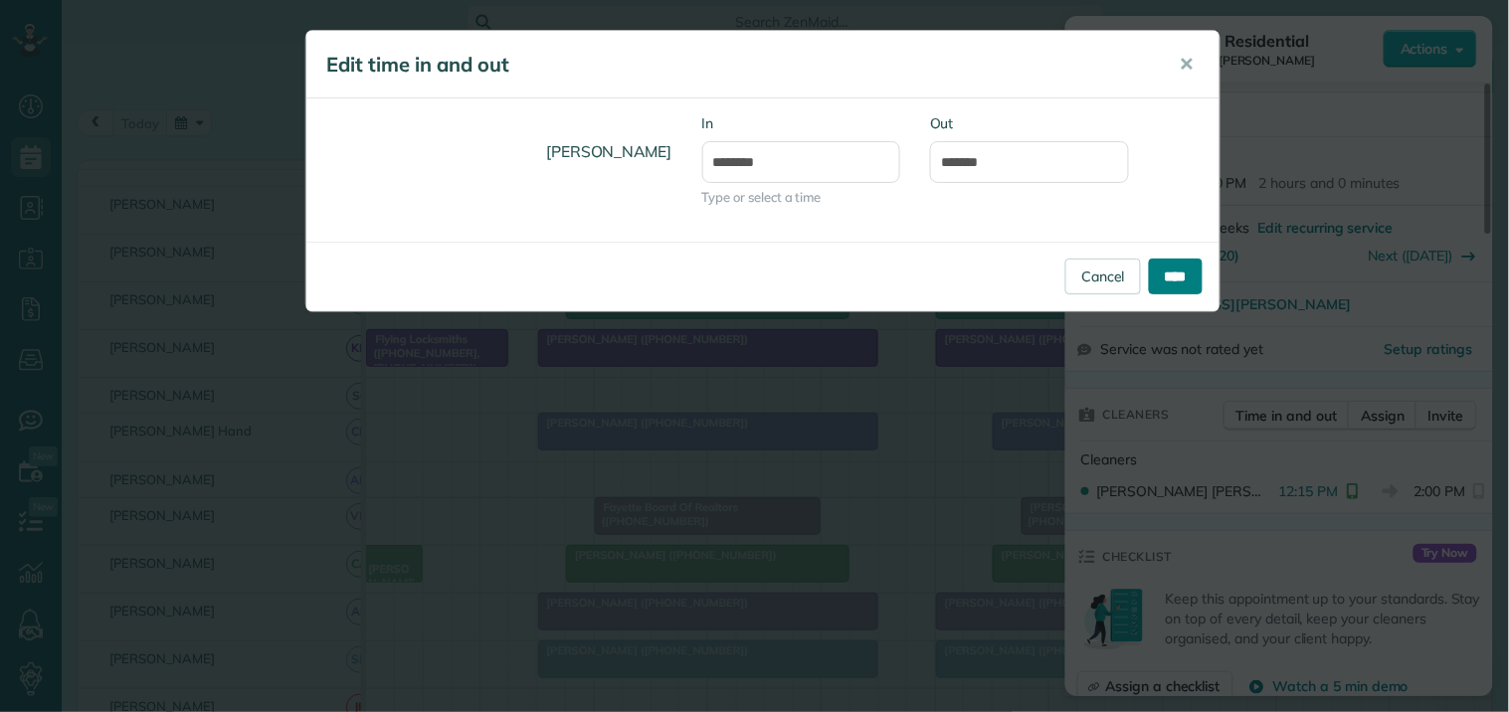
click at [1184, 273] on input "****" at bounding box center [1176, 277] width 54 height 36
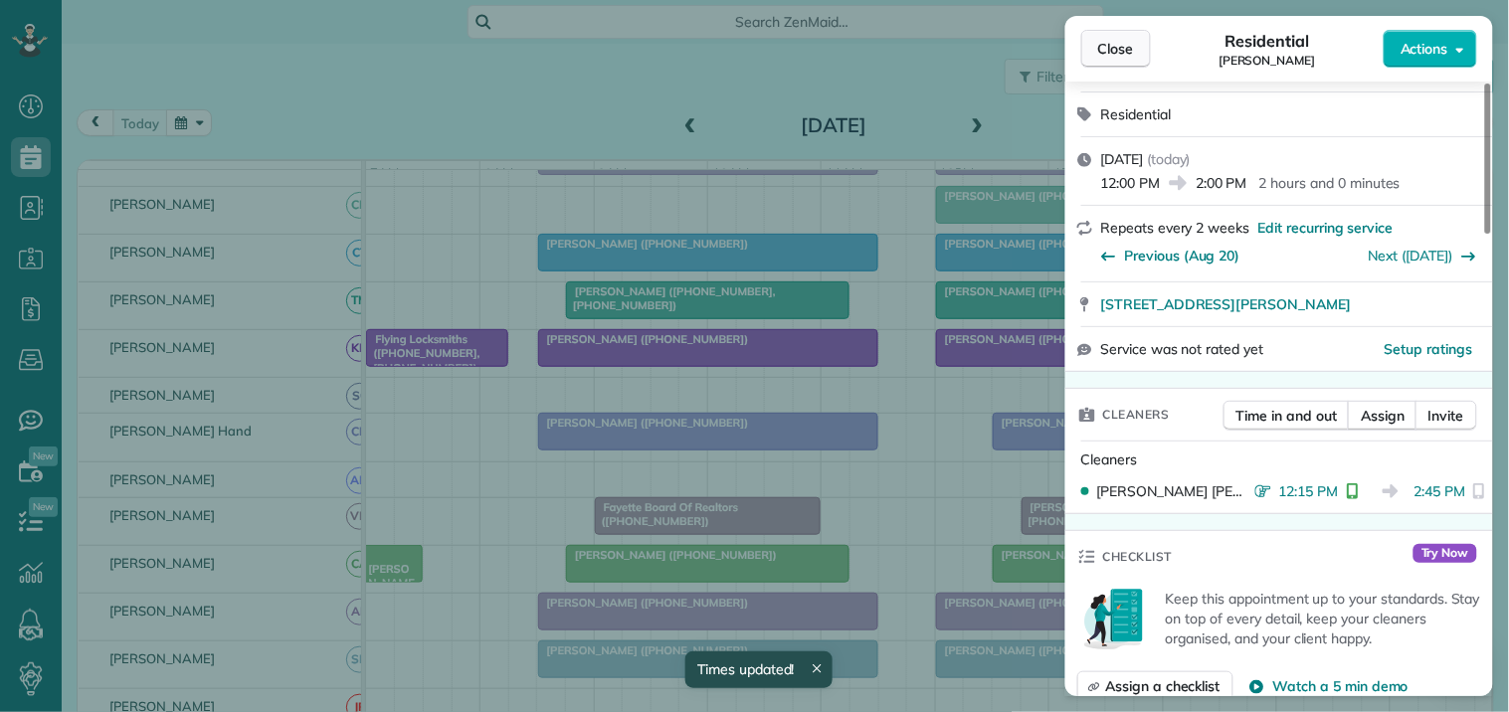
click at [1125, 44] on span "Close" at bounding box center [1116, 49] width 36 height 20
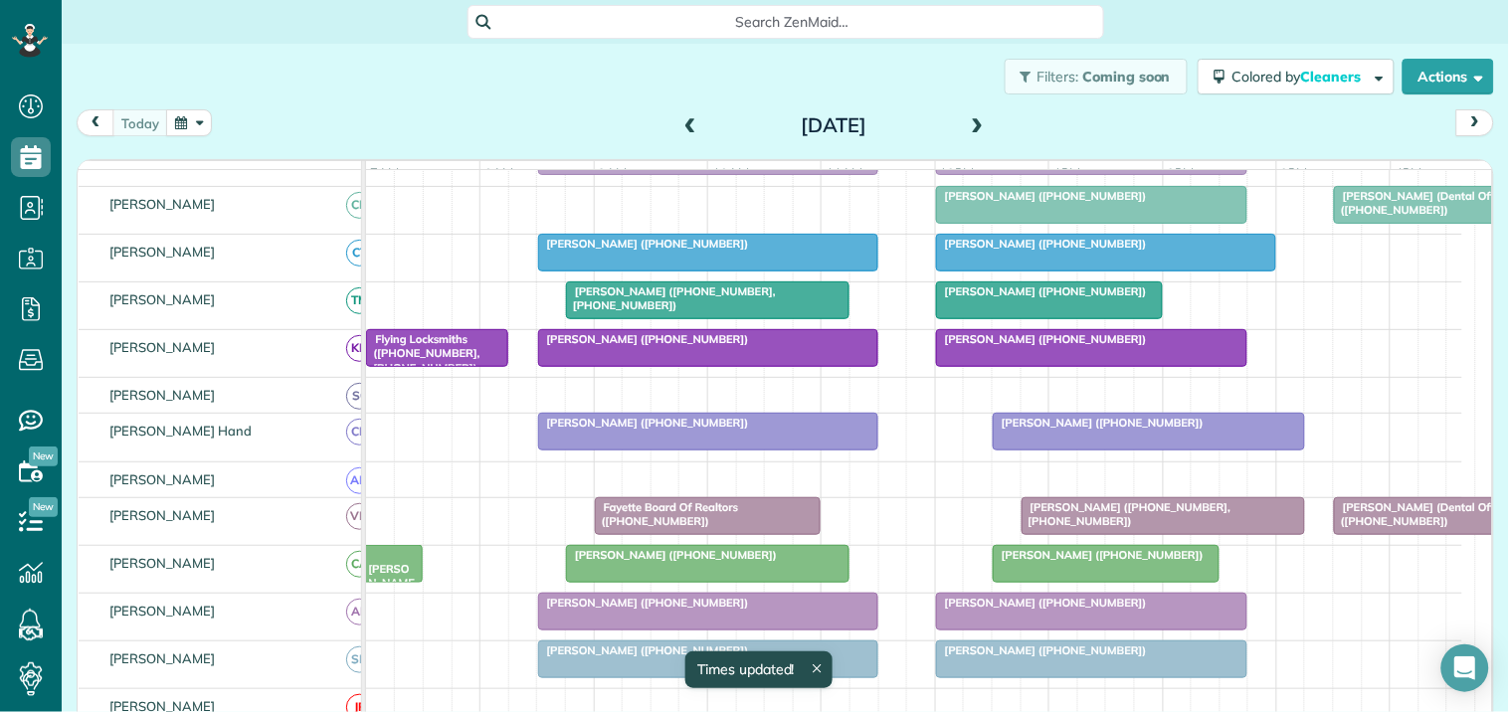
click at [1105, 220] on div at bounding box center [1092, 205] width 310 height 36
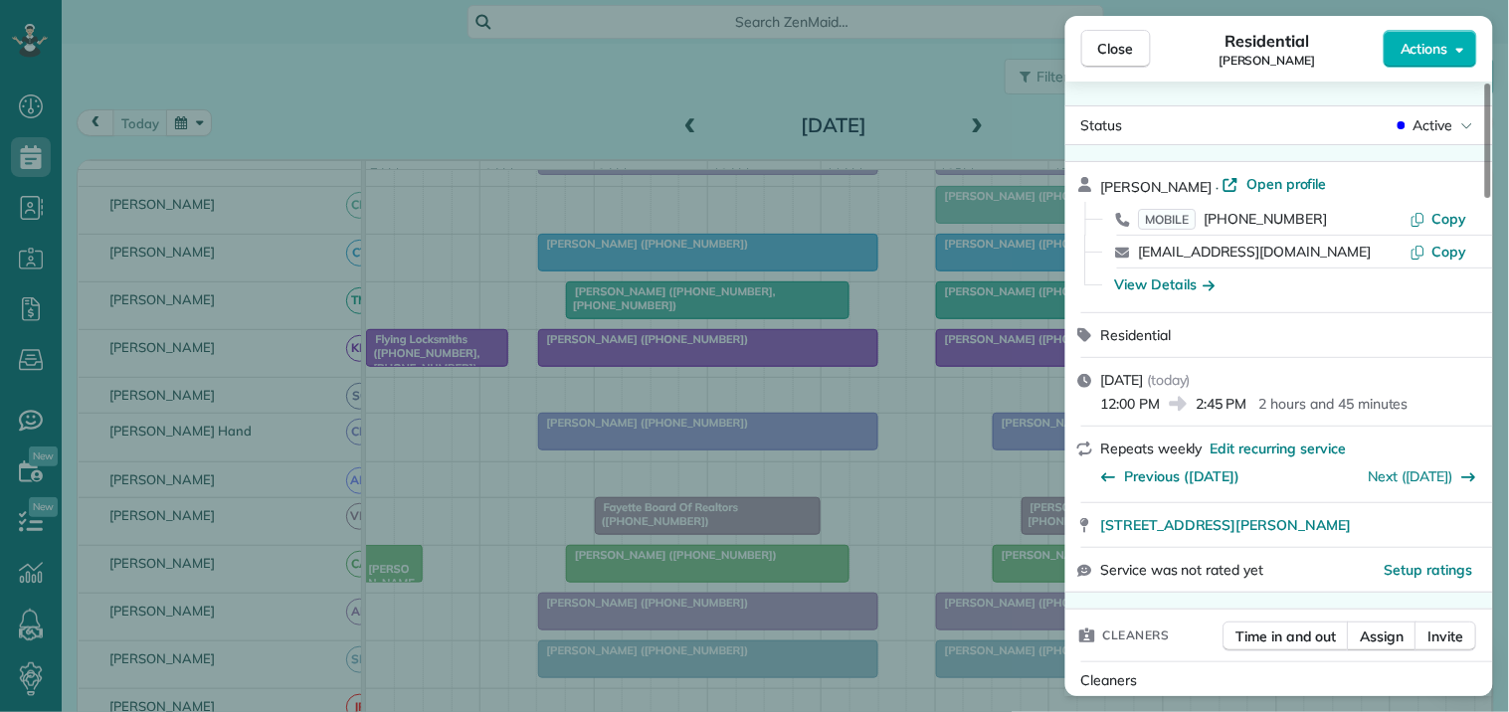
scroll to position [225, 0]
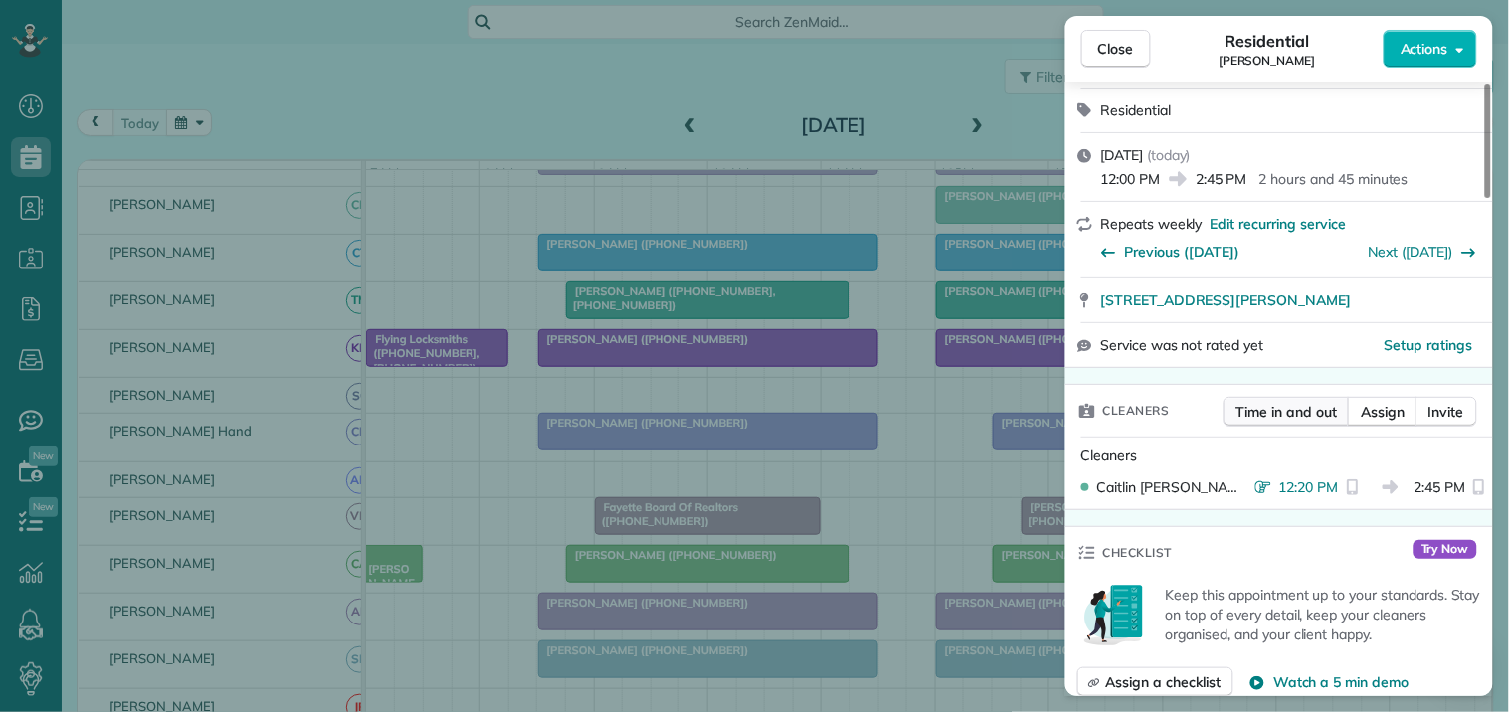
click at [1268, 415] on span "Time in and out" at bounding box center [1287, 412] width 100 height 20
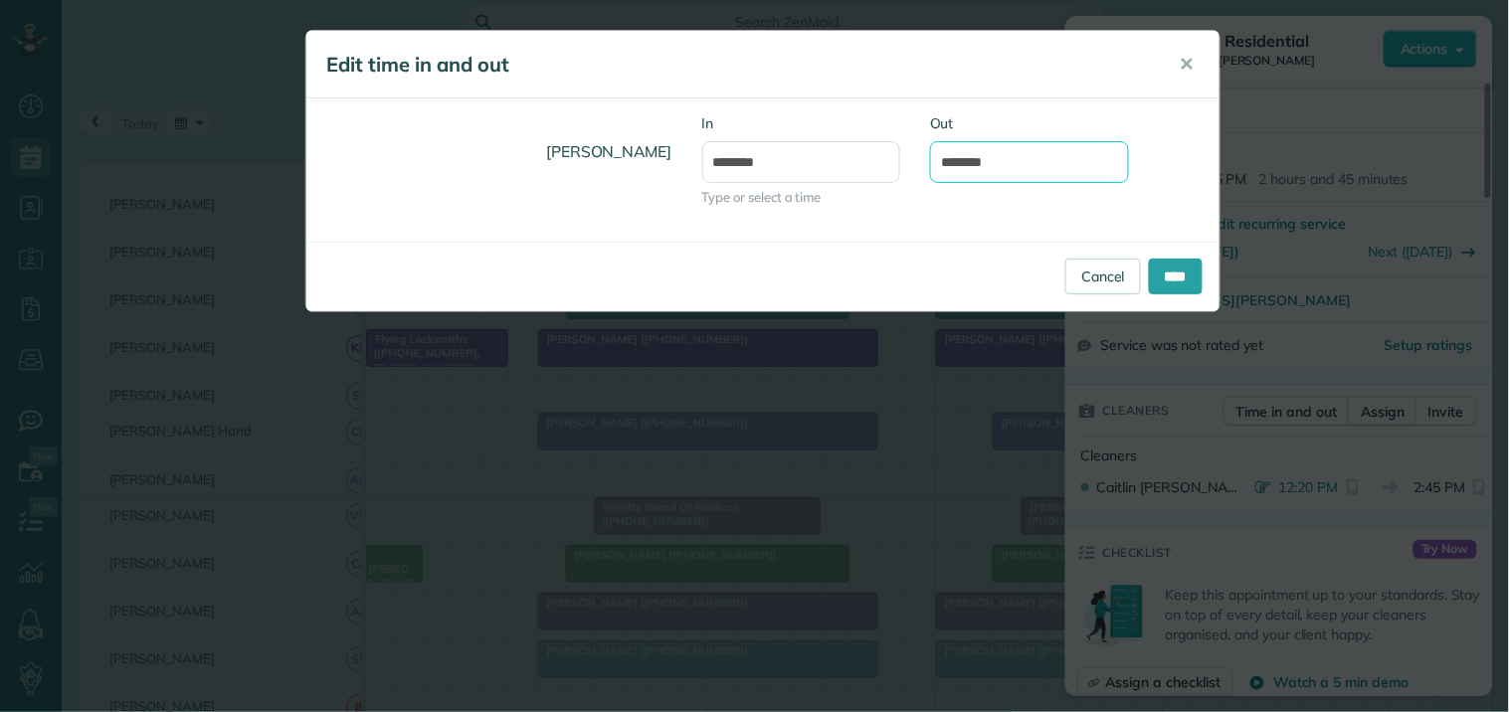
click at [981, 156] on input "*******" at bounding box center [1029, 162] width 199 height 42
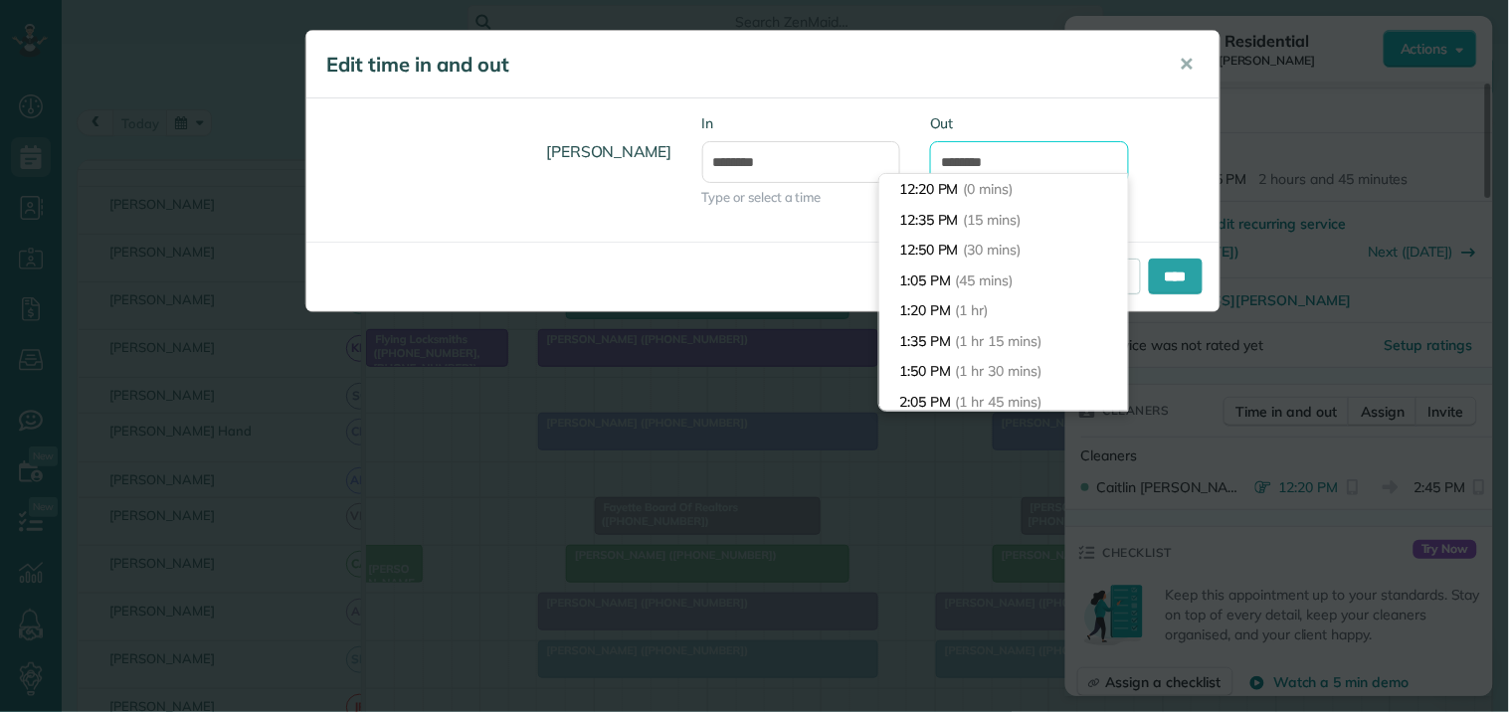
scroll to position [273, 0]
click at [969, 160] on input "*******" at bounding box center [1029, 162] width 199 height 42
type input "*******"
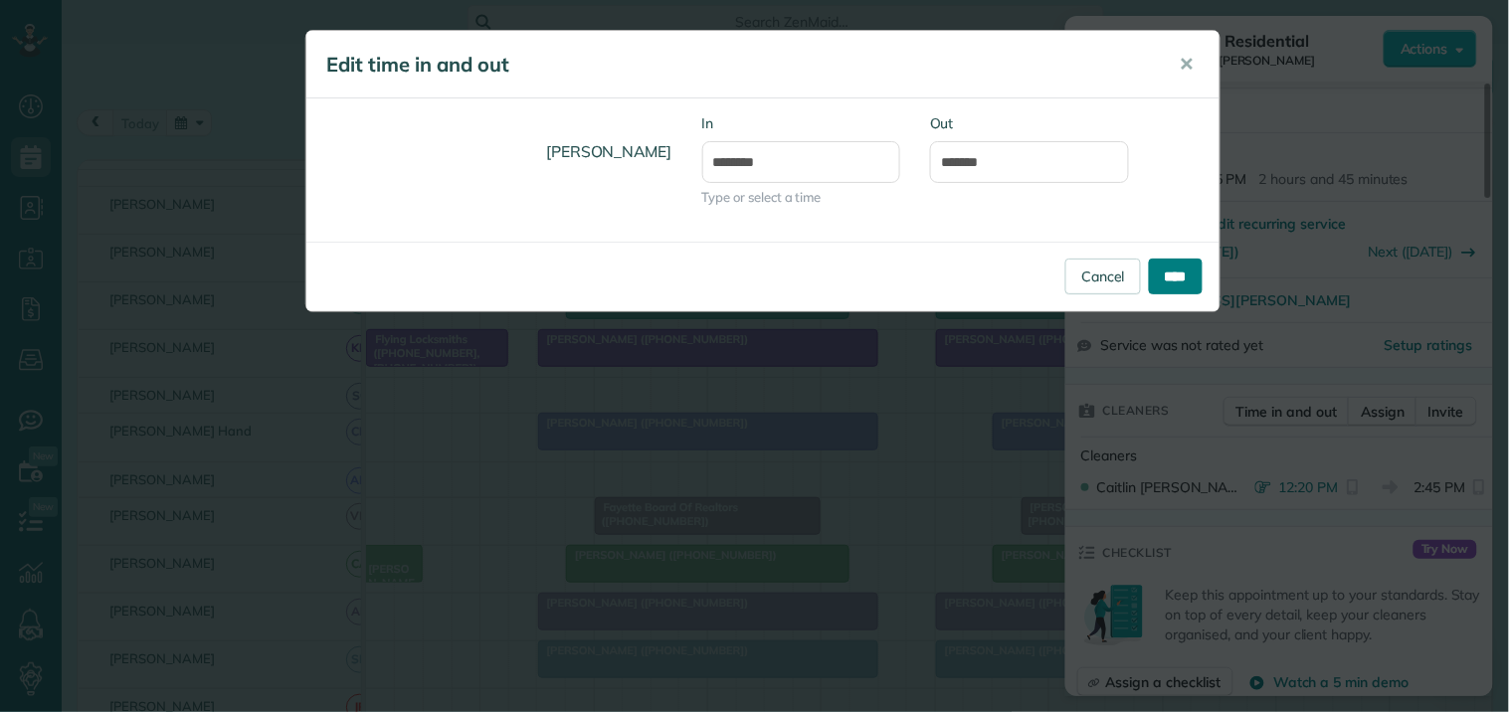
click at [1177, 271] on input "****" at bounding box center [1176, 277] width 54 height 36
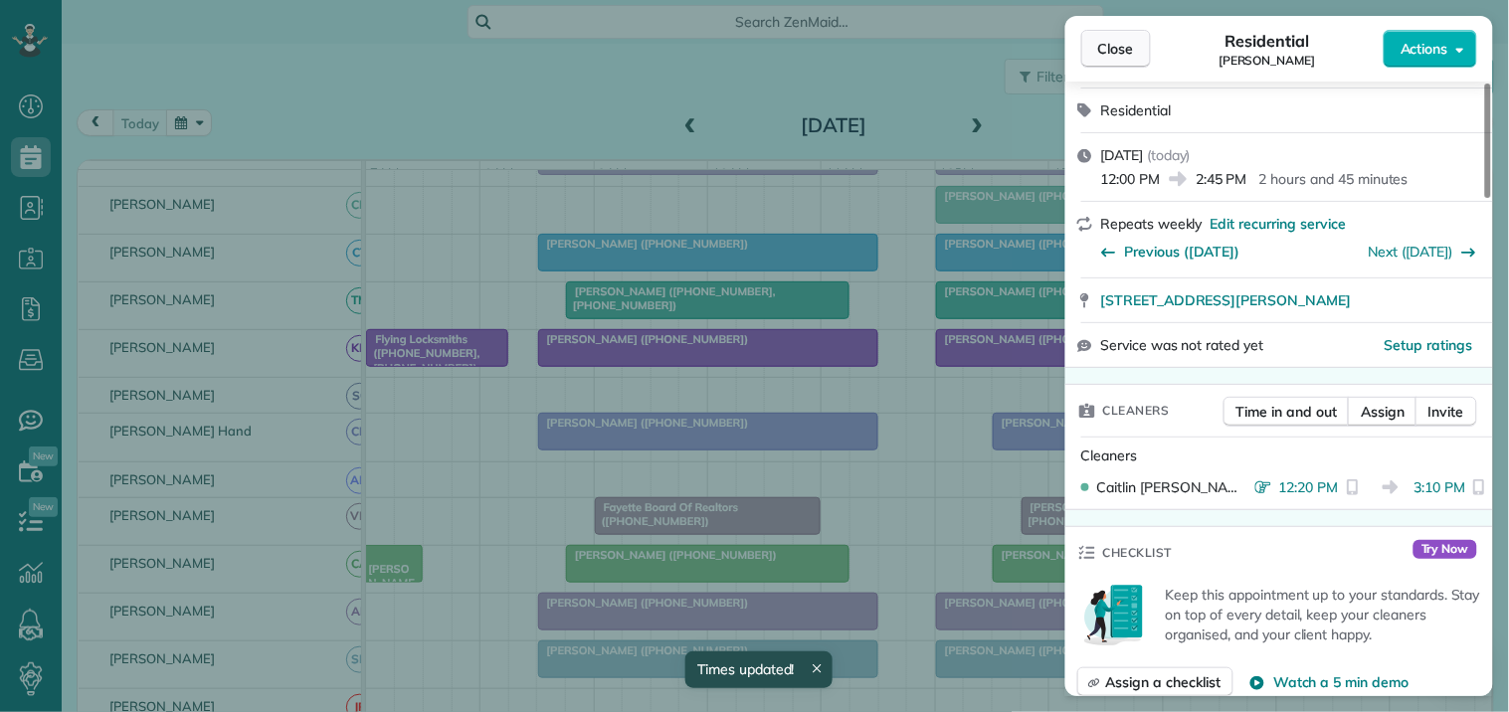
click at [1118, 44] on span "Close" at bounding box center [1116, 49] width 36 height 20
